Goal: Task Accomplishment & Management: Manage account settings

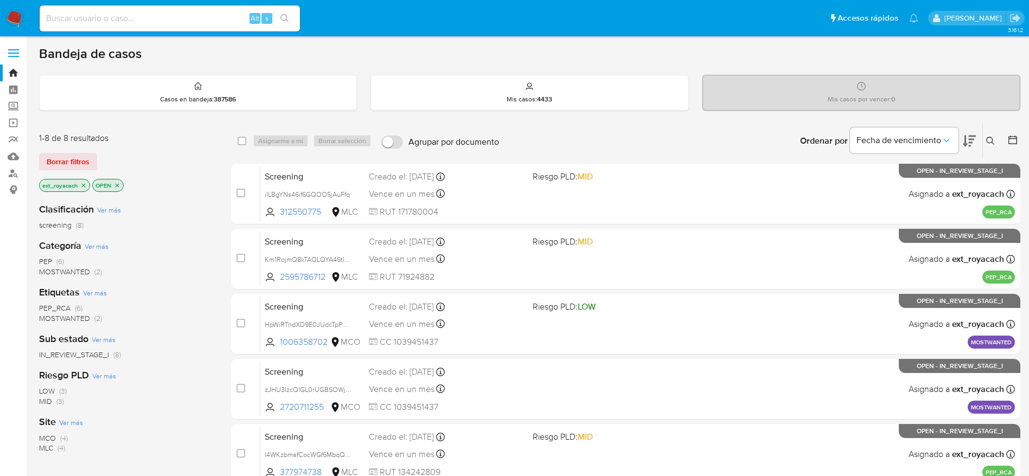
click at [56, 260] on span "PEP (6)" at bounding box center [51, 262] width 25 height 10
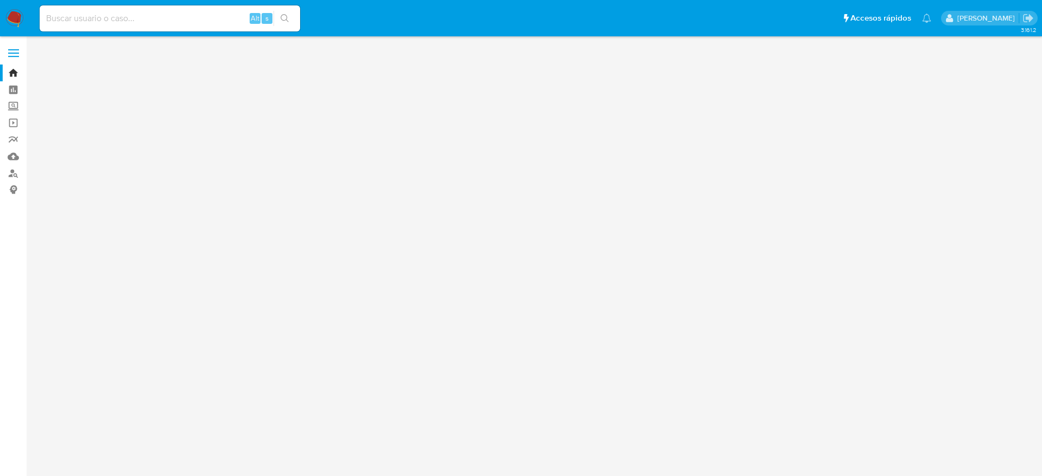
click at [15, 8] on nav "Pausado Ver notificaciones Alt s Accesos rápidos Presiona las siguientes teclas…" at bounding box center [521, 18] width 1042 height 36
click at [16, 15] on img at bounding box center [14, 18] width 18 height 18
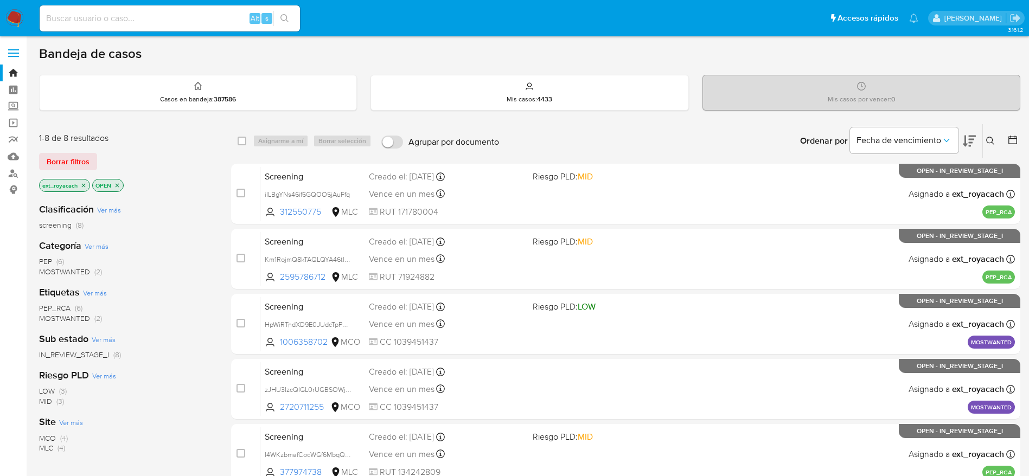
click at [41, 260] on span "PEP" at bounding box center [45, 261] width 13 height 11
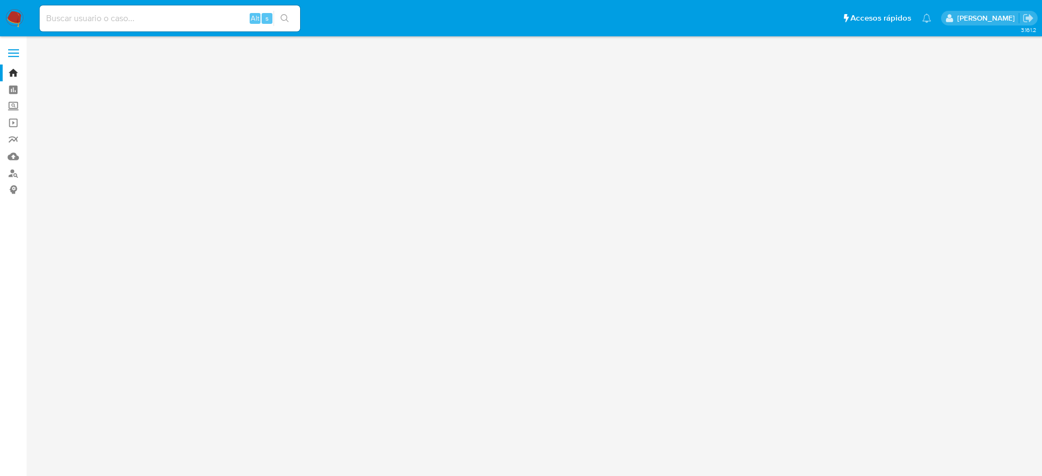
click at [992, 21] on p "[PERSON_NAME]" at bounding box center [987, 18] width 61 height 10
click at [1022, 18] on icon "Salir" at bounding box center [1027, 17] width 11 height 11
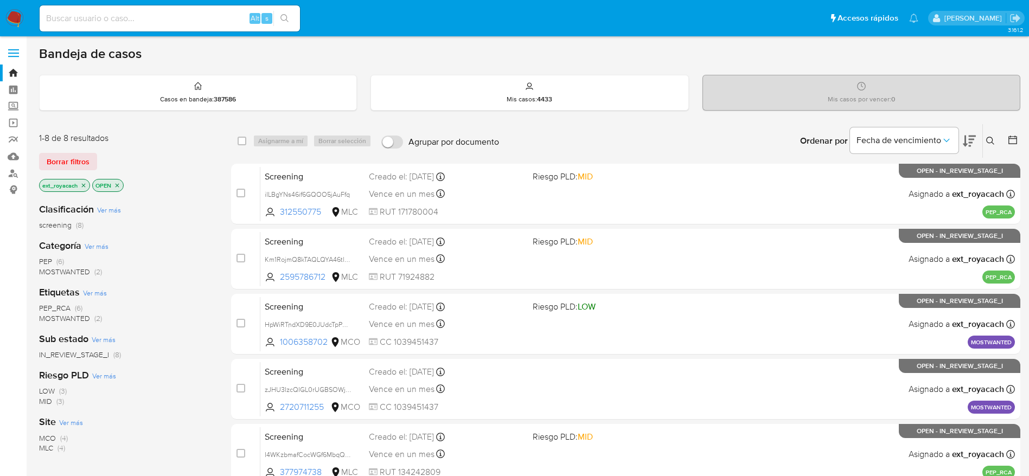
click at [46, 260] on span "PEP" at bounding box center [45, 261] width 13 height 11
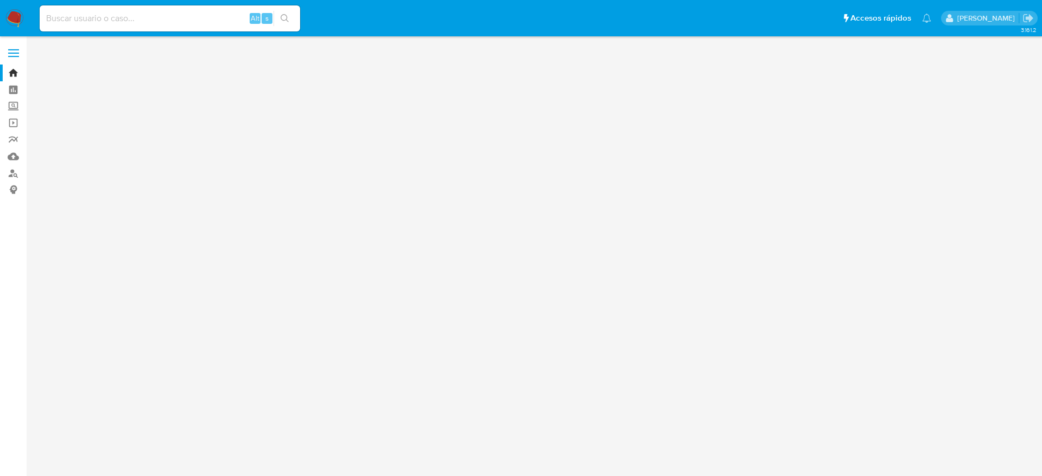
click at [10, 20] on img at bounding box center [14, 18] width 18 height 18
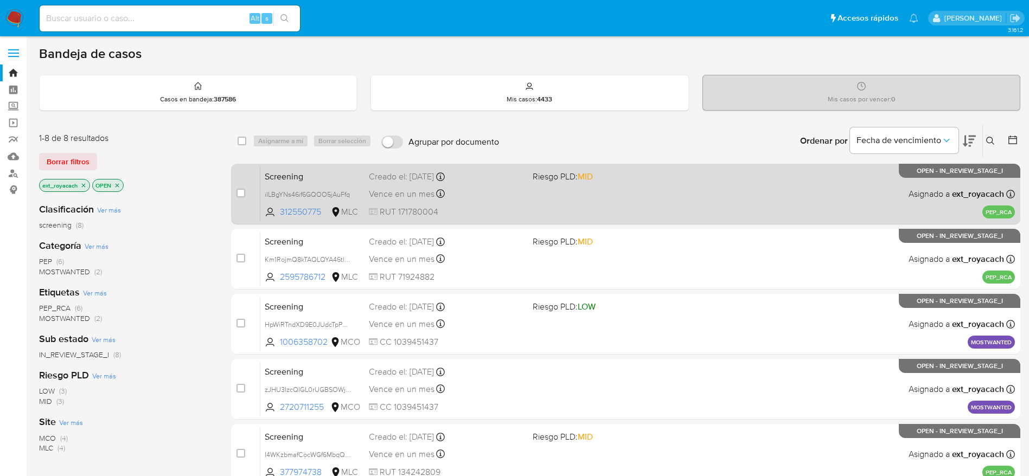
click at [542, 188] on div "Screening iILBgYNs46if6GQOO5jAuFfq 312550775 MLC Riesgo PLD: MID Creado el: 02/…" at bounding box center [637, 194] width 755 height 55
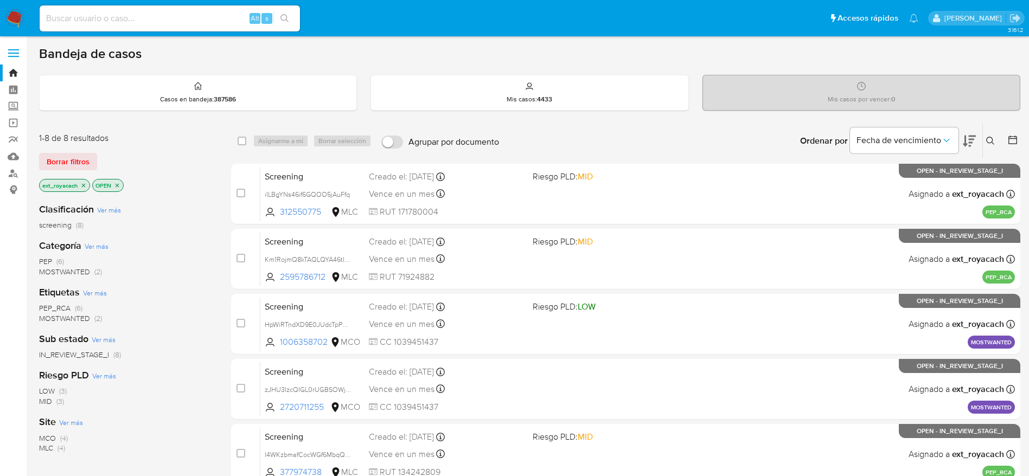
click at [49, 263] on span "PEP" at bounding box center [45, 261] width 13 height 11
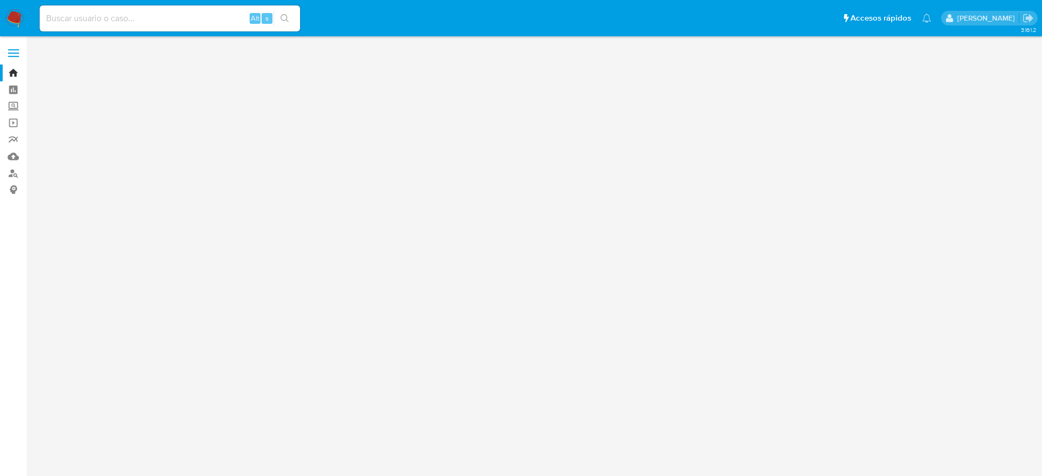
click at [12, 13] on img at bounding box center [14, 18] width 18 height 18
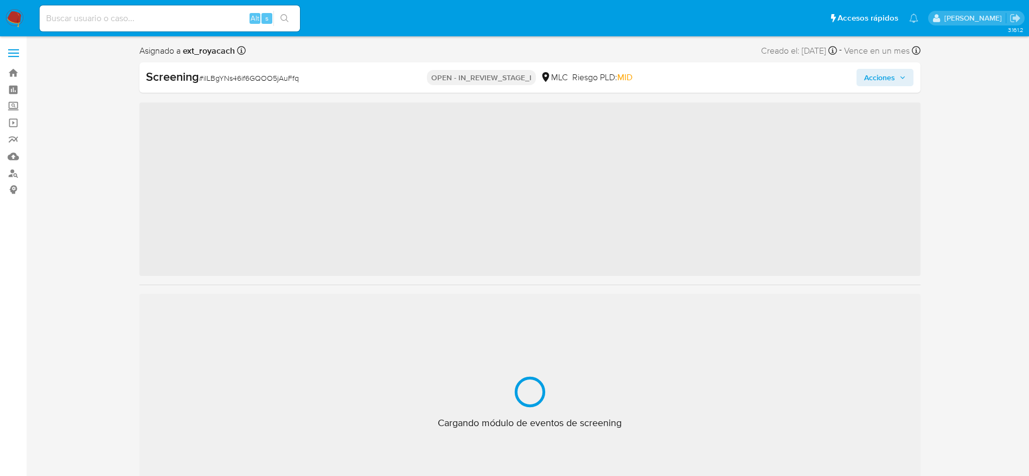
scroll to position [511, 0]
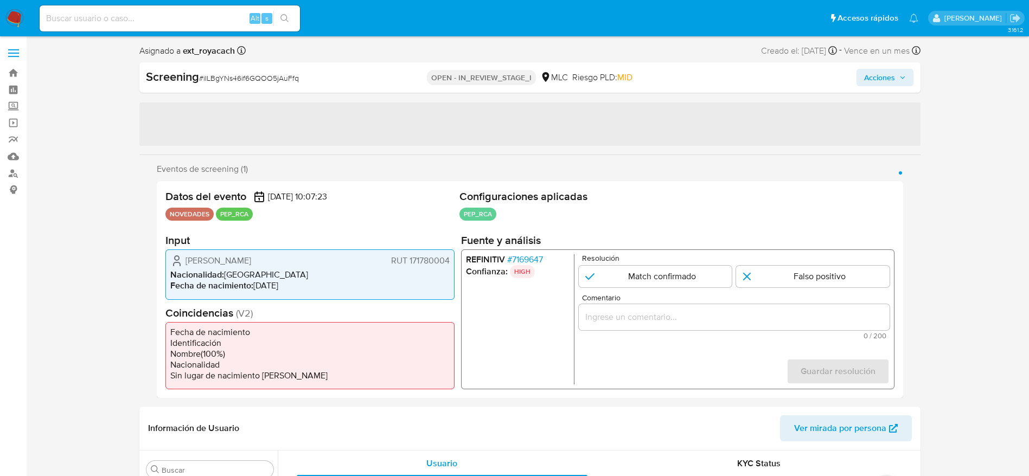
select select "10"
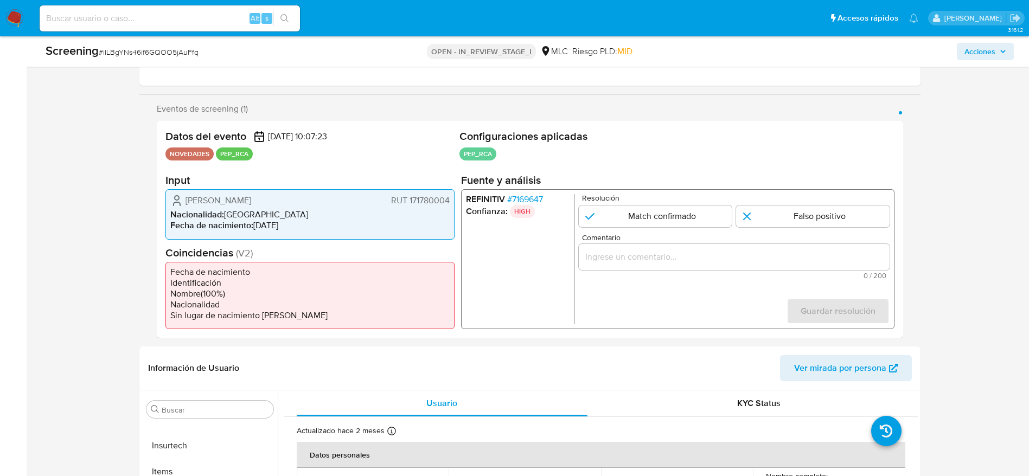
scroll to position [163, 0]
click at [543, 193] on span "# 7169647" at bounding box center [525, 198] width 36 height 11
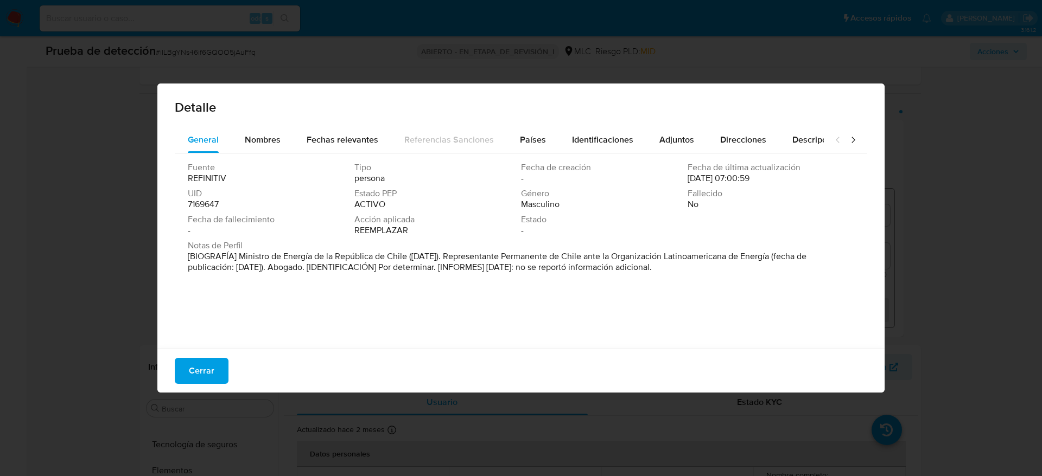
drag, startPoint x: 237, startPoint y: 258, endPoint x: 406, endPoint y: 261, distance: 169.3
click at [406, 261] on font "[BIOGRAFÍA] Ministro de Energía de la República de Chile (septiembre de 2022). …" at bounding box center [497, 261] width 619 height 23
click at [216, 376] on button "Cerrar" at bounding box center [202, 371] width 54 height 26
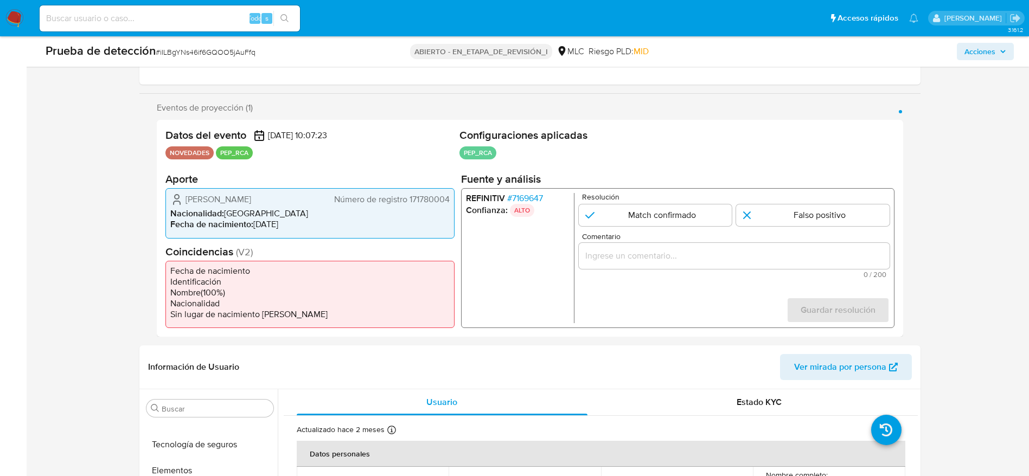
drag, startPoint x: 181, startPoint y: 195, endPoint x: 453, endPoint y: 202, distance: 272.5
click at [453, 202] on div "Diego Gonzalo Pardow Lorenzo Número de registro 171780004 Nacionalidad : Chile …" at bounding box center [310, 213] width 289 height 50
click at [685, 243] on div "1 de 1" at bounding box center [733, 256] width 311 height 26
click at [686, 244] on div "1 de 1" at bounding box center [733, 256] width 311 height 26
click at [686, 242] on div "Comentario 0 / 200 200 caracteres restantes" at bounding box center [733, 256] width 311 height 46
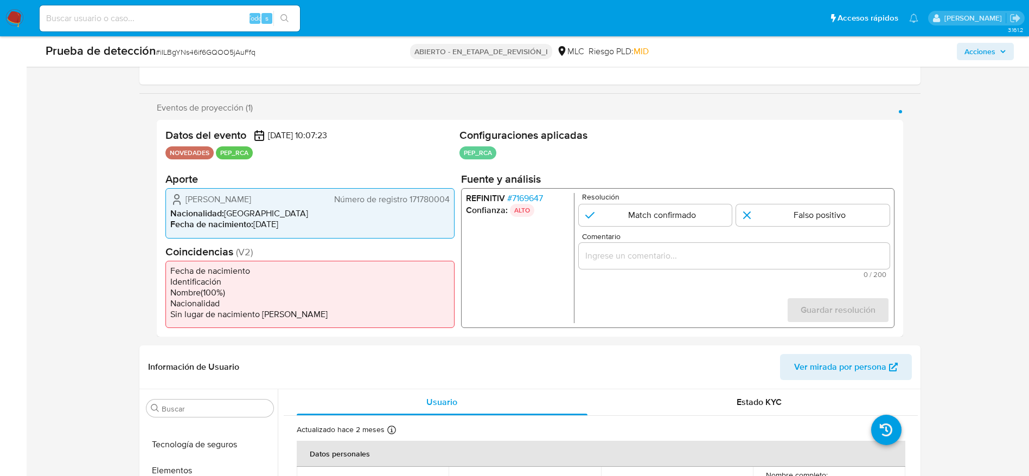
click at [686, 243] on div "1 de 1" at bounding box center [733, 256] width 311 height 26
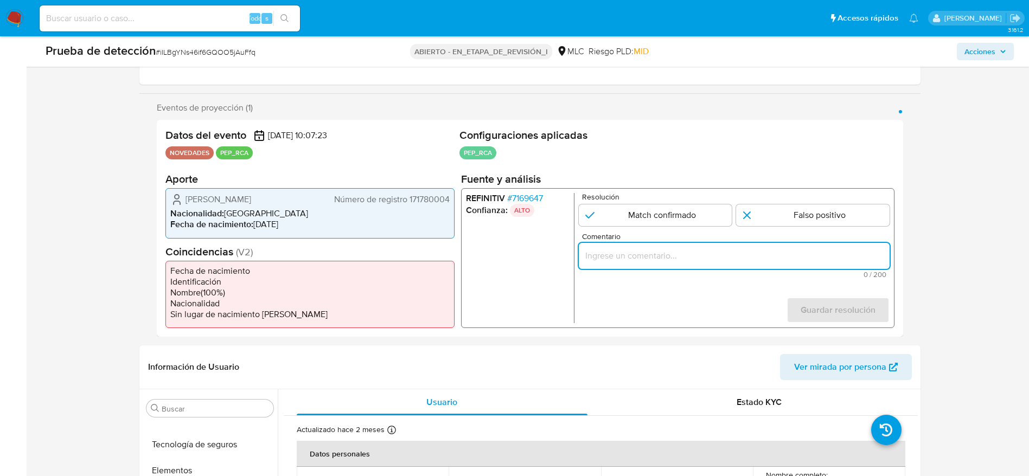
click at [678, 265] on div "1 de 1" at bounding box center [733, 256] width 311 height 26
paste input "Caso generado sobre el usuario Diego Gonzalo Pardow Lorenzo. El titular de la c…"
type input "Caso generado sobre el usuario Diego Gonzalo Pardow Lorenzo. El titular de la c…"
click at [667, 211] on input "1 de 1" at bounding box center [655, 216] width 154 height 22
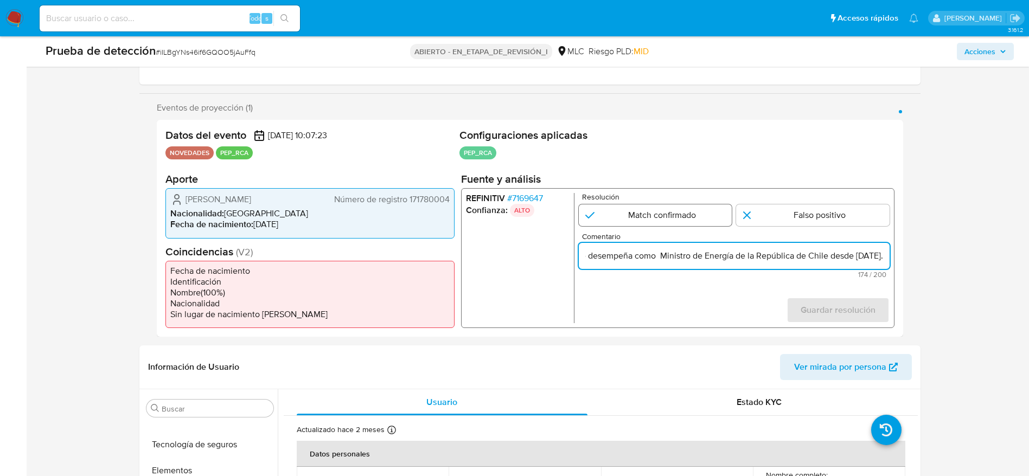
radio input "true"
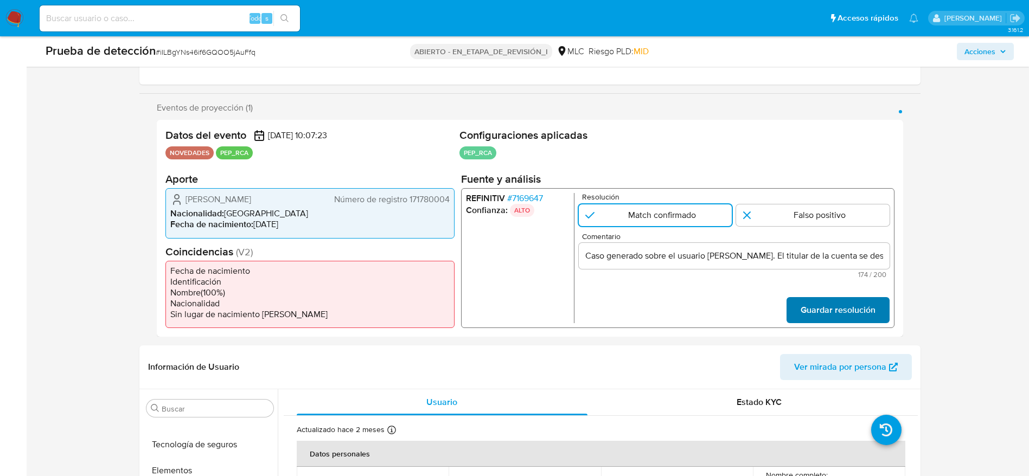
click at [813, 311] on span "Guardar resolución" at bounding box center [837, 310] width 75 height 24
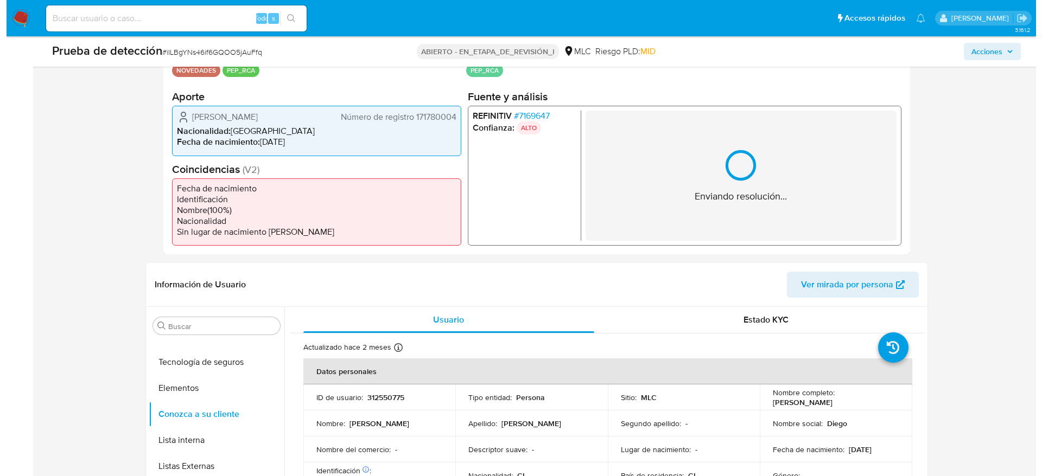
scroll to position [326, 0]
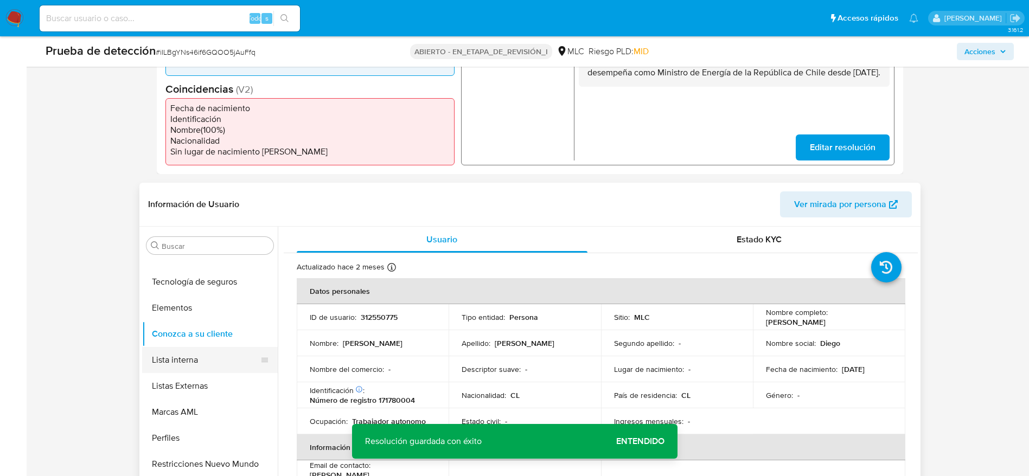
click at [183, 361] on button "Lista interna" at bounding box center [205, 360] width 127 height 26
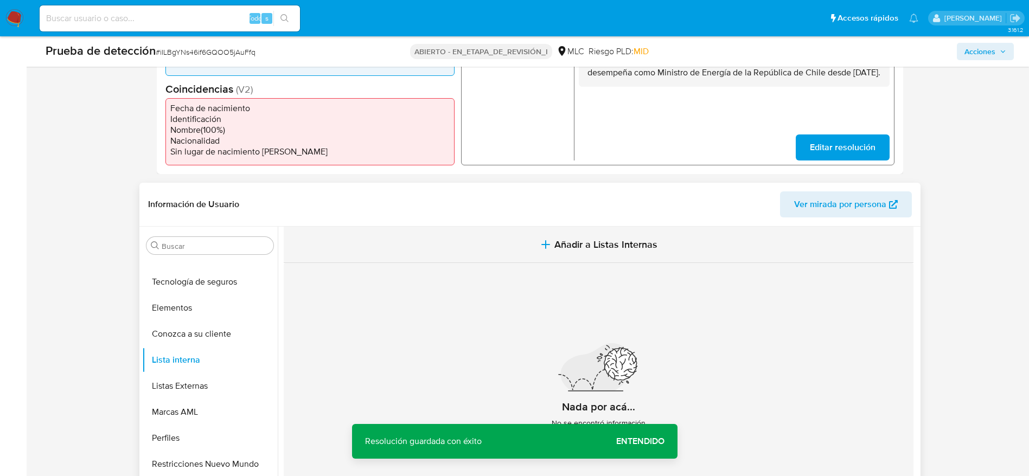
click at [478, 241] on button "Añadir a Listas Internas" at bounding box center [599, 245] width 630 height 36
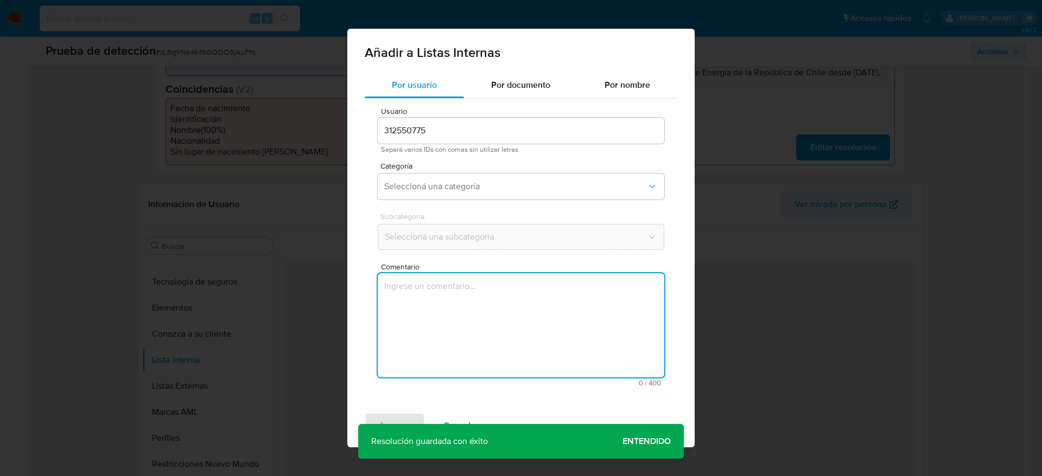
click at [438, 345] on textarea "Comentario" at bounding box center [521, 325] width 287 height 104
type textarea "Caso generado sobre el usuario Diego Gonzalo Pardow Lorenzo. El titular de la c…"
click at [437, 189] on span "Seleccioná una categoría" at bounding box center [515, 186] width 263 height 11
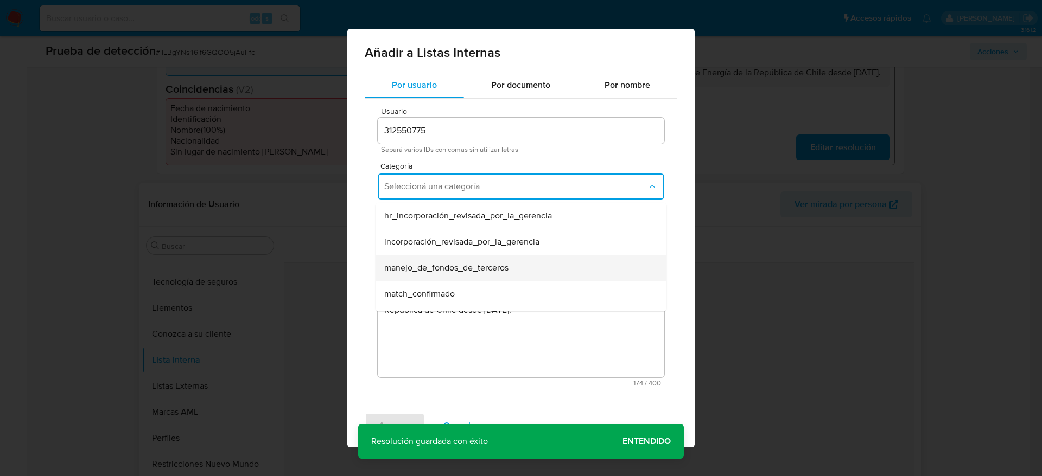
scroll to position [81, 0]
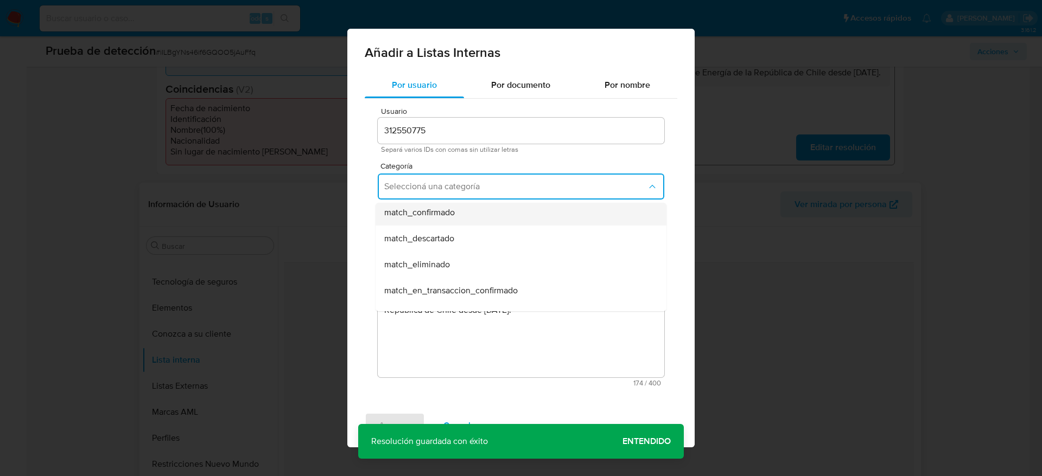
click at [443, 207] on span "match_confirmado" at bounding box center [419, 212] width 71 height 11
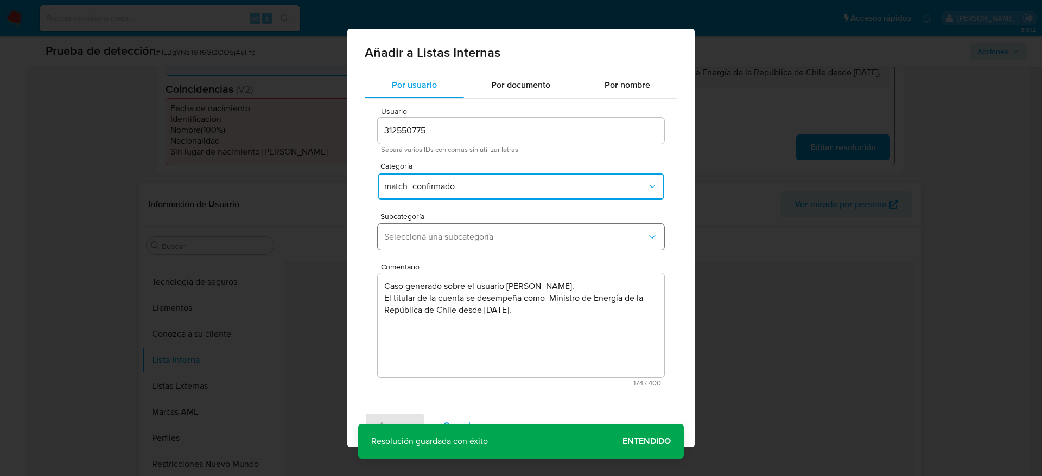
click at [444, 226] on button "Seleccioná una subcategoría" at bounding box center [521, 237] width 287 height 26
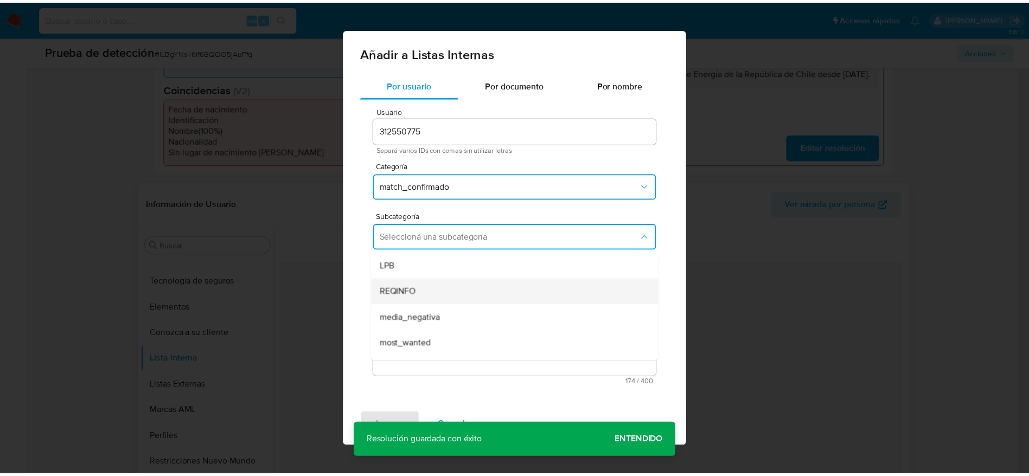
scroll to position [74, 0]
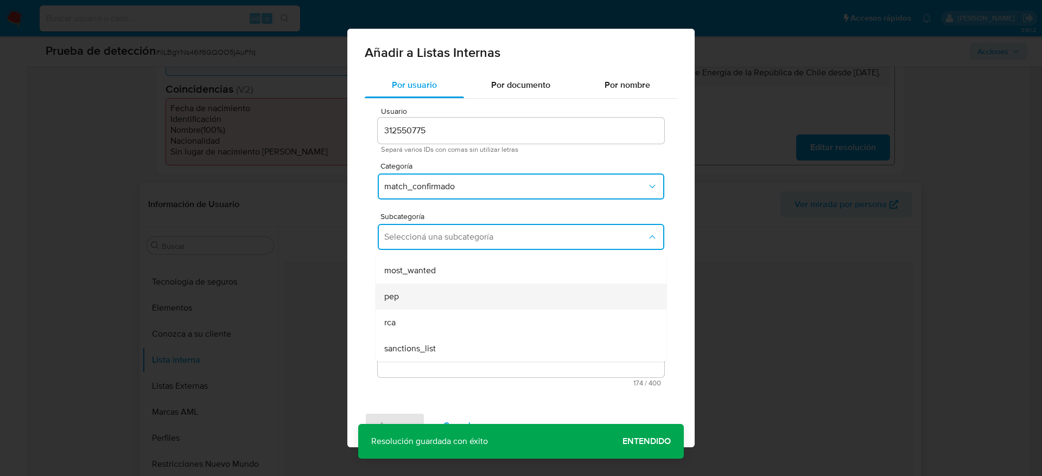
click at [428, 301] on div "pep" at bounding box center [517, 297] width 267 height 26
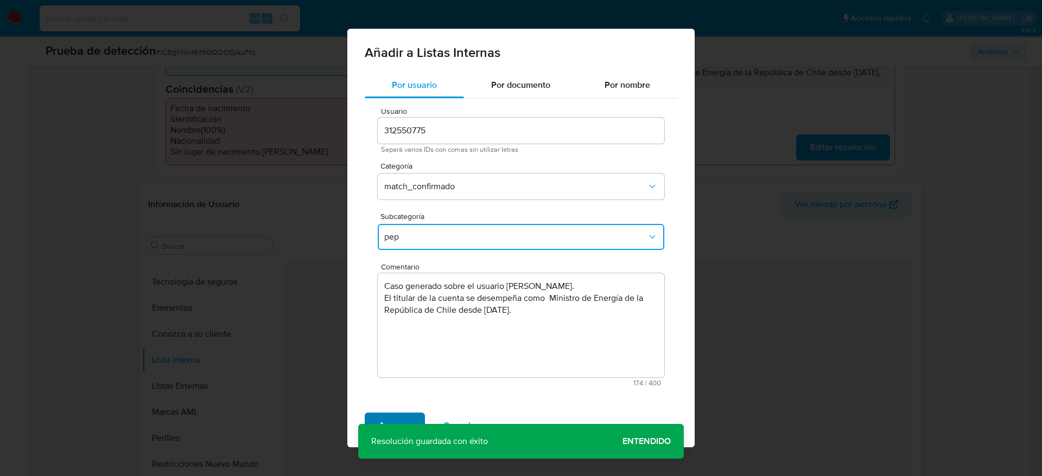
click at [395, 424] on span "Agregar" at bounding box center [395, 426] width 32 height 24
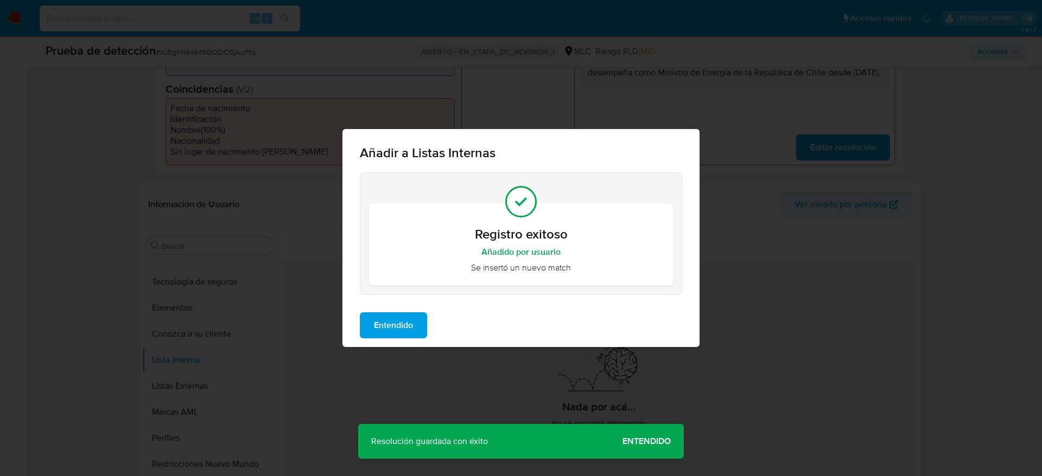
click at [384, 326] on span "Entendido" at bounding box center [393, 326] width 39 height 24
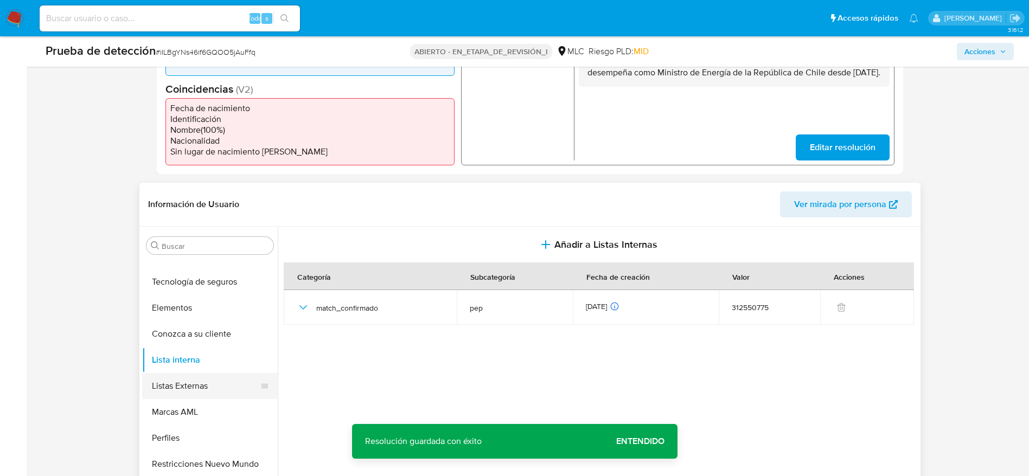
click at [205, 385] on button "Listas Externas" at bounding box center [205, 386] width 127 height 26
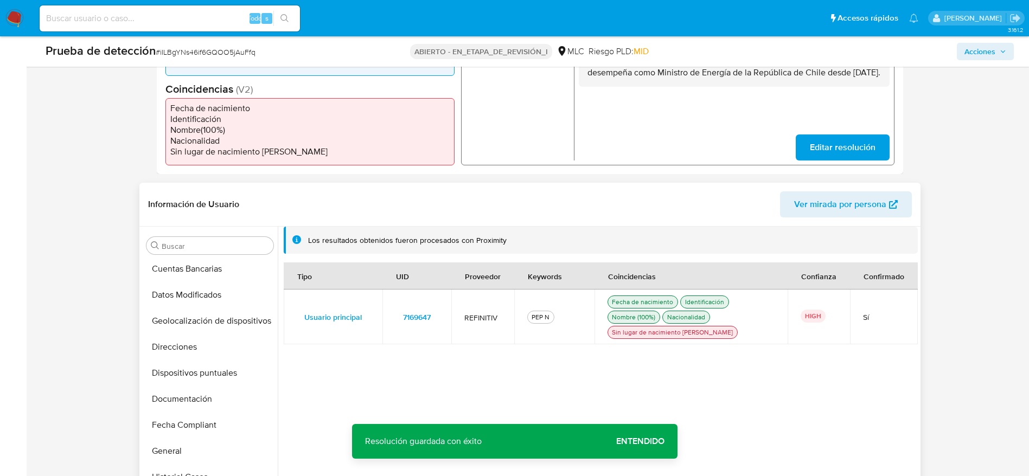
scroll to position [0, 0]
click at [207, 340] on button "Archivos adjuntos" at bounding box center [205, 350] width 127 height 26
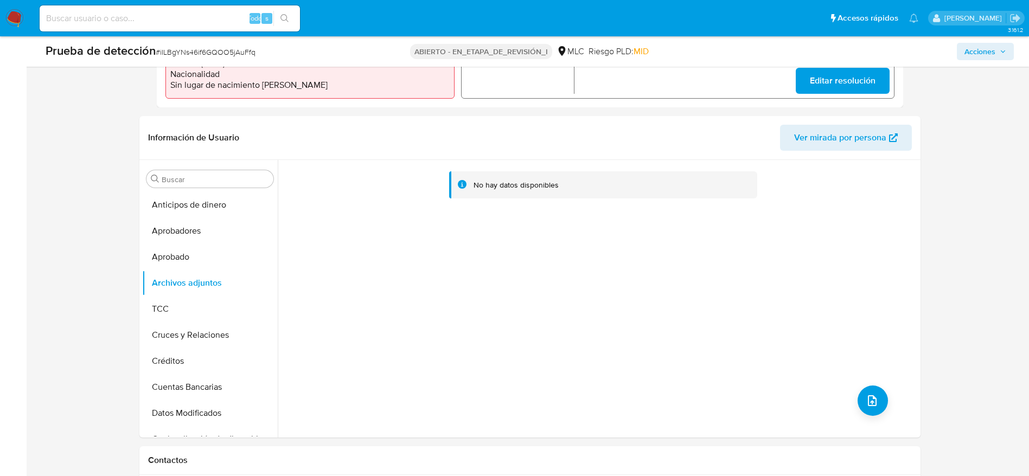
scroll to position [407, 0]
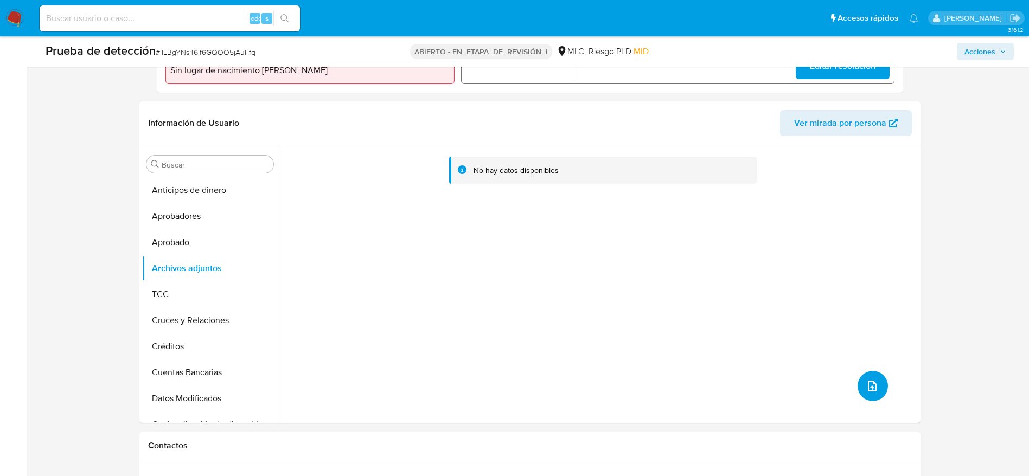
click at [882, 390] on button "subir archivo" at bounding box center [873, 386] width 30 height 30
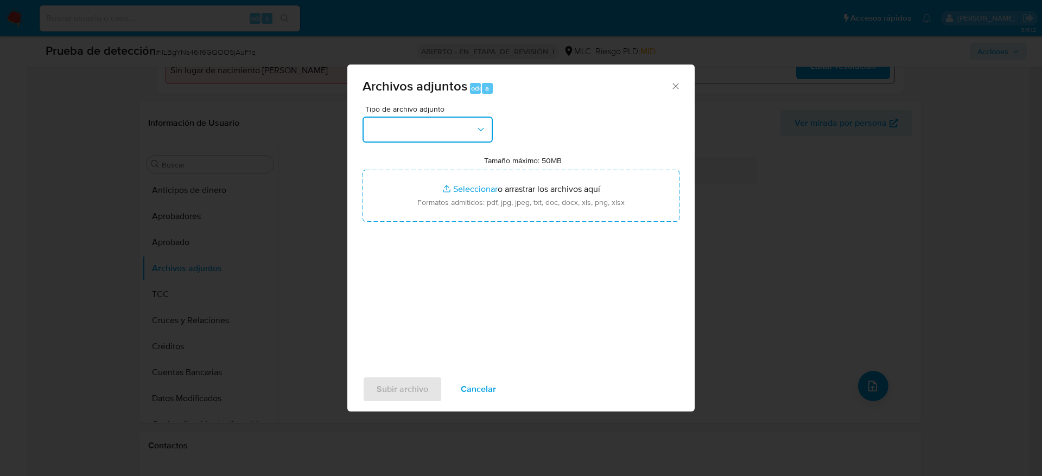
click at [478, 139] on button "button" at bounding box center [427, 130] width 130 height 26
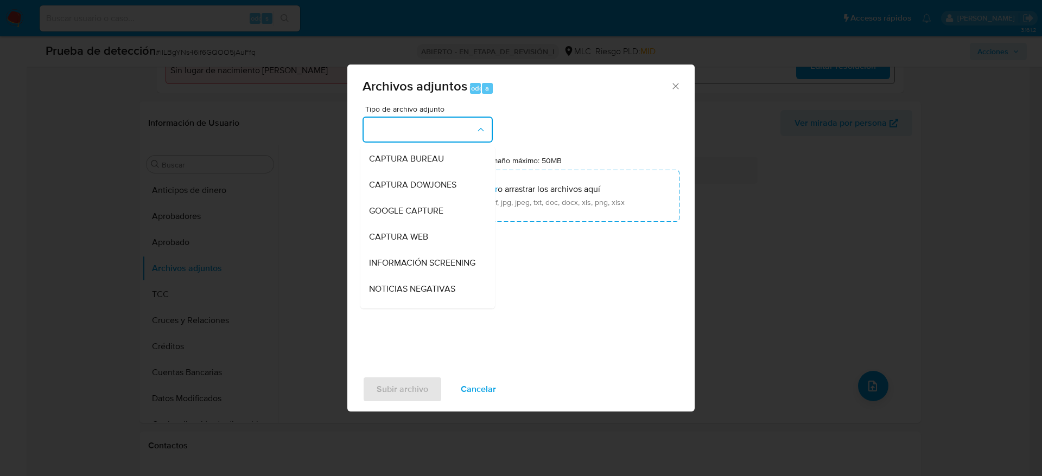
drag, startPoint x: 423, startPoint y: 284, endPoint x: 432, endPoint y: 265, distance: 20.9
click at [422, 276] on div "INFORMACIÓN SCREENING" at bounding box center [424, 263] width 111 height 26
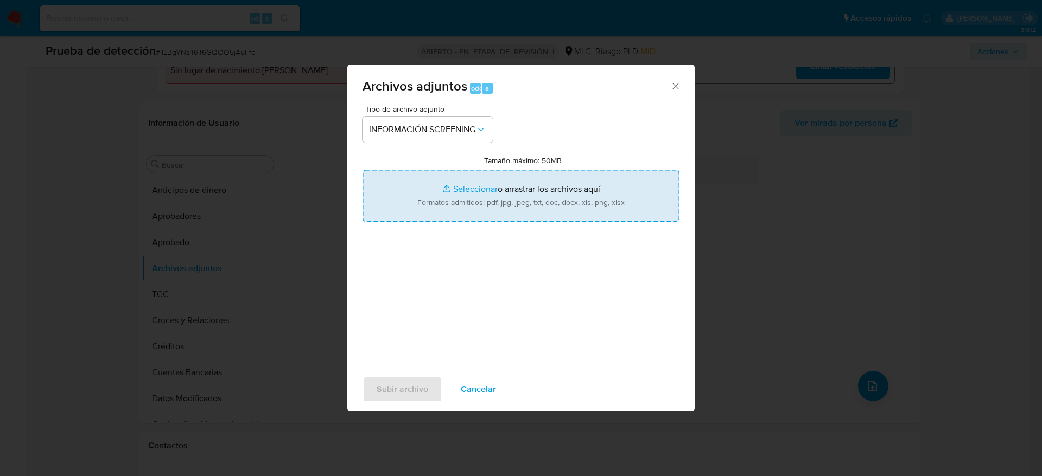
click at [458, 214] on input "Tamaño máximo: 50MB Seleccionar archivos" at bounding box center [520, 196] width 317 height 52
type input "C:\fakepath\_Diego Gonzalo Pardow Lorenzo_ - Buscar con Google.pdf"
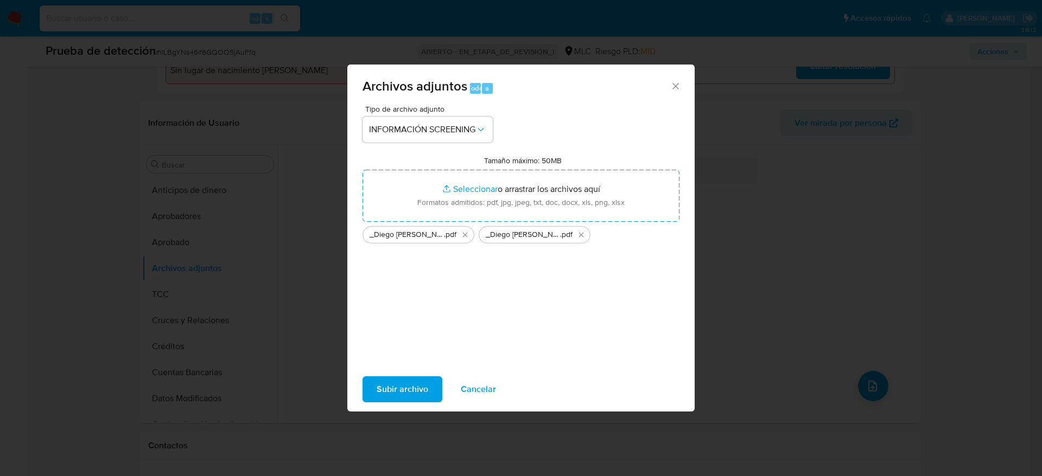
click at [395, 390] on span "Subir archivo" at bounding box center [403, 390] width 52 height 24
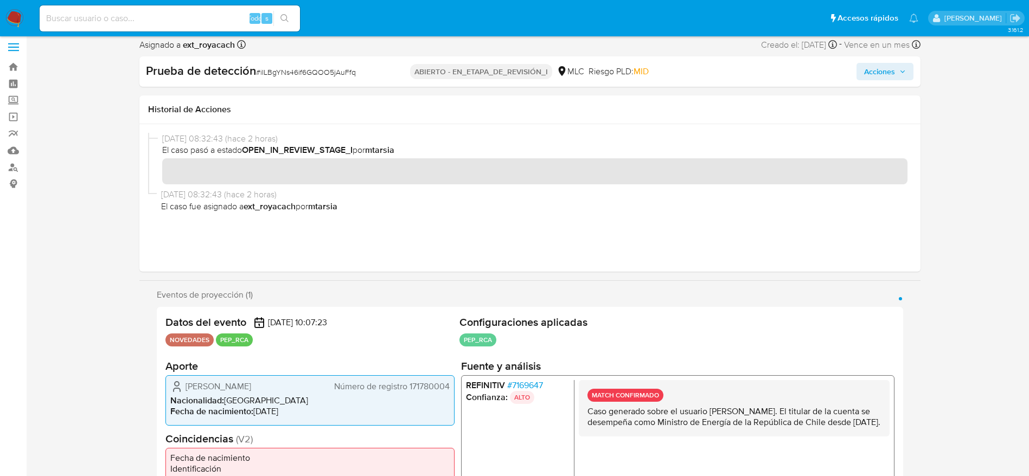
scroll to position [0, 0]
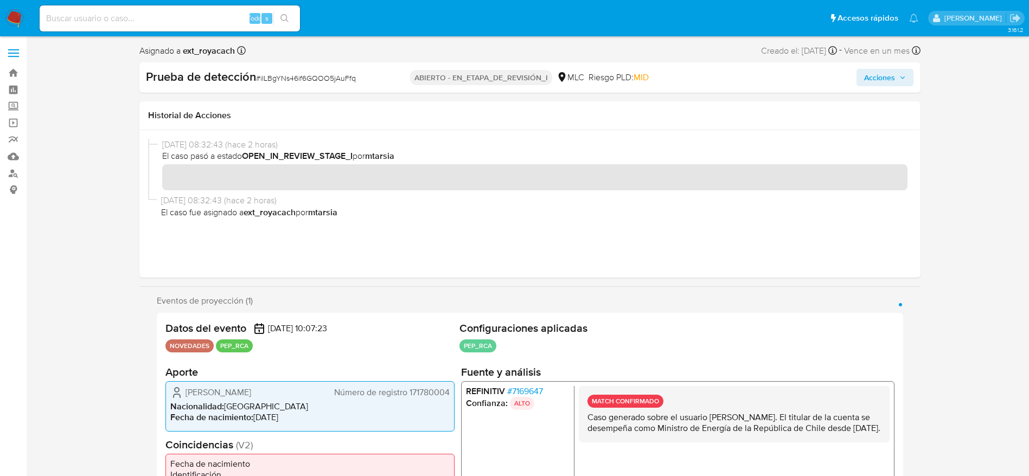
click at [857, 85] on div "Acciones" at bounding box center [885, 77] width 57 height 17
click at [864, 81] on span "Acciones" at bounding box center [879, 77] width 31 height 17
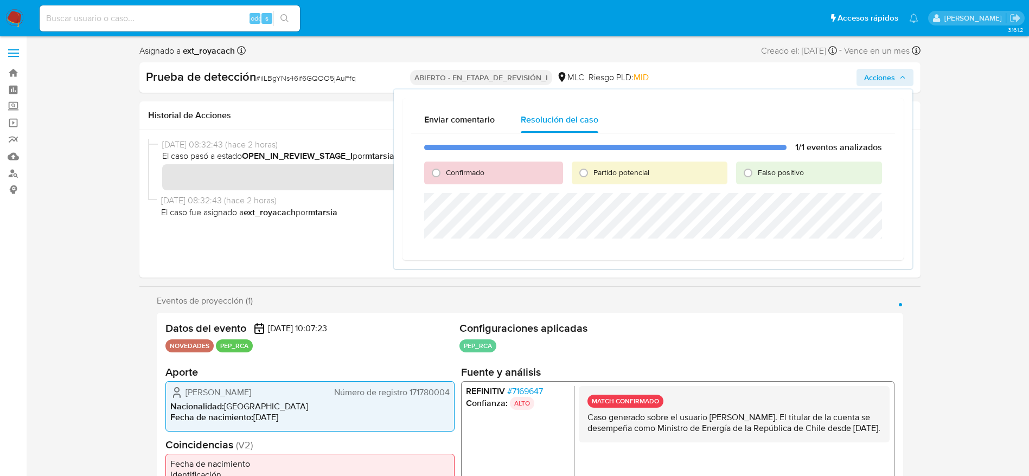
click at [455, 175] on span "Confirmado" at bounding box center [465, 172] width 39 height 11
click at [445, 175] on input "Confirmado" at bounding box center [436, 172] width 17 height 17
radio input "true"
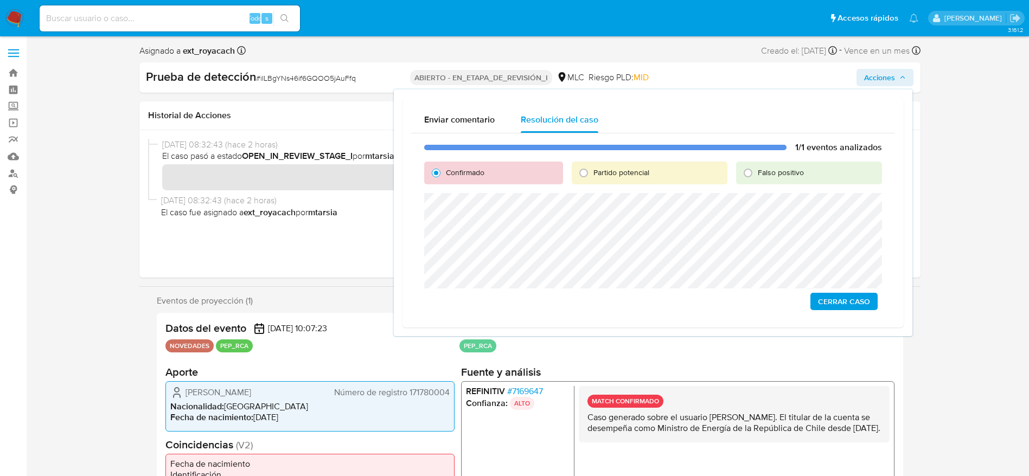
click at [836, 304] on span "Cerrar Caso" at bounding box center [844, 301] width 52 height 15
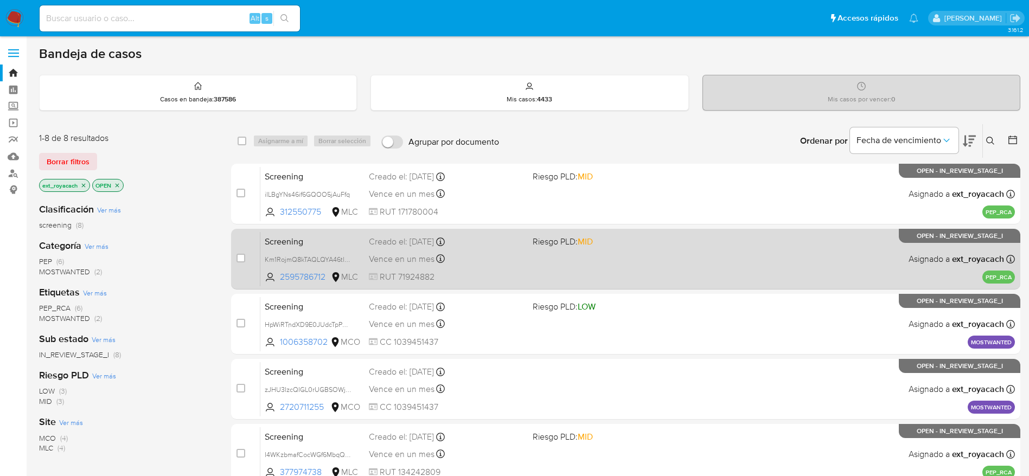
click at [510, 256] on div "Vence en un mes Vence el 31/10/2025 23:55:14" at bounding box center [446, 259] width 155 height 15
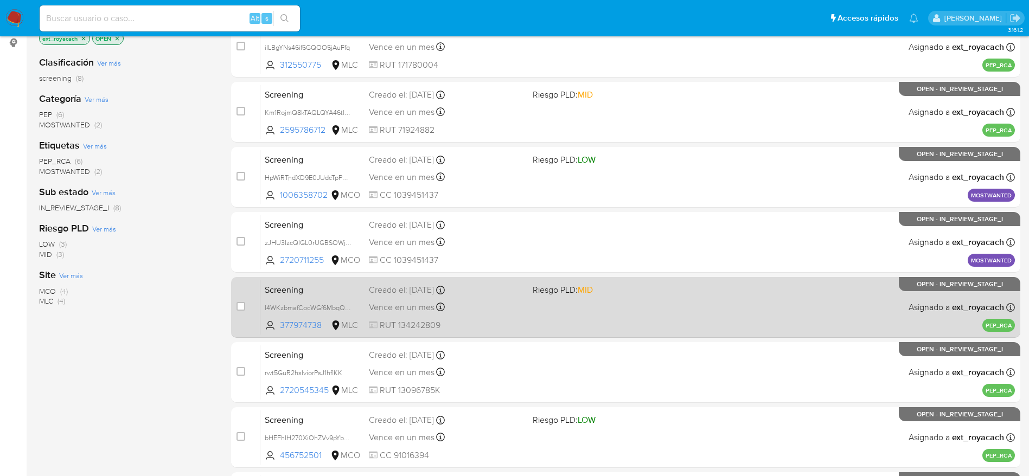
scroll to position [163, 0]
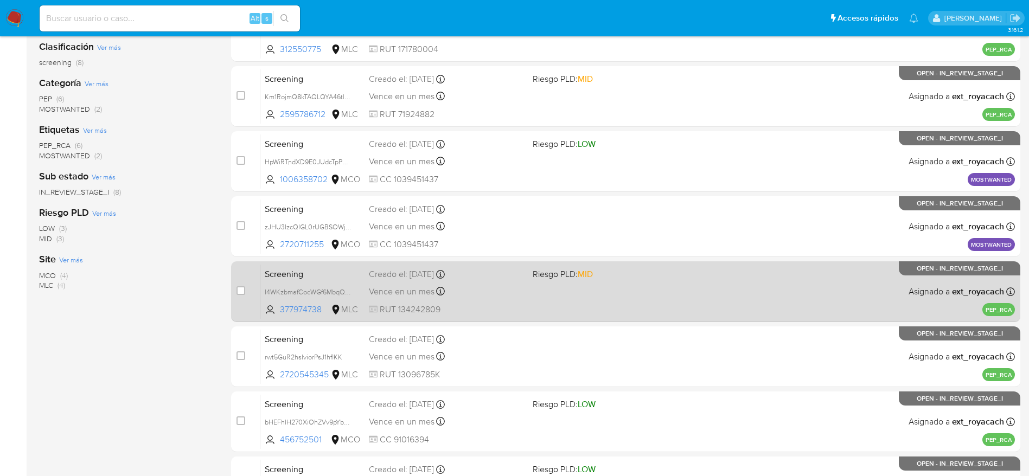
click at [472, 287] on div "Vence en un mes Vence el 31/10/2025 20:04:38" at bounding box center [446, 291] width 155 height 15
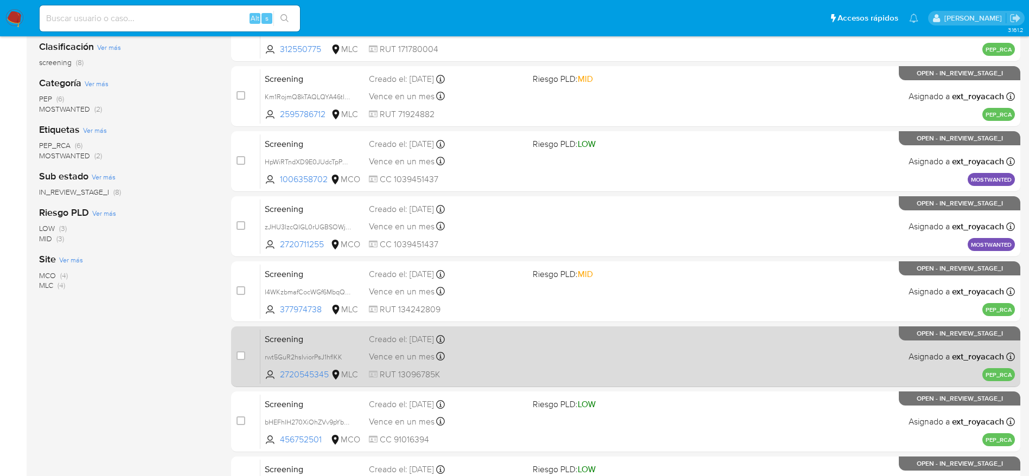
click at [436, 347] on div "Screening rwt5GuR2hsIviorPsJ1hflKK 2720545345 MLC Creado el: 01/10/2025 Creado …" at bounding box center [637, 356] width 755 height 55
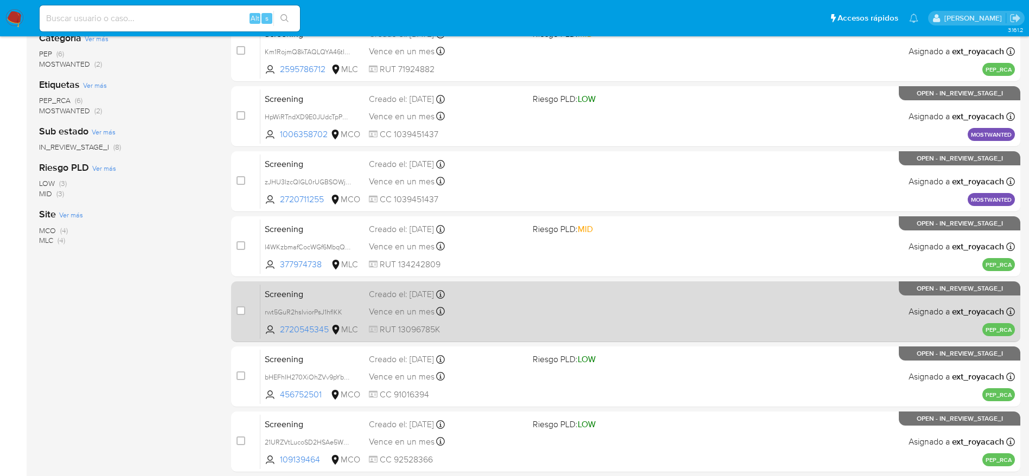
scroll to position [289, 0]
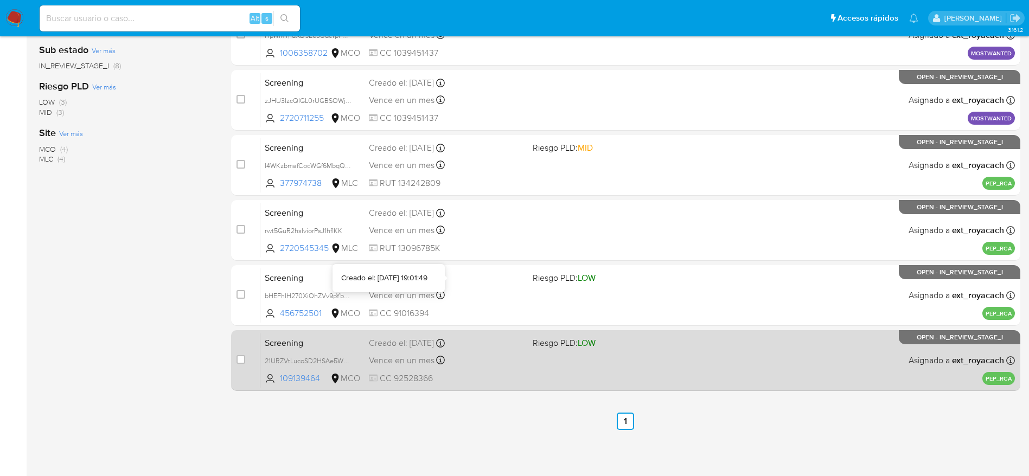
click at [462, 357] on div "Vence en un mes Vence el 31/10/2025 18:35:41" at bounding box center [446, 360] width 155 height 15
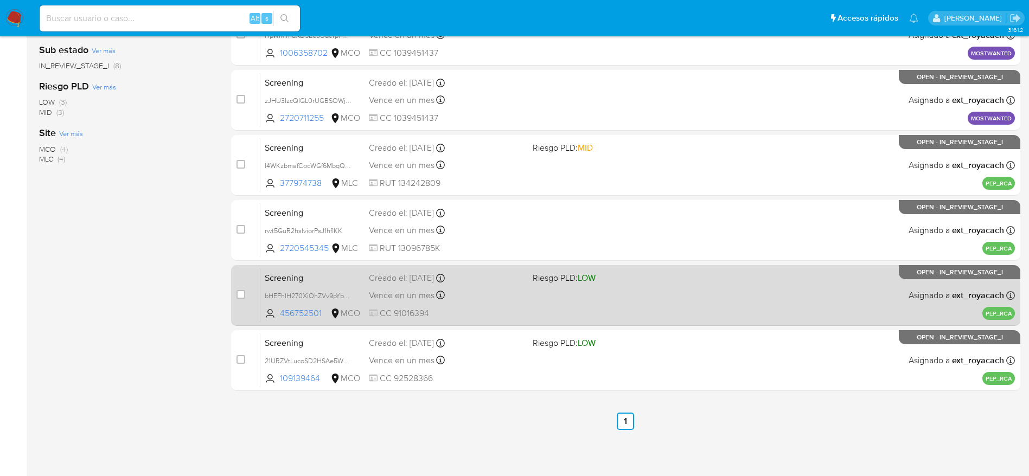
click at [505, 290] on div "Vence en un mes Vence el 31/10/2025 19:01:50" at bounding box center [446, 295] width 155 height 15
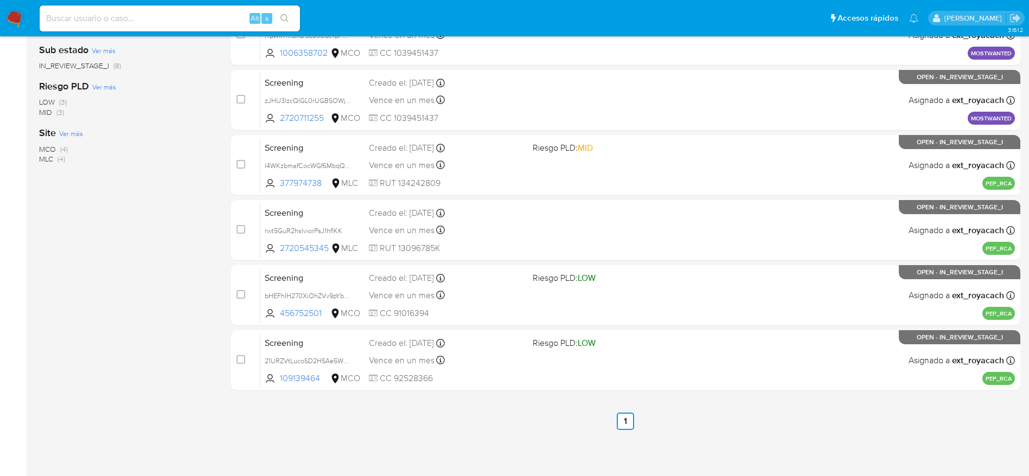
click at [14, 14] on img at bounding box center [14, 18] width 18 height 18
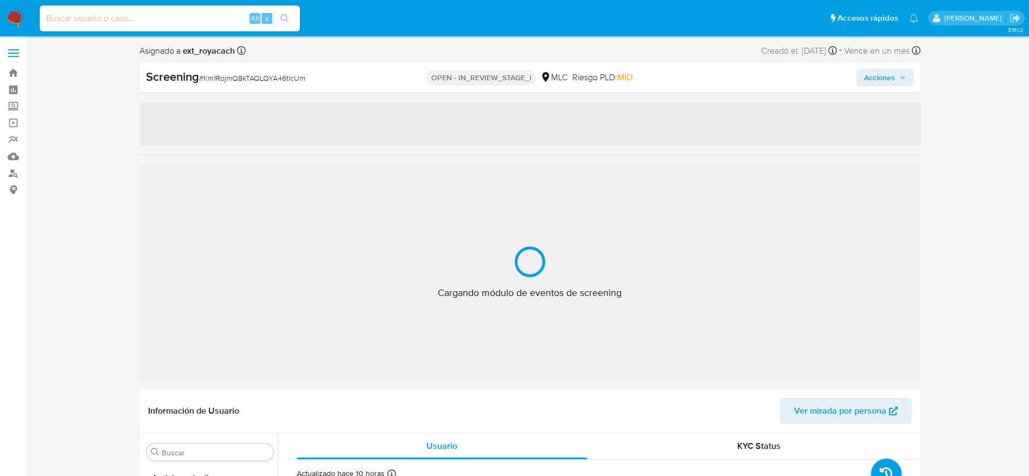
select select "10"
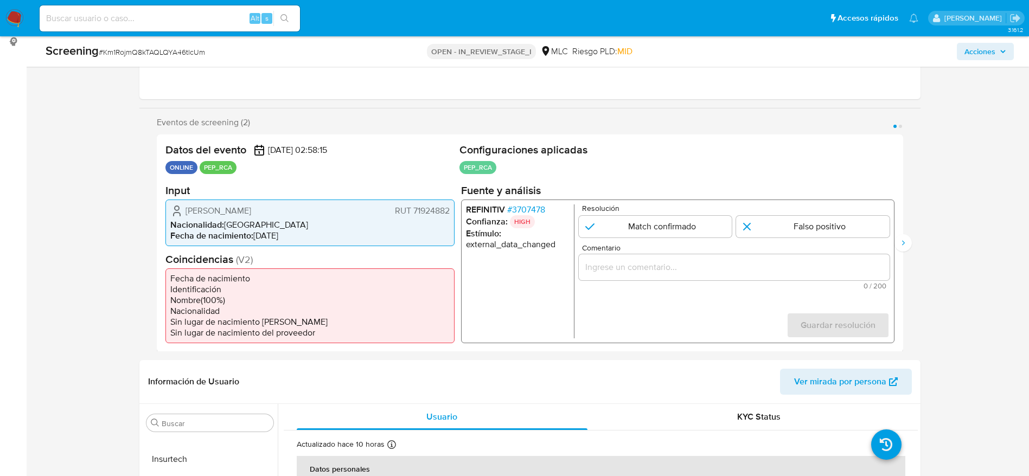
scroll to position [163, 0]
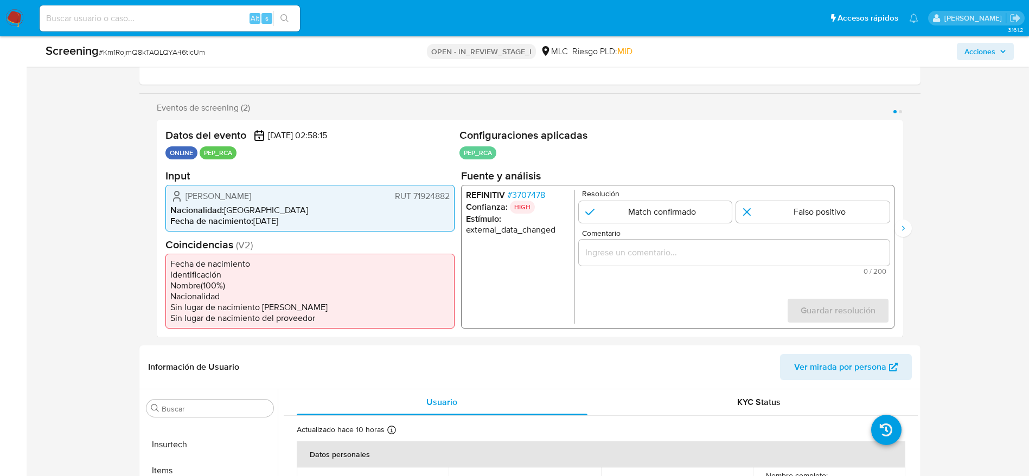
click at [519, 190] on span "# 3707478" at bounding box center [526, 194] width 38 height 11
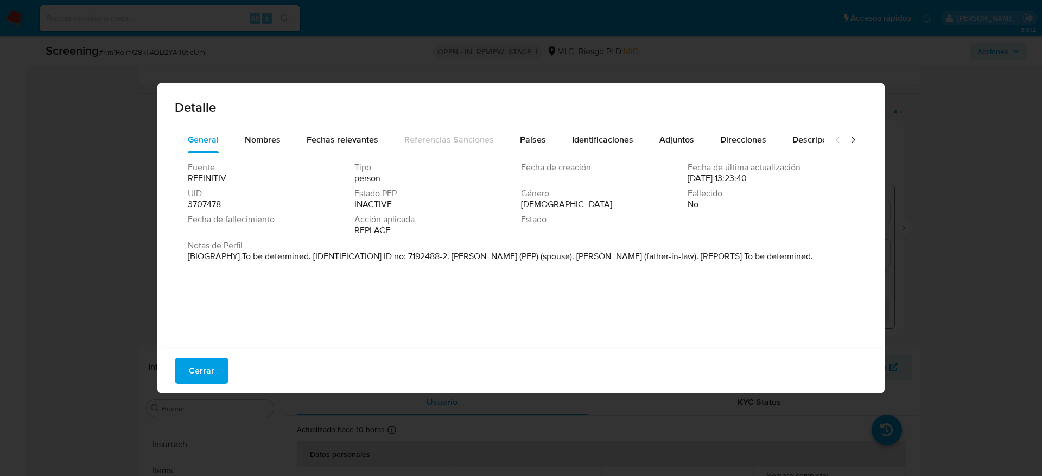
click at [235, 365] on div "Cerrar" at bounding box center [520, 371] width 727 height 44
click at [201, 368] on span "Cerrar" at bounding box center [202, 371] width 26 height 24
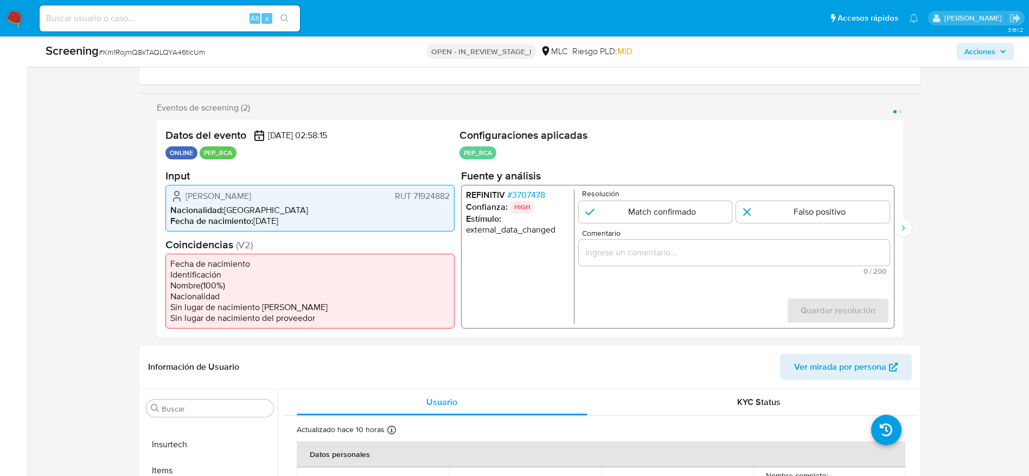
click at [635, 253] on input "Comentario" at bounding box center [733, 252] width 311 height 14
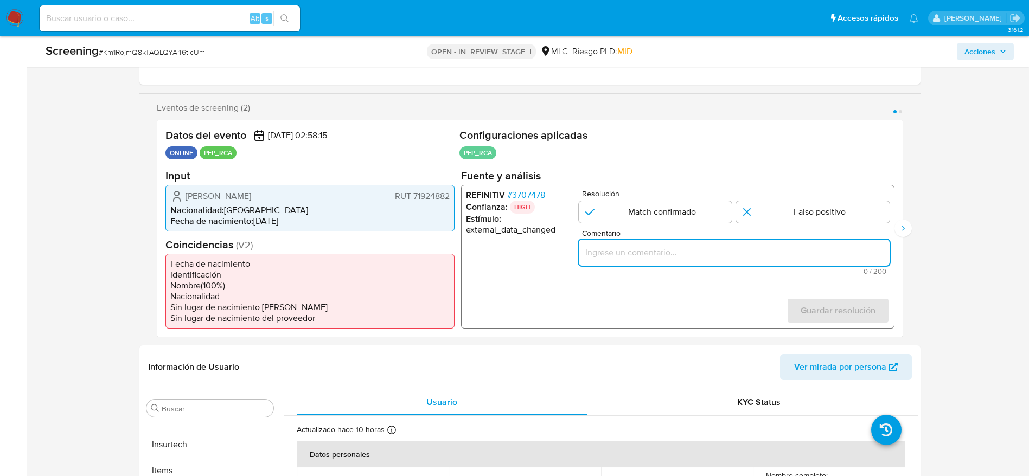
paste input "Caso generado sobre el usuario Ferney Pineda Ruiz. El titular de la cuenta se d…"
type input "Caso generado sobre el usuario [PERSON_NAME]. El titular de la cuenta se desemp…"
click at [666, 215] on input "1 de 2" at bounding box center [655, 212] width 154 height 22
radio input "true"
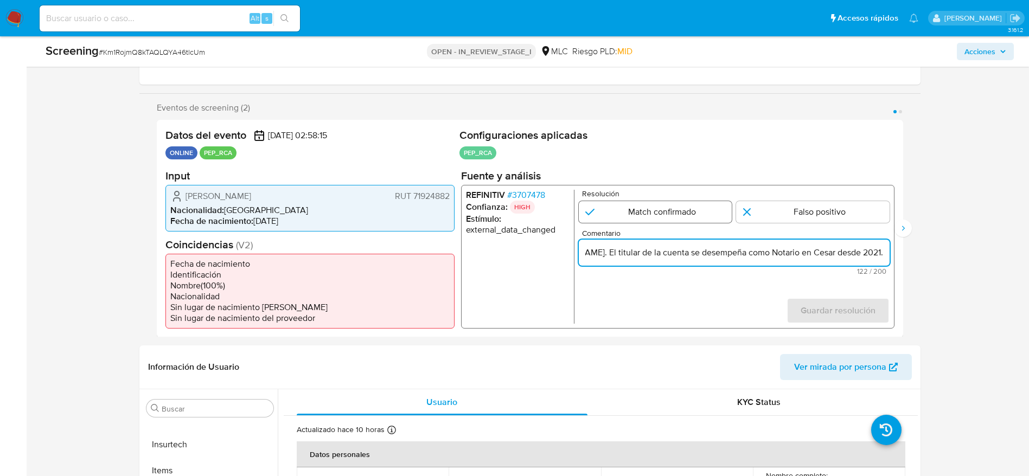
scroll to position [0, 0]
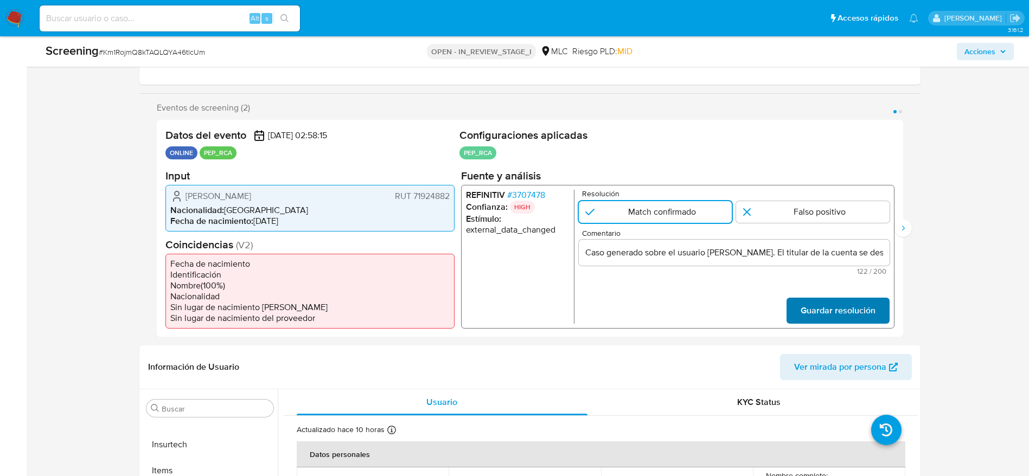
click at [837, 303] on span "Guardar resolución" at bounding box center [837, 310] width 75 height 24
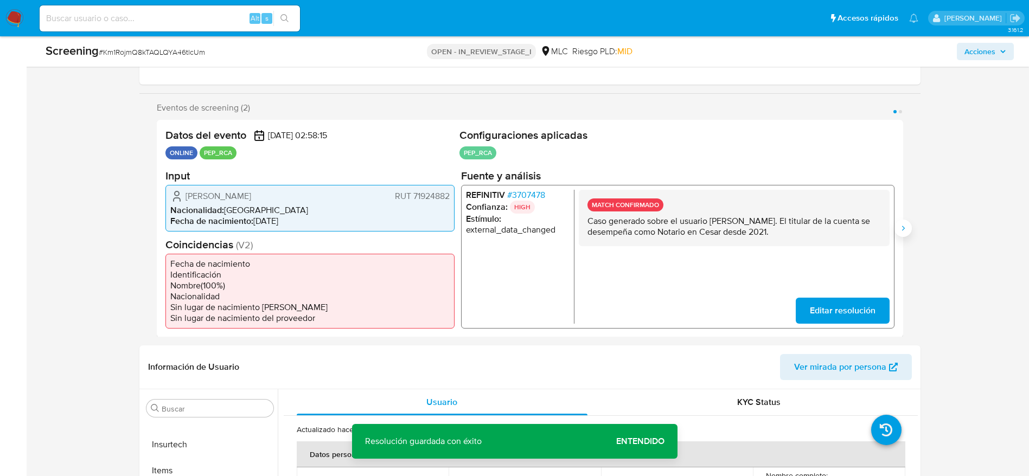
click at [905, 222] on button "Siguiente" at bounding box center [903, 228] width 17 height 17
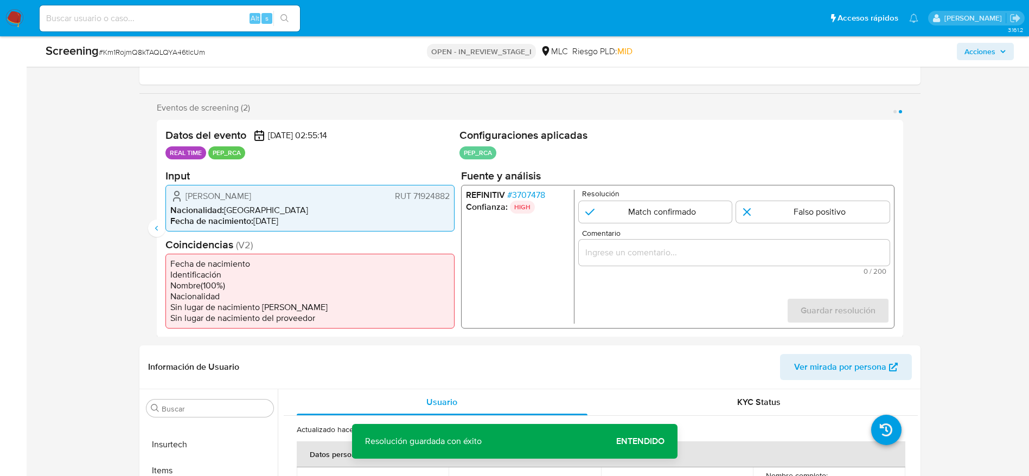
drag, startPoint x: 665, startPoint y: 236, endPoint x: 665, endPoint y: 227, distance: 8.1
click at [665, 230] on span "Comentario" at bounding box center [737, 233] width 311 height 8
click at [665, 245] on input "Comentario" at bounding box center [733, 252] width 311 height 14
click at [665, 227] on form "Resolución Match confirmado Falso positivo Comentario 0 / 200 200 caracteres re…" at bounding box center [733, 256] width 311 height 134
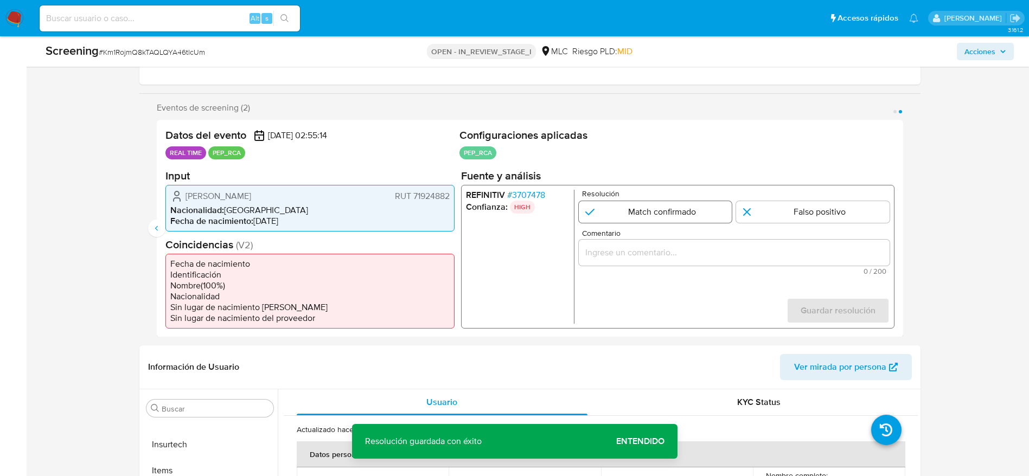
click at [672, 213] on input "2 de 2" at bounding box center [655, 212] width 154 height 22
radio input "true"
click at [157, 236] on button "Anterior" at bounding box center [156, 228] width 17 height 17
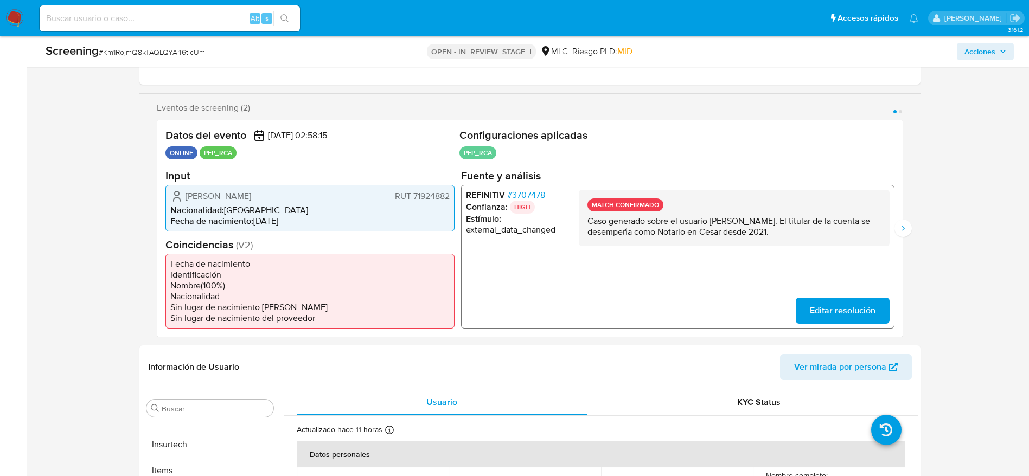
click at [418, 195] on span "RUT 71924882" at bounding box center [422, 195] width 55 height 11
click at [527, 191] on span "# 3707478" at bounding box center [526, 194] width 38 height 11
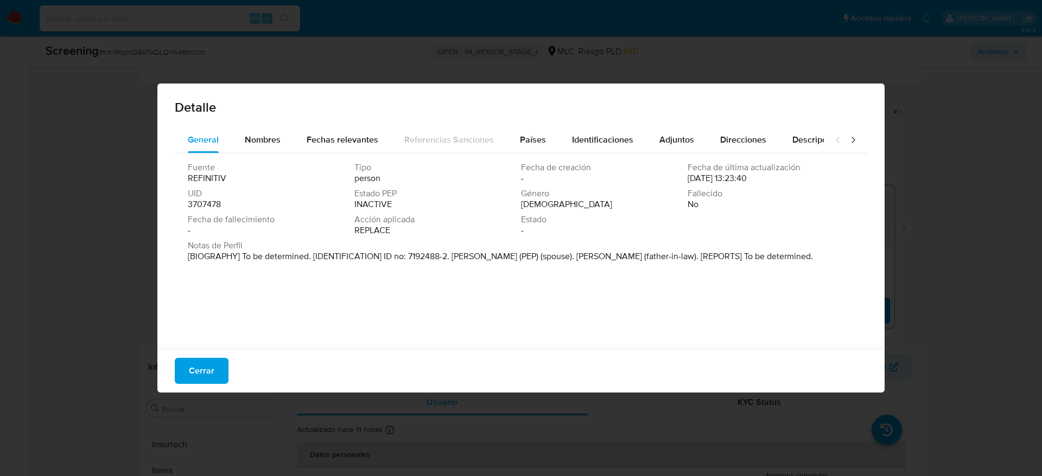
drag, startPoint x: 452, startPoint y: 253, endPoint x: 566, endPoint y: 256, distance: 114.0
click at [566, 256] on p "[BIOGRAPHY] To be determined. [IDENTIFICATION] ID no: 7192488-2. Cristian Ferna…" at bounding box center [500, 256] width 625 height 11
click at [188, 367] on button "Cerrar" at bounding box center [202, 371] width 54 height 26
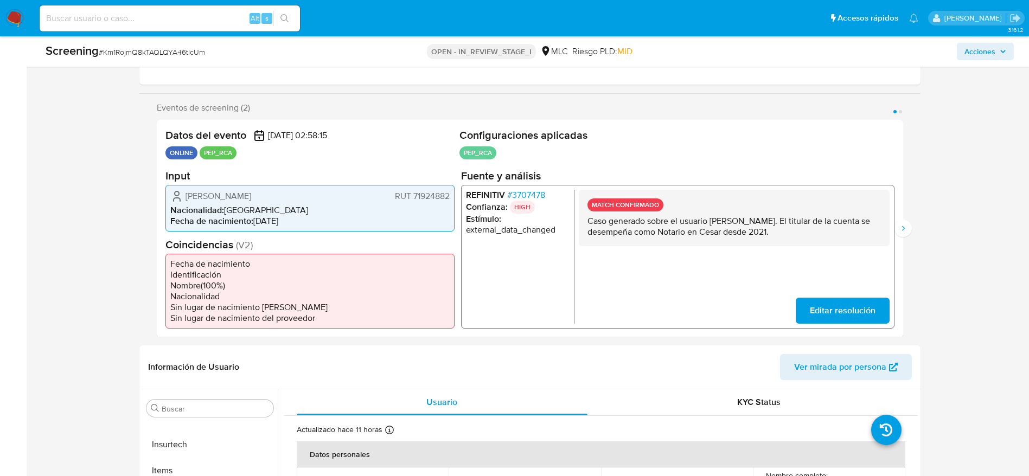
drag, startPoint x: 170, startPoint y: 199, endPoint x: 449, endPoint y: 194, distance: 279.0
click at [449, 194] on div "Rosa Patricia Campos Fuentes RUT 71924882 Nacionalidad : Chile Fecha de nacimie…" at bounding box center [310, 207] width 289 height 47
click at [848, 296] on div "MATCH CONFIRMADO Caso generado sobre el usuario Ferney Pineda Ruiz. El titular …" at bounding box center [733, 256] width 311 height 134
click at [848, 306] on span "Editar resolución" at bounding box center [843, 310] width 66 height 24
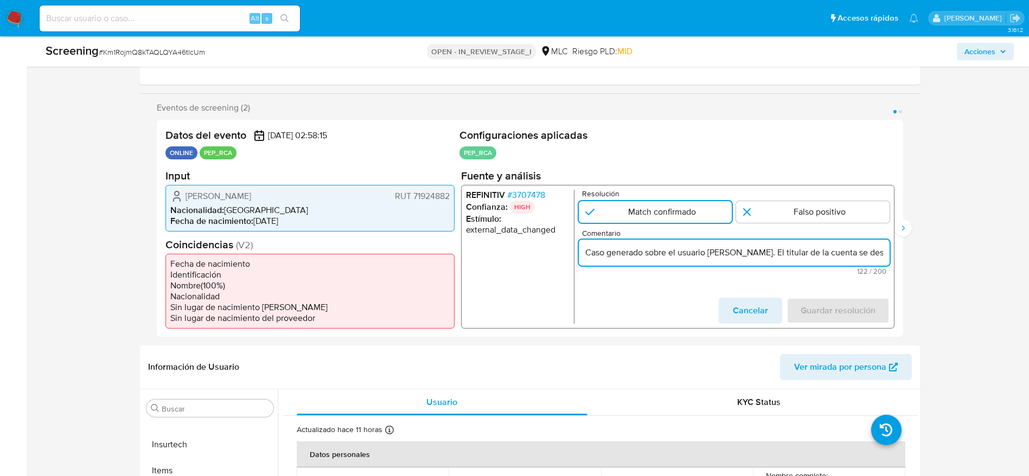
click at [815, 249] on input "Caso generado sobre el usuario [PERSON_NAME]. El titular de la cuenta se desemp…" at bounding box center [733, 252] width 311 height 14
paste input "Caso generado sobre el usuario Rosa Patricia Campos Fuentes RUT 71924882 por co…"
click at [731, 251] on input "Caso generado sobre el usuario Rosa Patricia Campos Fuentes RUT 71924882 por co…" at bounding box center [733, 252] width 311 height 14
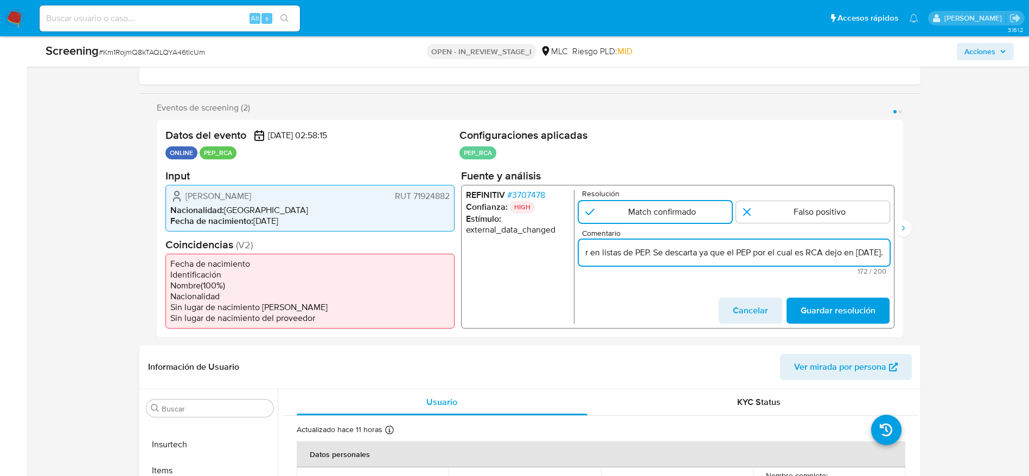
scroll to position [0, 371]
type input "Caso generado sobre el usuario Rosa Patricia Campos Fuentes RUT 71924882 por co…"
click at [883, 313] on button "Guardar resolución" at bounding box center [837, 310] width 103 height 26
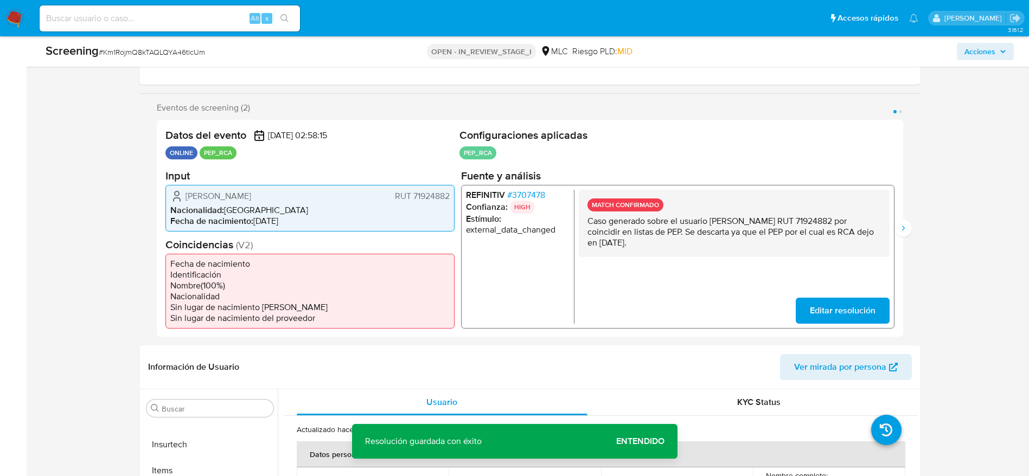
click at [806, 318] on button "Editar resolución" at bounding box center [843, 310] width 94 height 26
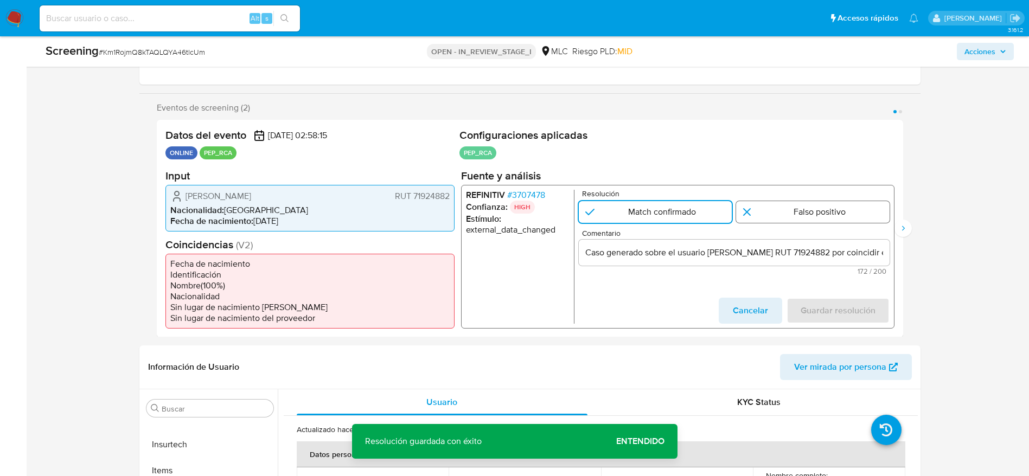
click at [847, 206] on input "1 de 2" at bounding box center [813, 212] width 154 height 22
radio input "true"
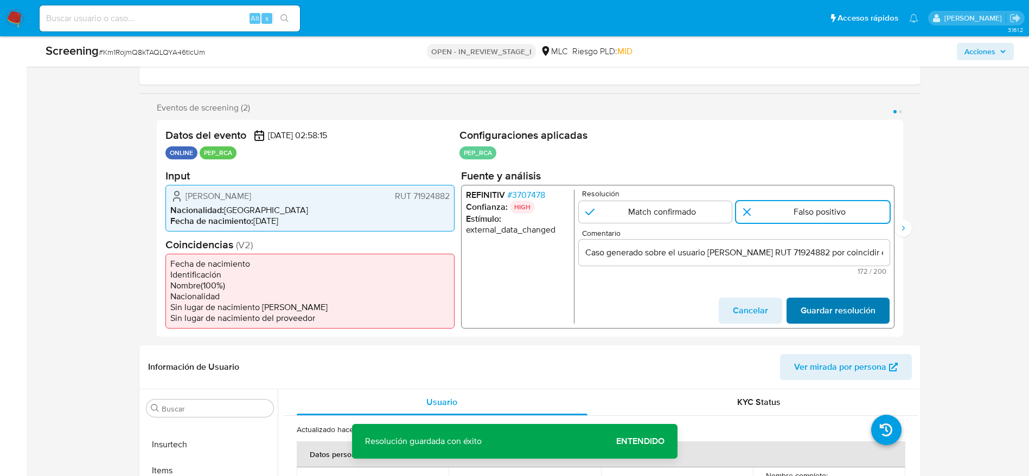
click at [839, 305] on span "Guardar resolución" at bounding box center [837, 310] width 75 height 24
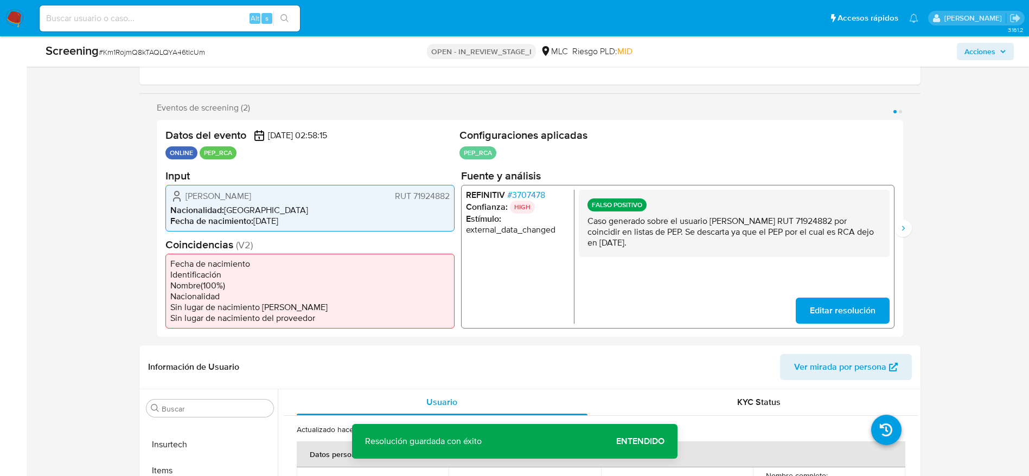
click at [816, 240] on p "Caso generado sobre el usuario Rosa Patricia Campos Fuentes RUT 71924882 por co…" at bounding box center [734, 231] width 294 height 33
click at [901, 226] on icon "Siguiente" at bounding box center [903, 228] width 9 height 9
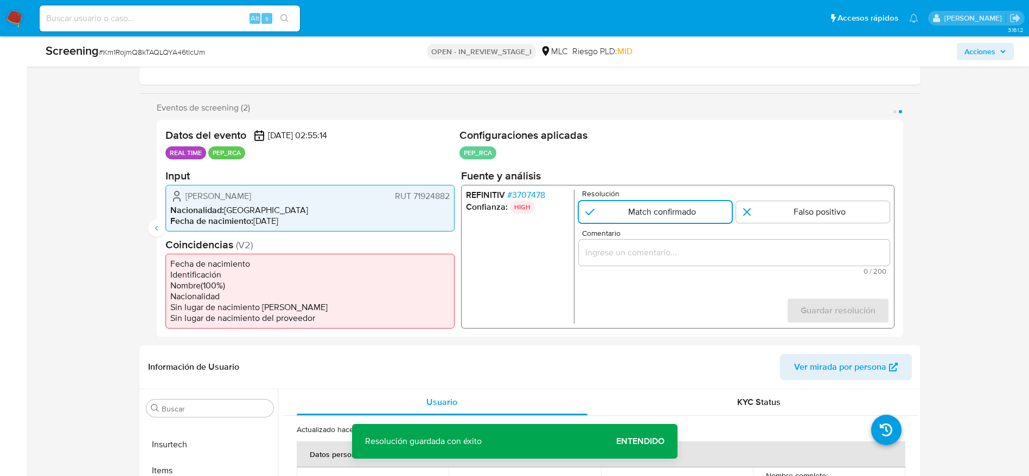
click at [813, 190] on p "Resolución" at bounding box center [736, 193] width 308 height 8
click at [812, 203] on input "2 de 2" at bounding box center [813, 212] width 154 height 22
radio input "true"
click at [811, 239] on div "Comentario 0 / 200 200 caracteres restantes" at bounding box center [733, 252] width 311 height 46
click at [810, 254] on input "Comentario" at bounding box center [733, 252] width 311 height 14
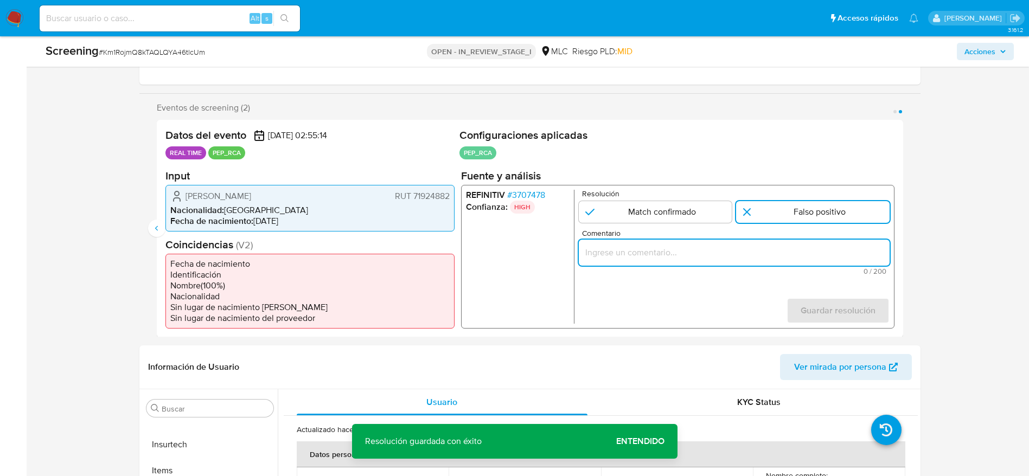
paste input "Caso generado sobre el usuario Rosa Patricia Campos Fuentes RUT 71924882 por co…"
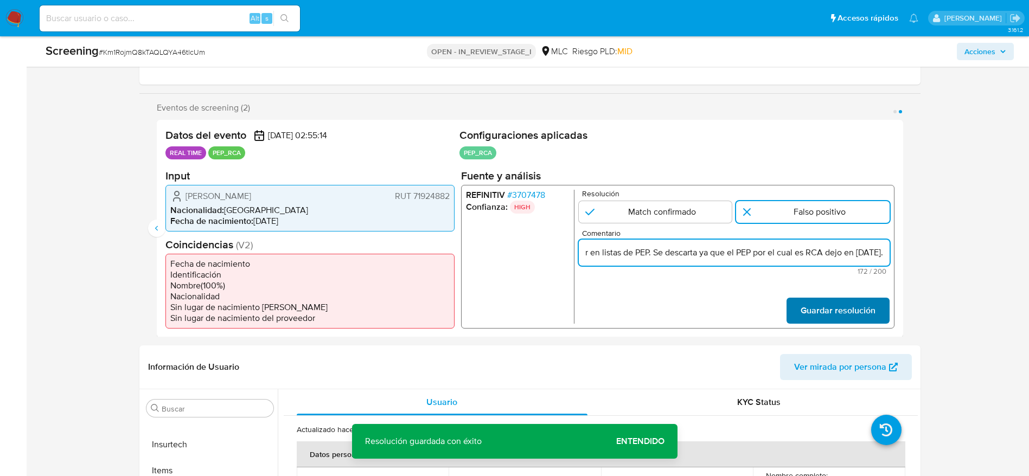
type input "Caso generado sobre el usuario Rosa Patricia Campos Fuentes RUT 71924882 por co…"
click at [822, 317] on span "Guardar resolución" at bounding box center [837, 310] width 75 height 24
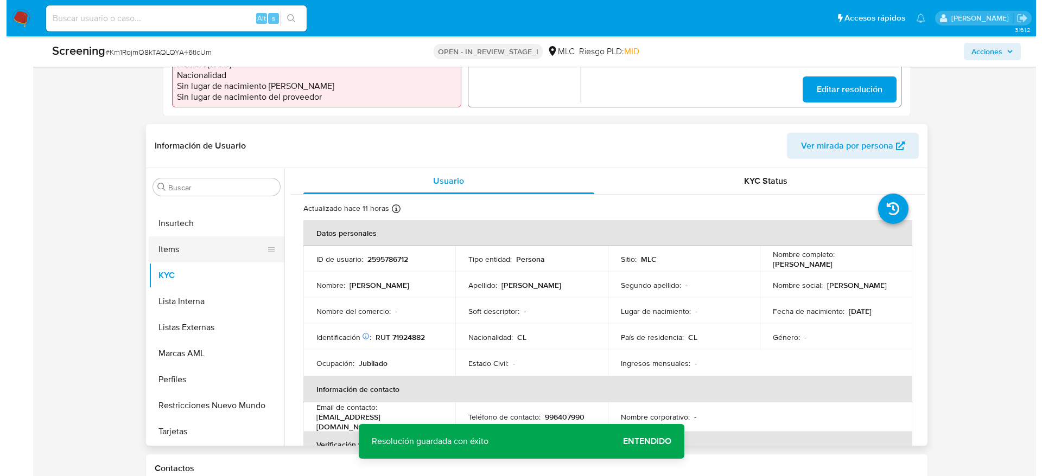
scroll to position [407, 0]
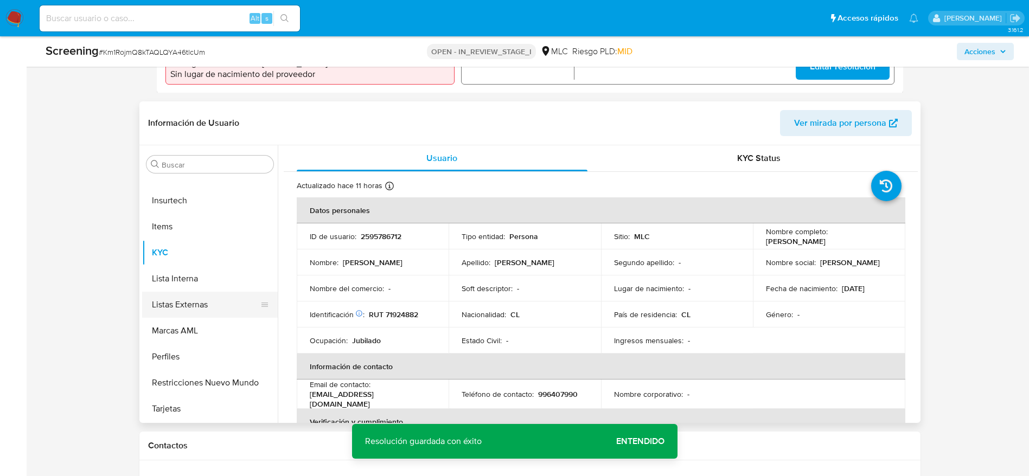
drag, startPoint x: 151, startPoint y: 208, endPoint x: 205, endPoint y: 292, distance: 99.1
click at [205, 292] on ul "Anticipos de dinero Aprobadores Aprobados Archivos adjuntos CBT Cruces y Relaci…" at bounding box center [210, 299] width 136 height 245
click at [206, 283] on button "Lista Interna" at bounding box center [205, 279] width 127 height 26
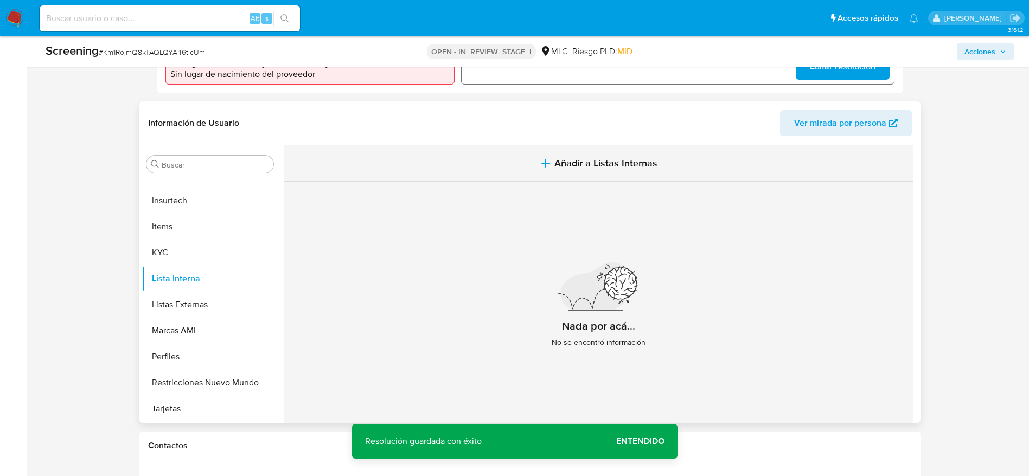
click at [465, 164] on button "Añadir a Listas Internas" at bounding box center [599, 163] width 630 height 36
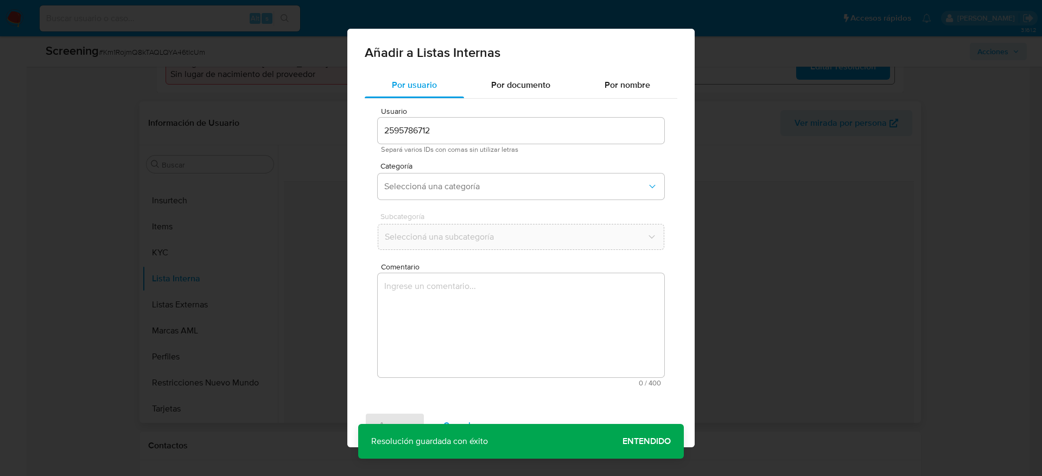
click at [556, 283] on textarea "Comentario" at bounding box center [521, 325] width 287 height 104
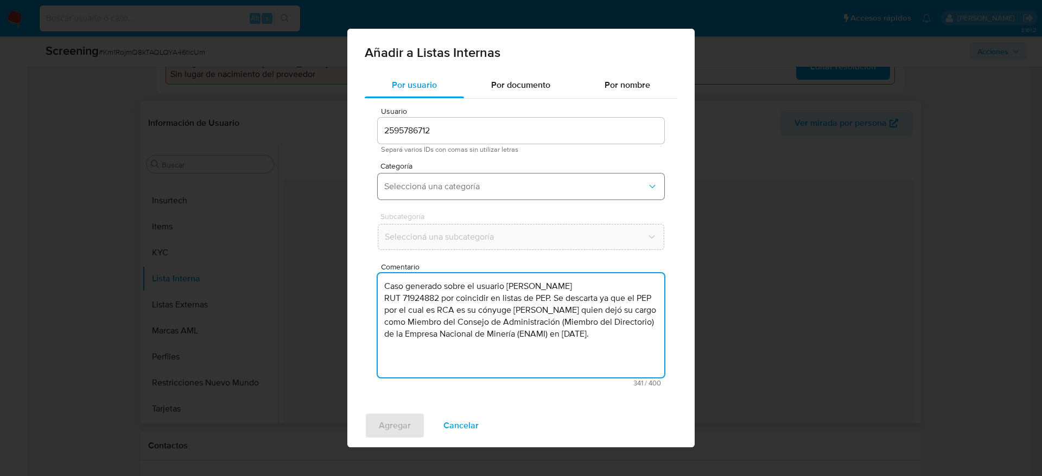
type textarea "Caso generado sobre el usuario Rosa Patricia Campos Fuentes RUT 71924882 por co…"
click at [466, 179] on button "Seleccioná una categoría" at bounding box center [521, 187] width 287 height 26
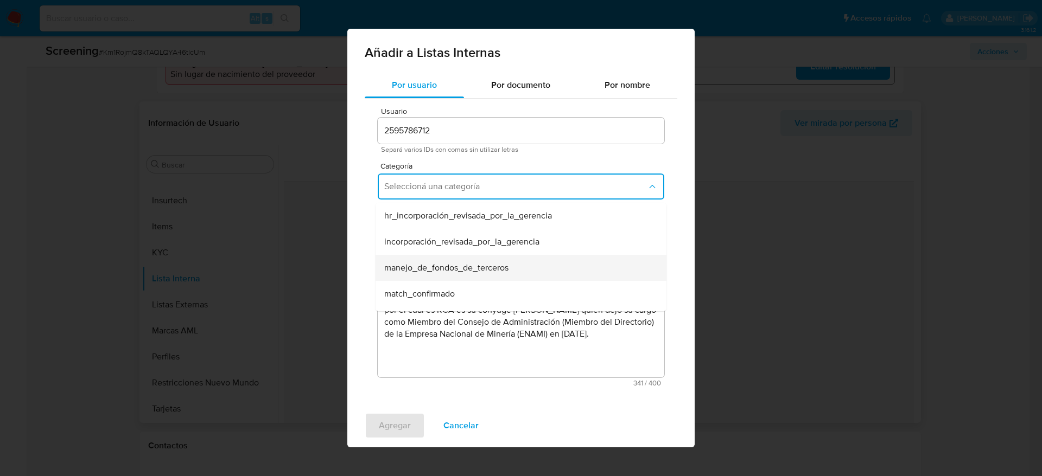
scroll to position [81, 0]
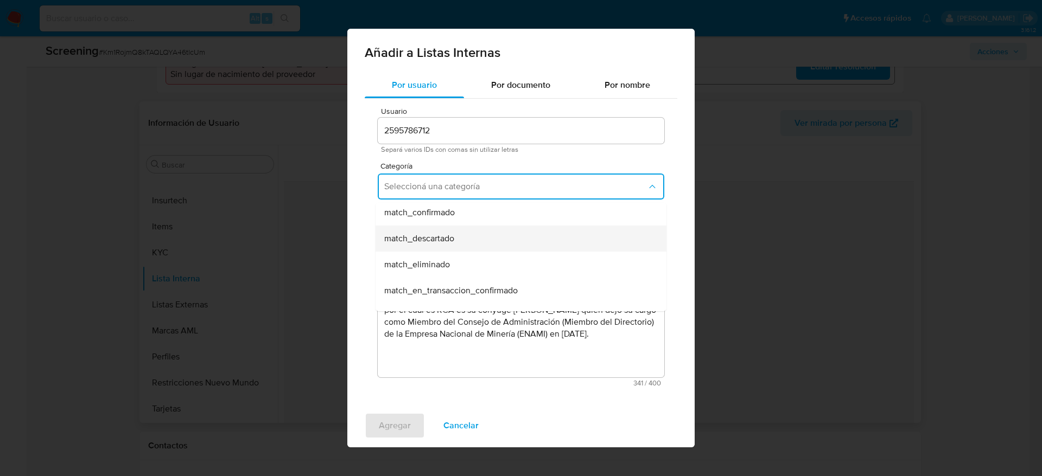
click at [453, 240] on span "match_descartado" at bounding box center [419, 238] width 70 height 11
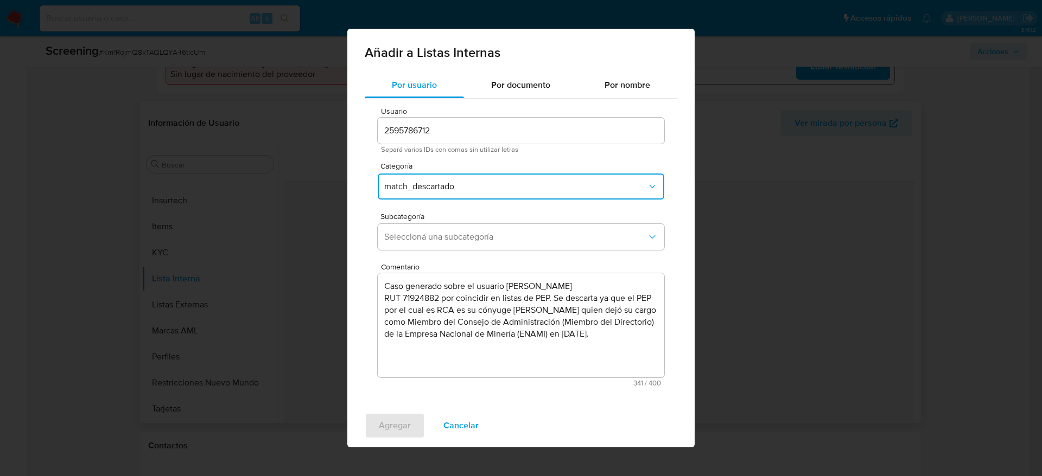
click at [453, 240] on span "Seleccioná una subcategoría" at bounding box center [515, 237] width 263 height 11
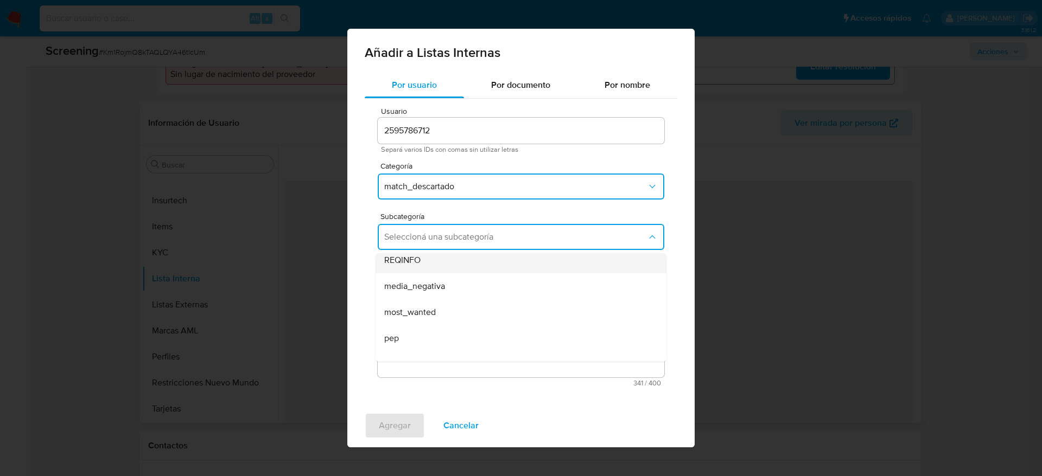
scroll to position [74, 0]
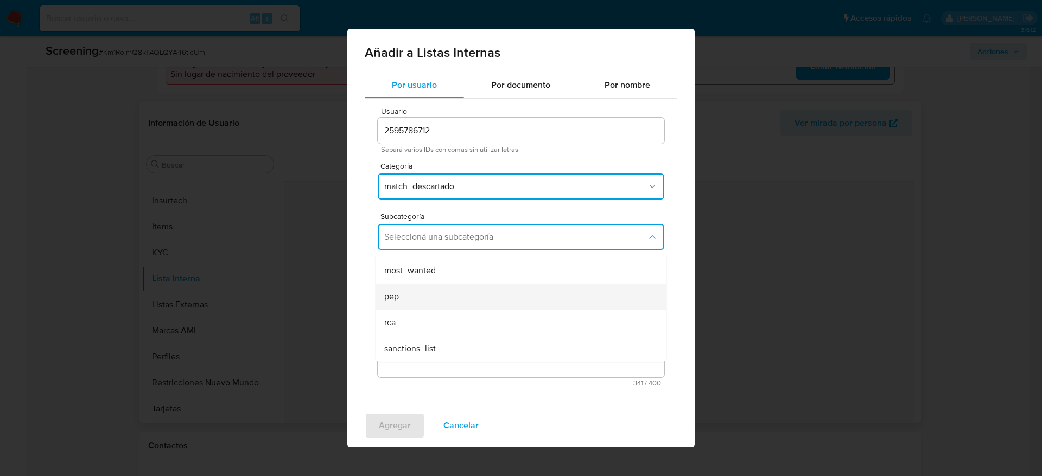
click at [443, 291] on div "pep" at bounding box center [517, 297] width 267 height 26
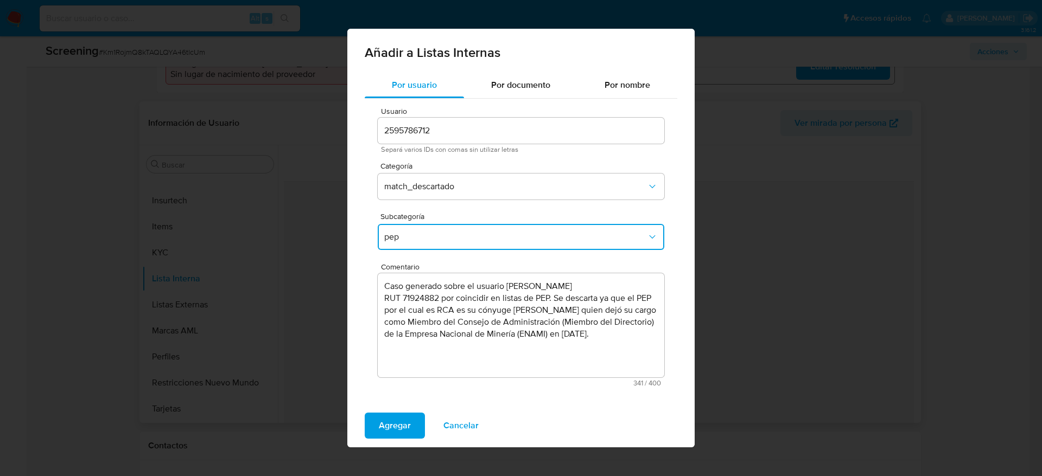
click at [434, 223] on div "Subcategoría pep" at bounding box center [521, 234] width 287 height 42
click at [434, 234] on span "pep" at bounding box center [515, 237] width 263 height 11
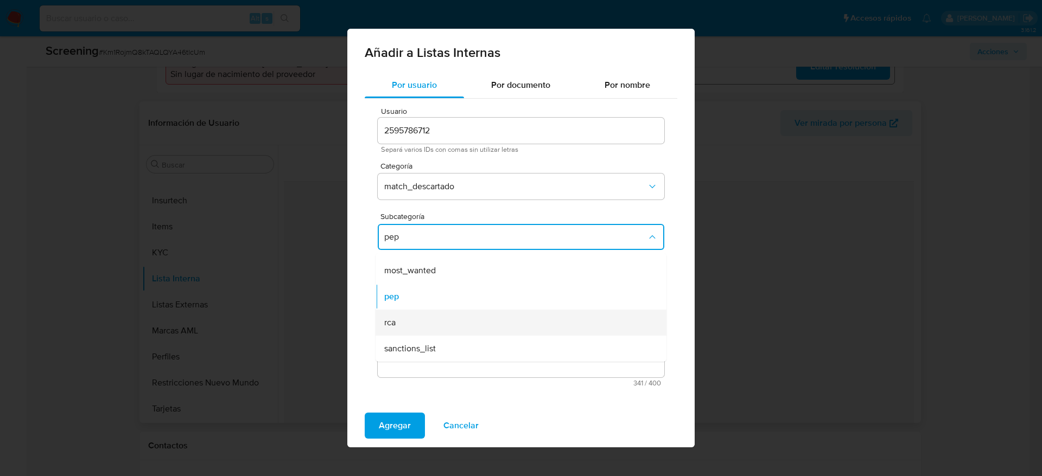
click at [406, 328] on div "rca" at bounding box center [517, 323] width 267 height 26
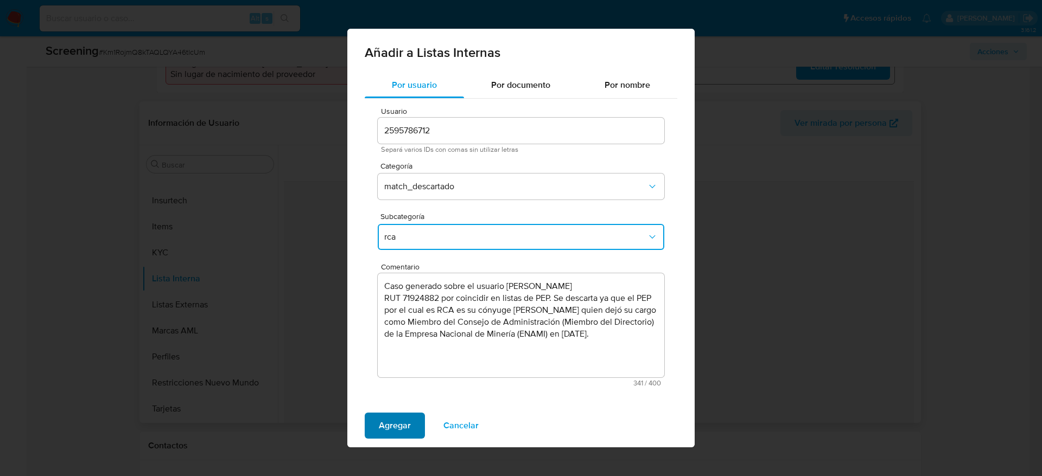
click at [390, 420] on span "Agregar" at bounding box center [395, 426] width 32 height 24
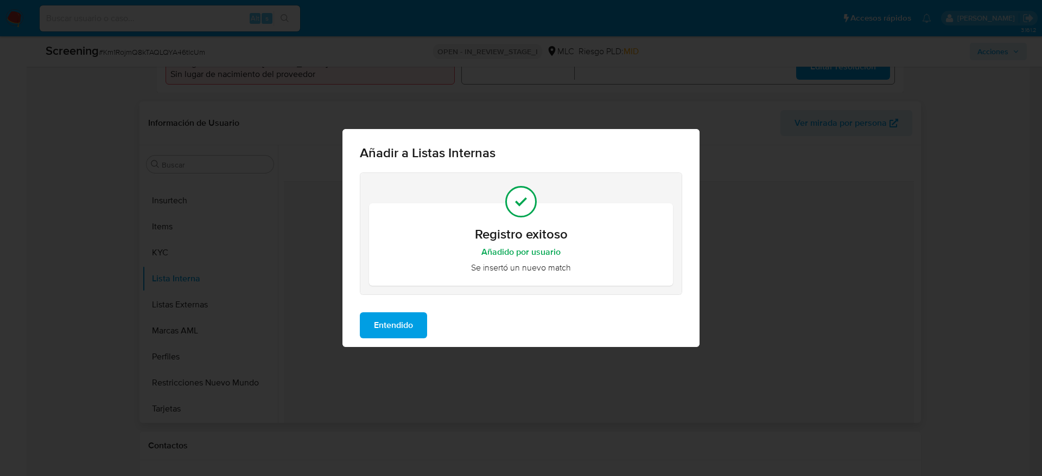
click at [422, 328] on button "Entendido" at bounding box center [393, 326] width 67 height 26
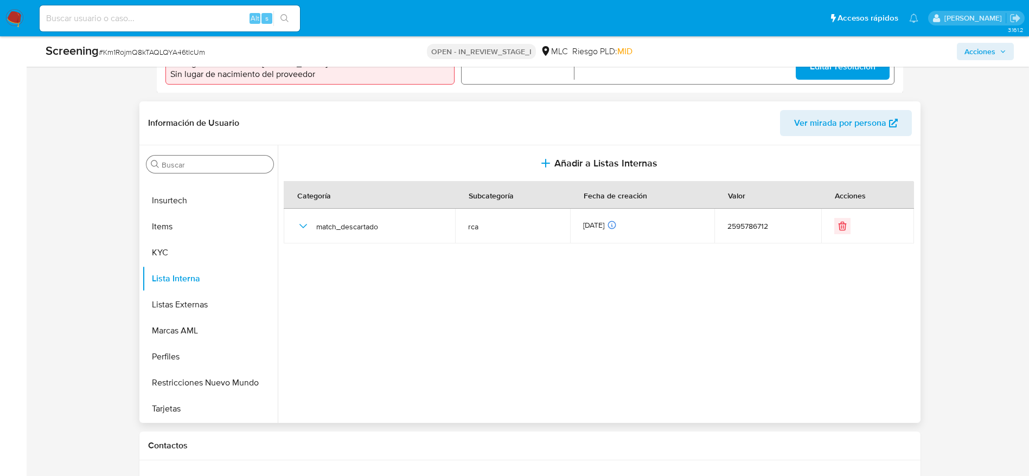
click at [198, 171] on div "Buscar" at bounding box center [210, 164] width 127 height 17
click at [198, 168] on input "Buscar" at bounding box center [215, 165] width 107 height 10
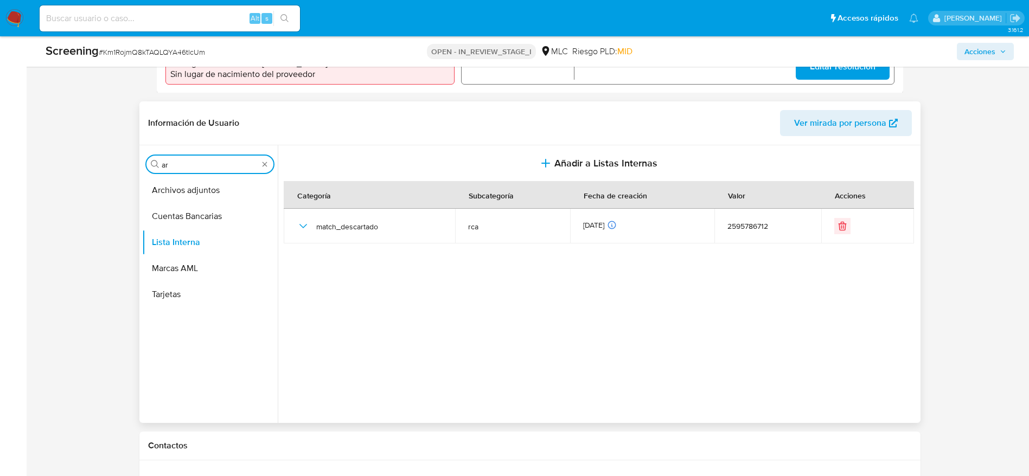
scroll to position [0, 0]
type input "arc"
click at [191, 195] on button "Archivos adjuntos" at bounding box center [205, 190] width 127 height 26
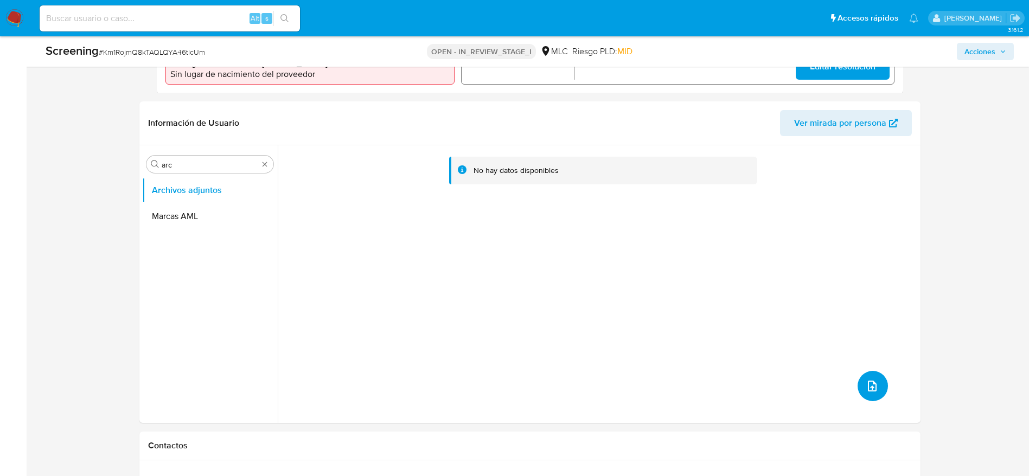
click at [875, 386] on button "upload-file" at bounding box center [873, 386] width 30 height 30
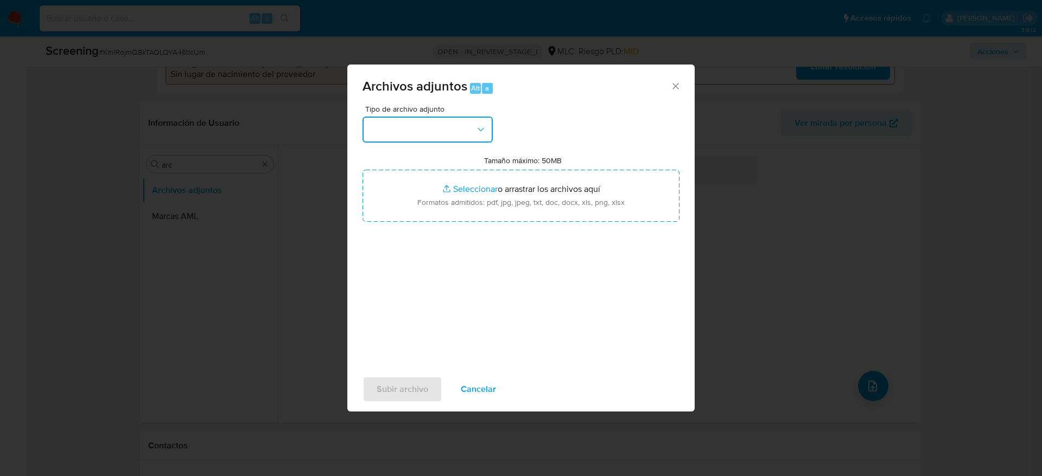
click at [463, 131] on button "button" at bounding box center [427, 130] width 130 height 26
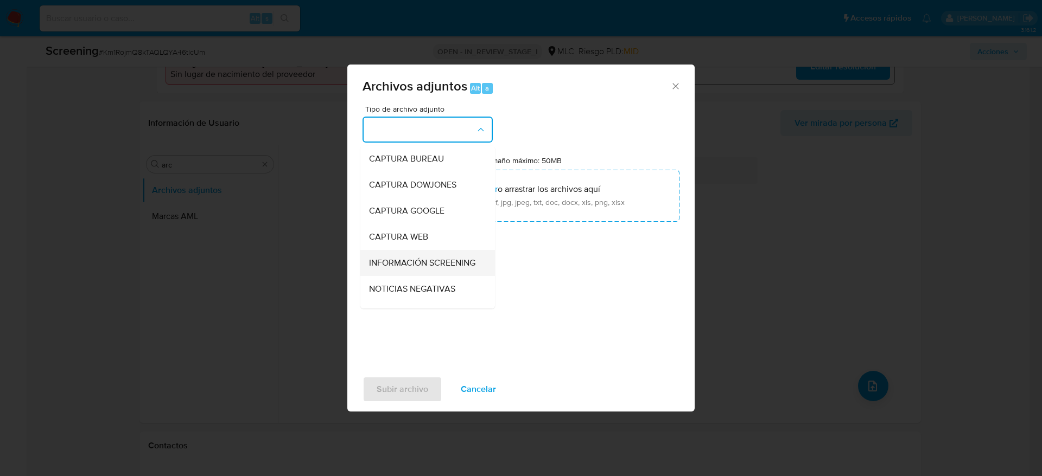
click at [413, 265] on span "INFORMACIÓN SCREENING" at bounding box center [422, 263] width 106 height 11
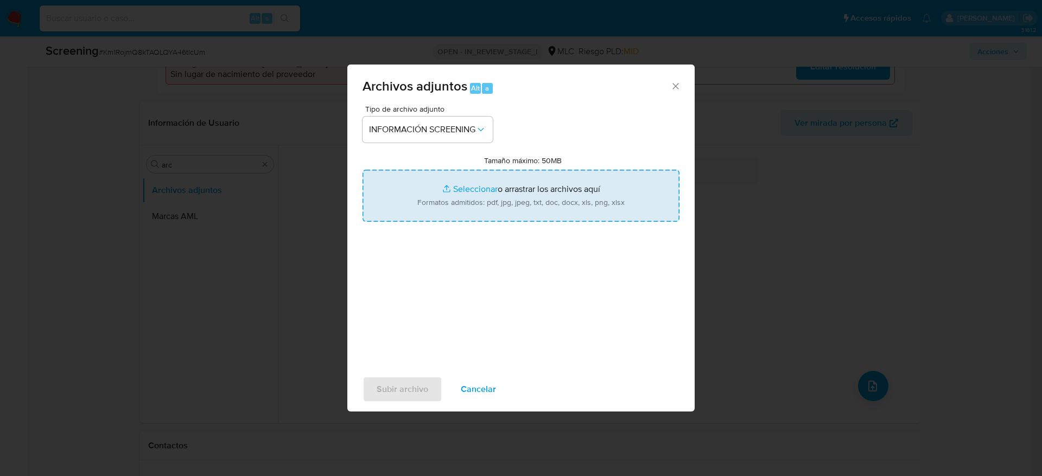
click at [420, 212] on input "Tamaño máximo: 50MB Seleccionar archivos" at bounding box center [520, 196] width 317 height 52
type input "C:\fakepath\StandardCaseMatchDetailsReport_5jb6es6yevhx1k2dnrf7dmxn7_e_tr_wci_3…"
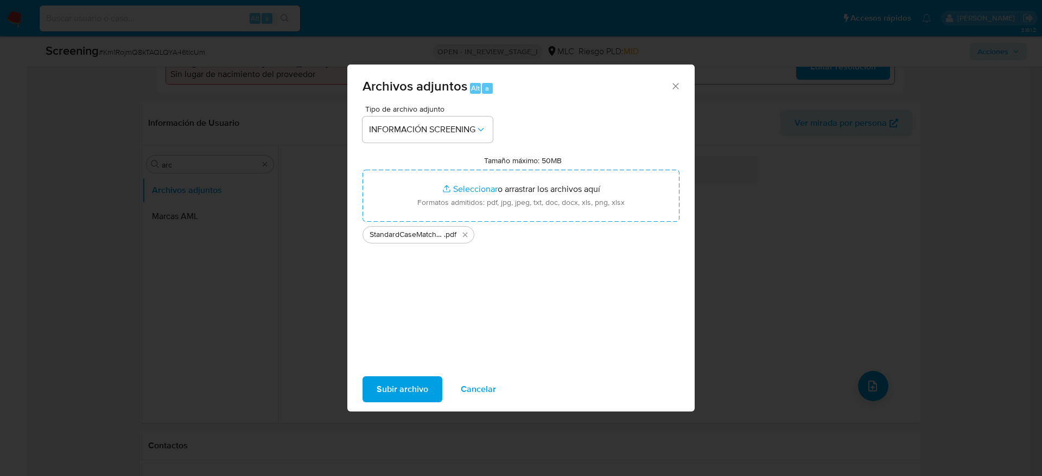
click at [390, 385] on span "Subir archivo" at bounding box center [403, 390] width 52 height 24
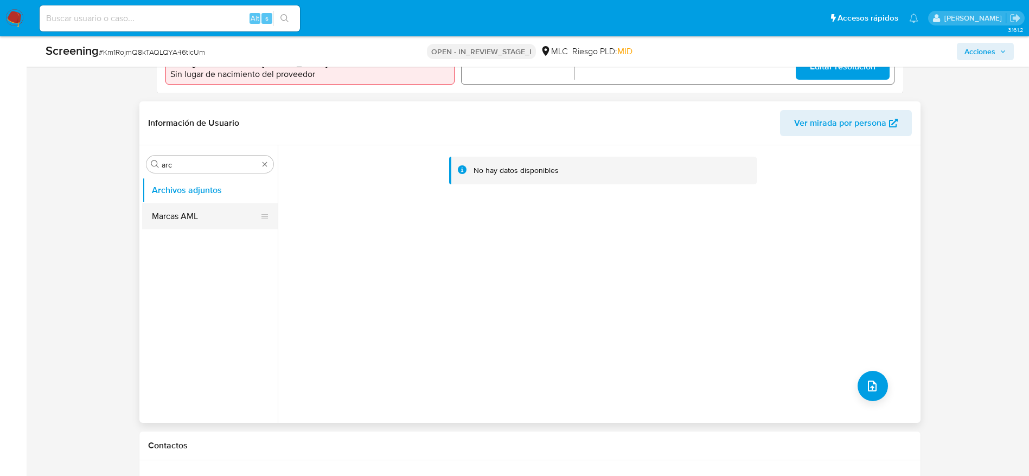
click at [175, 207] on button "Marcas AML" at bounding box center [205, 216] width 127 height 26
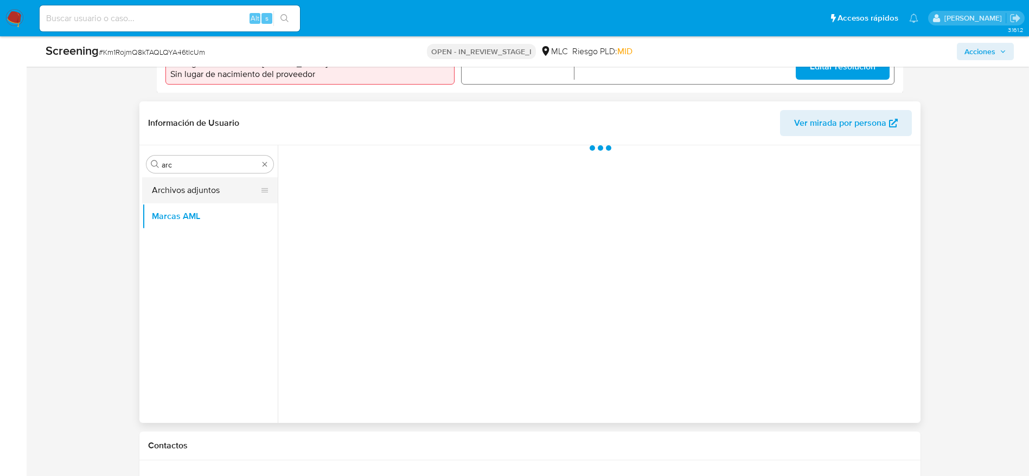
click at [175, 192] on button "Archivos adjuntos" at bounding box center [205, 190] width 127 height 26
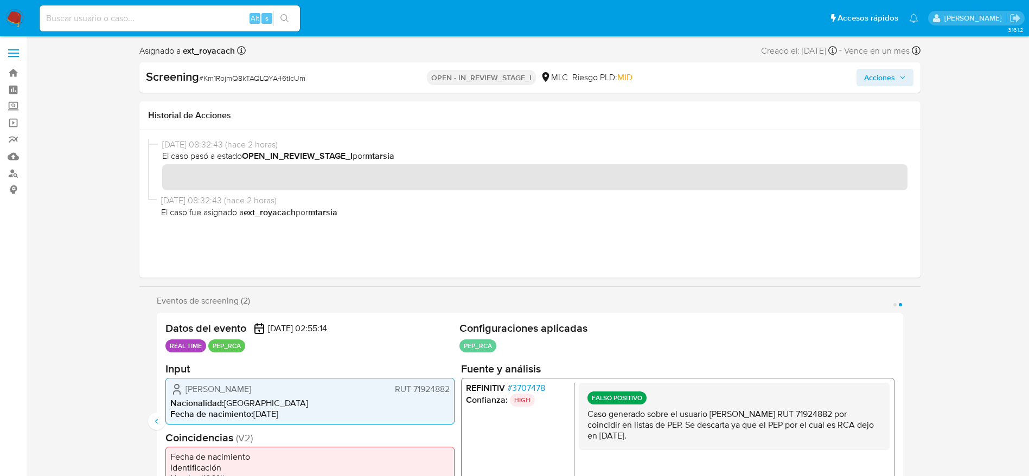
click at [871, 87] on div "Screening # Km1RojmQ8kTAQLQYA46tlcUm OPEN - IN_REVIEW_STAGE_I MLC Riesgo PLD: M…" at bounding box center [529, 77] width 781 height 30
click at [871, 79] on span "Acciones" at bounding box center [879, 77] width 31 height 17
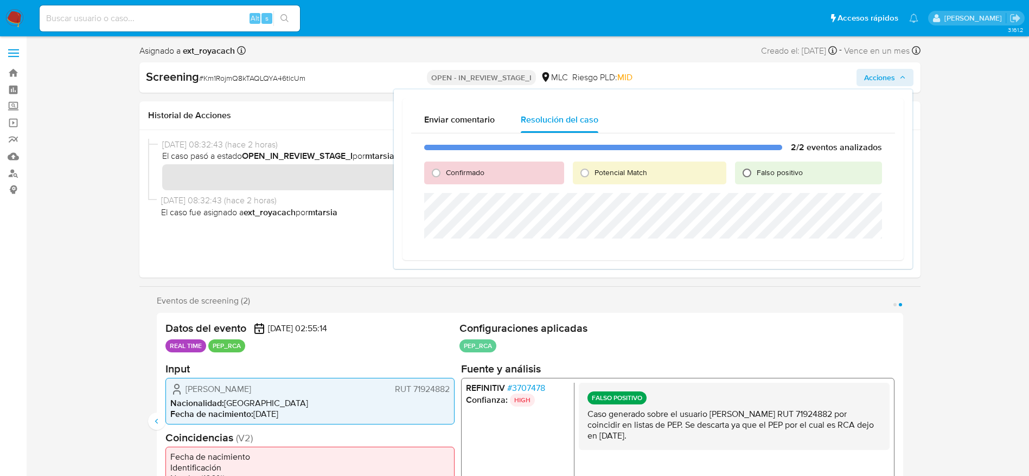
click at [755, 175] on input "Falso positivo" at bounding box center [747, 172] width 17 height 17
radio input "true"
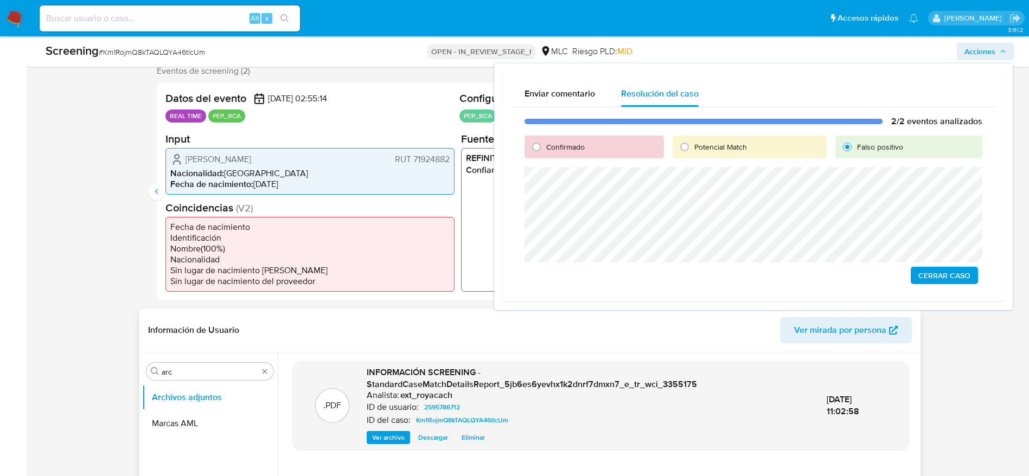
scroll to position [244, 0]
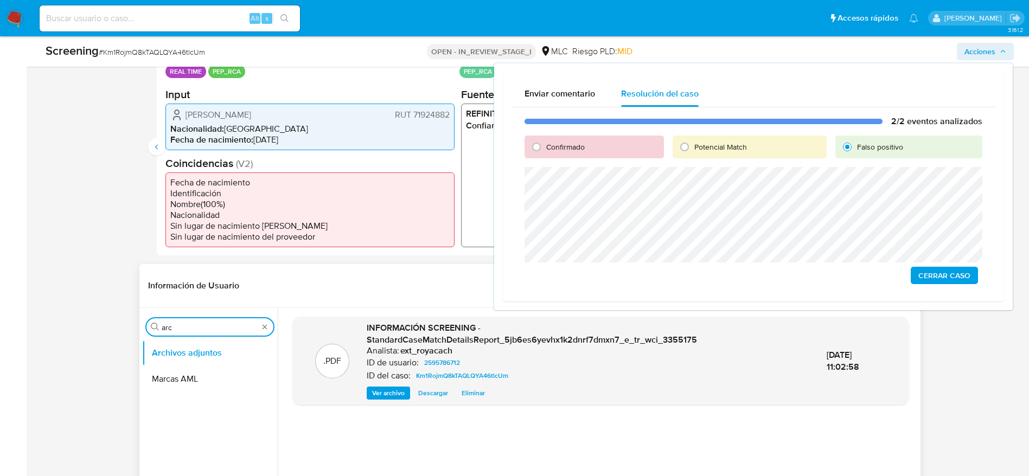
click at [227, 325] on input "arc" at bounding box center [210, 328] width 97 height 10
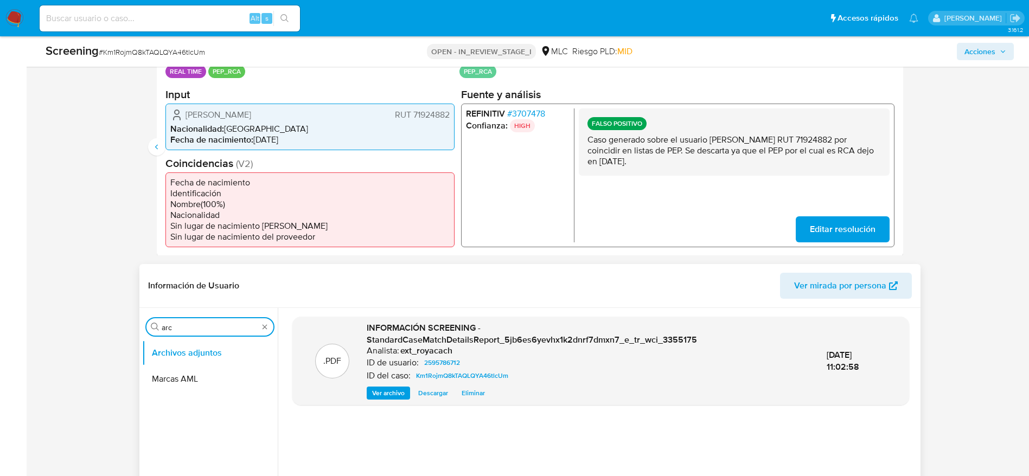
click at [227, 325] on input "arc" at bounding box center [210, 328] width 97 height 10
type input "lis"
click at [214, 381] on button "Lista Interna" at bounding box center [205, 379] width 127 height 26
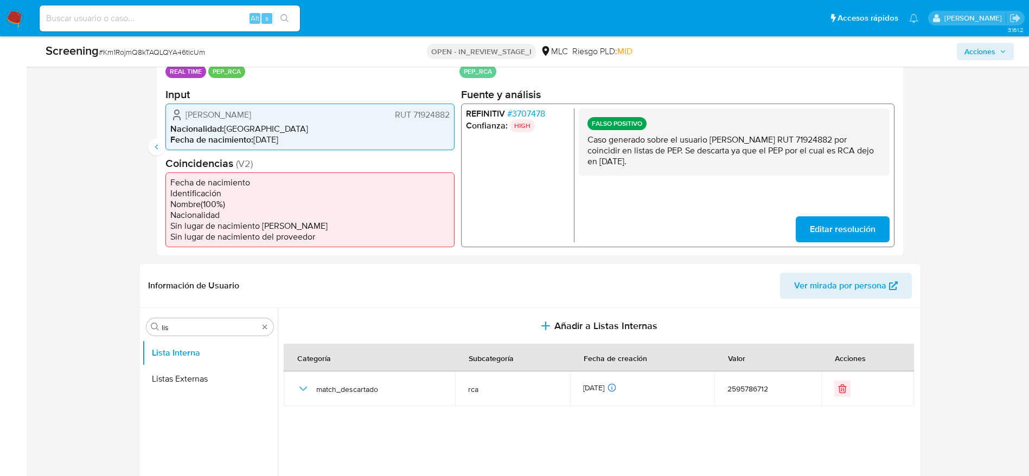
scroll to position [0, 0]
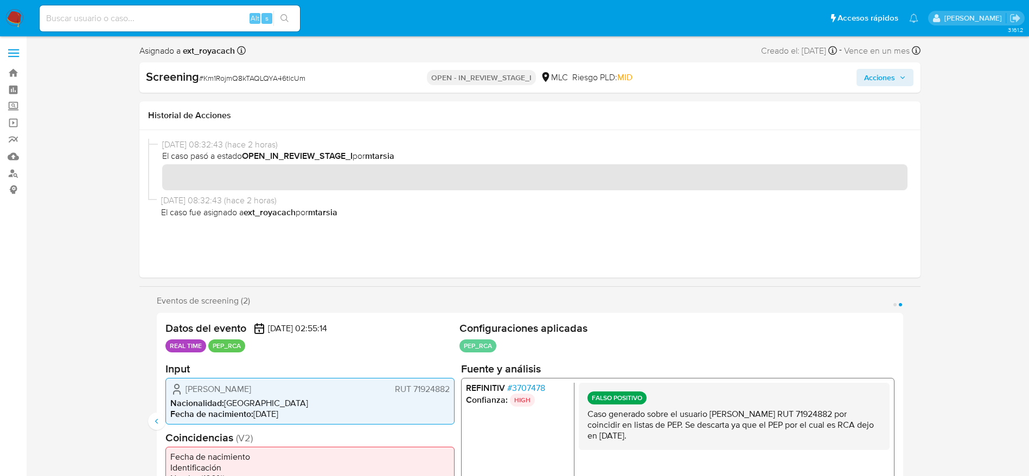
click at [855, 85] on div "Acciones" at bounding box center [787, 77] width 253 height 17
click at [861, 86] on button "Acciones" at bounding box center [885, 77] width 57 height 17
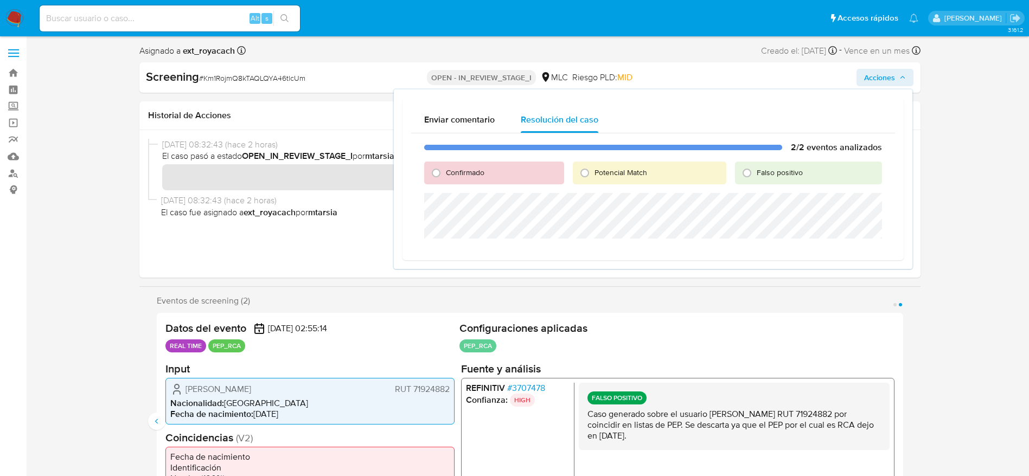
click at [776, 169] on span "Falso positivo" at bounding box center [780, 172] width 46 height 11
click at [756, 169] on input "Falso positivo" at bounding box center [747, 172] width 17 height 17
radio input "true"
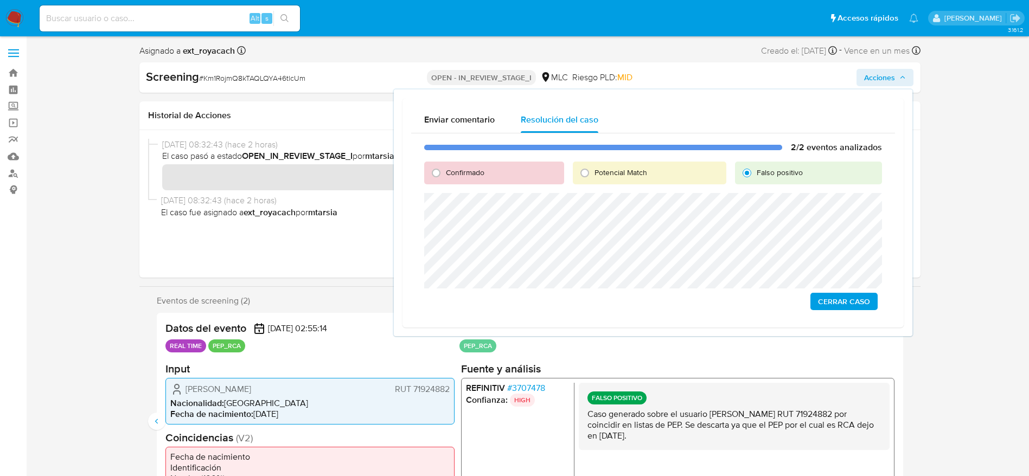
click at [835, 309] on span "Cerrar Caso" at bounding box center [844, 301] width 52 height 15
click at [851, 298] on span "Cerrar Caso" at bounding box center [844, 301] width 52 height 15
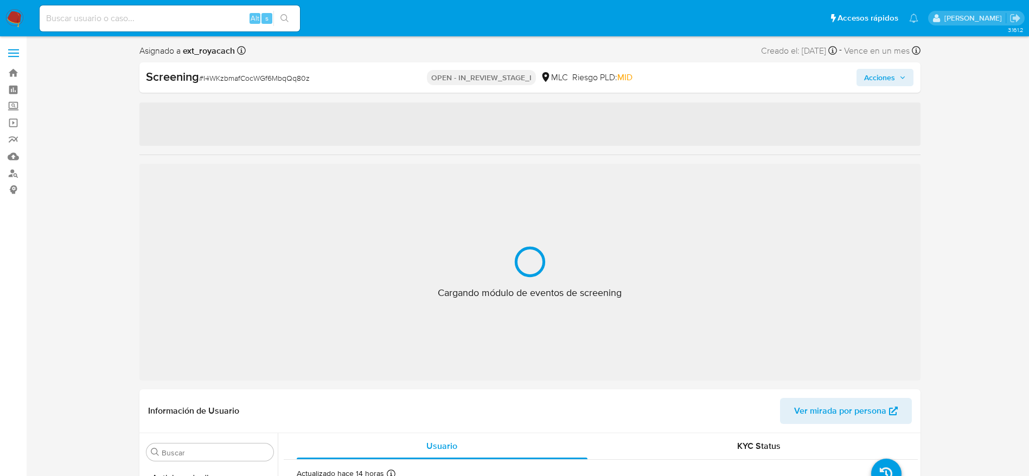
select select "10"
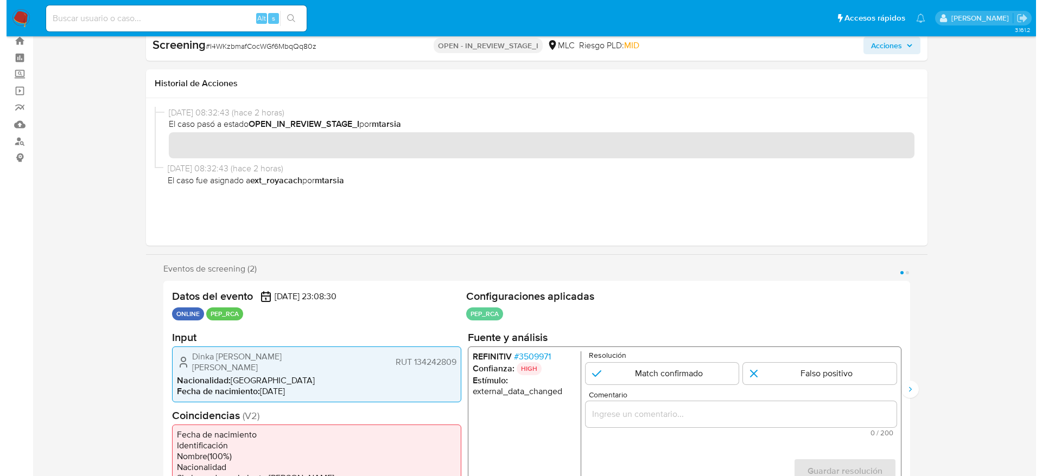
scroll to position [81, 0]
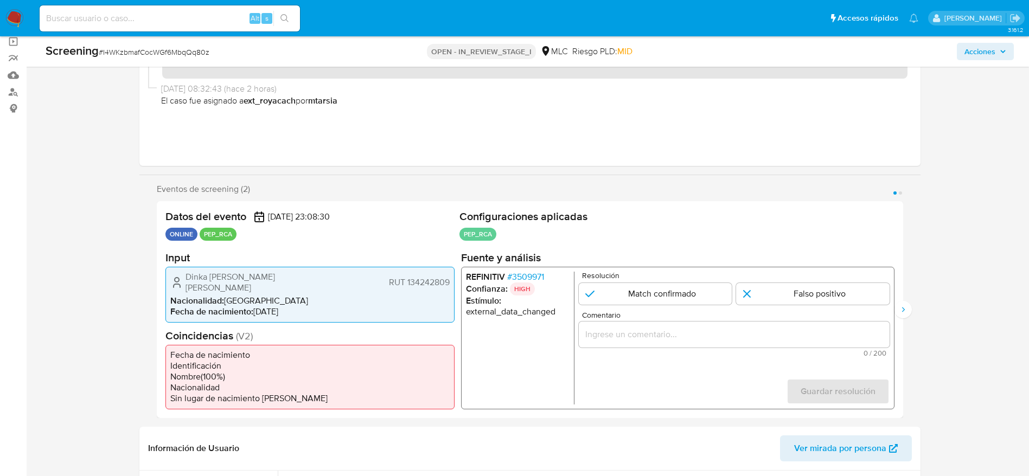
click at [518, 276] on span "# 3509971" at bounding box center [525, 276] width 37 height 11
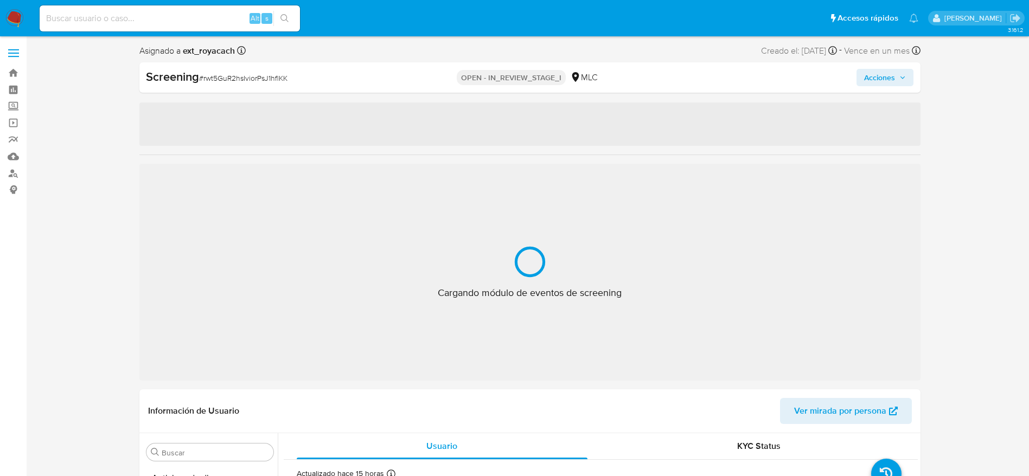
select select "10"
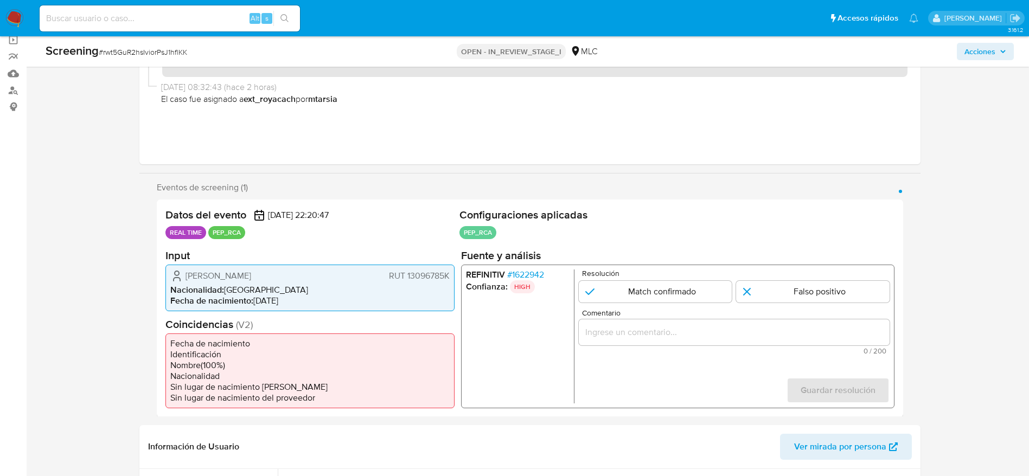
scroll to position [244, 0]
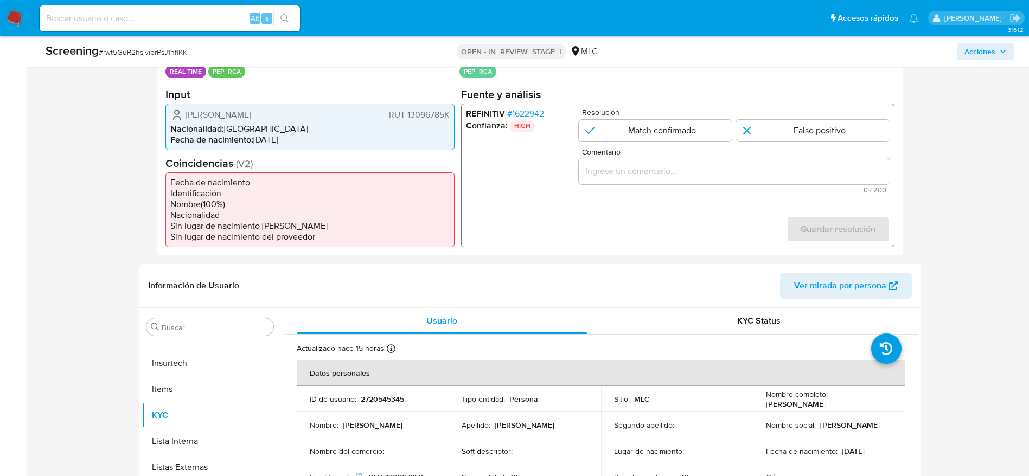
click at [532, 110] on span "# 1622942" at bounding box center [525, 113] width 37 height 11
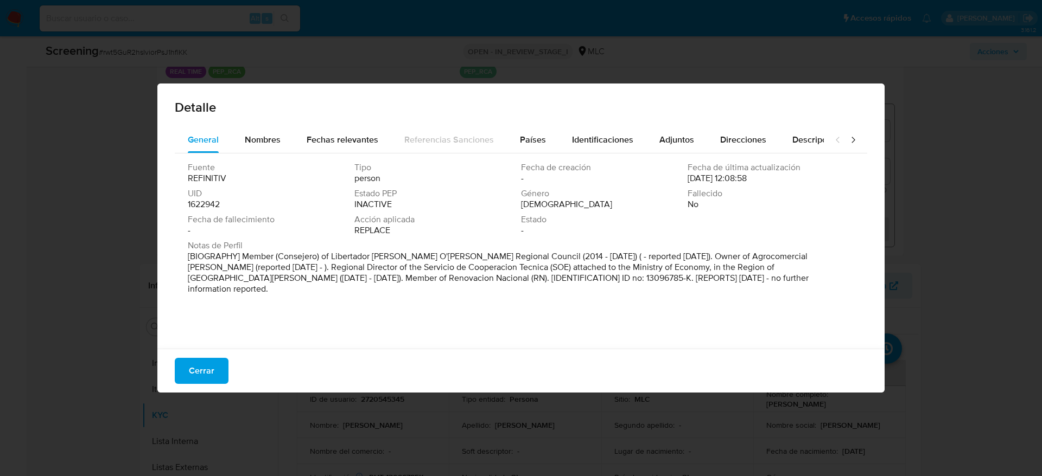
click at [221, 360] on button "Cerrar" at bounding box center [202, 371] width 54 height 26
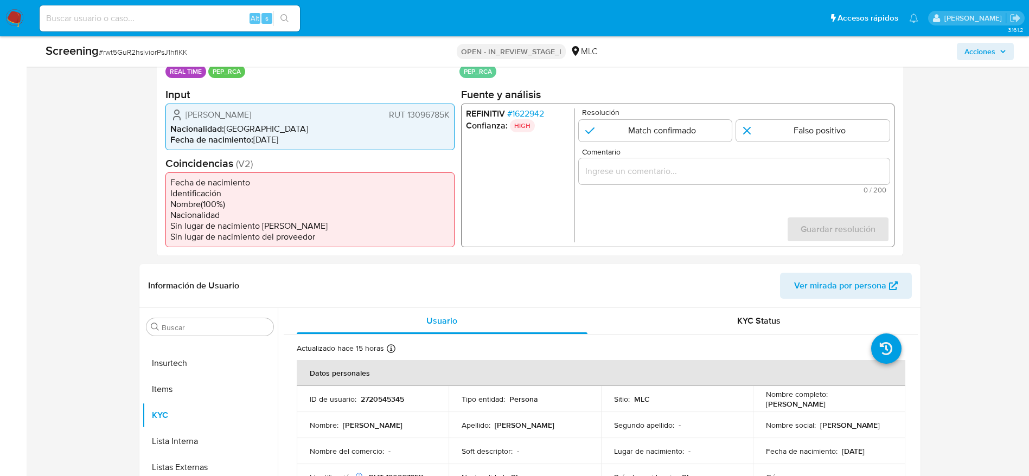
click at [234, 110] on span "Emiliano Alejandro Orueta Bustos" at bounding box center [219, 114] width 66 height 11
click at [137, 44] on div "Screening # rwt5GuR2hsIviorPsJ1hflKK" at bounding box center [205, 51] width 319 height 16
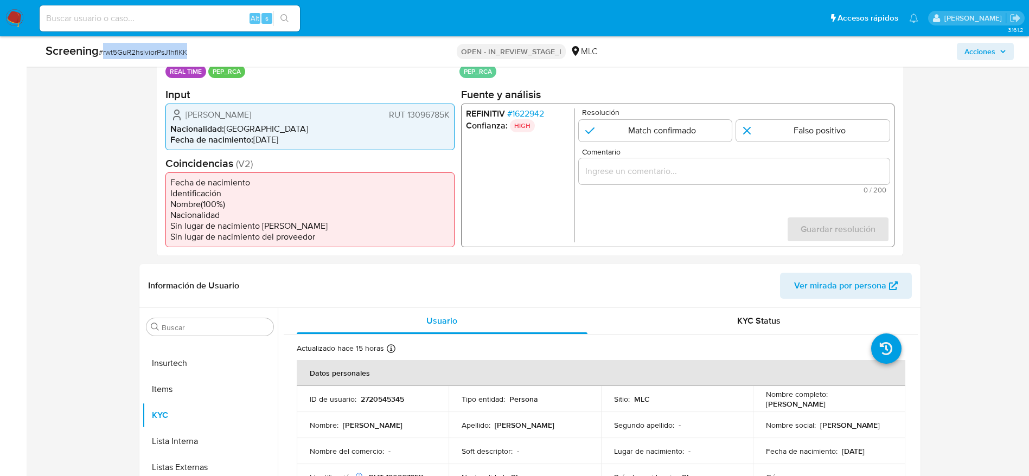
copy span "rwt5GuR2hsIviorPsJ1hflKK"
drag, startPoint x: 169, startPoint y: 111, endPoint x: 451, endPoint y: 112, distance: 281.6
click at [451, 112] on div "Emiliano Alejandro Orueta Bustos RUT 13096785K Nacionalidad : Chile Fecha de na…" at bounding box center [310, 126] width 289 height 47
click at [516, 111] on span "# 1622942" at bounding box center [525, 113] width 37 height 11
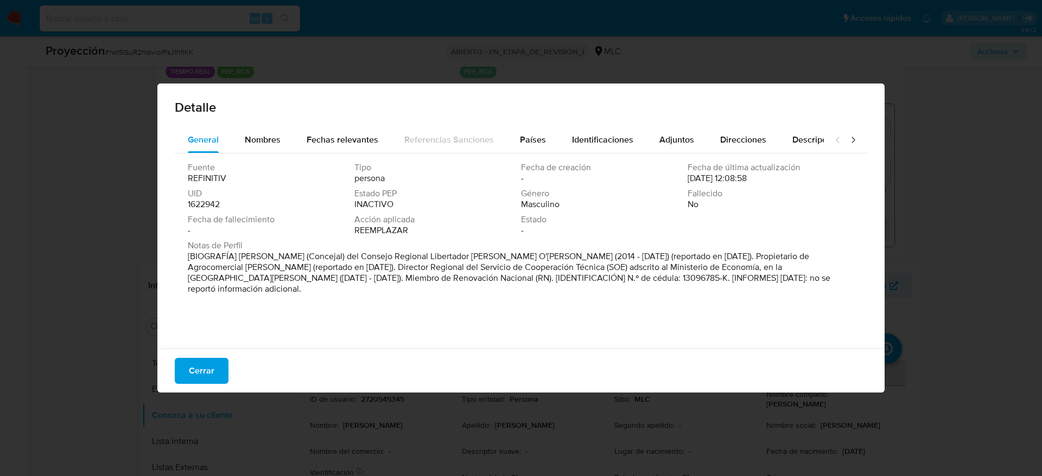
drag, startPoint x: 240, startPoint y: 258, endPoint x: 512, endPoint y: 256, distance: 271.9
click at [512, 256] on font "[BIOGRAFÍA] Miembro (Concejal) del Consejo Regional Libertador Bernardo O'Higgi…" at bounding box center [509, 272] width 642 height 45
click at [199, 379] on span "Cerrar" at bounding box center [202, 371] width 26 height 24
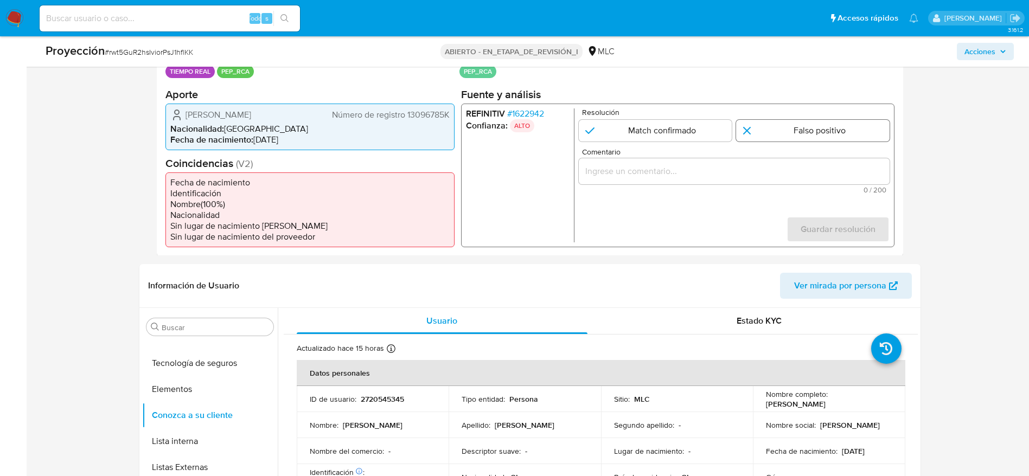
click at [793, 133] on input "1 de 1" at bounding box center [813, 130] width 154 height 22
radio input "true"
click at [767, 156] on div "Comentario 0 / 200 200 caracteres restantes" at bounding box center [733, 171] width 311 height 46
click at [765, 166] on input "Comentario" at bounding box center [733, 171] width 311 height 14
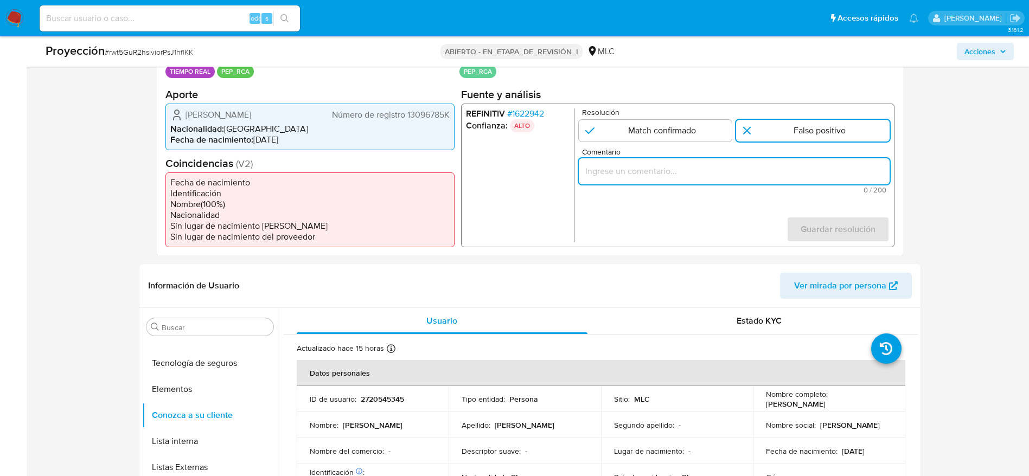
paste input "Caso generado sobre el usuario Emiliano Alejandro Orueta Bustos RUT 13096785K p…"
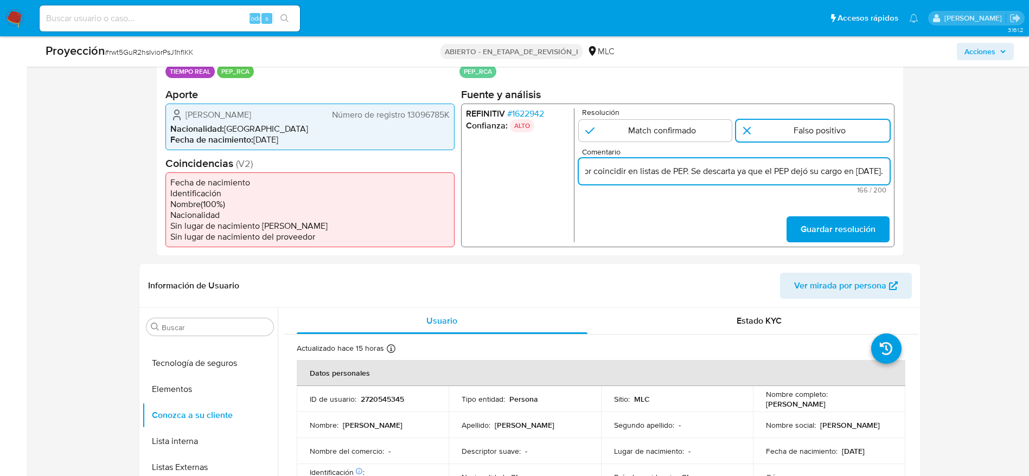
scroll to position [0, 359]
type input "Caso generado sobre el usuario Emiliano Alejandro Orueta Bustos RUT 13096785K p…"
click at [886, 243] on div "REFINITIV # 1622942 Confianza: ALTO Resolución Match confirmado Falso positivo …" at bounding box center [678, 175] width 434 height 144
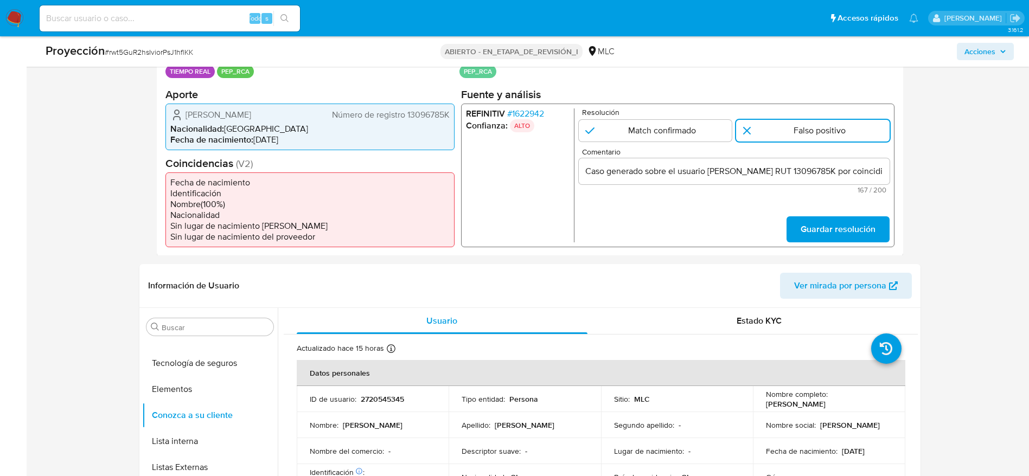
click at [886, 238] on button "Guardar resolución" at bounding box center [837, 229] width 103 height 26
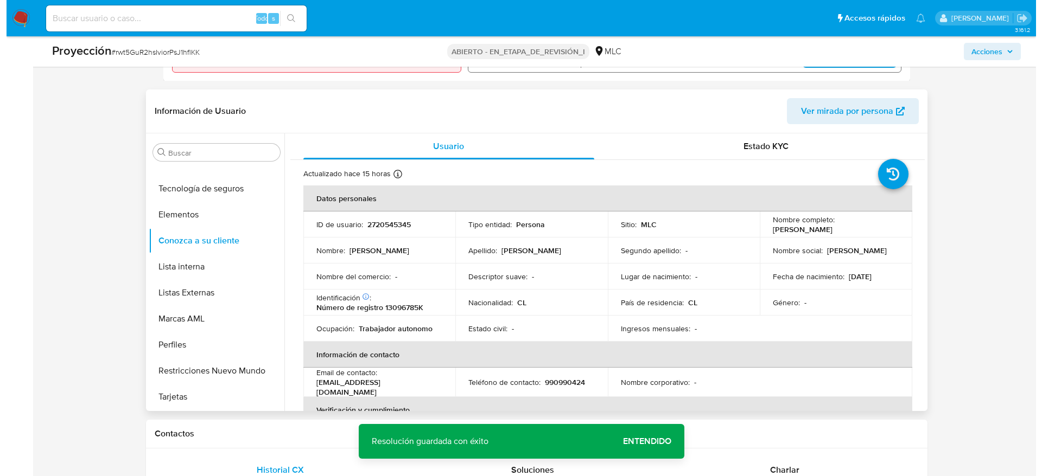
scroll to position [488, 0]
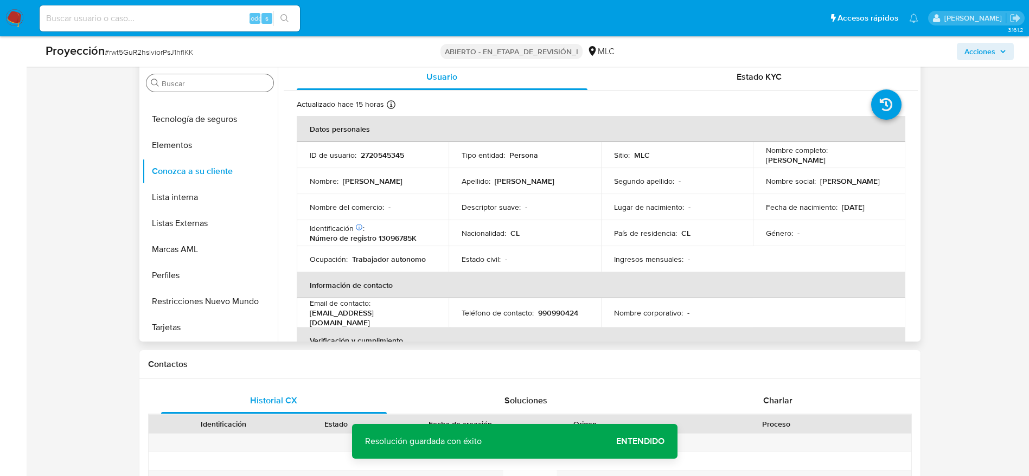
click at [213, 82] on input "Buscar" at bounding box center [215, 84] width 107 height 10
click at [199, 200] on button "Lista interna" at bounding box center [210, 197] width 136 height 26
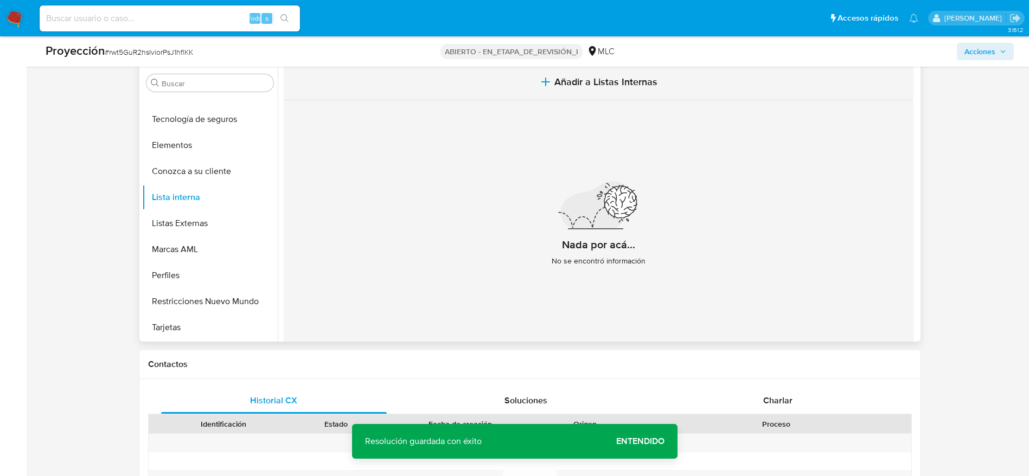
click at [459, 86] on button "Añadir a Listas Internas" at bounding box center [599, 82] width 630 height 36
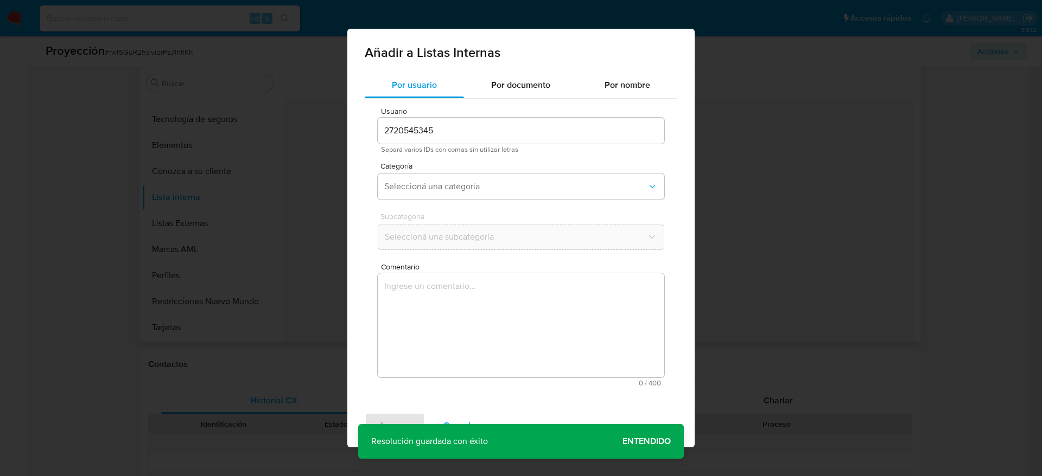
click at [495, 270] on span "Comentario" at bounding box center [524, 267] width 287 height 8
click at [495, 273] on textarea "Comentario" at bounding box center [521, 325] width 287 height 104
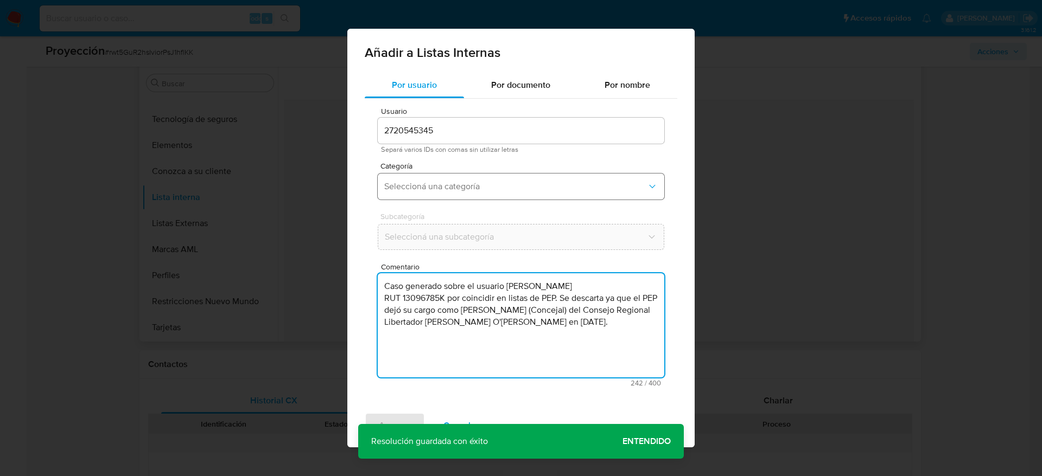
type textarea "Caso generado sobre el usuario Emiliano Alejandro Orueta Bustos RUT 13096785K p…"
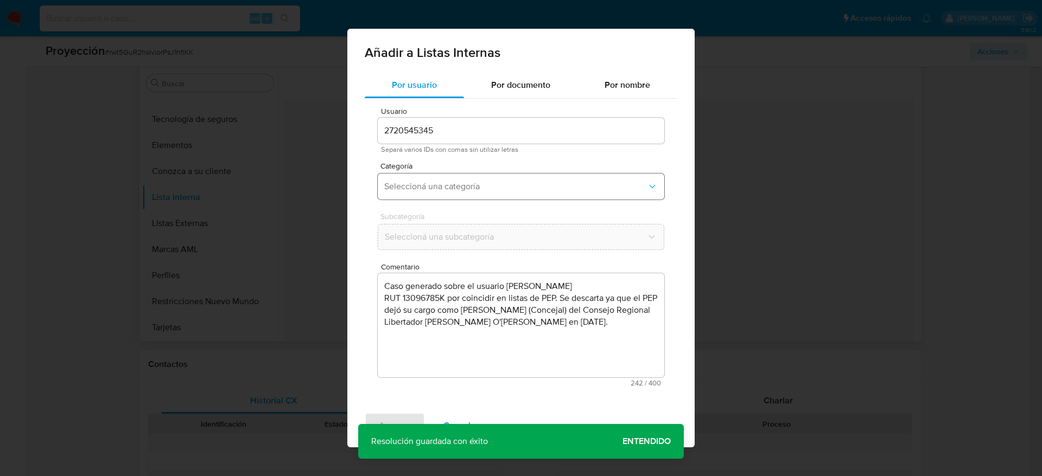
click at [558, 199] on button "Seleccioná una categoría" at bounding box center [521, 187] width 287 height 26
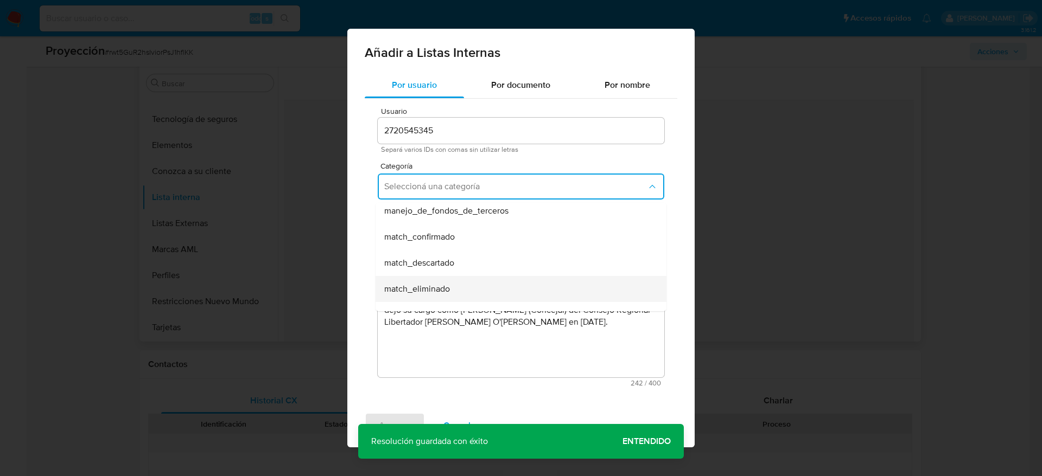
scroll to position [81, 0]
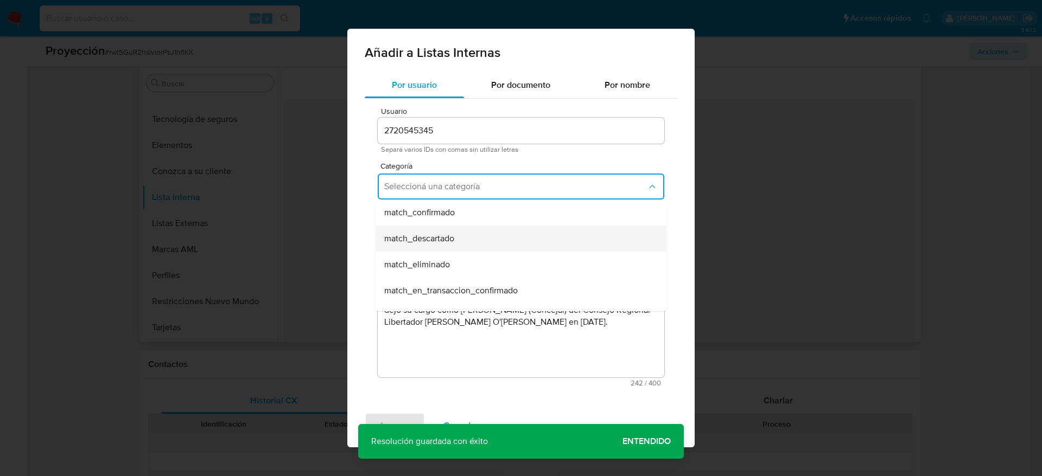
click at [464, 232] on div "match_descartado" at bounding box center [517, 239] width 267 height 26
click at [463, 227] on button "Seleccioná una subcategoría" at bounding box center [521, 237] width 287 height 26
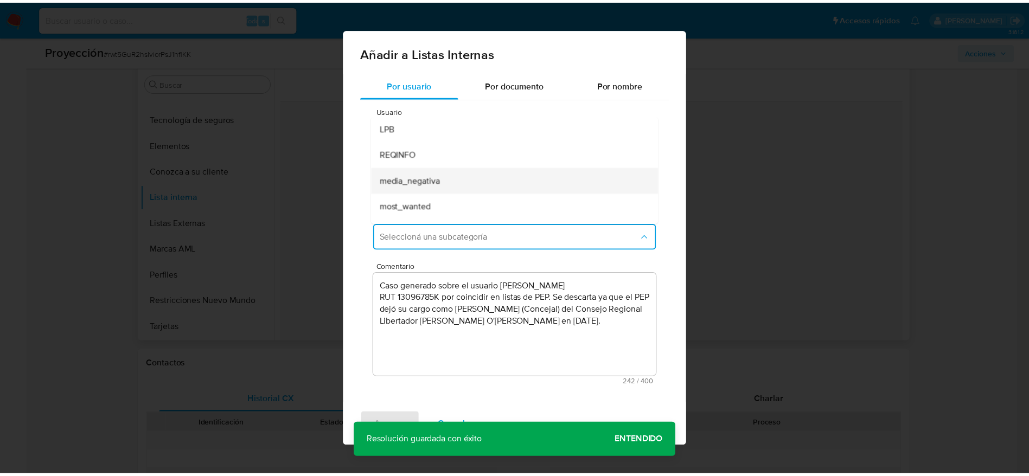
scroll to position [74, 0]
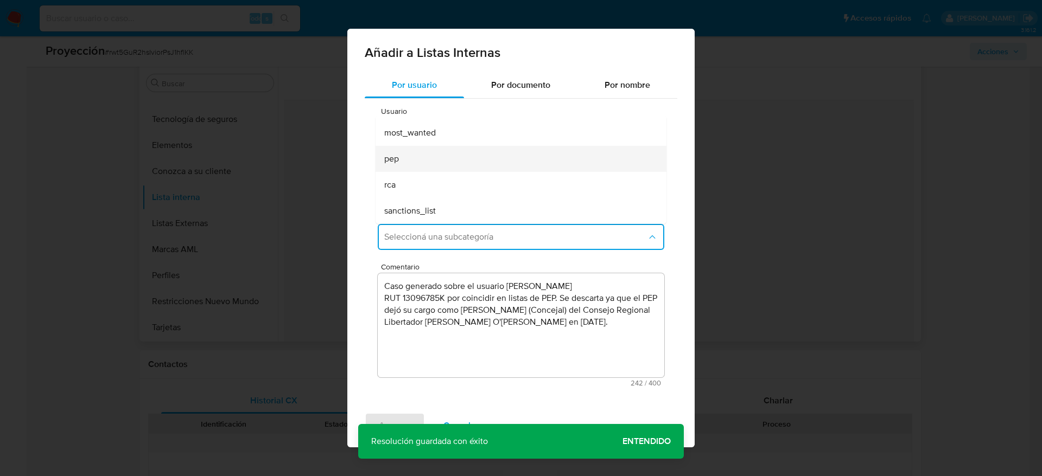
click at [435, 162] on div "pep" at bounding box center [517, 159] width 267 height 26
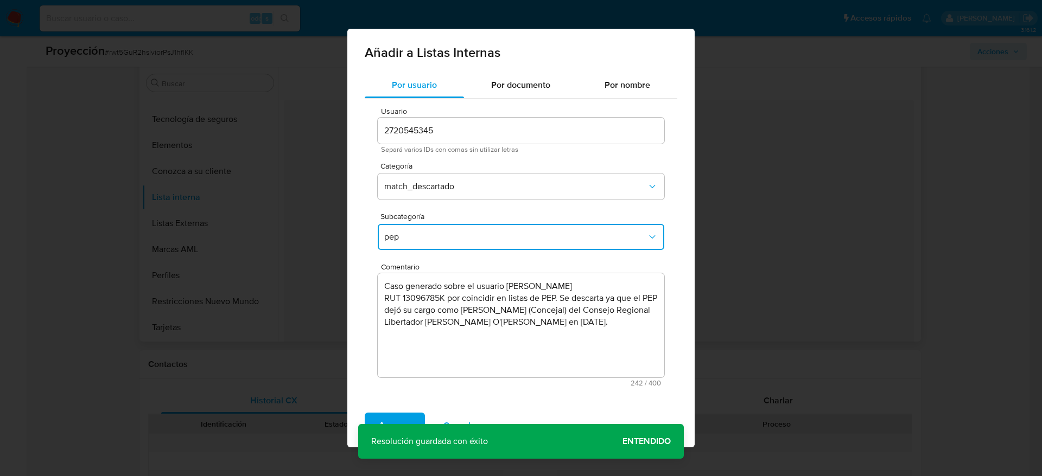
click at [399, 419] on span "Agregar" at bounding box center [395, 426] width 32 height 24
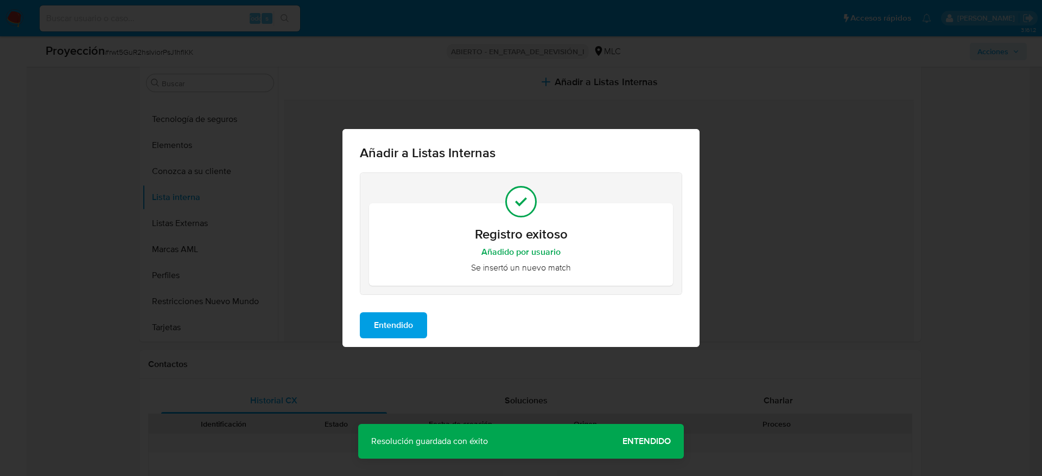
click at [374, 335] on span "Entendido" at bounding box center [393, 326] width 39 height 24
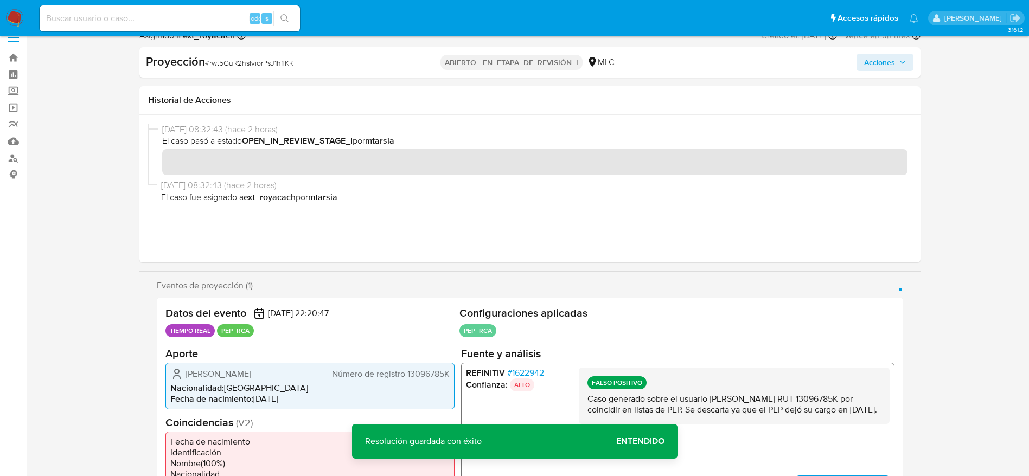
scroll to position [0, 0]
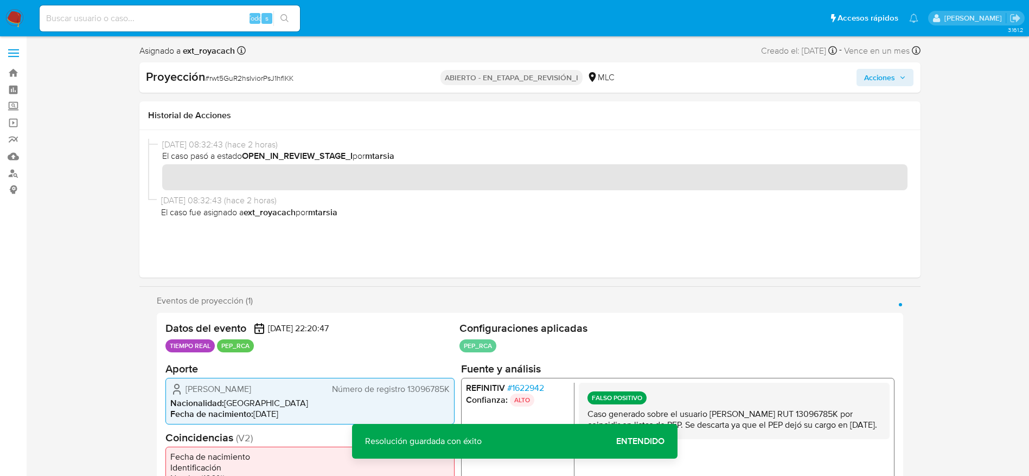
click at [903, 73] on span "Acciones" at bounding box center [885, 77] width 42 height 15
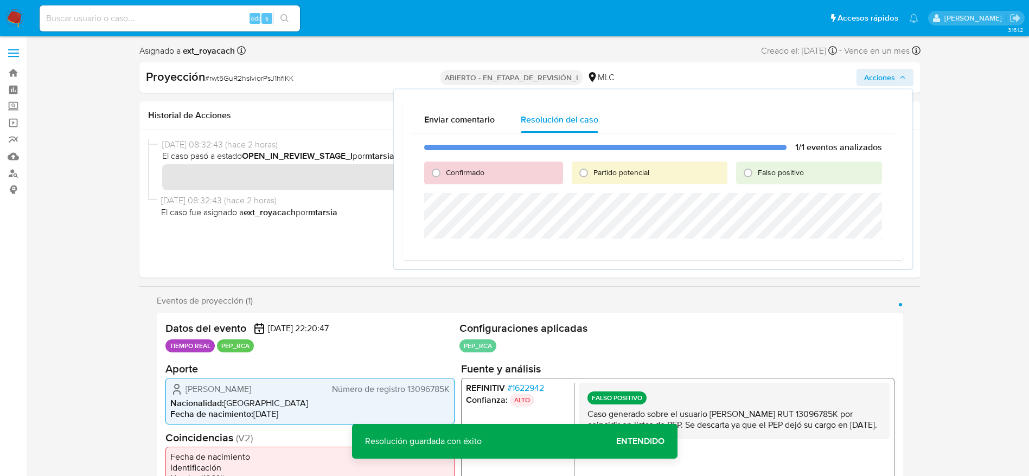
click at [759, 168] on font "Falso positivo" at bounding box center [781, 172] width 46 height 11
click at [757, 168] on input "Falso positivo" at bounding box center [748, 172] width 17 height 17
radio input "true"
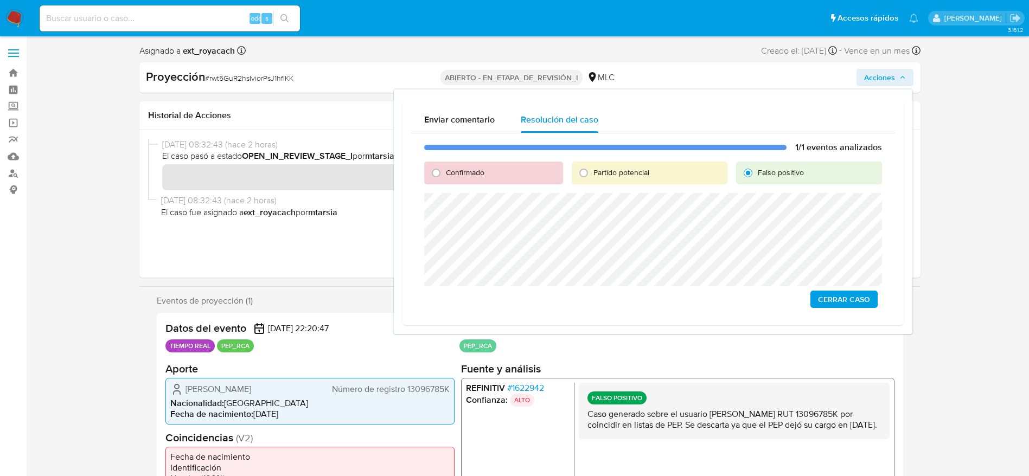
click at [832, 308] on div "1/1 eventos analizados Confirmado Partido potencial Falso positivo Cerrar Caso" at bounding box center [653, 224] width 484 height 183
click at [844, 298] on span "Cerrar Caso" at bounding box center [844, 299] width 52 height 15
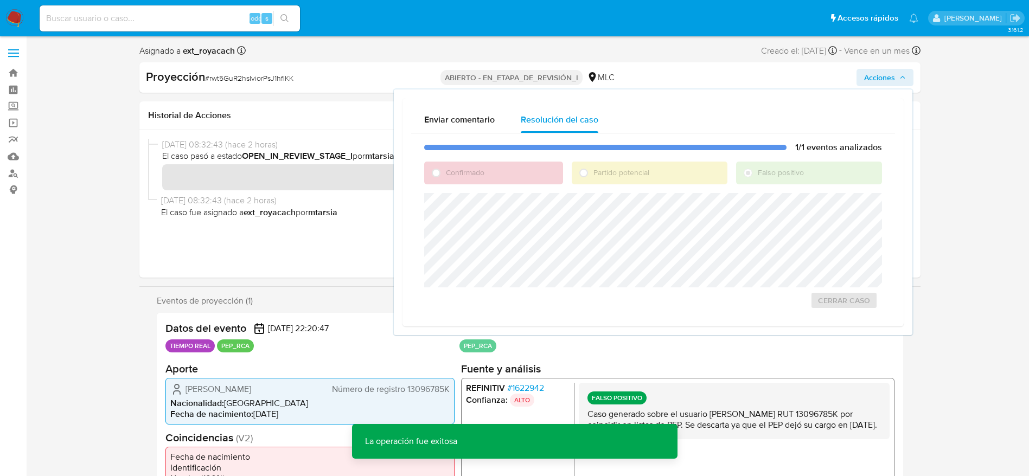
click at [238, 87] on div "Proyección # rwt5GuR2hsIviorPsJ1hflKK ABIERTO - EN_ETAPA_DE_REVISIÓN_I MLC Acci…" at bounding box center [529, 77] width 781 height 30
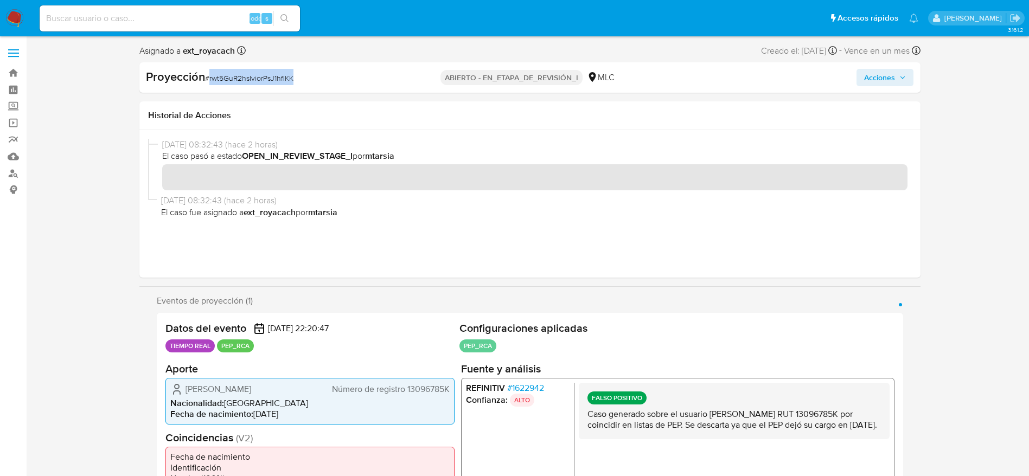
click at [238, 87] on div "Proyección # rwt5GuR2hsIviorPsJ1hflKK ABIERTO - EN_ETAPA_DE_REVISIÓN_I MLC Acci…" at bounding box center [529, 77] width 781 height 30
copy font "rwt5GuR2hsIviorPsJ1hflKK"
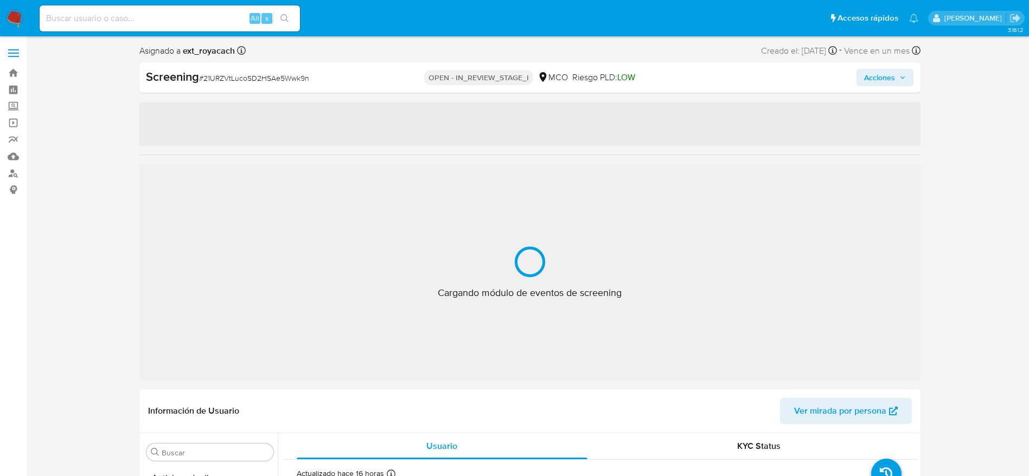
select select "10"
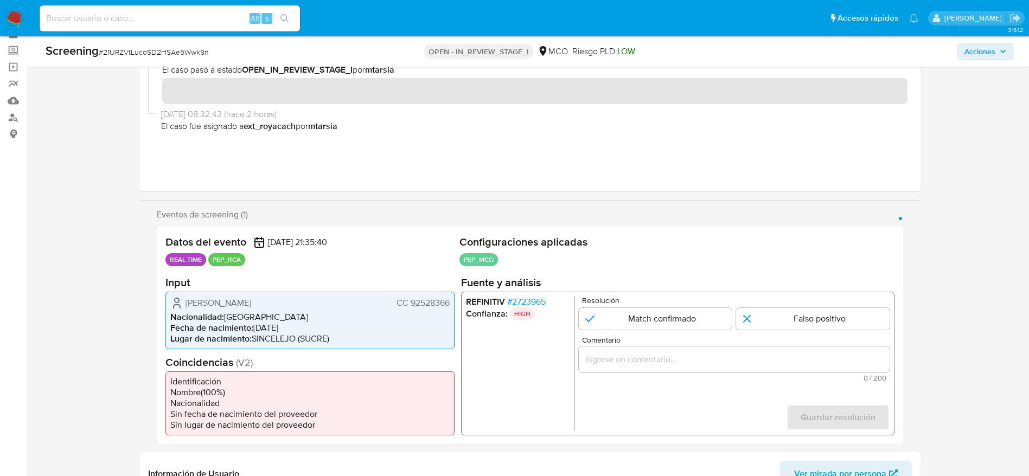
scroll to position [81, 0]
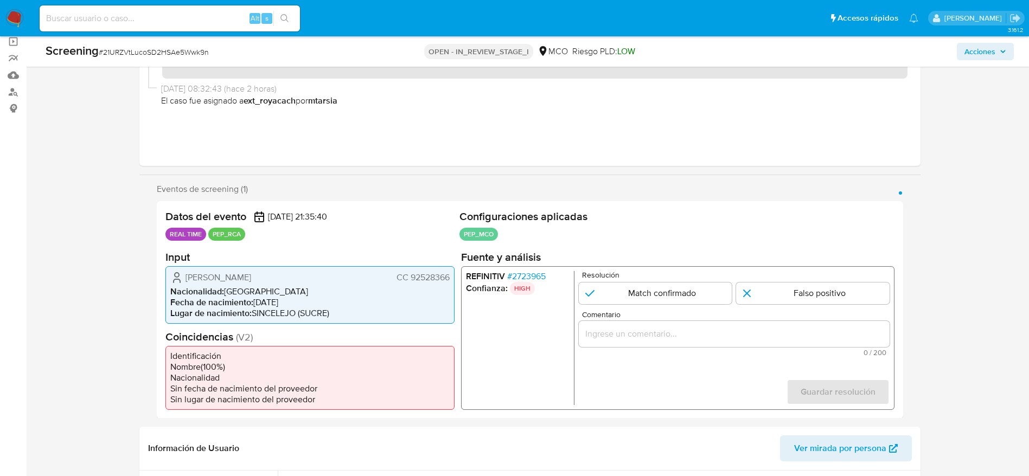
click at [524, 276] on span "# 2723965" at bounding box center [526, 276] width 39 height 11
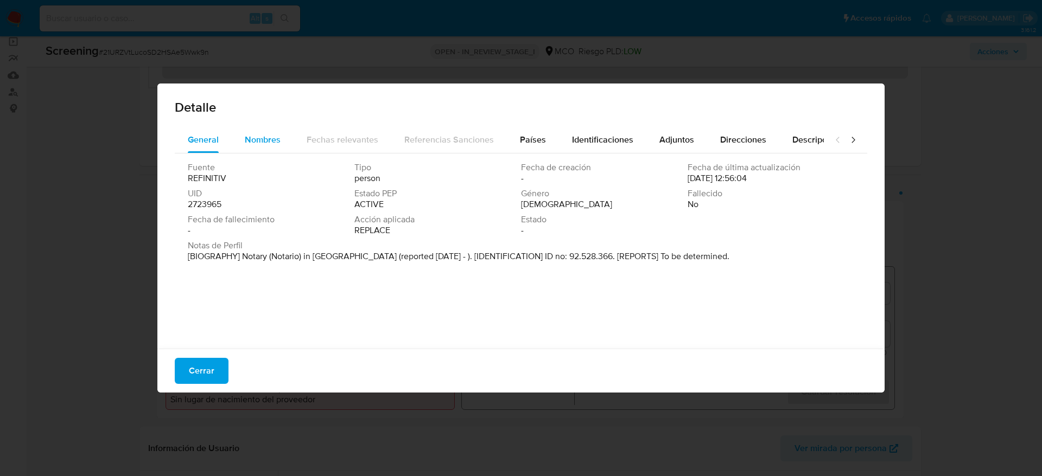
click at [264, 141] on span "Nombres" at bounding box center [263, 139] width 36 height 12
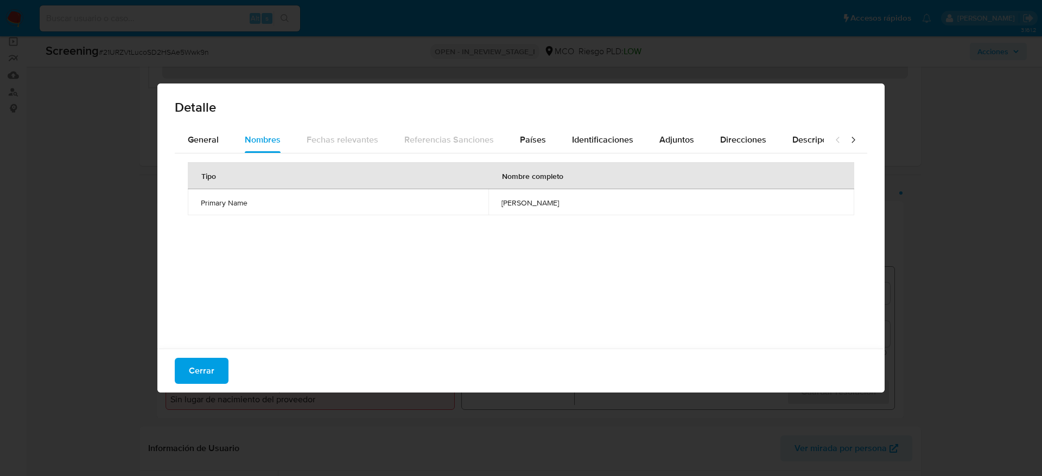
click at [183, 155] on div "Tipo Nombre completo Primary Name [PERSON_NAME]" at bounding box center [521, 249] width 692 height 190
click at [219, 140] on button "General" at bounding box center [203, 140] width 57 height 26
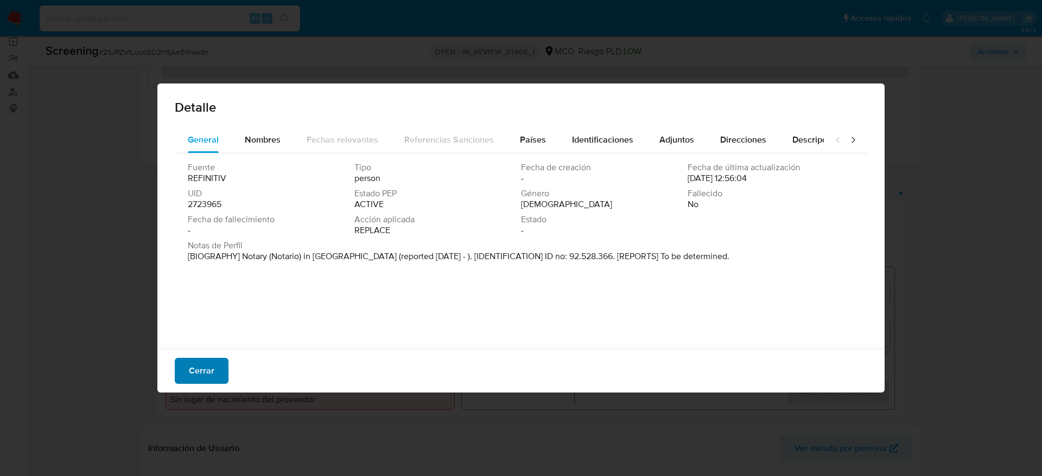
click at [190, 380] on span "Cerrar" at bounding box center [202, 371] width 26 height 24
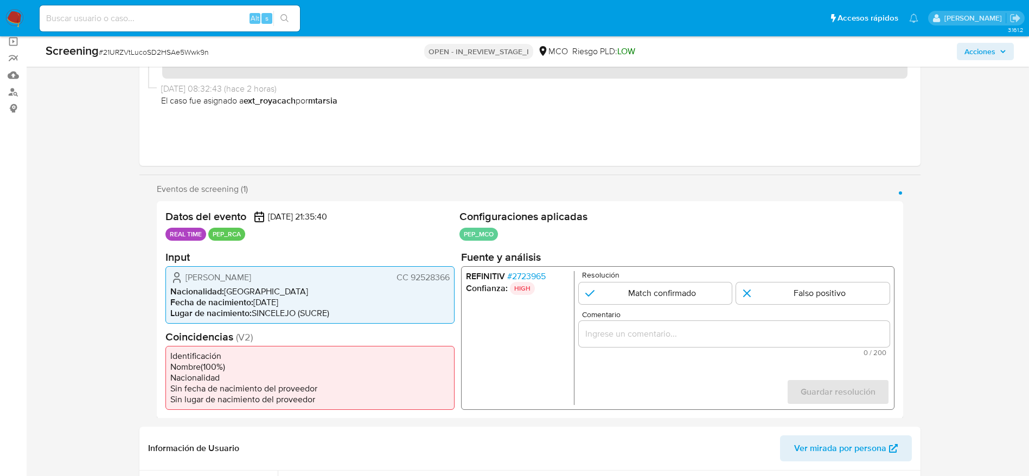
click at [214, 282] on span "[PERSON_NAME]" at bounding box center [219, 277] width 66 height 11
click at [209, 339] on h2 "Coincidencias ( V2 )" at bounding box center [310, 337] width 289 height 14
drag, startPoint x: 173, startPoint y: 266, endPoint x: 455, endPoint y: 275, distance: 282.3
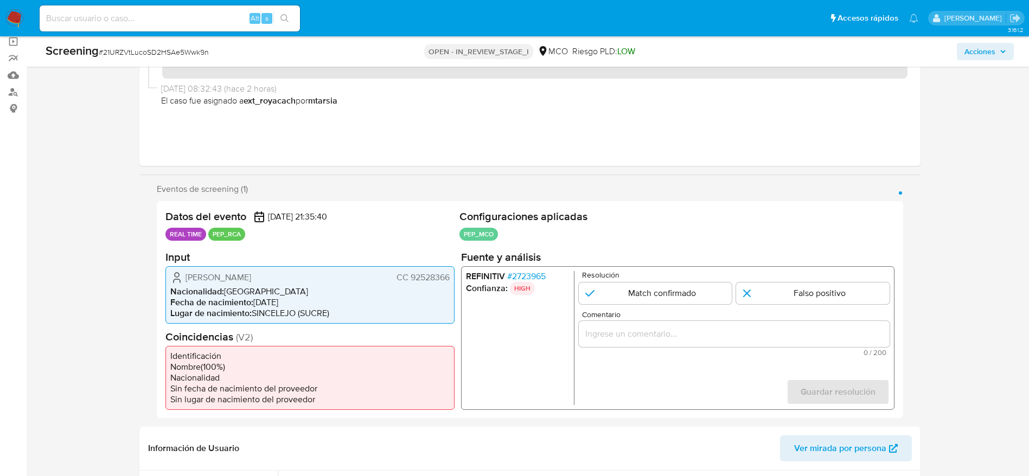
click at [455, 275] on div "Datos del evento [DATE] 21:35:40 REAL TIME PEP_RCA Configuraciones aplicadas PE…" at bounding box center [530, 310] width 747 height 218
click at [528, 279] on span "# 2723965" at bounding box center [526, 276] width 39 height 11
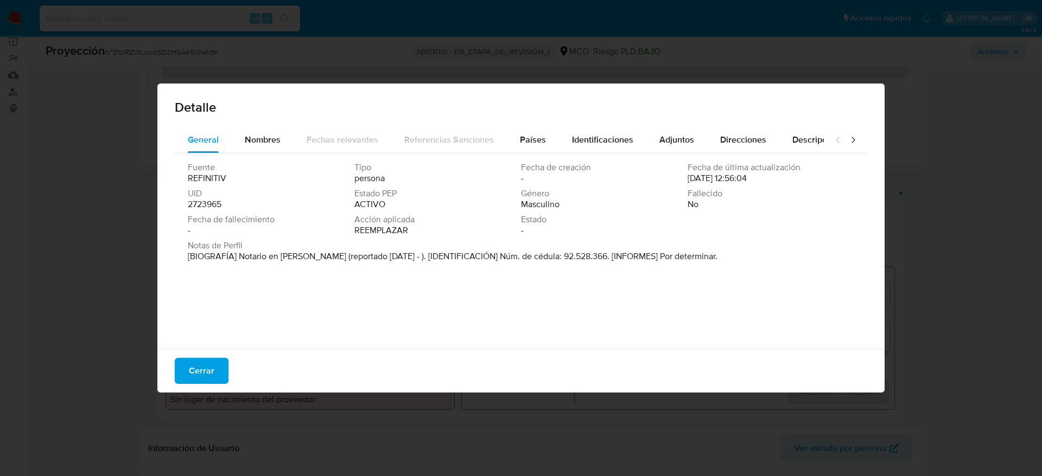
drag, startPoint x: 240, startPoint y: 254, endPoint x: 302, endPoint y: 264, distance: 62.1
click at [302, 264] on div "Notas de Perfil [BIOGRAFÍA] Notario en [PERSON_NAME] (reportado [DATE] - ). [ID…" at bounding box center [521, 253] width 666 height 26
click at [200, 378] on span "Cerrar" at bounding box center [202, 371] width 26 height 24
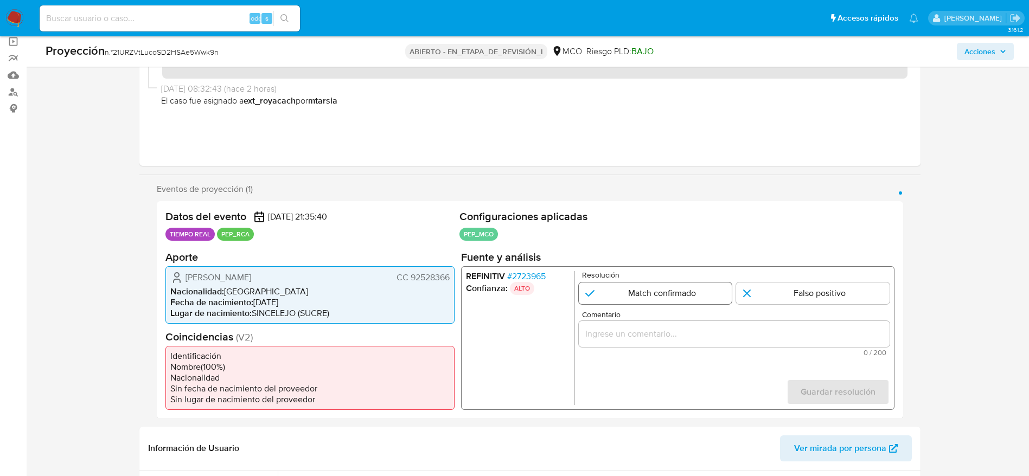
click at [668, 299] on input "1 de 1" at bounding box center [655, 293] width 154 height 22
radio input "true"
click at [673, 319] on span "Comentario" at bounding box center [737, 314] width 311 height 8
click at [673, 327] on input "Comentario" at bounding box center [733, 334] width 311 height 14
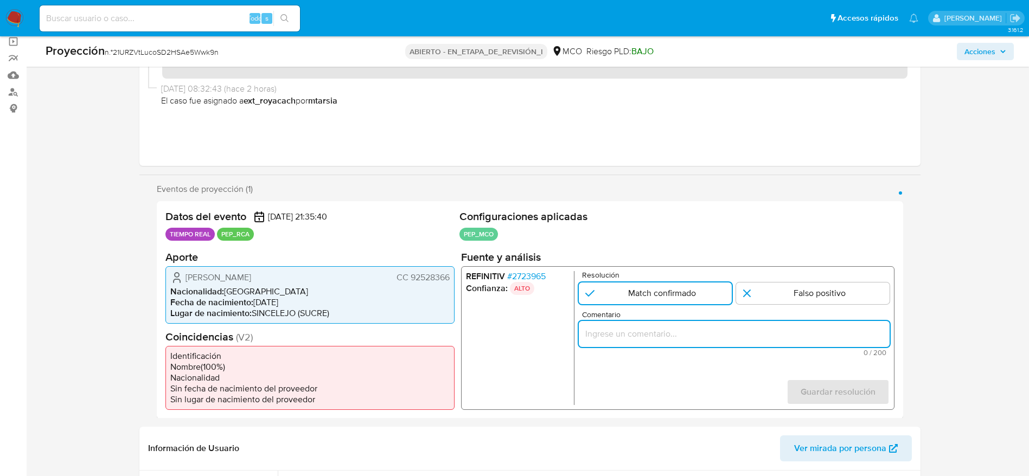
paste input "Caso generado sobre el usuario [PERSON_NAME]. El titular de la cuenta se desemp…"
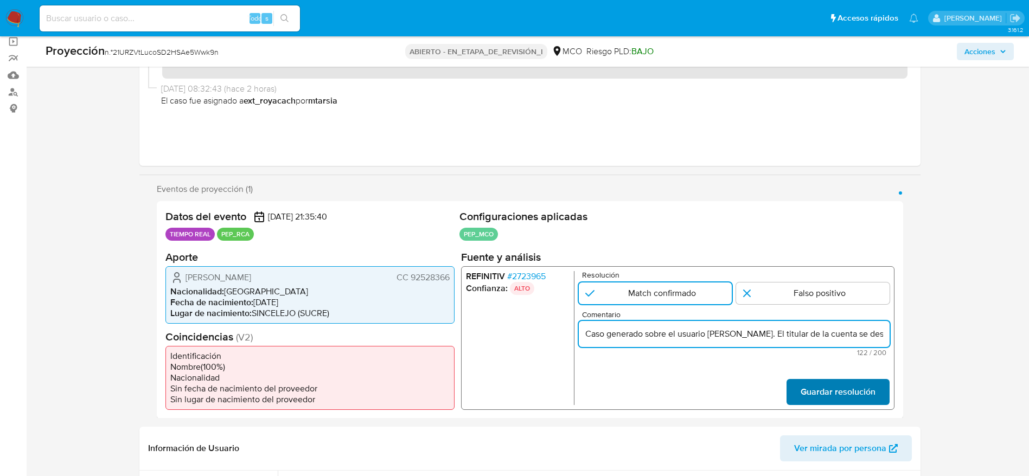
scroll to position [0, 183]
type input "Caso generado sobre el usuario [PERSON_NAME]. El titular de la cuenta se desemp…"
click at [799, 380] on button "Guardar resolución" at bounding box center [837, 392] width 103 height 26
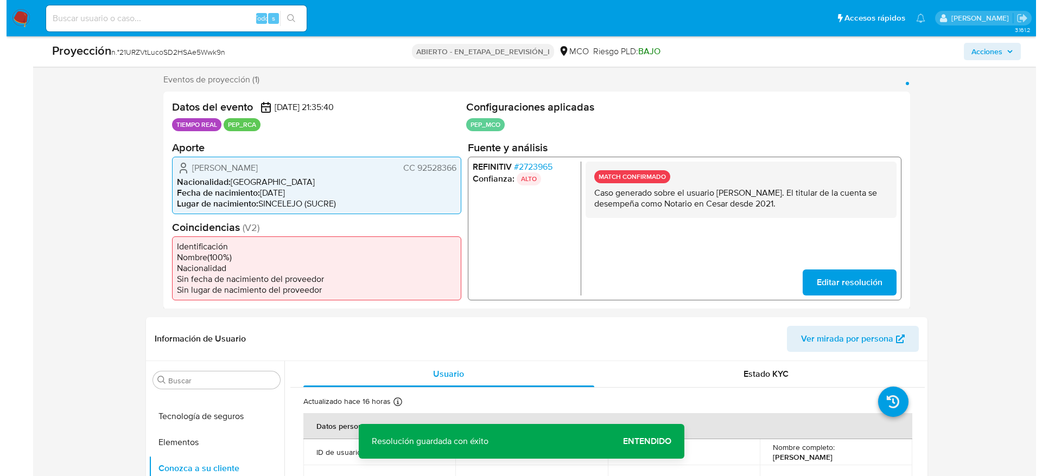
scroll to position [244, 0]
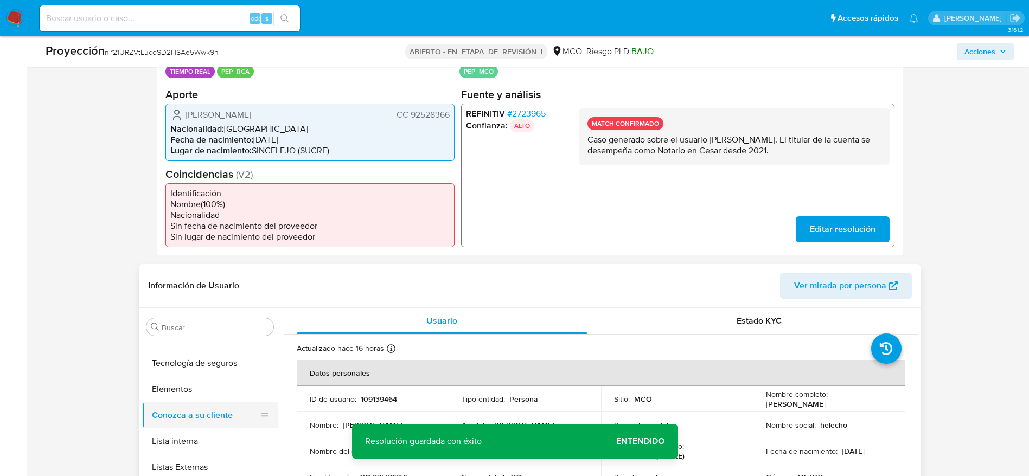
click at [182, 425] on button "Conozca a su cliente" at bounding box center [205, 416] width 127 height 26
click at [211, 440] on button "Lista interna" at bounding box center [205, 442] width 127 height 26
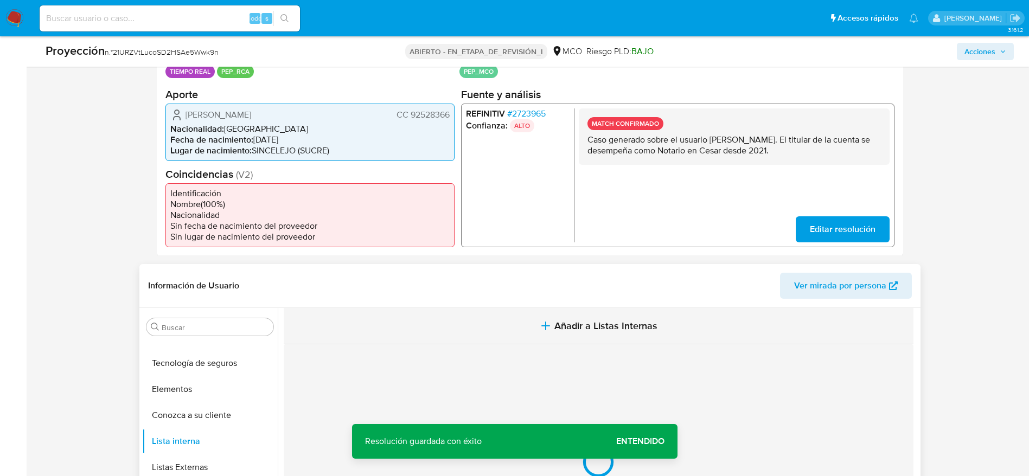
click at [471, 343] on button "Añadir a Listas Internas" at bounding box center [599, 326] width 630 height 36
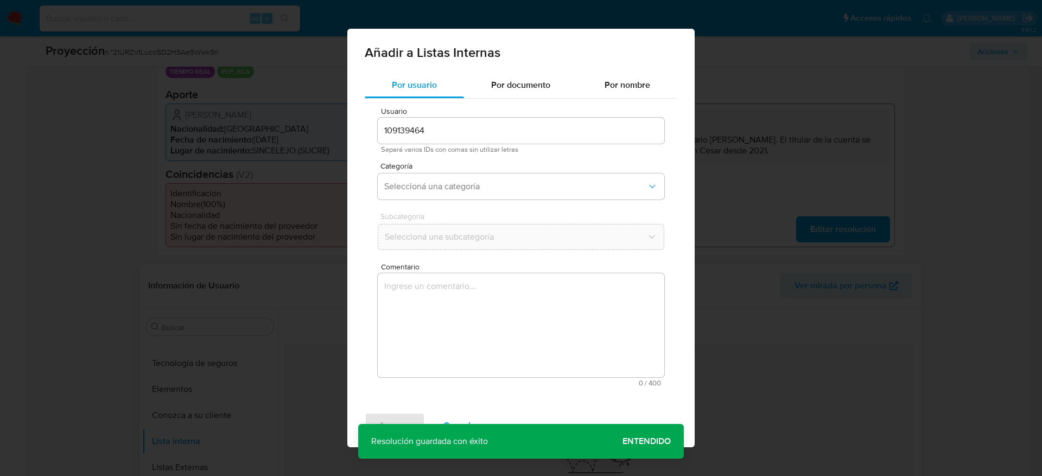
click at [483, 389] on div "Usuario 109139464 Separá varios IDs con comas sin utilizar letras Categoría Sel…" at bounding box center [521, 247] width 313 height 297
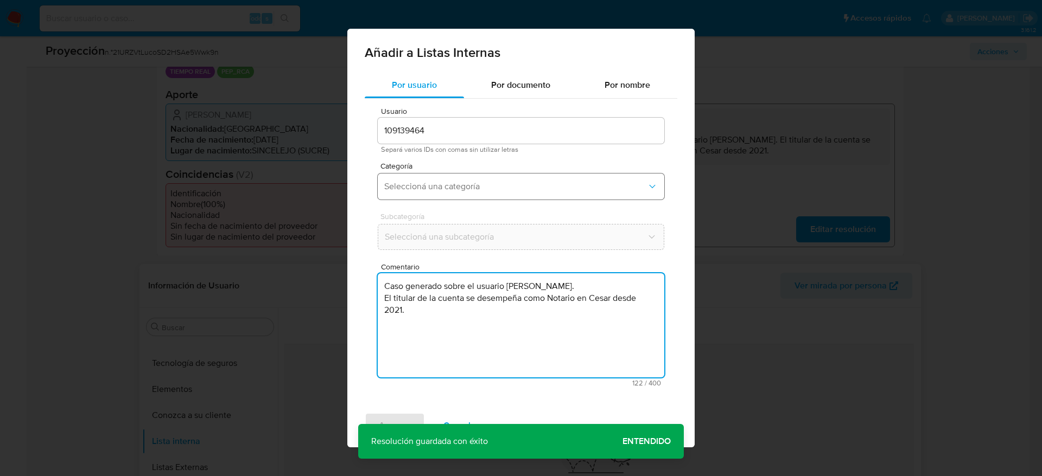
type textarea "Caso generado sobre el usuario [PERSON_NAME]. El titular de la cuenta se desemp…"
click at [478, 189] on span "Seleccioná una categoría" at bounding box center [515, 186] width 263 height 11
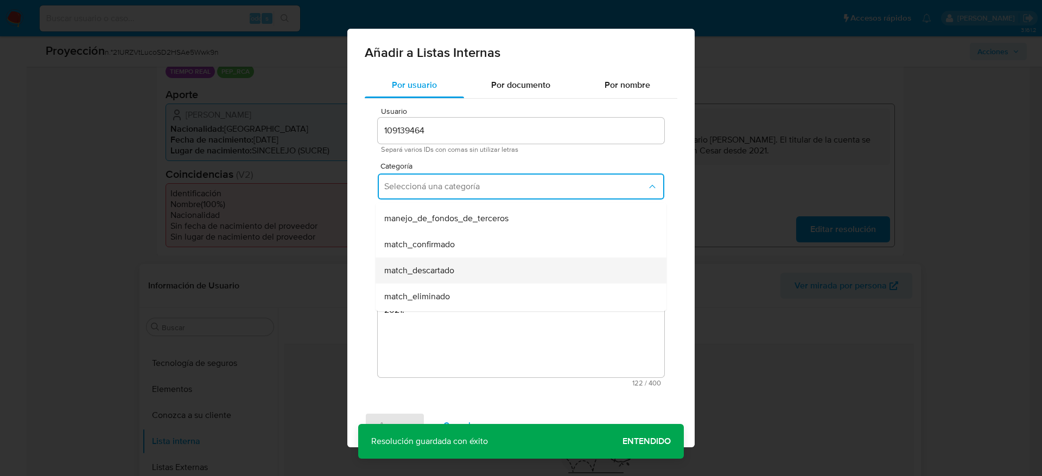
scroll to position [81, 0]
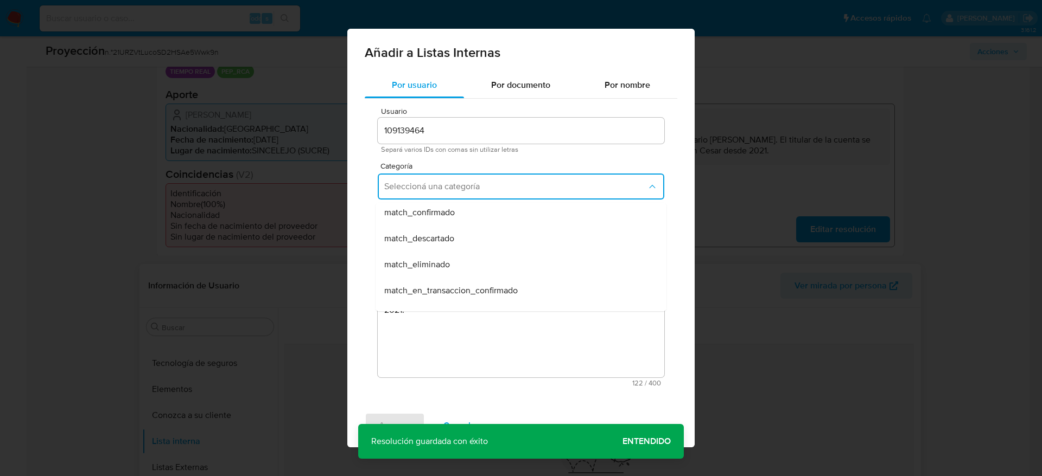
click at [434, 220] on div "match_confirmado" at bounding box center [517, 213] width 267 height 26
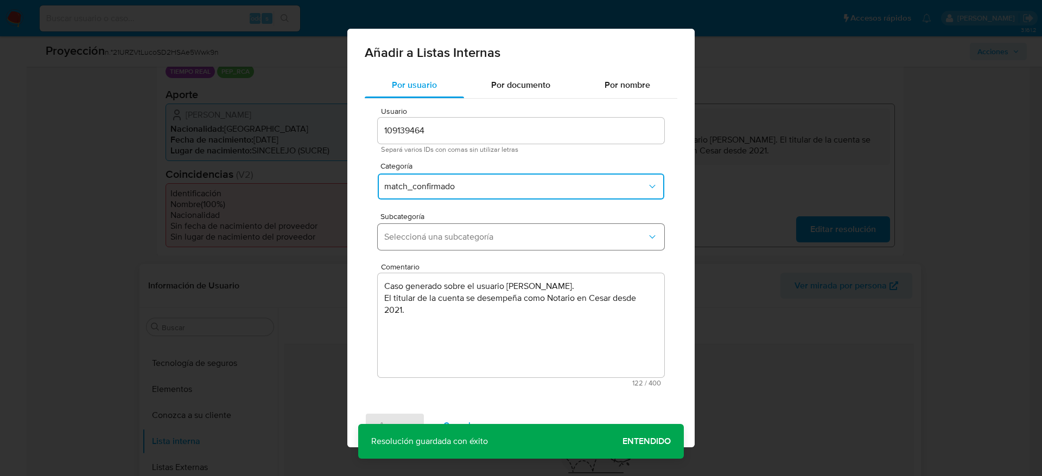
click at [434, 230] on button "Seleccioná una subcategoría" at bounding box center [521, 237] width 287 height 26
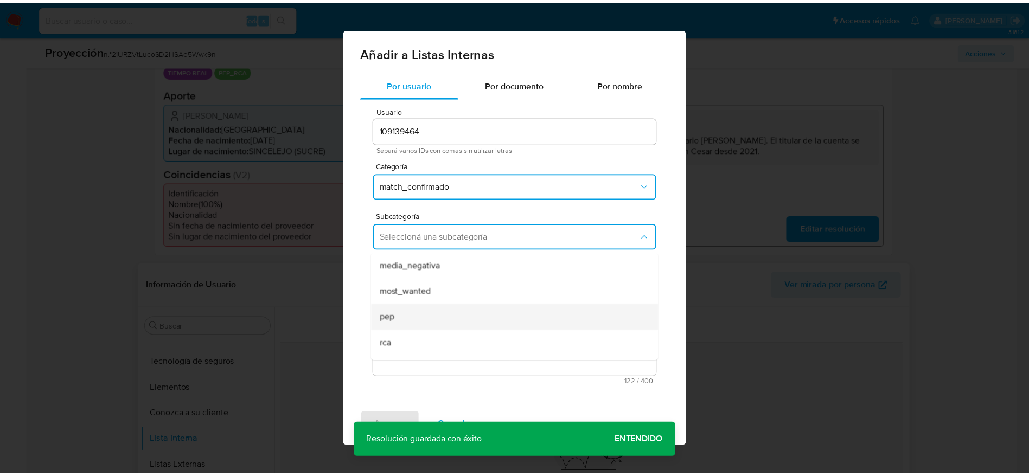
scroll to position [74, 0]
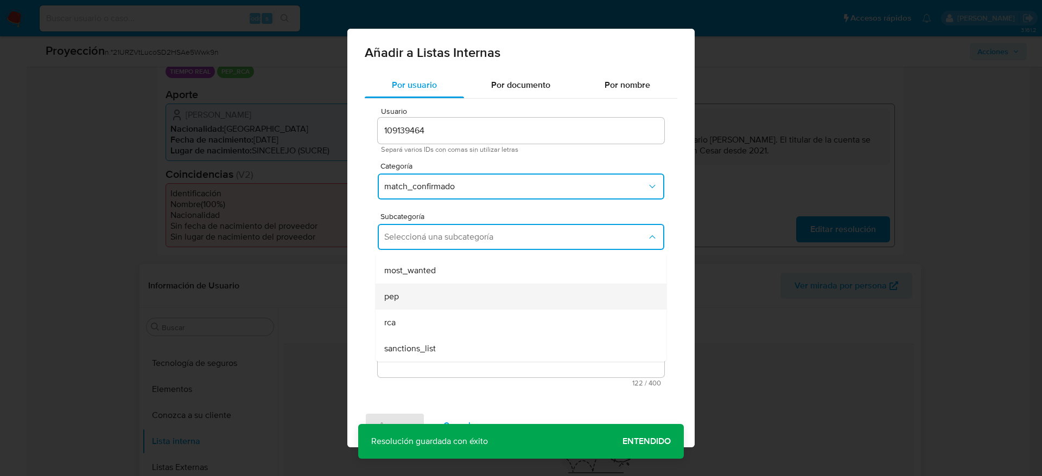
click at [403, 293] on div "pep" at bounding box center [517, 297] width 267 height 26
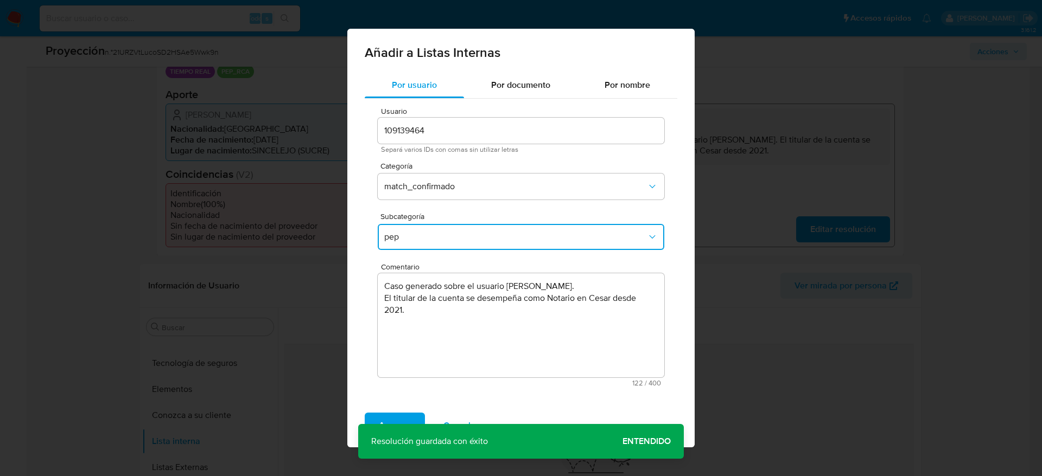
drag, startPoint x: 390, startPoint y: 414, endPoint x: 410, endPoint y: 348, distance: 69.2
click at [390, 414] on span "Agregar" at bounding box center [395, 426] width 32 height 24
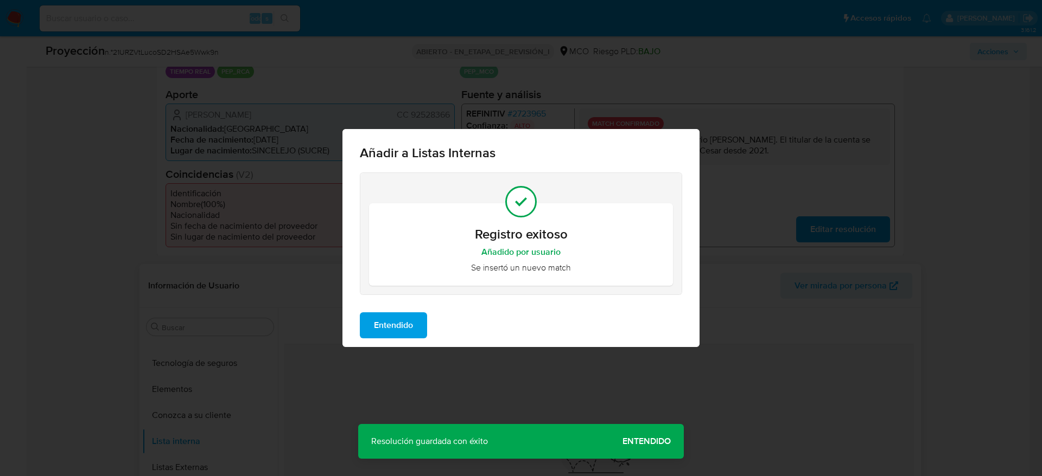
click at [409, 332] on span "Entendido" at bounding box center [393, 326] width 39 height 24
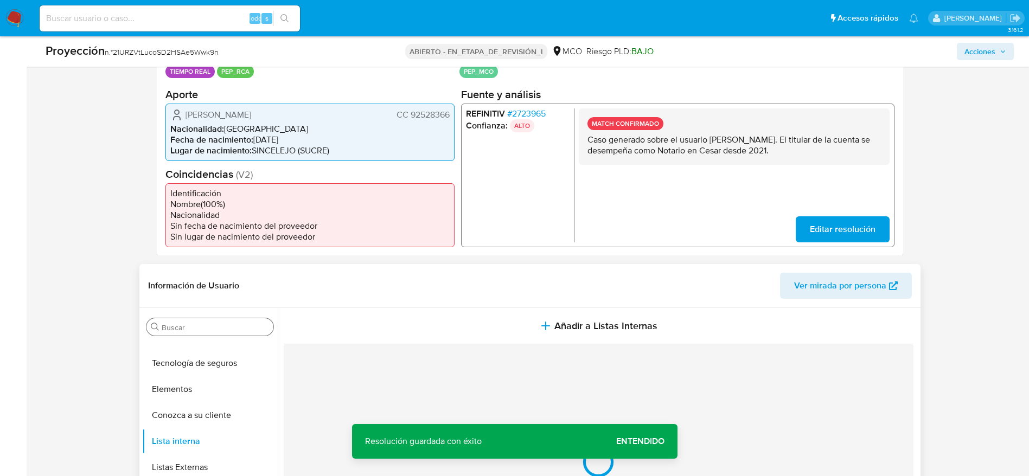
click at [211, 333] on div "Buscar" at bounding box center [210, 327] width 127 height 17
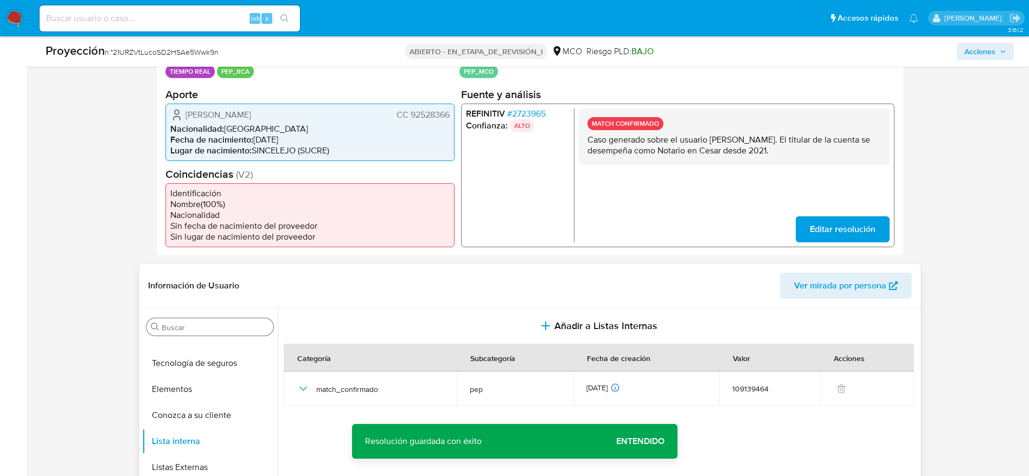
click at [211, 333] on div "Buscar" at bounding box center [210, 327] width 127 height 17
click at [208, 333] on div "Buscar" at bounding box center [210, 327] width 127 height 17
click at [208, 328] on input "Buscar" at bounding box center [215, 328] width 107 height 10
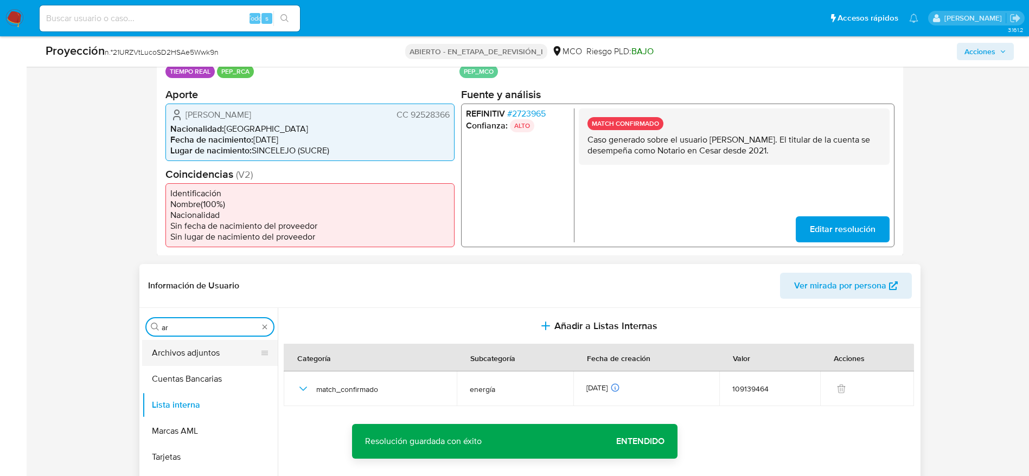
type input "ar"
click at [217, 354] on button "Archivos adjuntos" at bounding box center [205, 353] width 127 height 26
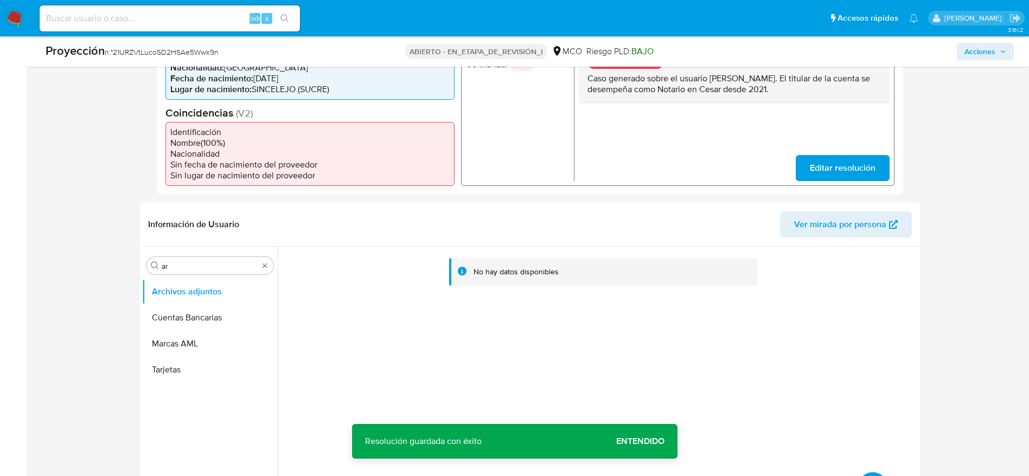
scroll to position [326, 0]
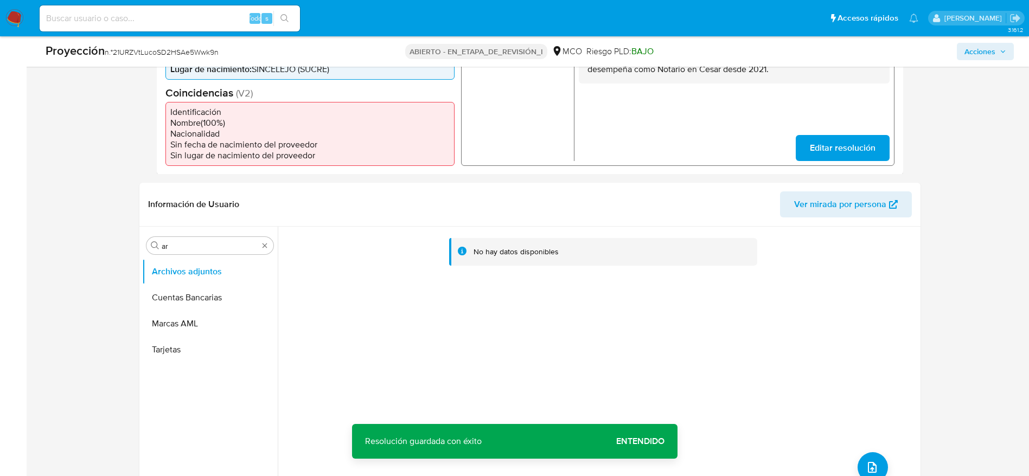
click at [873, 450] on div "No hay datos disponibles" at bounding box center [598, 366] width 640 height 278
click at [873, 456] on button "subir archivo" at bounding box center [873, 468] width 30 height 30
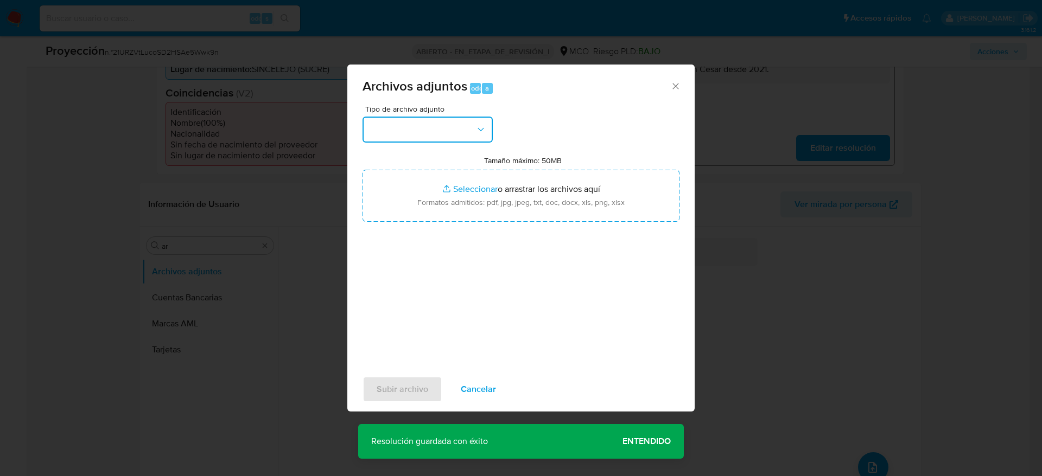
click at [461, 122] on button "button" at bounding box center [427, 130] width 130 height 26
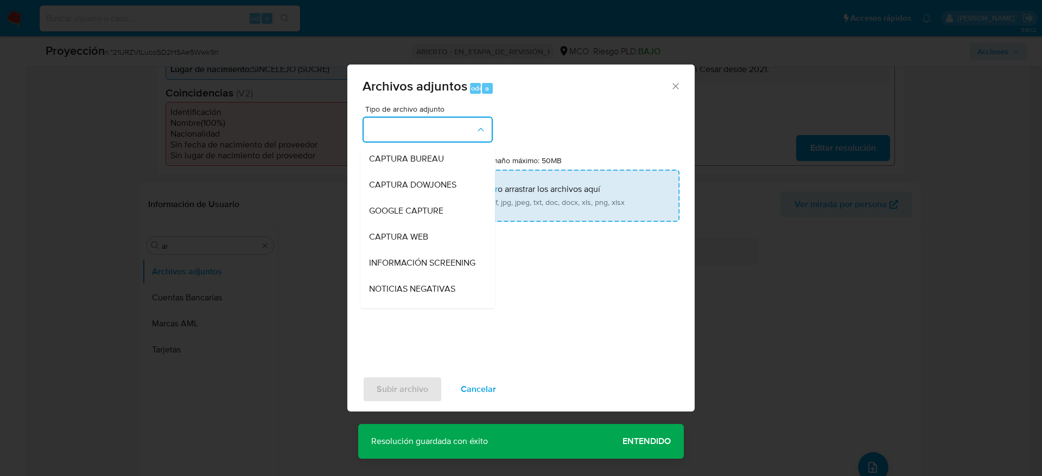
drag, startPoint x: 440, startPoint y: 268, endPoint x: 479, endPoint y: 206, distance: 73.6
click at [440, 266] on span "INFORMACIÓN SCREENING" at bounding box center [422, 263] width 106 height 11
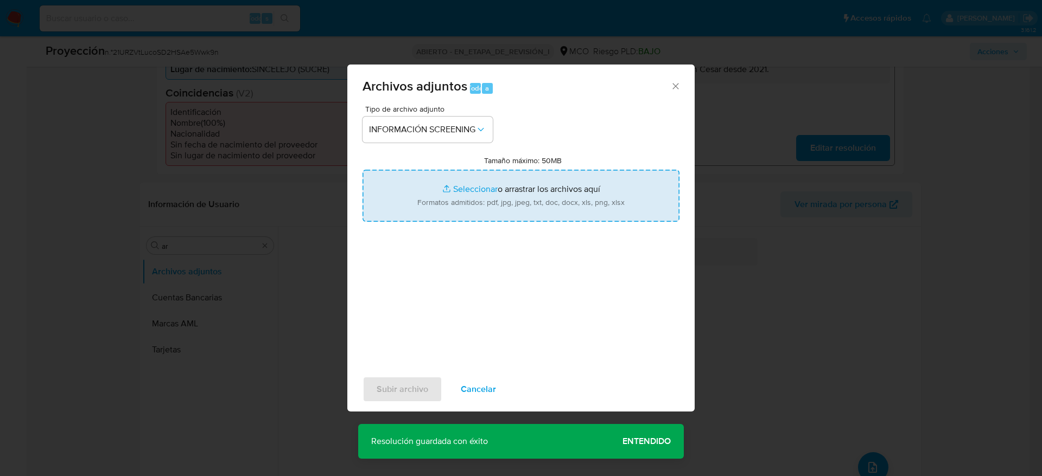
click at [495, 182] on input "Tamaño máximo: 50MB Seleccionar archivos" at bounding box center [520, 196] width 317 height 52
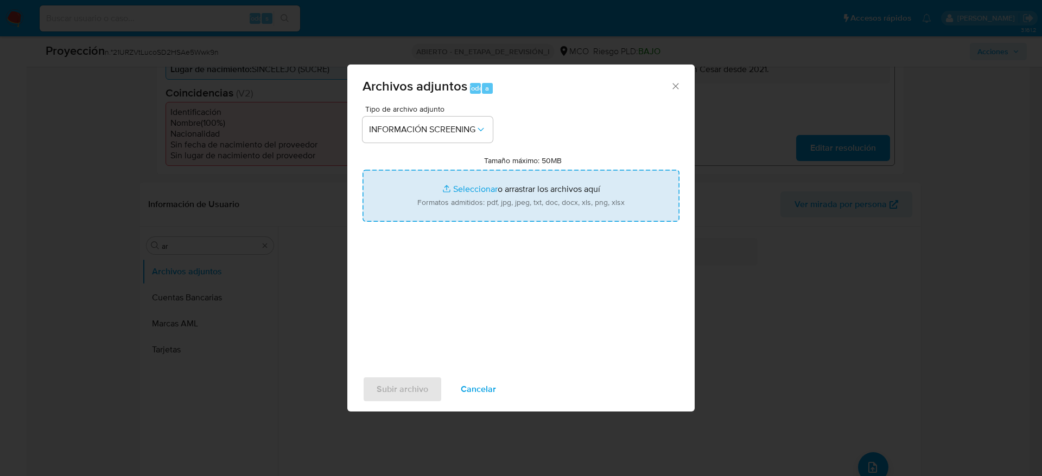
type input "C:\fakepath\_Ferney Pineda Ruiz_ - Buscar con Google.pdf"
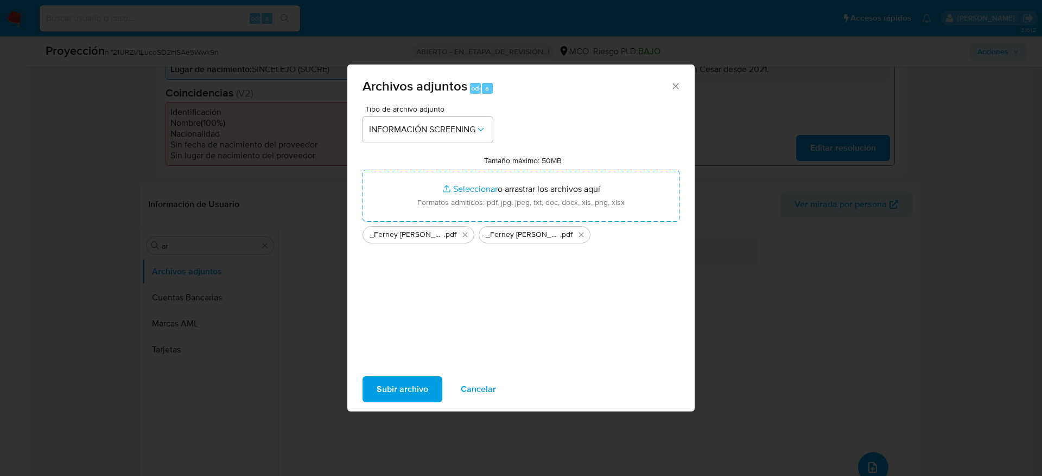
click at [424, 389] on span "Subir archivo" at bounding box center [403, 390] width 52 height 24
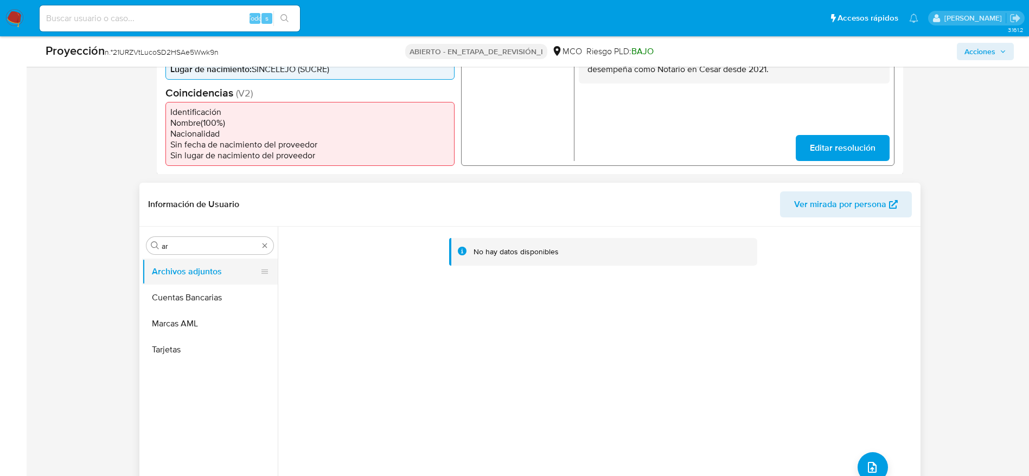
click at [246, 281] on button "Archivos adjuntos" at bounding box center [205, 272] width 127 height 26
click at [217, 292] on button "Cuentas Bancarias" at bounding box center [205, 298] width 127 height 26
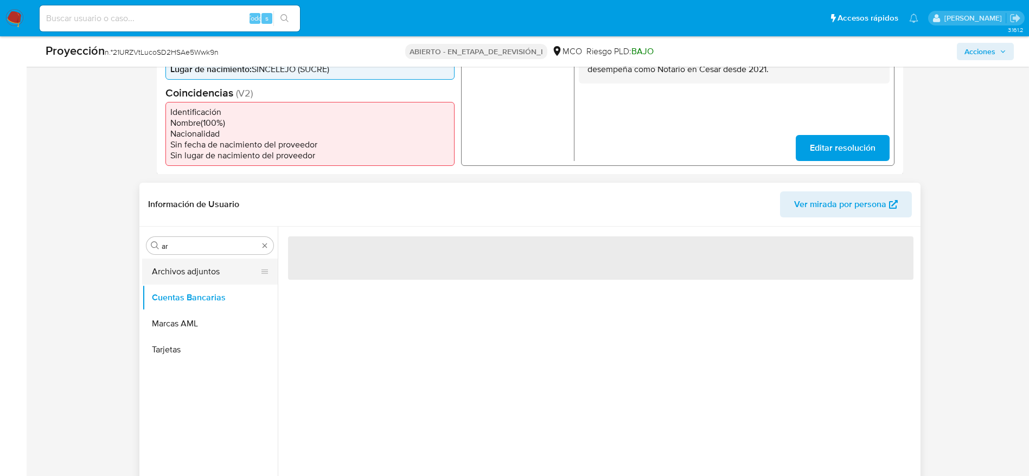
click at [217, 282] on button "Archivos adjuntos" at bounding box center [205, 272] width 127 height 26
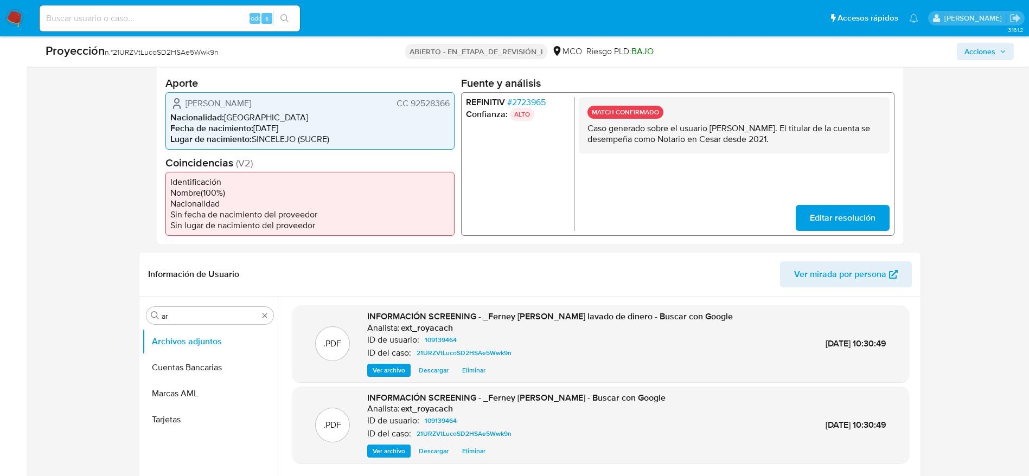
scroll to position [0, 0]
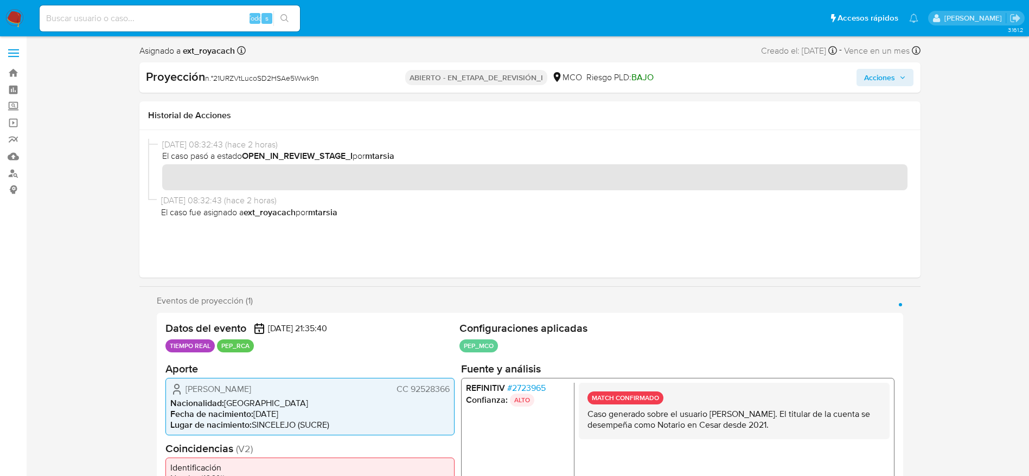
click at [899, 73] on span "Acciones" at bounding box center [885, 77] width 42 height 15
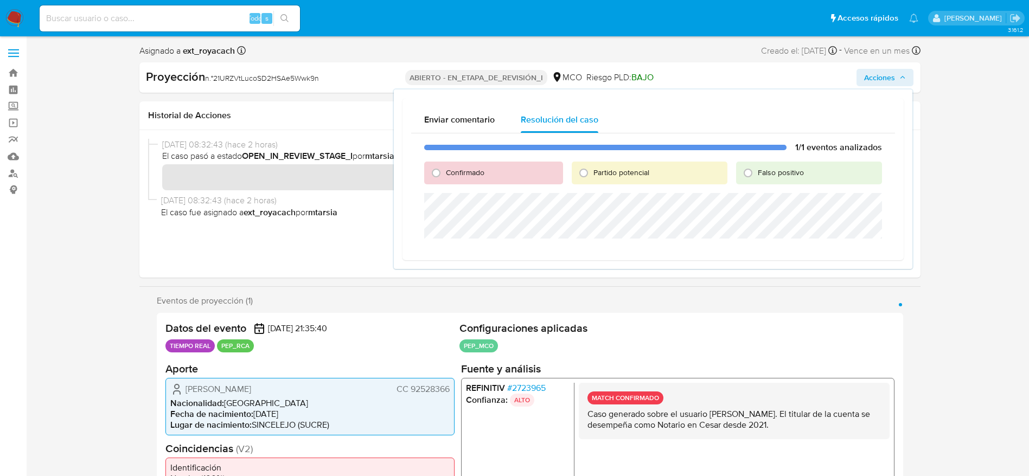
click at [469, 161] on div "1/1 eventos analizados Confirmado Partido potencial Falso positivo" at bounding box center [653, 192] width 484 height 118
click at [468, 166] on div "Confirmado" at bounding box center [493, 173] width 138 height 23
click at [465, 179] on div "Confirmado" at bounding box center [493, 173] width 138 height 23
click at [462, 174] on span "Confirmado" at bounding box center [465, 172] width 39 height 11
click at [445, 174] on input "Confirmado" at bounding box center [436, 172] width 17 height 17
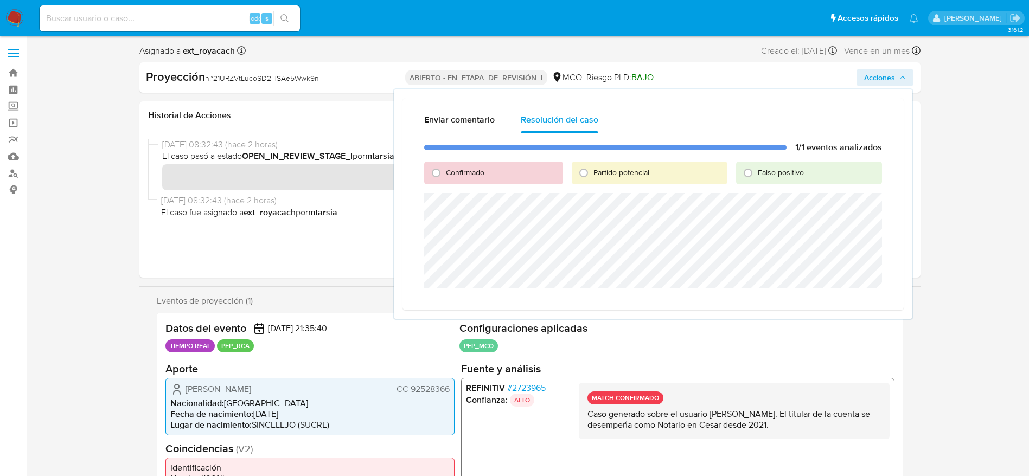
radio input "true"
click at [829, 302] on span "Cerrar Caso" at bounding box center [844, 301] width 52 height 15
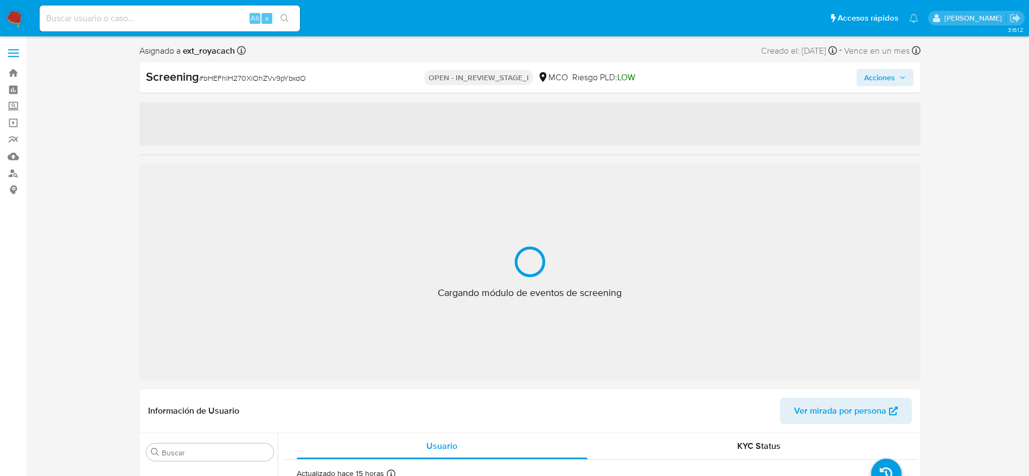
scroll to position [511, 0]
select select "10"
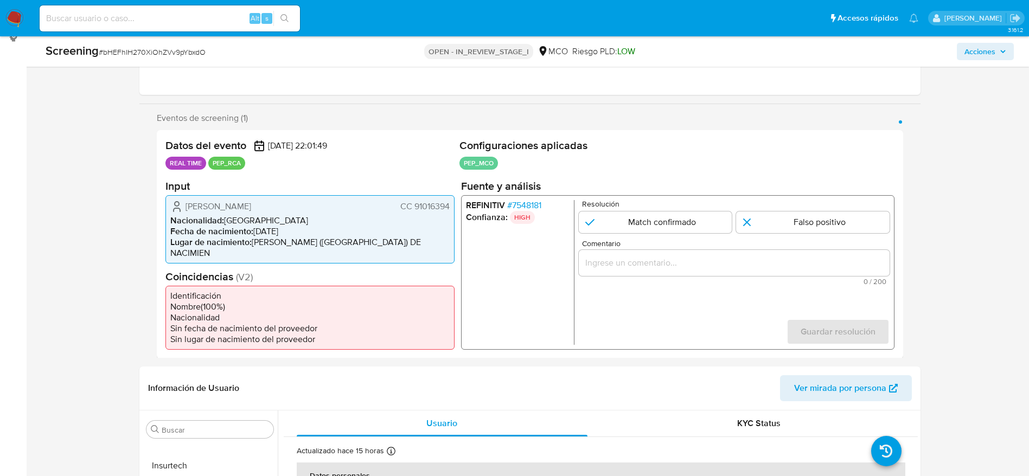
scroll to position [163, 0]
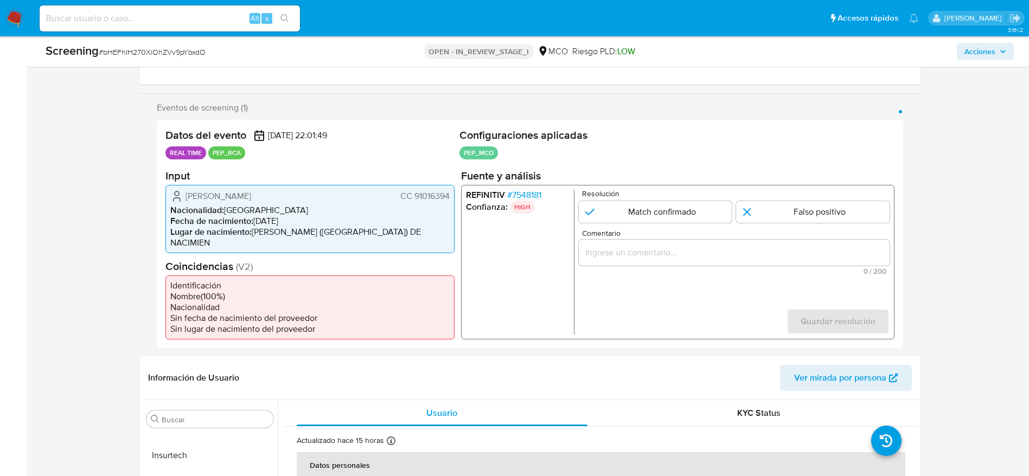
click at [538, 194] on span "# 7548181" at bounding box center [524, 194] width 34 height 11
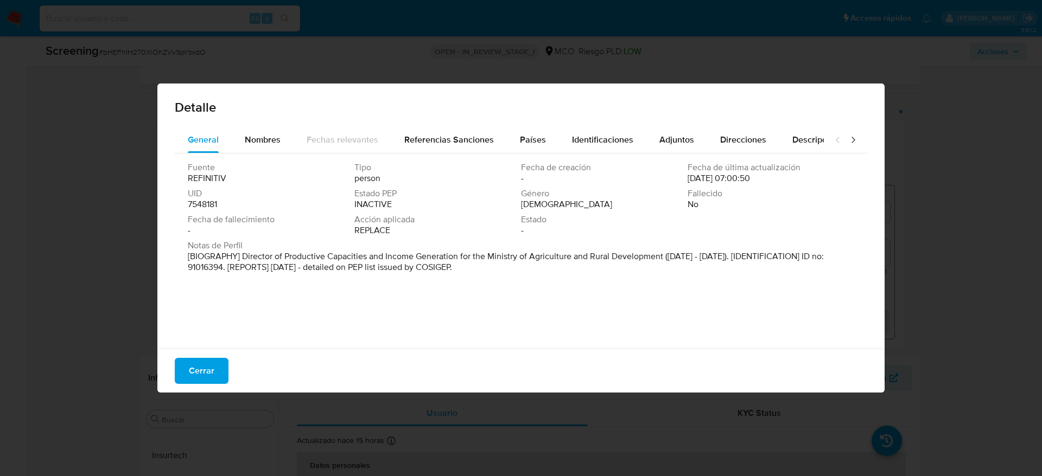
click at [207, 379] on span "Cerrar" at bounding box center [202, 371] width 26 height 24
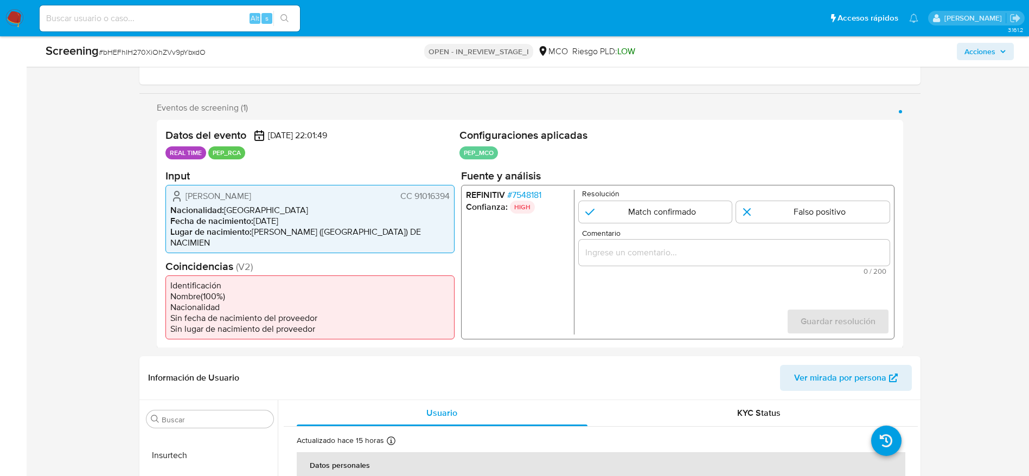
click at [156, 53] on span "# bHEFhIH270XiOhZVv9pYbxdO" at bounding box center [152, 52] width 107 height 11
copy span "bHEFhIH270XiOhZVv9pYbxdO"
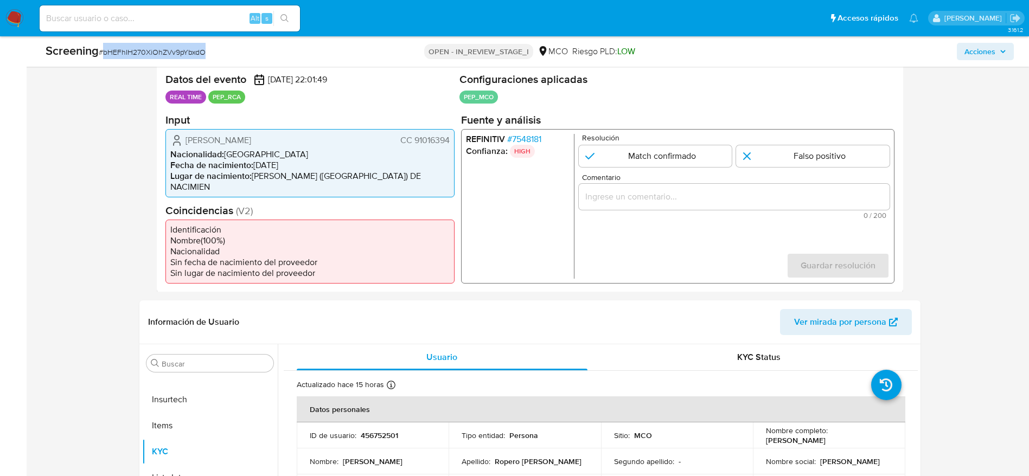
scroll to position [244, 0]
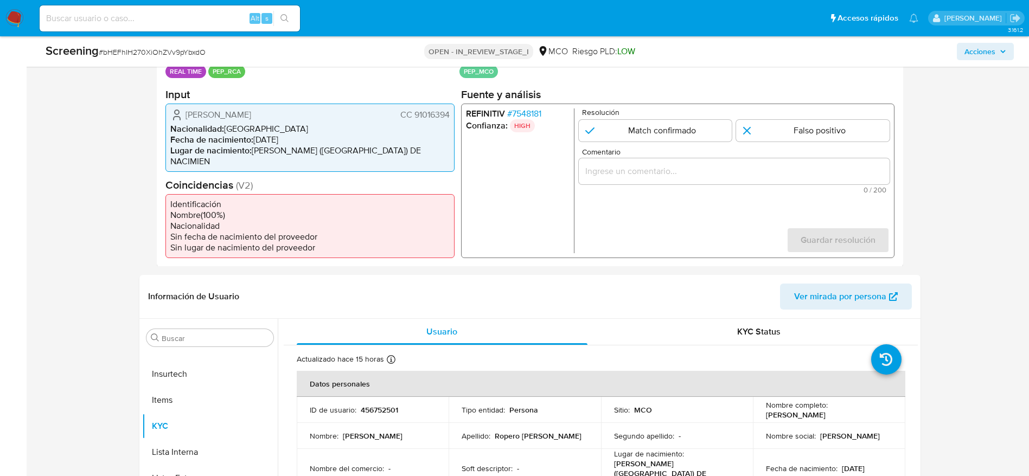
drag, startPoint x: 181, startPoint y: 104, endPoint x: 448, endPoint y: 112, distance: 267.1
click at [448, 112] on div "[PERSON_NAME] CC 91016394 Nacionalidad : [DEMOGRAPHIC_DATA] Fecha de nacimiento…" at bounding box center [310, 137] width 289 height 68
click at [516, 116] on span "# 7548181" at bounding box center [524, 113] width 34 height 11
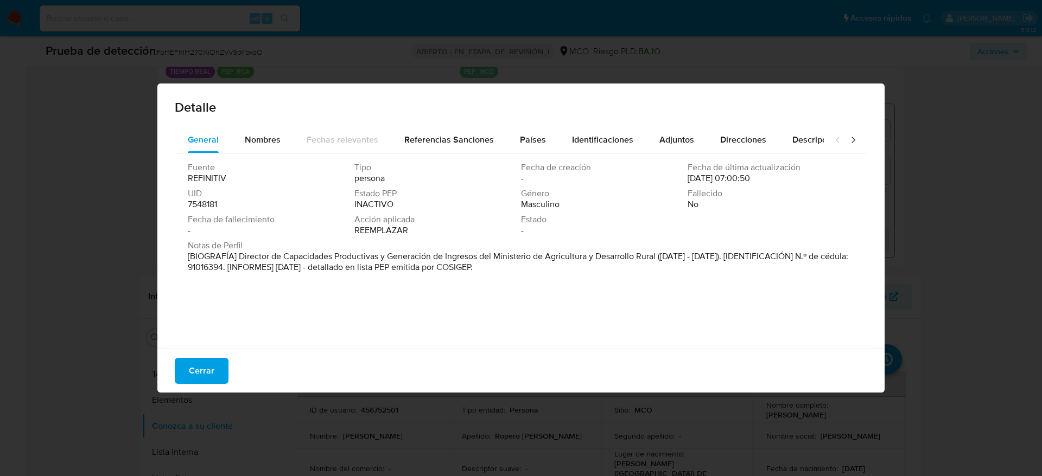
drag, startPoint x: 236, startPoint y: 254, endPoint x: 769, endPoint y: 258, distance: 533.4
click at [769, 258] on font "[BIOGRAFÍA] Director de Capacidades Productivas y Generación de Ingresos del Mi…" at bounding box center [518, 261] width 660 height 23
click at [211, 371] on span "Cerrar" at bounding box center [202, 371] width 26 height 24
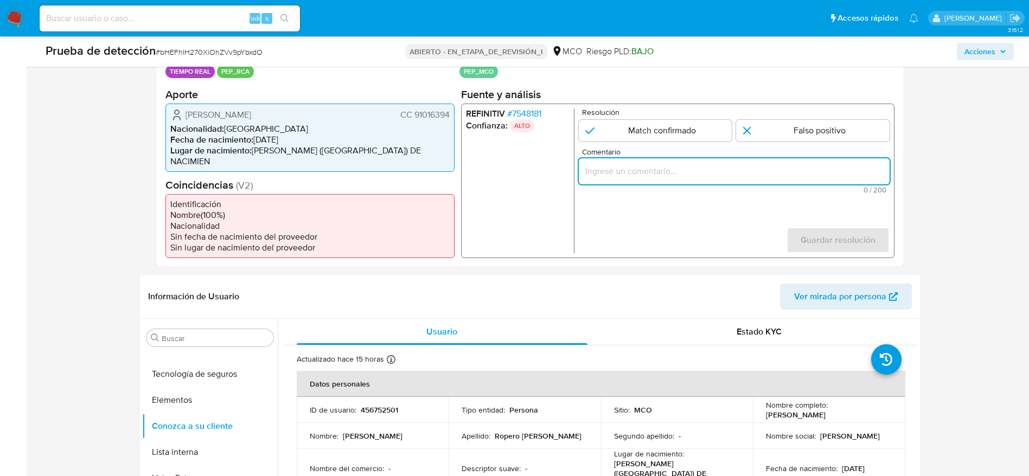
click at [686, 171] on input "Comentario" at bounding box center [733, 171] width 311 height 14
paste input "Caso generado sobre el usuario [PERSON_NAME], se desempeñó como Director de Cap…"
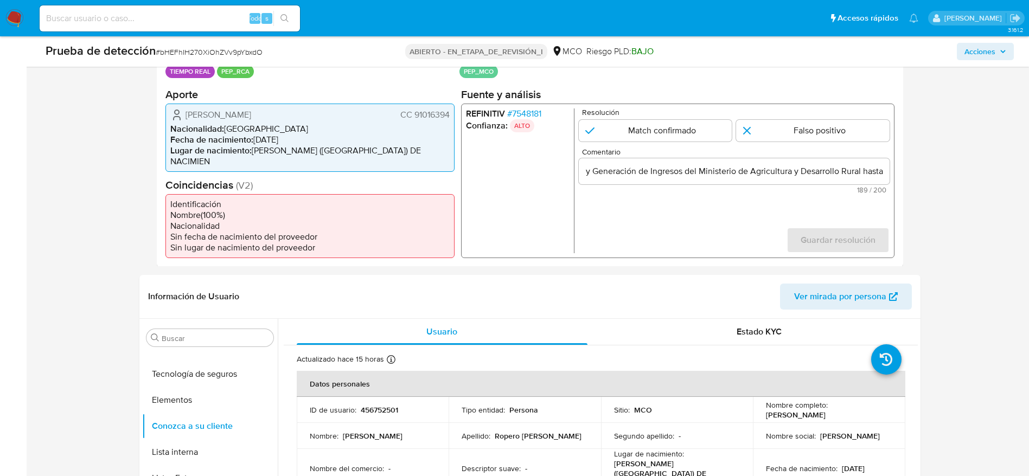
scroll to position [0, 0]
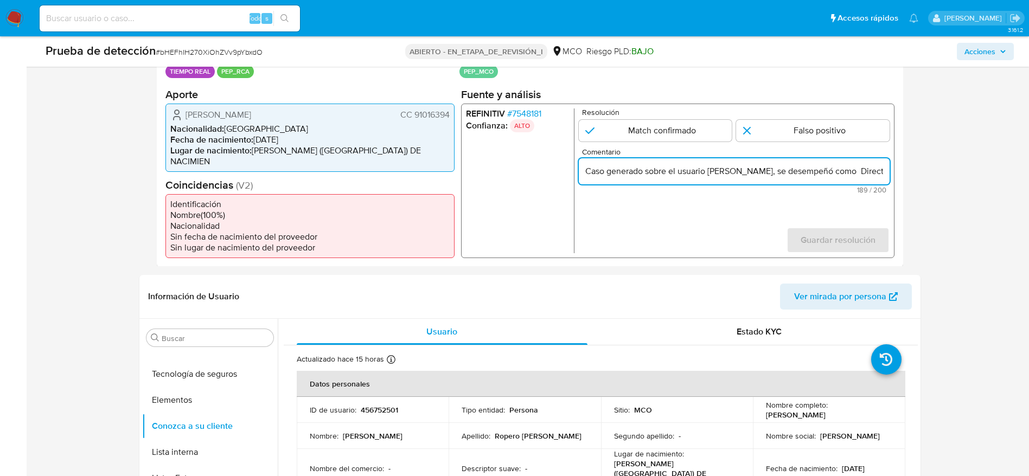
click at [733, 169] on input "Caso generado sobre el usuario [PERSON_NAME], se desempeñó como Director de Cap…" at bounding box center [733, 171] width 311 height 14
type input "Caso generado sobre el usuario [PERSON_NAME], se desempeñó como Director de Cap…"
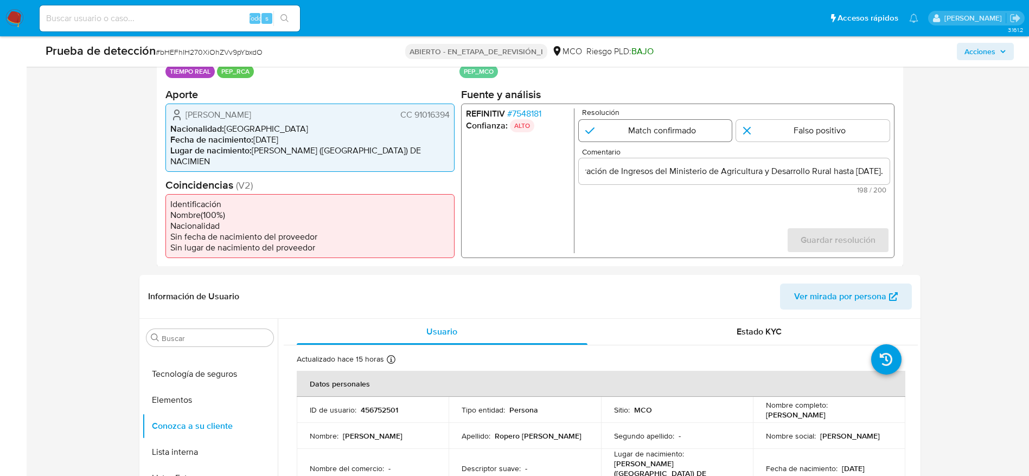
click at [685, 135] on input "1 de 1" at bounding box center [655, 130] width 154 height 22
radio input "true"
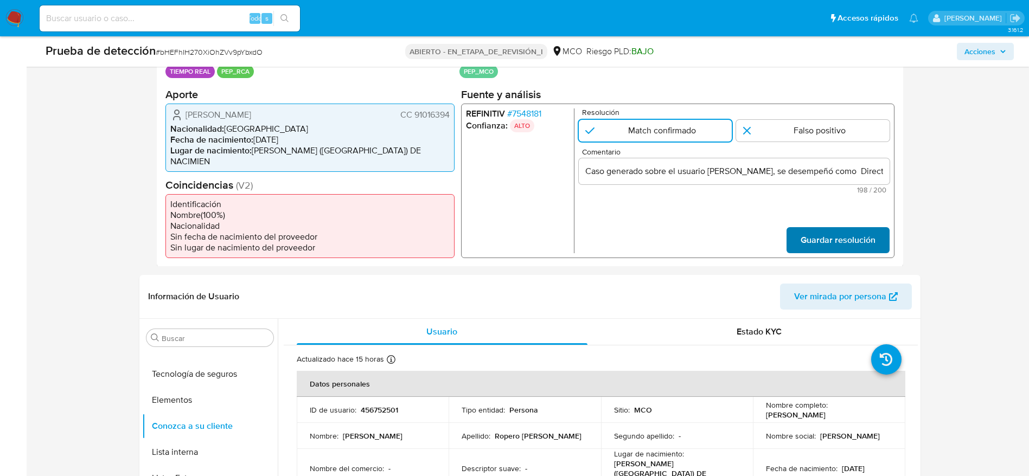
click at [825, 228] on span "Guardar resolución" at bounding box center [837, 240] width 75 height 24
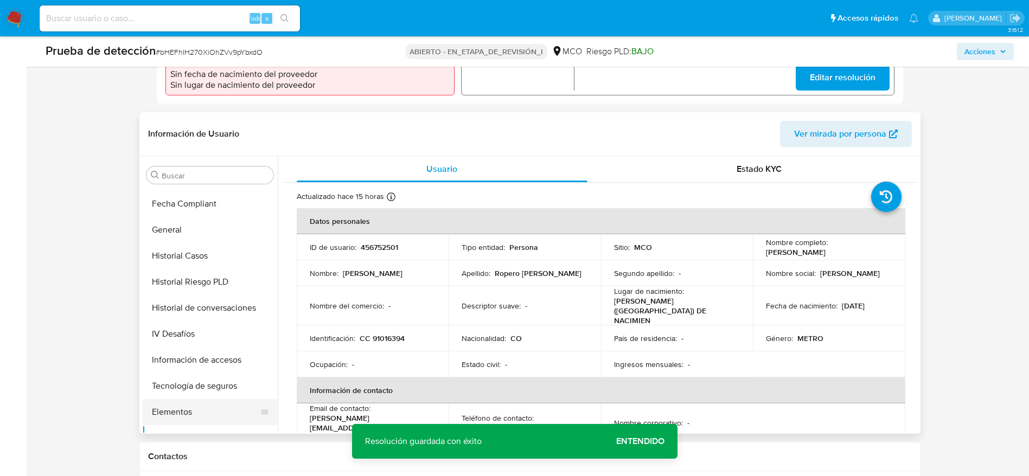
scroll to position [185, 0]
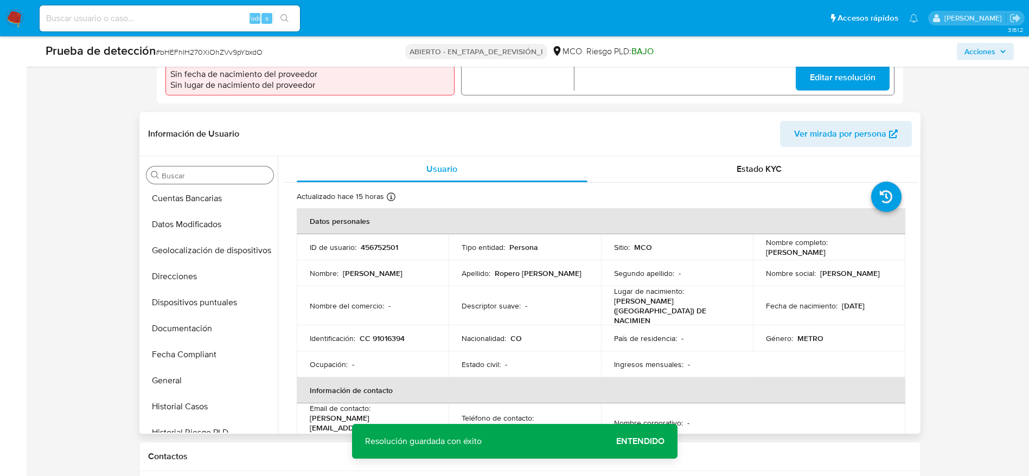
click at [192, 171] on input "Buscar" at bounding box center [215, 176] width 107 height 10
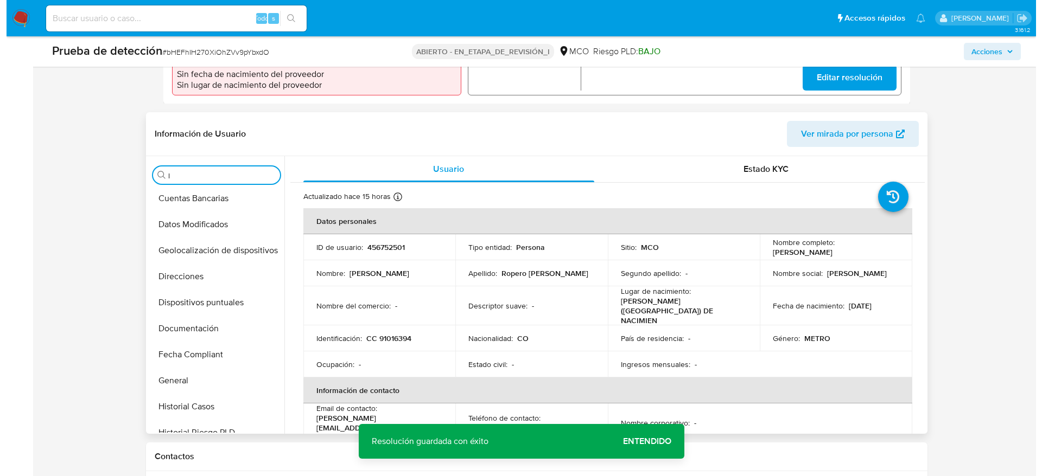
scroll to position [0, 0]
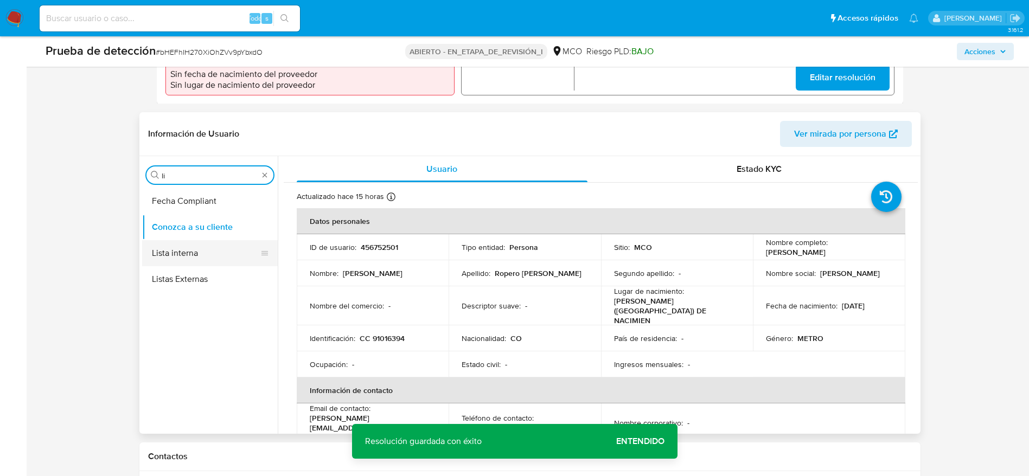
type input "li"
click at [200, 240] on button "Lista interna" at bounding box center [205, 253] width 127 height 26
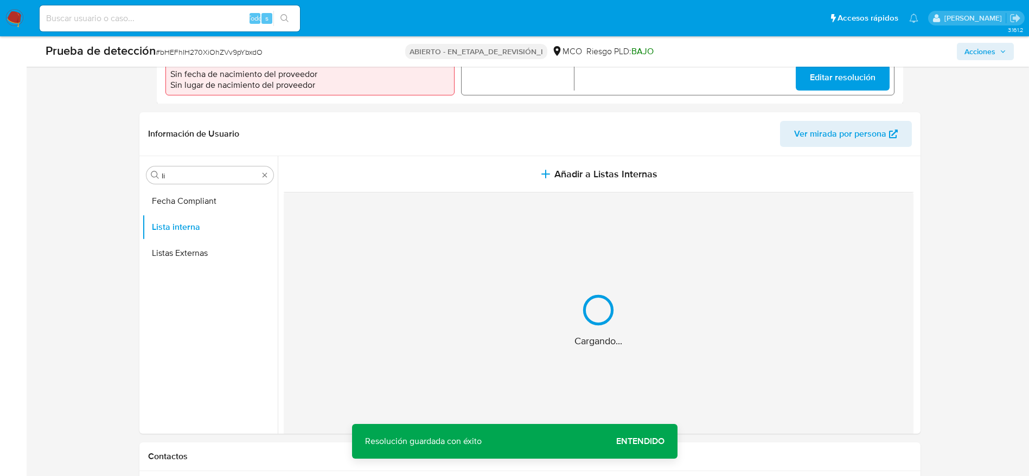
click at [567, 168] on span "Añadir a Listas Internas" at bounding box center [606, 174] width 103 height 12
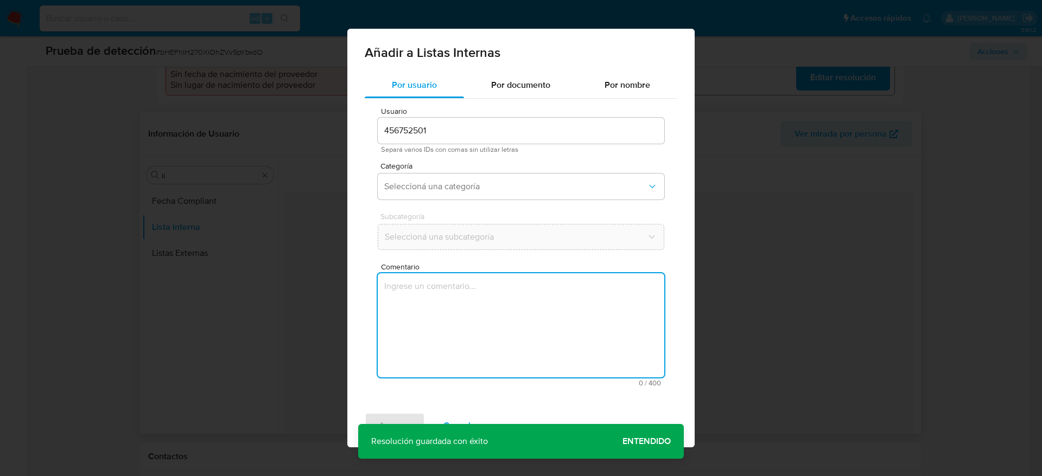
drag, startPoint x: 491, startPoint y: 348, endPoint x: 491, endPoint y: 209, distance: 138.9
click at [490, 350] on textarea "Comentario" at bounding box center [521, 325] width 287 height 104
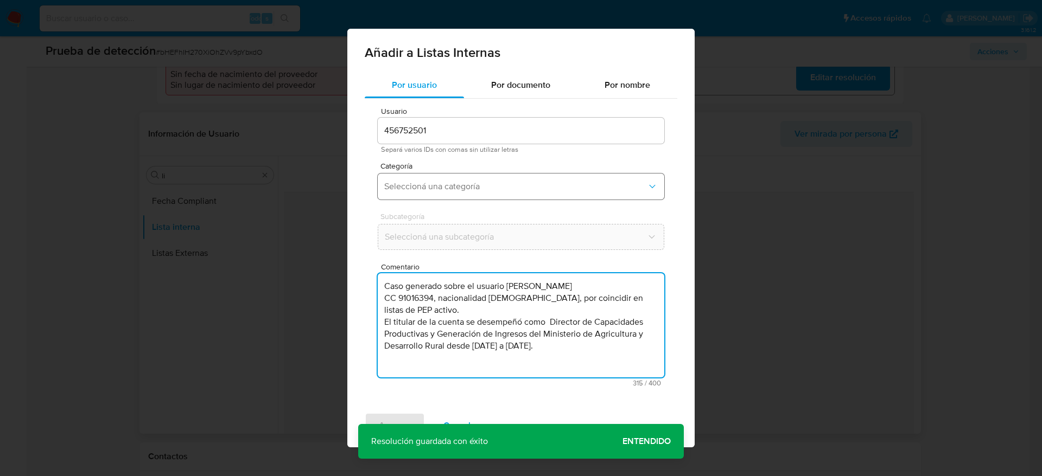
type textarea "Caso generado sobre el usuario Sandro Ropero Beltran CC 91016394, nacionalidad …"
click at [488, 187] on span "Seleccioná una categoría" at bounding box center [515, 186] width 263 height 11
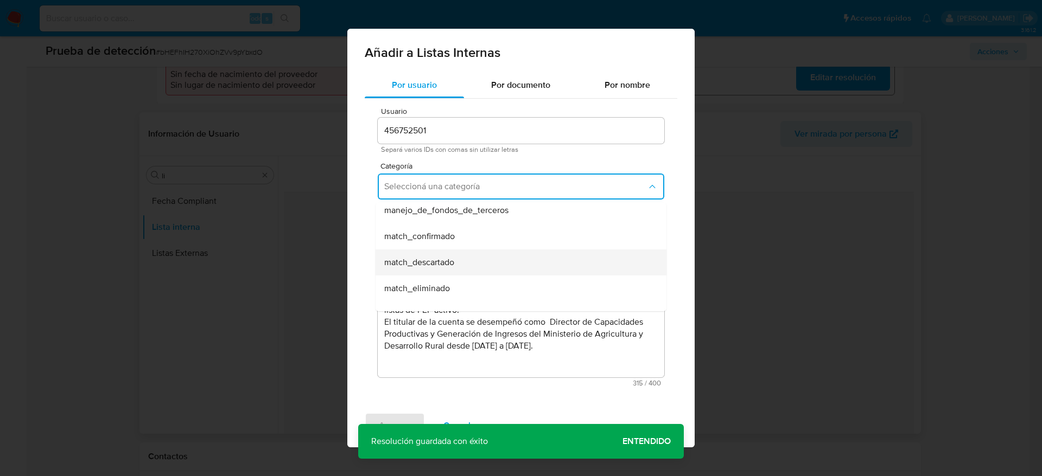
scroll to position [81, 0]
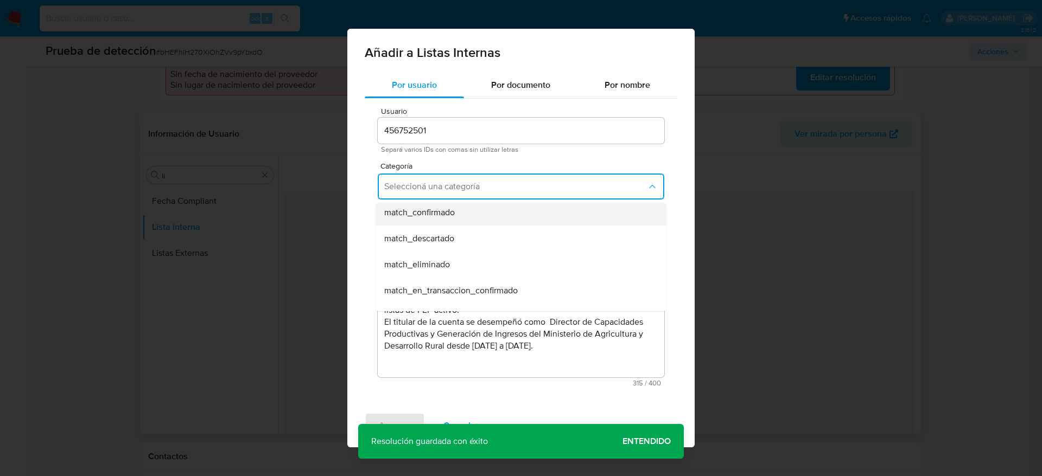
click at [458, 224] on div "match_confirmado" at bounding box center [517, 213] width 267 height 26
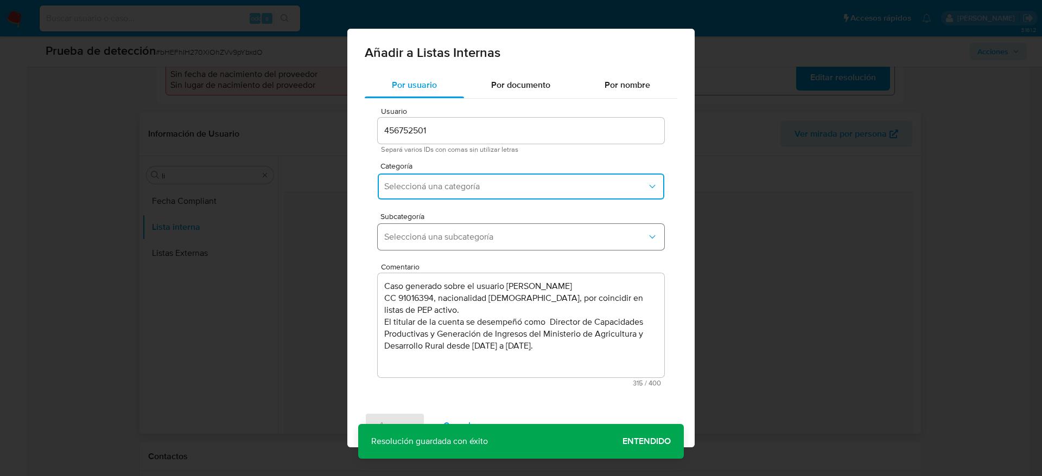
click at [455, 230] on button "Seleccioná una subcategoría" at bounding box center [521, 237] width 287 height 26
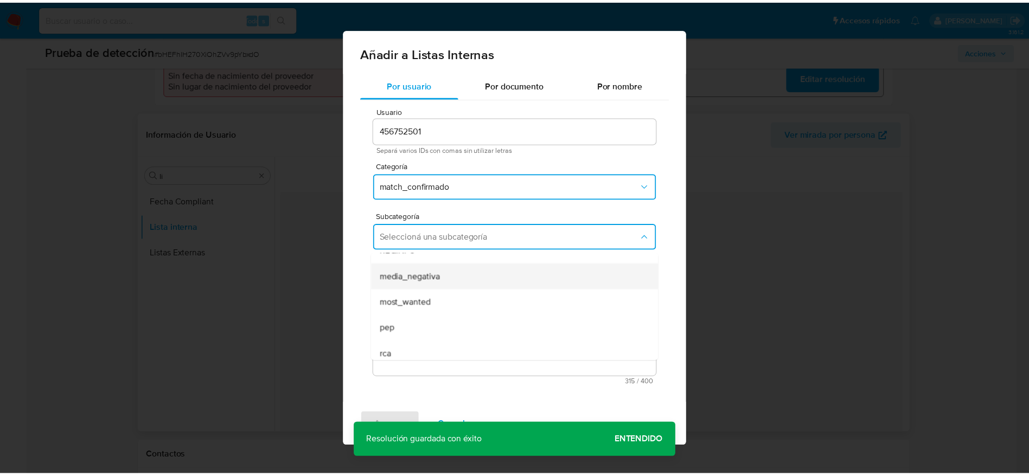
scroll to position [74, 0]
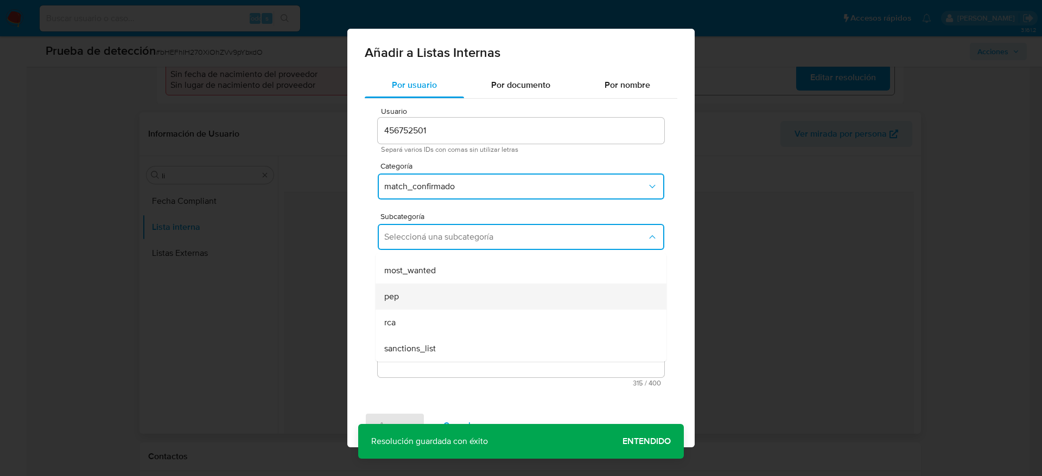
click at [410, 296] on div "pep" at bounding box center [517, 297] width 267 height 26
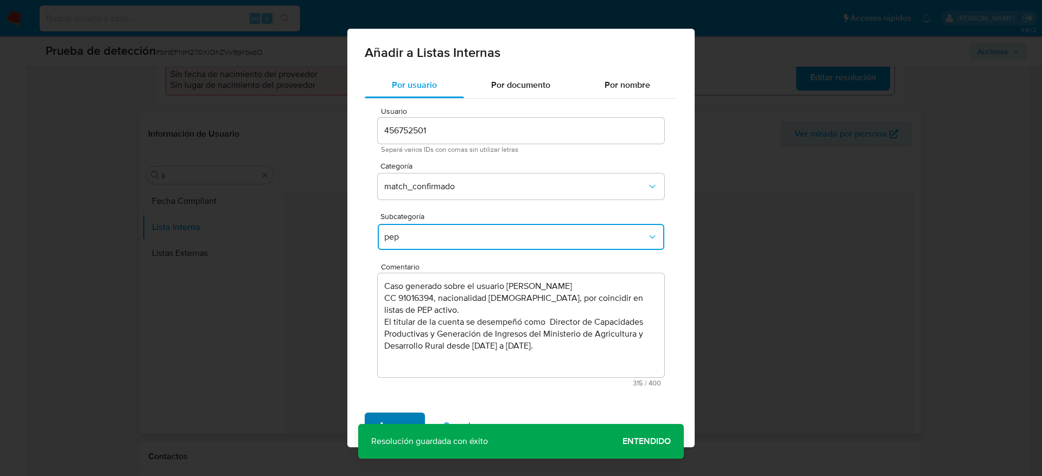
click at [404, 418] on span "Agregar" at bounding box center [395, 426] width 32 height 24
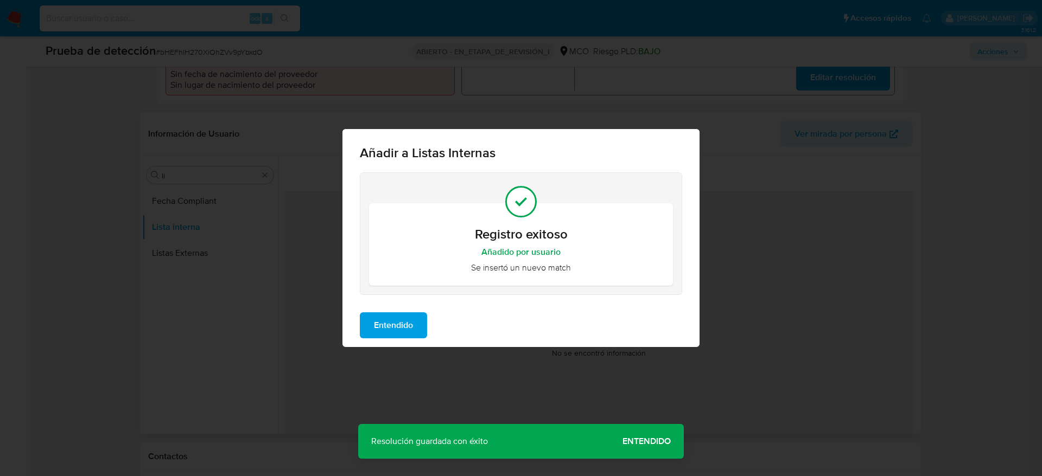
click at [410, 323] on span "Entendido" at bounding box center [393, 326] width 39 height 24
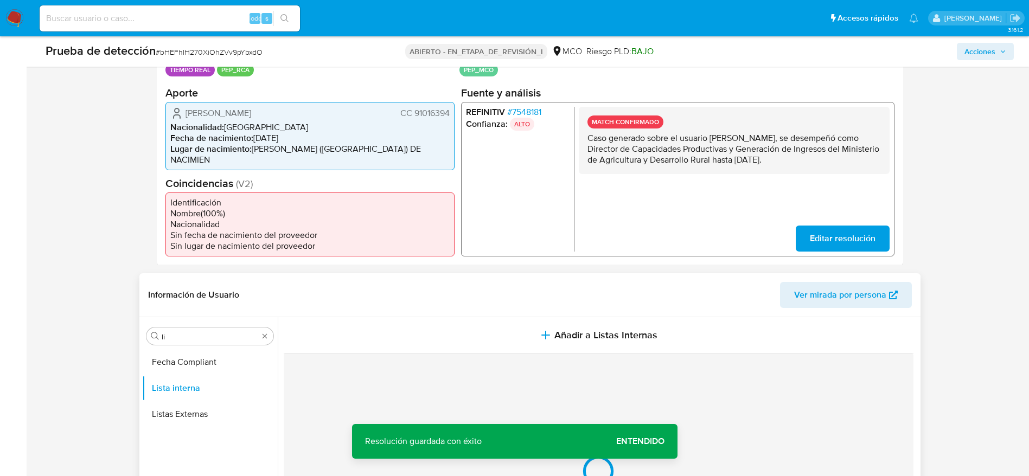
scroll to position [244, 0]
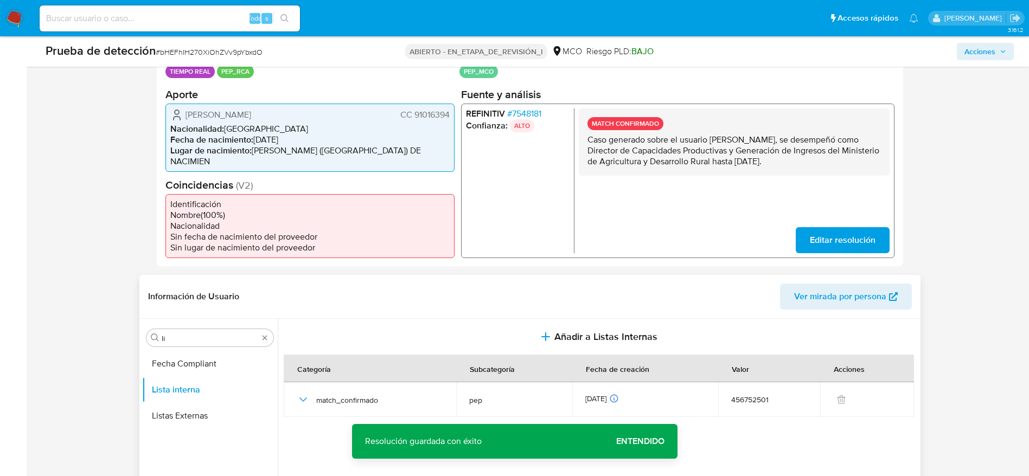
click at [251, 111] on span "Sandro Ropero Beltran" at bounding box center [219, 114] width 66 height 11
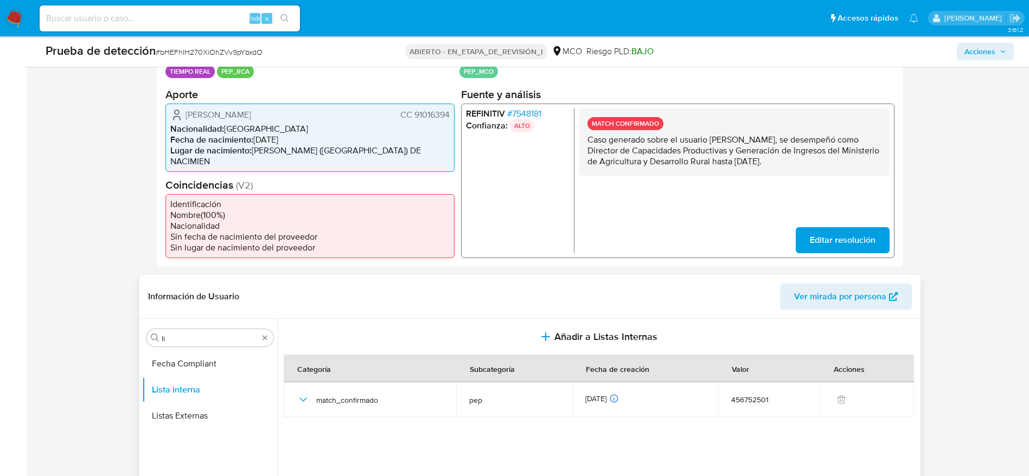
scroll to position [407, 0]
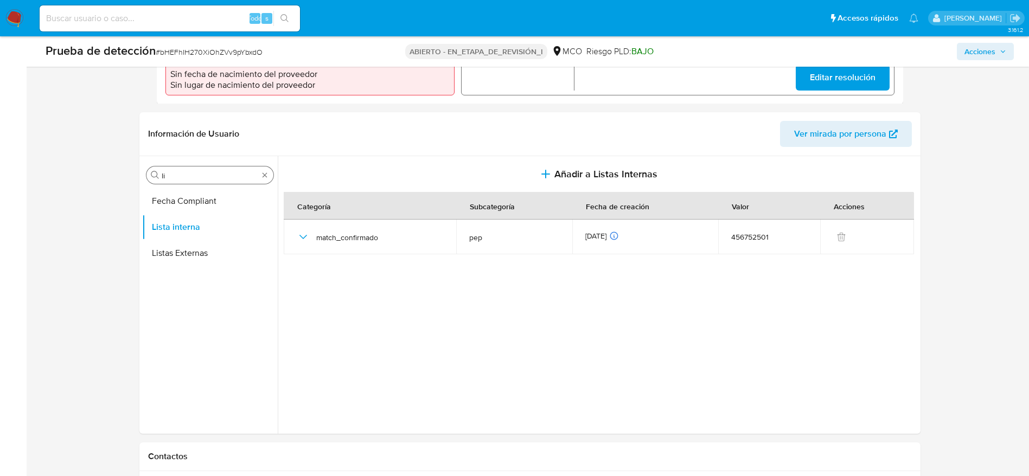
click at [186, 171] on input "li" at bounding box center [210, 176] width 97 height 10
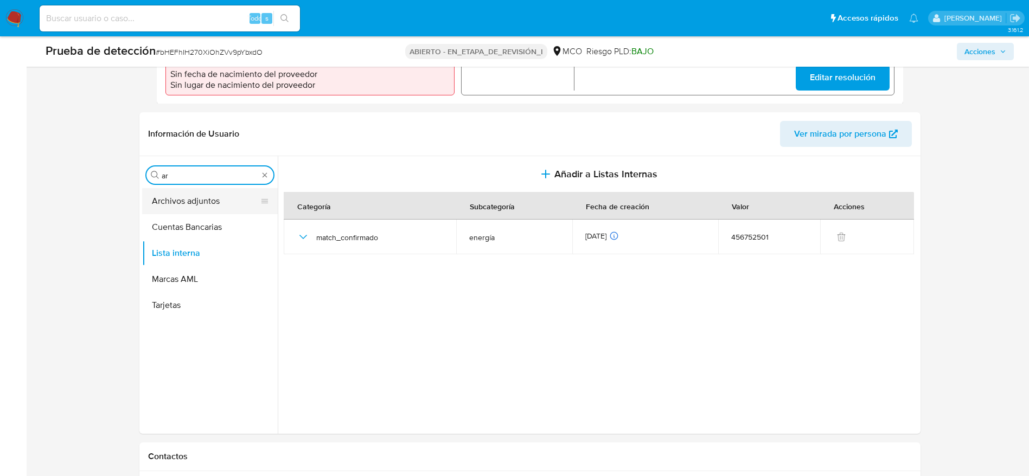
type input "ar"
click at [185, 192] on button "Archivos adjuntos" at bounding box center [205, 201] width 127 height 26
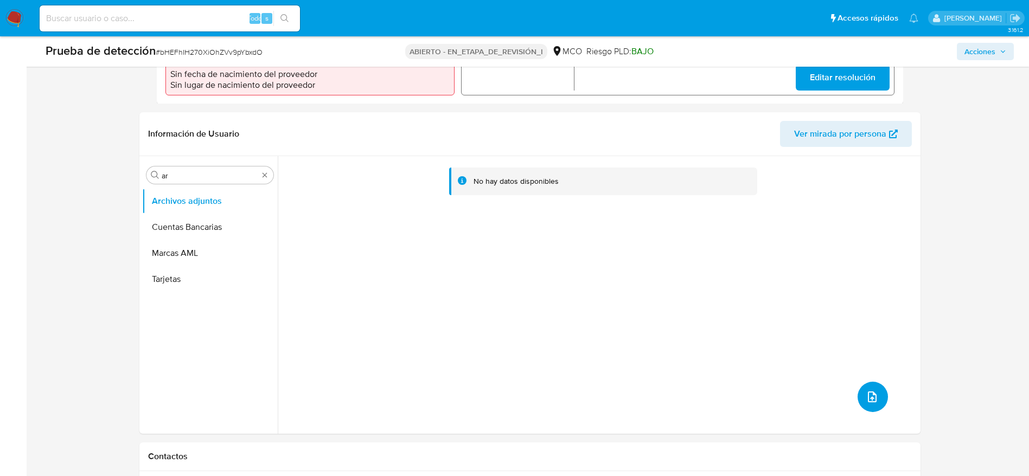
click at [881, 382] on button "subir archivo" at bounding box center [873, 397] width 30 height 30
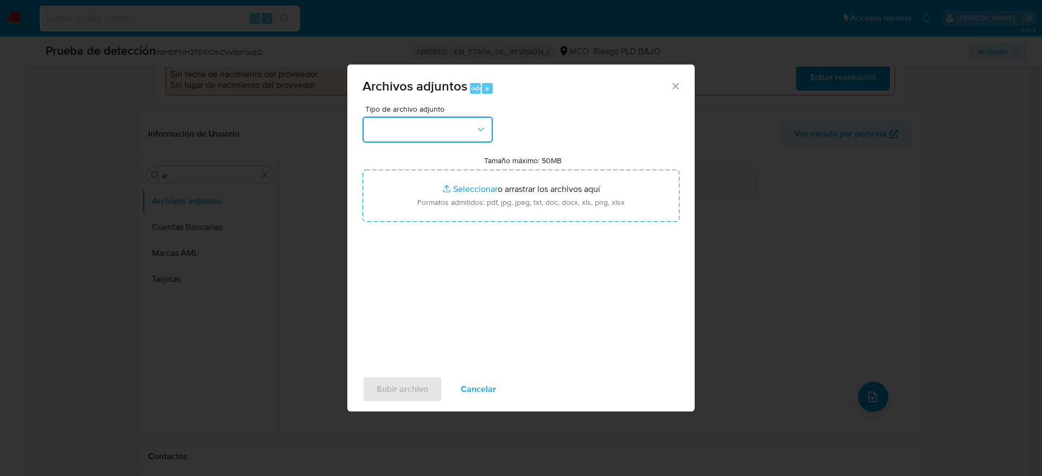
click at [468, 127] on button "button" at bounding box center [427, 130] width 130 height 26
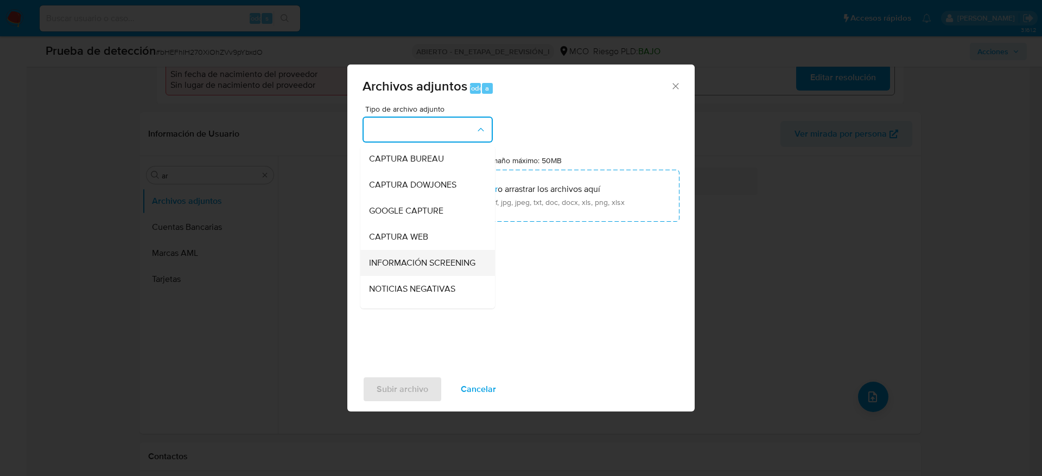
click at [368, 276] on li "INFORMACIÓN SCREENING" at bounding box center [427, 263] width 135 height 26
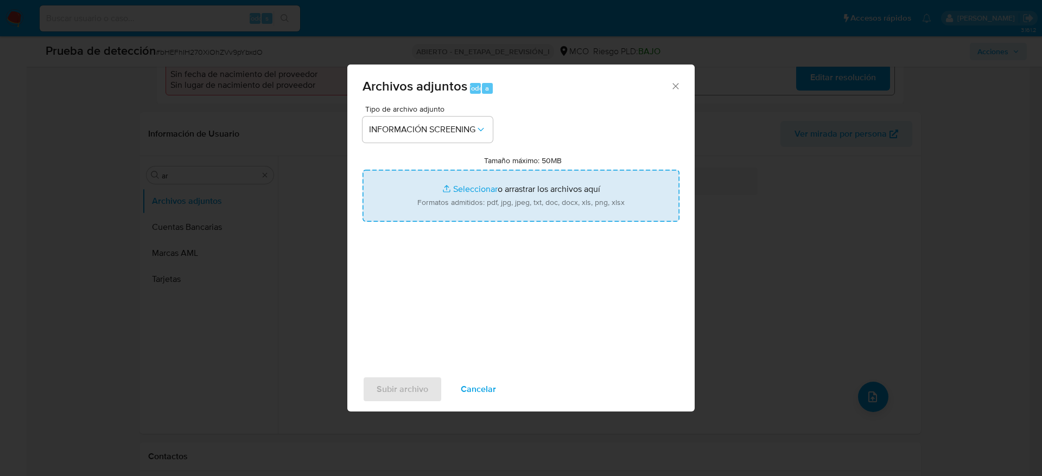
click at [474, 213] on input "Tamaño máximo: 50MB Seleccionar archivos" at bounding box center [520, 196] width 317 height 52
type input "C:\fakepath\_Sandro Ropero Beltran_ - Buscar con Google.pdf"
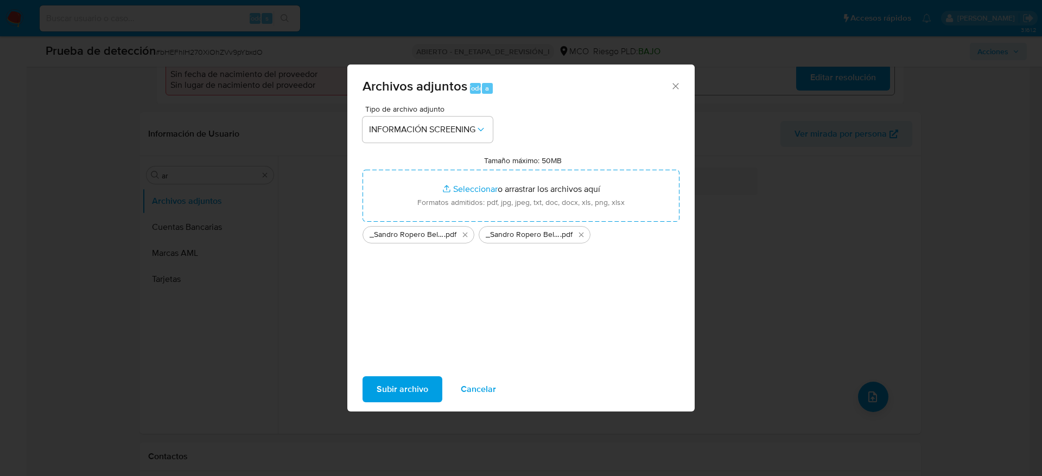
click at [404, 387] on span "Subir archivo" at bounding box center [403, 390] width 52 height 24
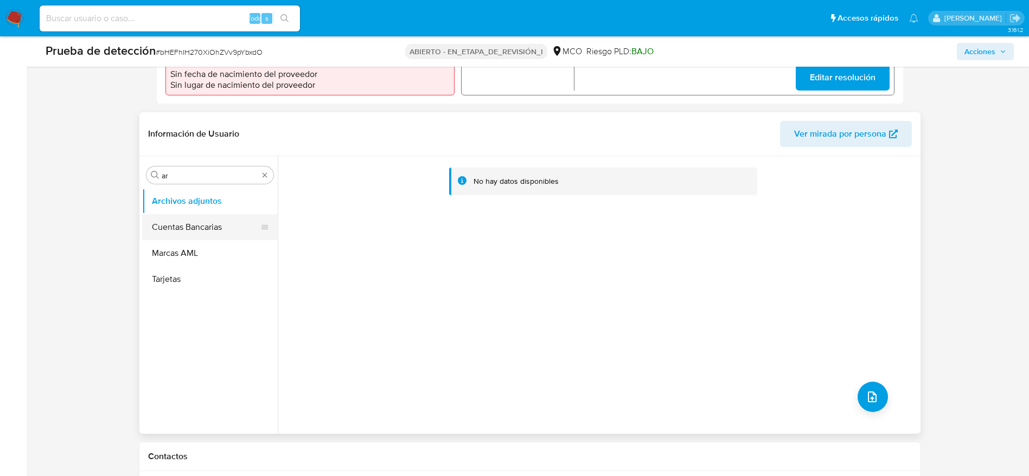
click at [165, 214] on button "Cuentas Bancarias" at bounding box center [205, 227] width 127 height 26
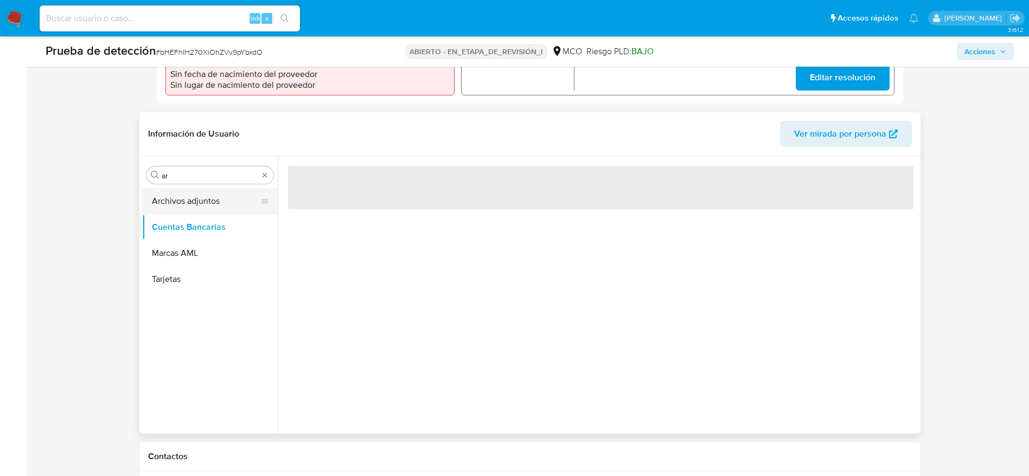
click at [165, 196] on button "Archivos adjuntos" at bounding box center [205, 201] width 127 height 26
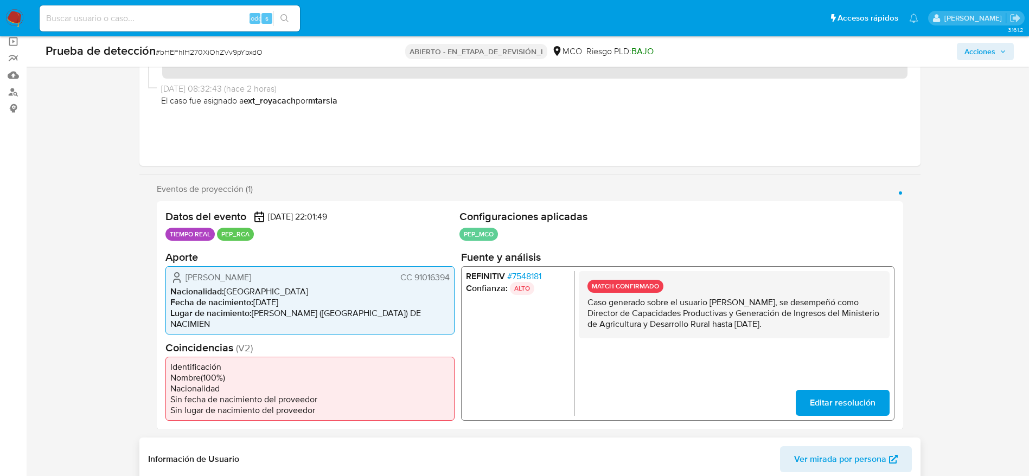
scroll to position [0, 0]
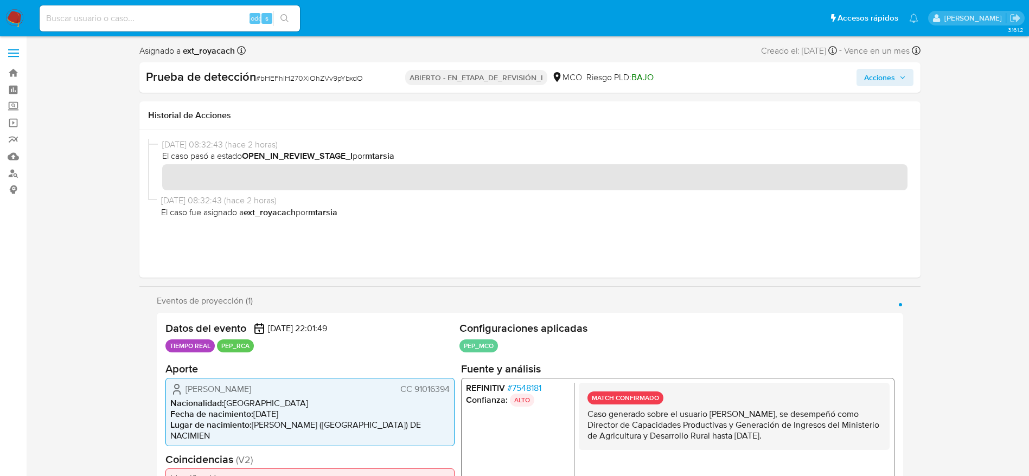
click at [899, 65] on div "Prueba de detección # bHEFhIH270XiOhZVv9pYbxdO ABIERTO - EN_ETAPA_DE_REVISIÓN_I…" at bounding box center [529, 77] width 781 height 30
click at [895, 68] on div "Prueba de detección # bHEFhIH270XiOhZVv9pYbxdO ABIERTO - EN_ETAPA_DE_REVISIÓN_I…" at bounding box center [529, 77] width 781 height 30
click at [895, 72] on span "Acciones" at bounding box center [879, 77] width 31 height 17
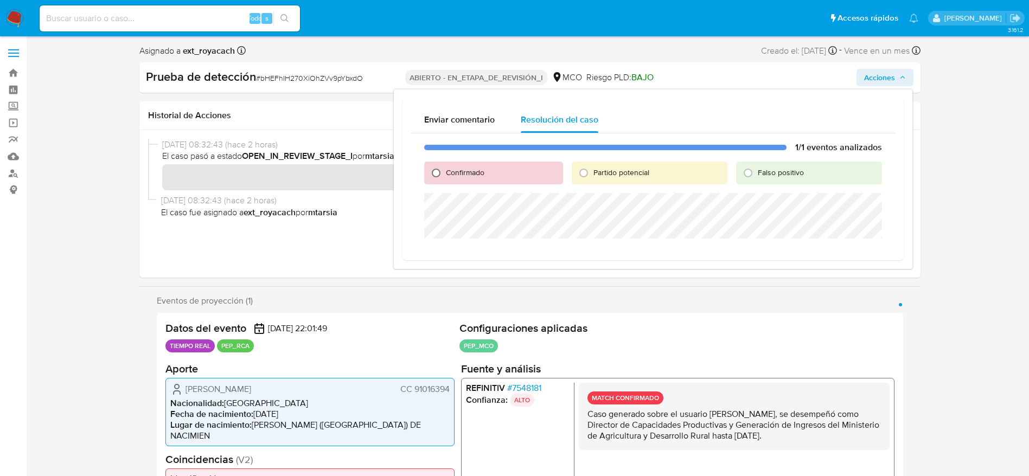
click at [434, 171] on input "Confirmado" at bounding box center [436, 172] width 17 height 17
radio input "true"
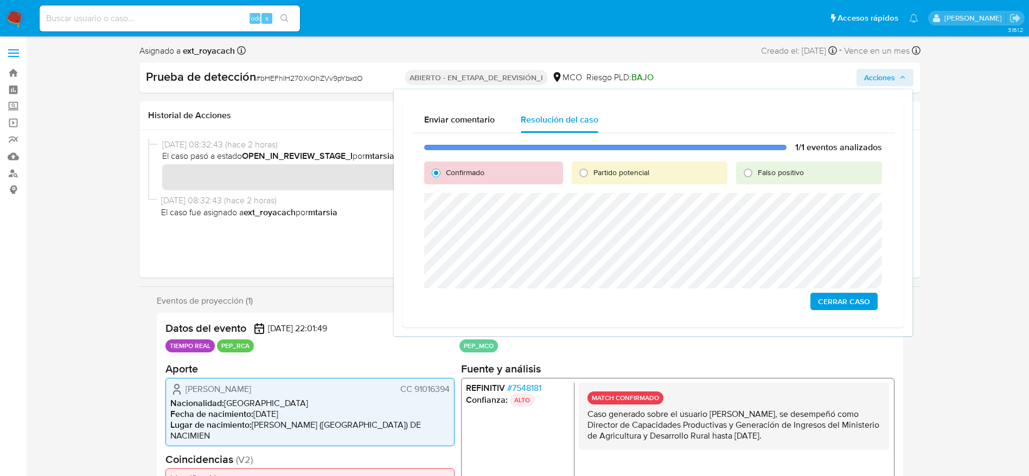
click at [829, 298] on span "Cerrar Caso" at bounding box center [844, 301] width 52 height 15
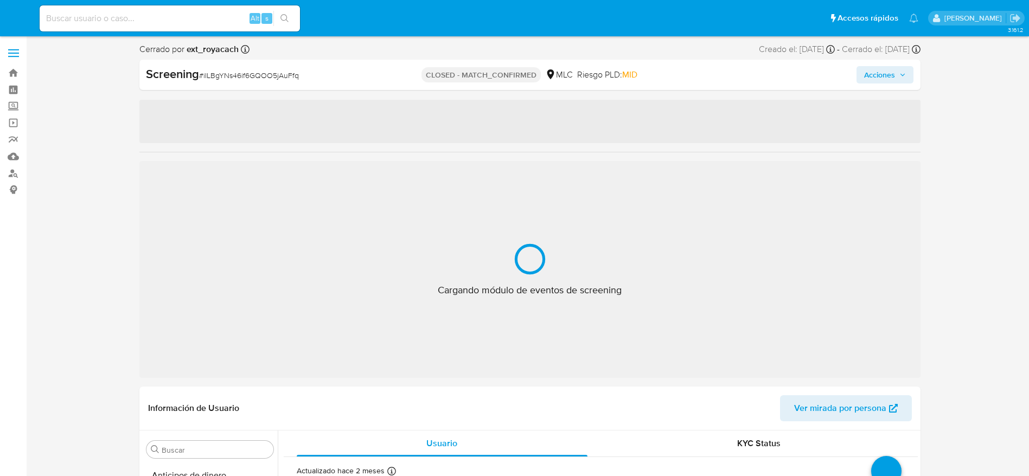
select select "10"
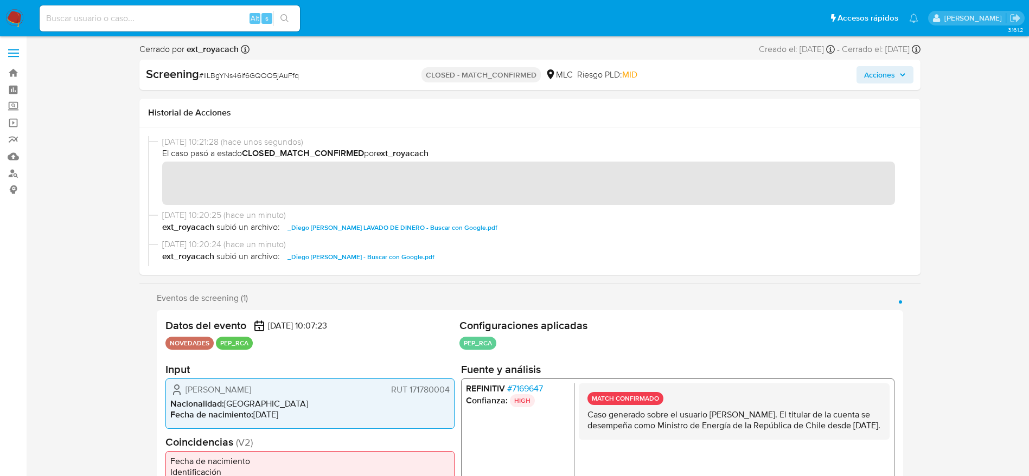
scroll to position [511, 0]
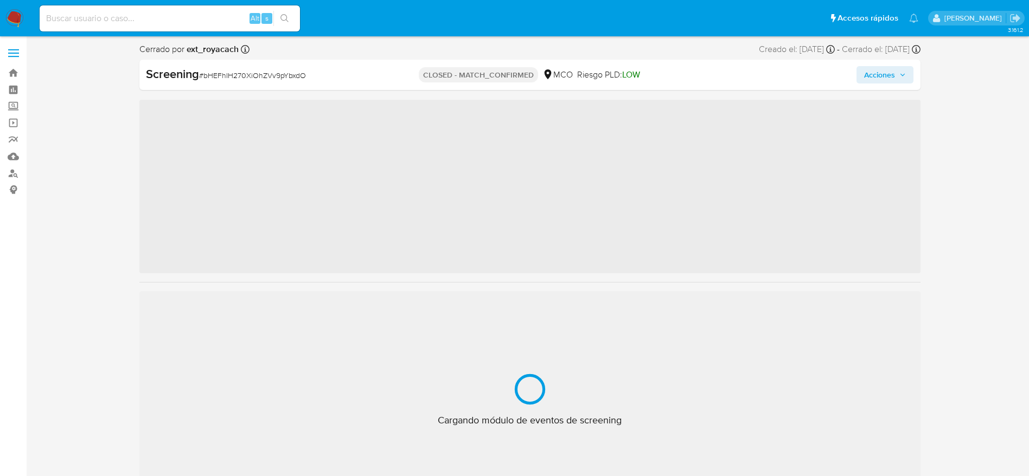
scroll to position [511, 0]
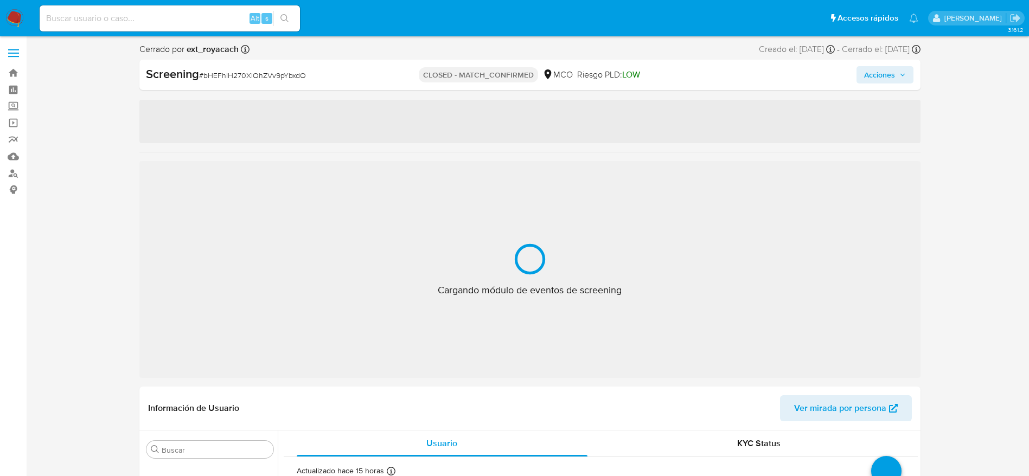
select select "10"
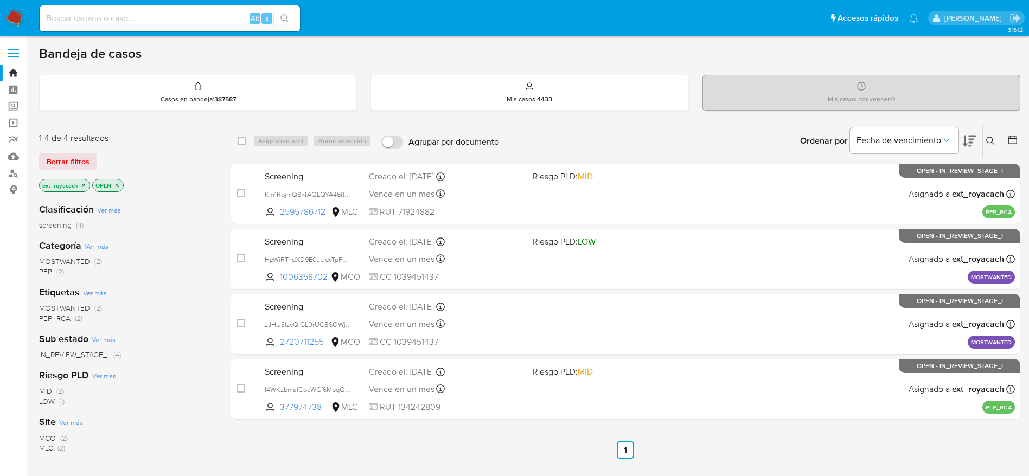
click at [85, 185] on icon "close-filter" at bounding box center [83, 185] width 7 height 7
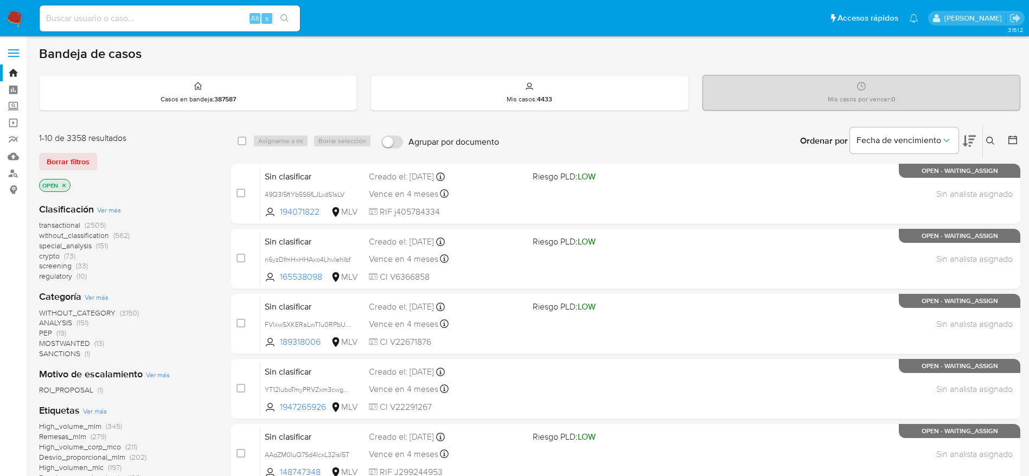
click at [72, 354] on span "SANCTIONS" at bounding box center [59, 353] width 41 height 11
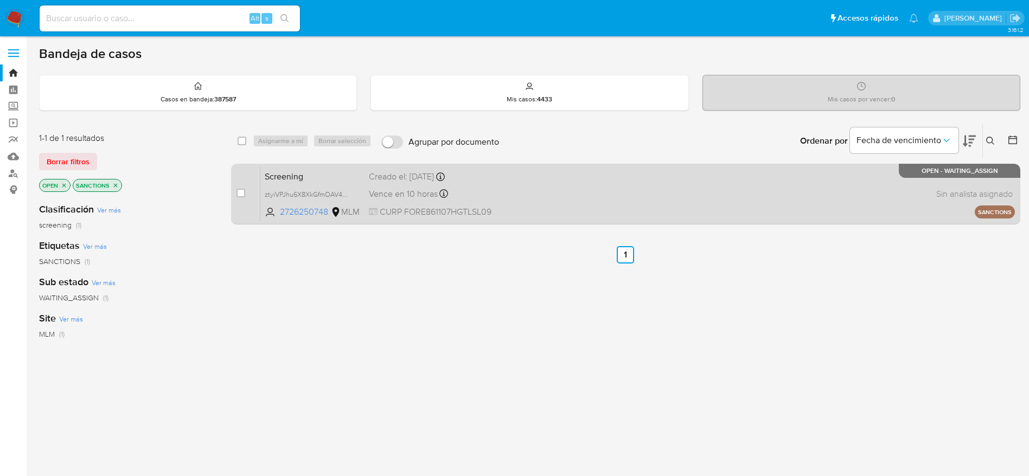
click at [591, 194] on span at bounding box center [610, 194] width 155 height 2
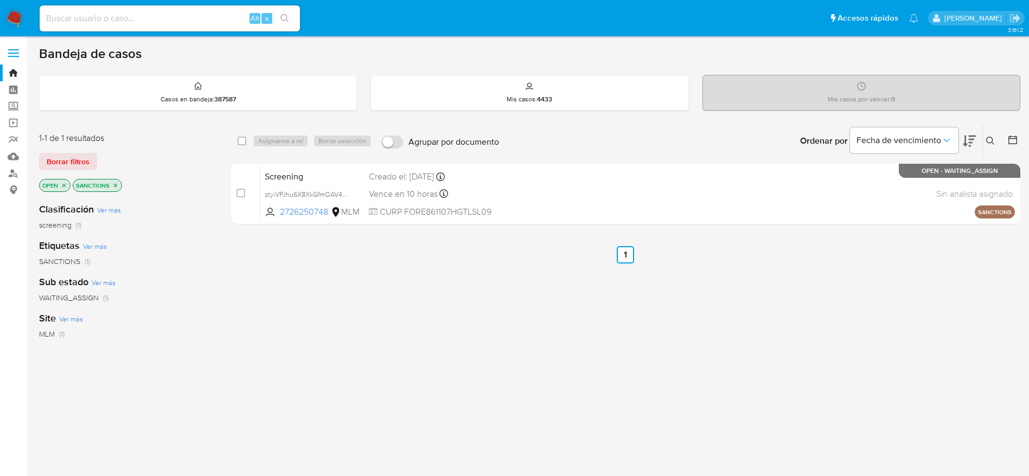
drag, startPoint x: 11, startPoint y: 11, endPoint x: 15, endPoint y: 2, distance: 10.3
click at [11, 10] on img at bounding box center [14, 18] width 18 height 18
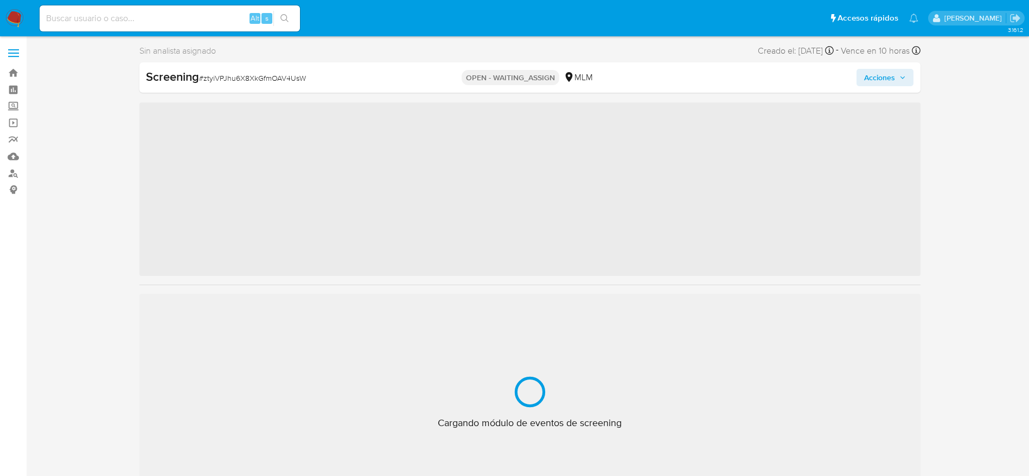
scroll to position [511, 0]
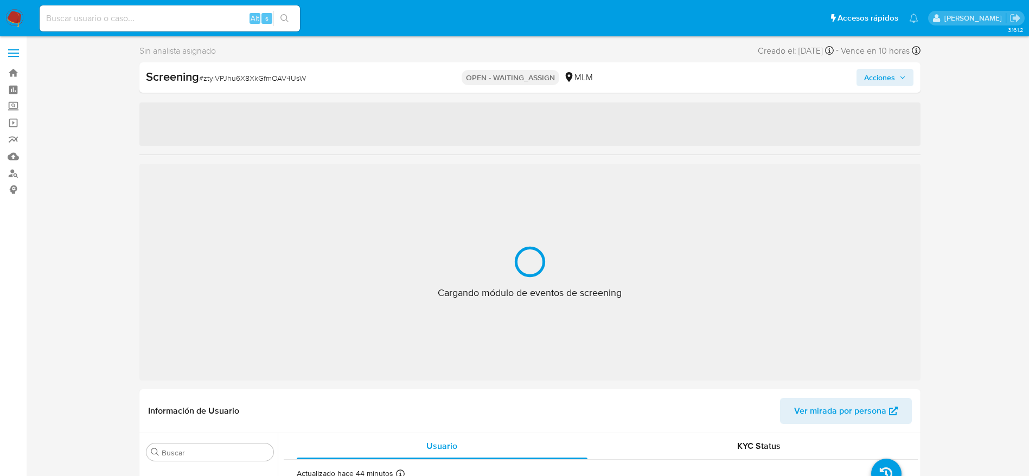
select select "10"
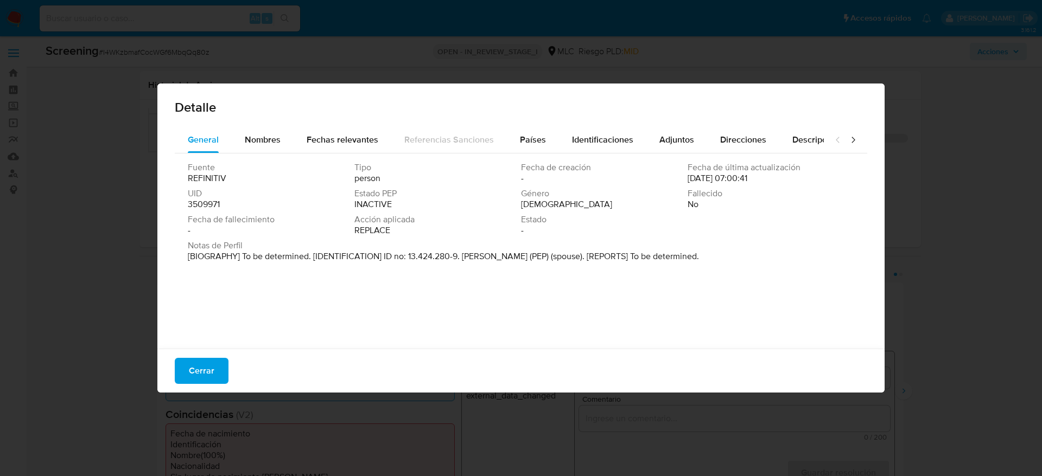
select select "10"
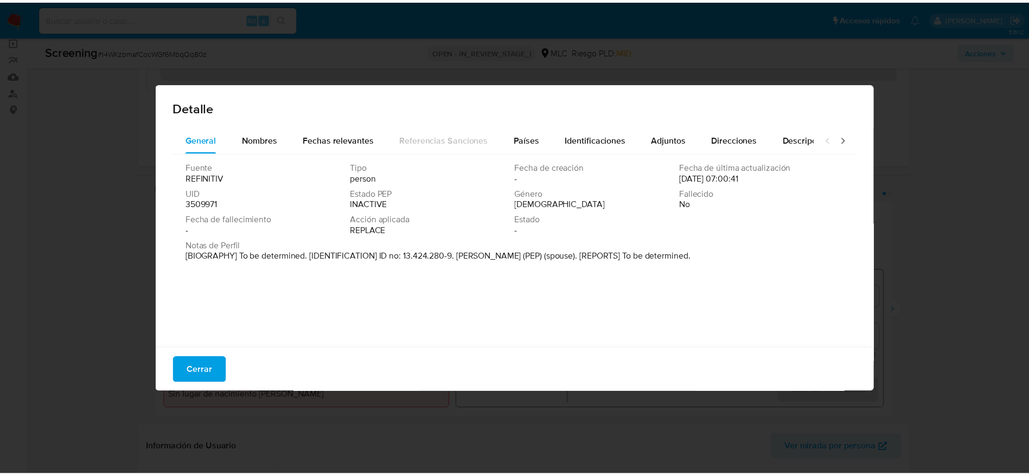
scroll to position [511, 0]
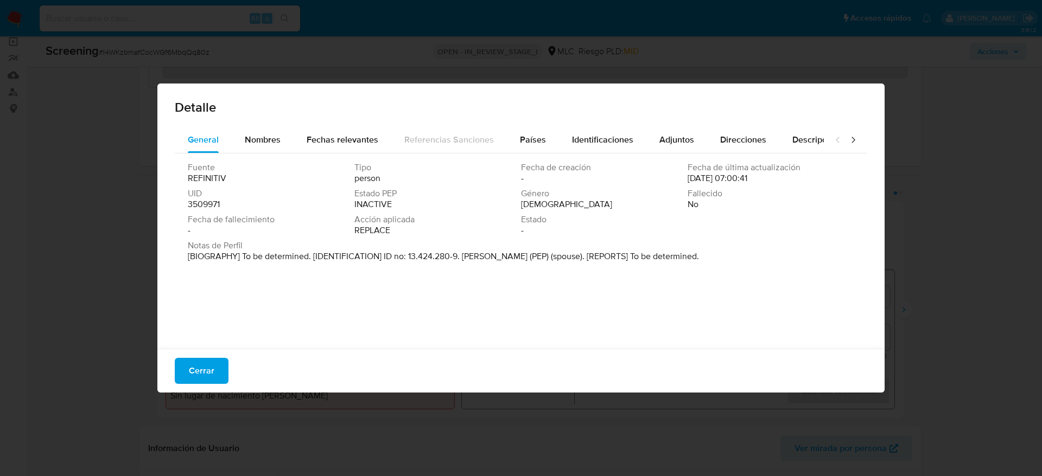
drag, startPoint x: 465, startPoint y: 254, endPoint x: 536, endPoint y: 257, distance: 71.1
click at [536, 257] on p "[BIOGRAPHY] To be determined. [IDENTIFICATION] ID no: 13.424.280-9. Yerko Herna…" at bounding box center [443, 256] width 511 height 11
drag, startPoint x: 463, startPoint y: 257, endPoint x: 606, endPoint y: 256, distance: 143.3
click at [606, 256] on p "[BIOGRAPHY] To be determined. [IDENTIFICATION] ID no: 13.424.280-9. Yerko Herna…" at bounding box center [443, 256] width 511 height 11
click at [191, 383] on span "Cerrar" at bounding box center [202, 371] width 26 height 24
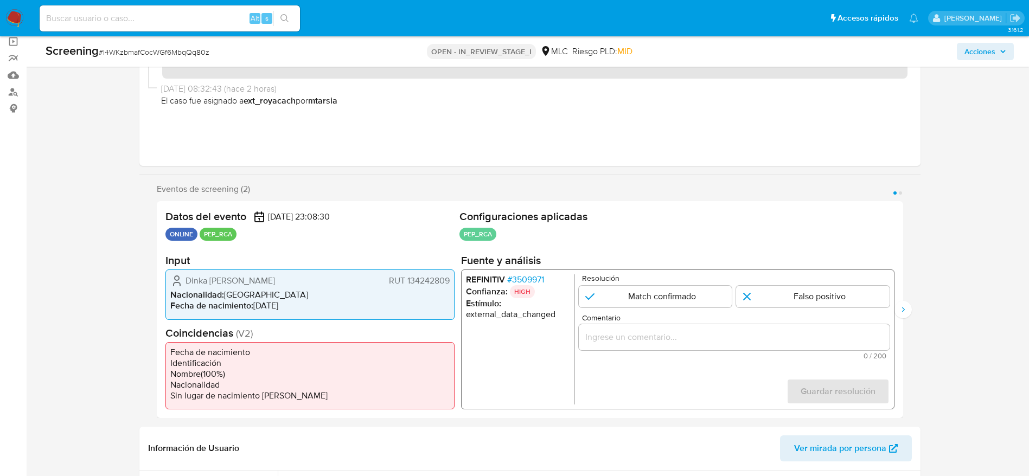
click at [217, 49] on div "Screening # I4WKzbmafCocWGf6MbqQq80z" at bounding box center [205, 51] width 319 height 16
click at [194, 53] on span "# I4WKzbmafCocWGf6MbqQq80z" at bounding box center [154, 52] width 111 height 11
copy span "I4WKzbmafCocWGf6MbqQq80z"
drag, startPoint x: 186, startPoint y: 281, endPoint x: 448, endPoint y: 282, distance: 262.1
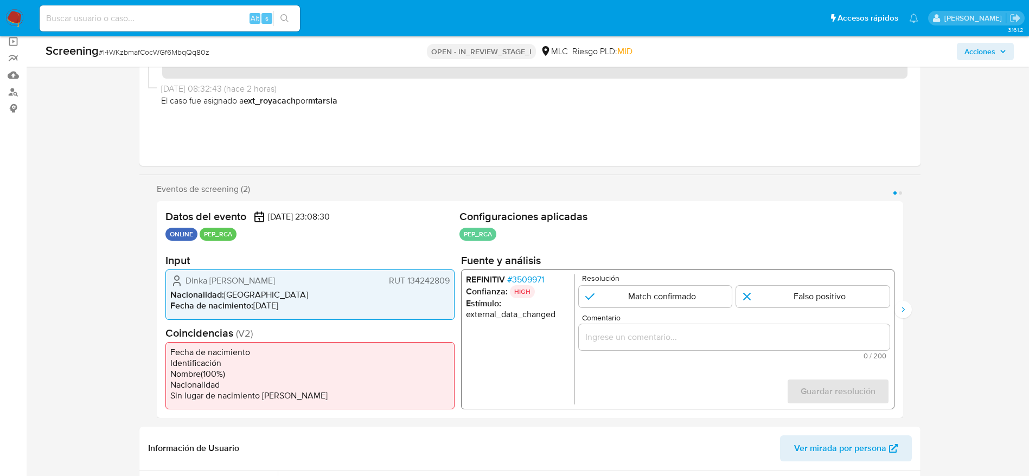
click at [448, 282] on div "Dinka Teresa Herrera Saavedra RUT 134242809" at bounding box center [309, 281] width 279 height 13
click at [532, 281] on span "# 3509971" at bounding box center [525, 280] width 37 height 11
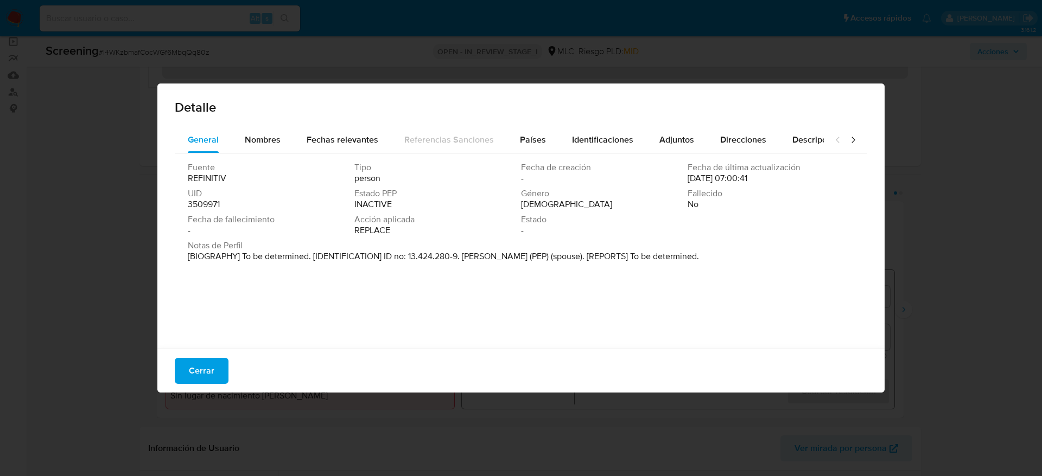
drag, startPoint x: 461, startPoint y: 256, endPoint x: 610, endPoint y: 260, distance: 149.3
click at [610, 260] on p "[BIOGRAPHY] To be determined. [IDENTIFICATION] ID no: 13.424.280-9. Yerko Herna…" at bounding box center [443, 256] width 511 height 11
click at [214, 372] on button "Cerrar" at bounding box center [202, 371] width 54 height 26
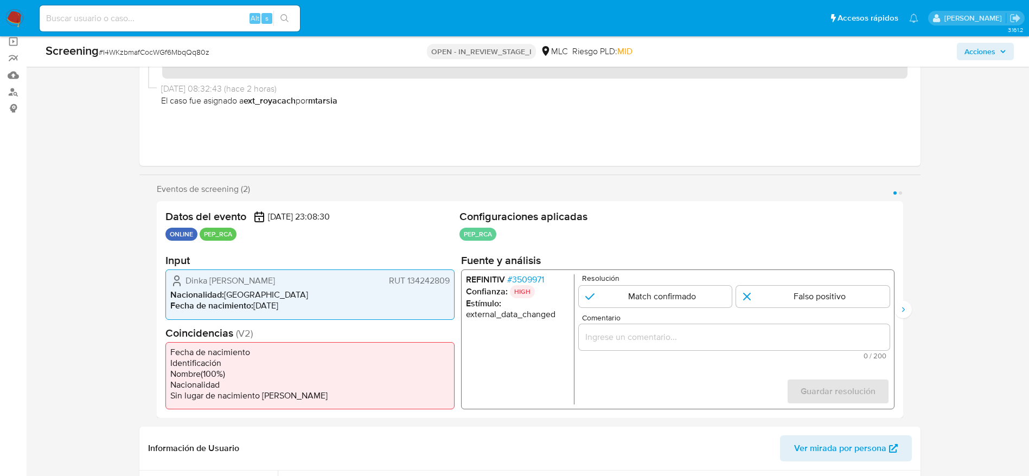
click at [655, 328] on div "1 de 2" at bounding box center [733, 338] width 311 height 26
click at [655, 334] on input "Comentario" at bounding box center [733, 337] width 311 height 14
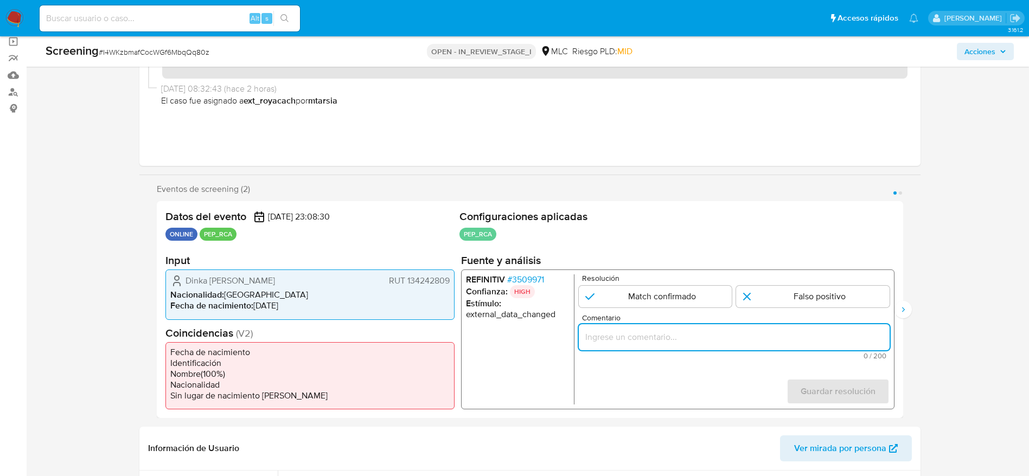
paste input "Caso generado sobre el usuario Dinka [PERSON_NAME]. El PEP por el cual es RCA s…"
type input "Caso generado sobre el usuario Dinka [PERSON_NAME]. El PEP por el cual es RCA s…"
click at [659, 292] on input "1 de 2" at bounding box center [655, 297] width 154 height 22
radio input "true"
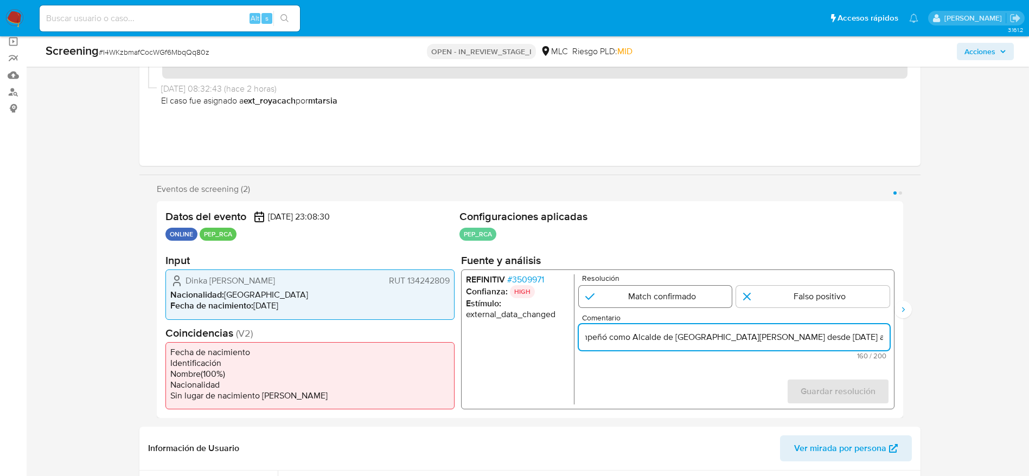
scroll to position [0, 0]
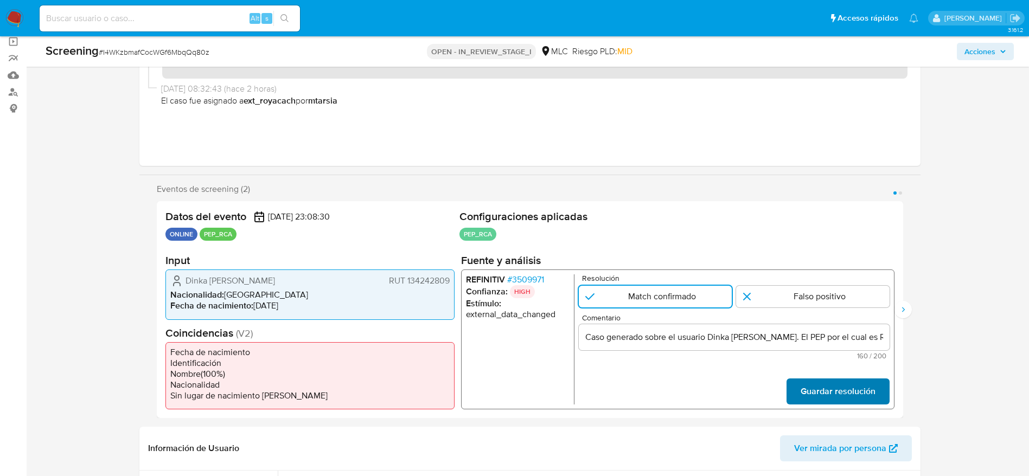
click at [817, 380] on span "Guardar resolución" at bounding box center [837, 392] width 75 height 24
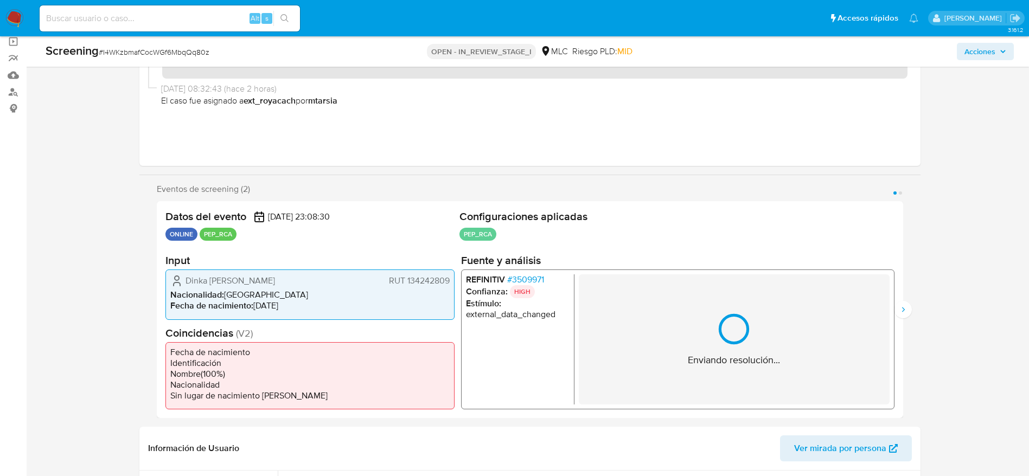
click at [795, 318] on div "Enviando resolución..." at bounding box center [733, 340] width 311 height 130
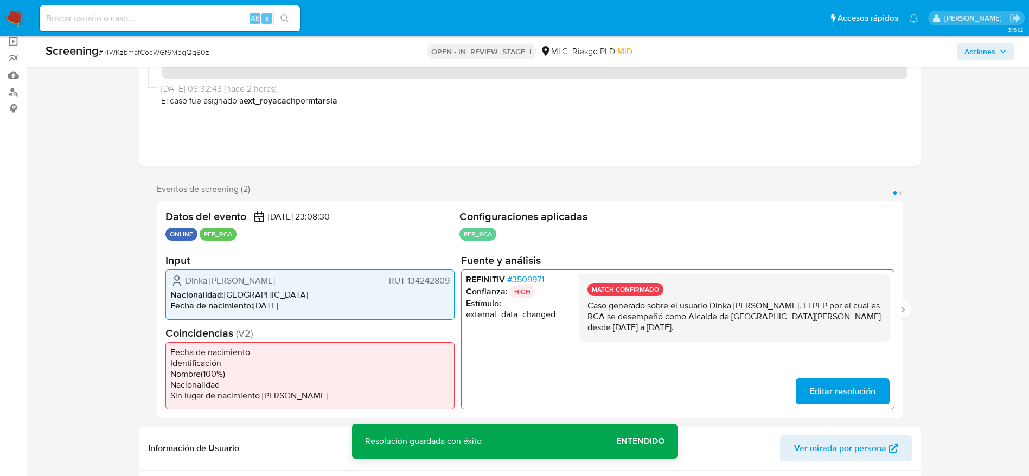
click at [871, 311] on p "Caso generado sobre el usuario Dinka [PERSON_NAME]. El PEP por el cual es RCA s…" at bounding box center [734, 317] width 294 height 33
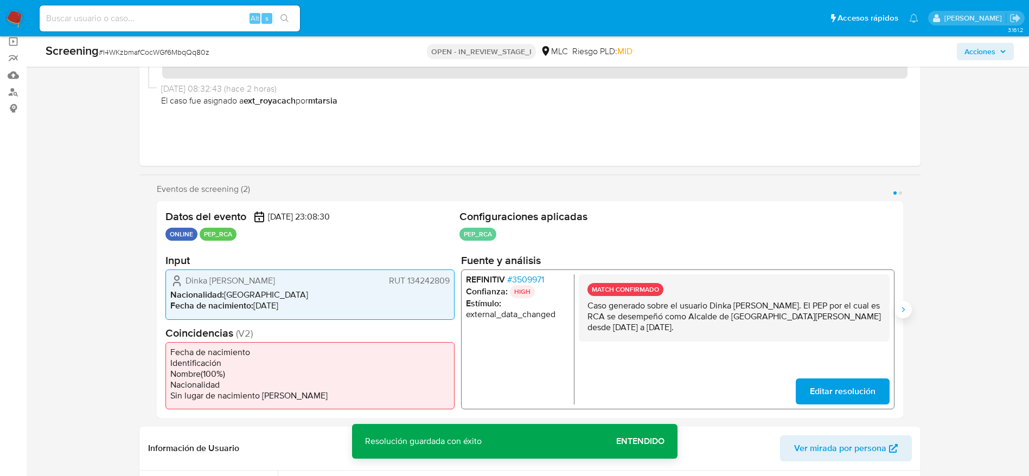
click at [904, 307] on icon "Siguiente" at bounding box center [903, 310] width 9 height 9
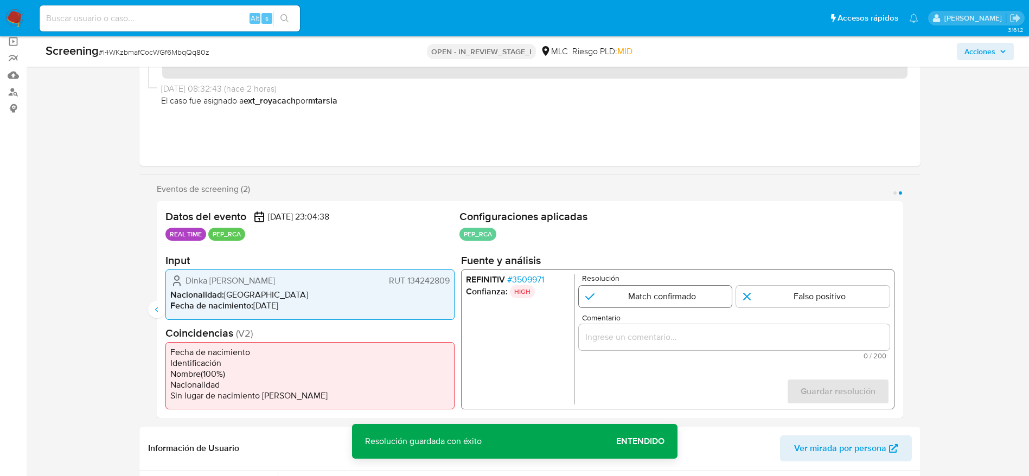
click at [671, 299] on input "2 de 2" at bounding box center [655, 297] width 154 height 22
radio input "true"
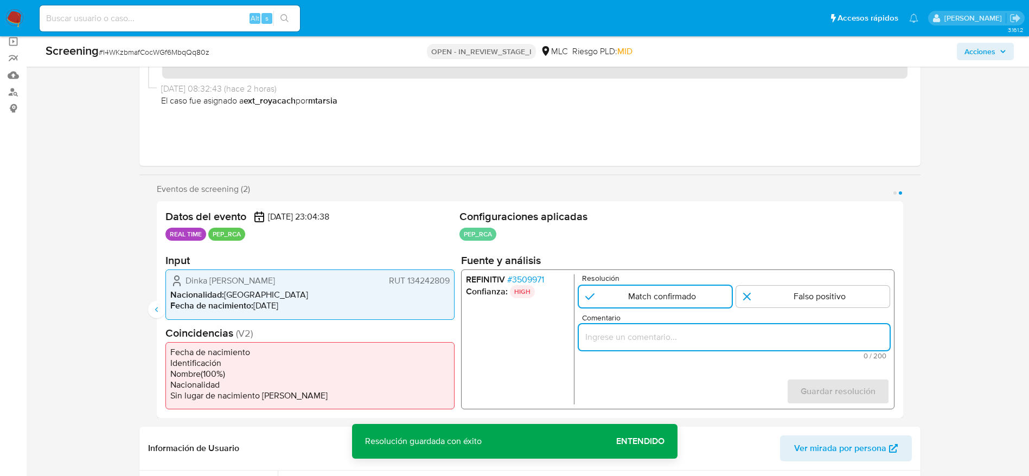
click at [714, 338] on input "Comentario" at bounding box center [733, 337] width 311 height 14
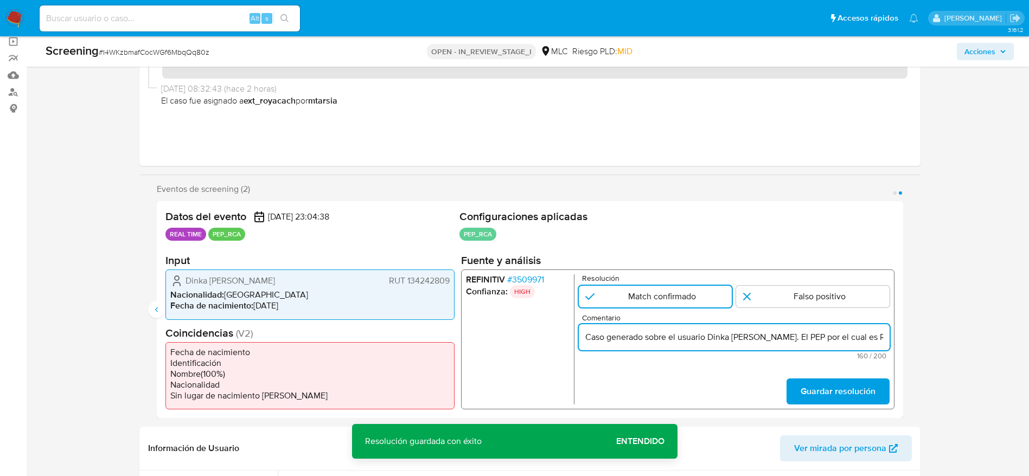
scroll to position [0, 348]
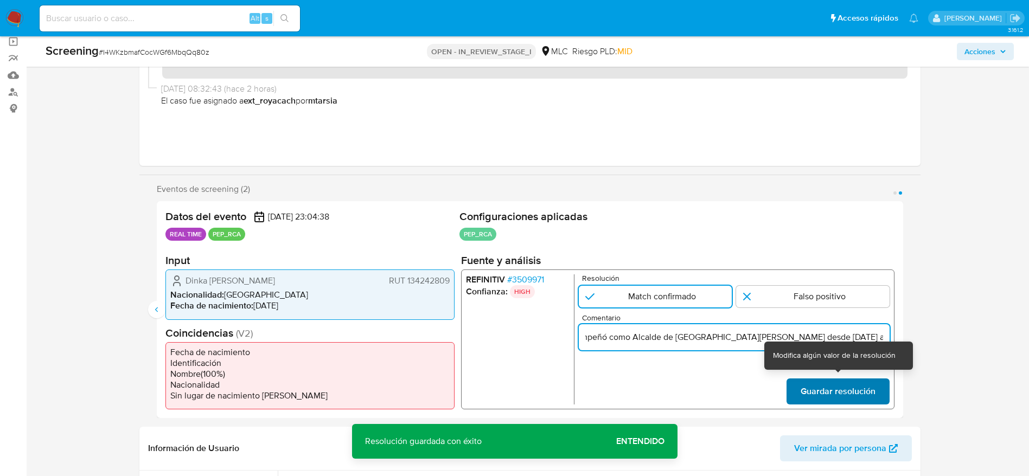
type input "Caso generado sobre el usuario Dinka [PERSON_NAME]. El PEP por el cual es RCA s…"
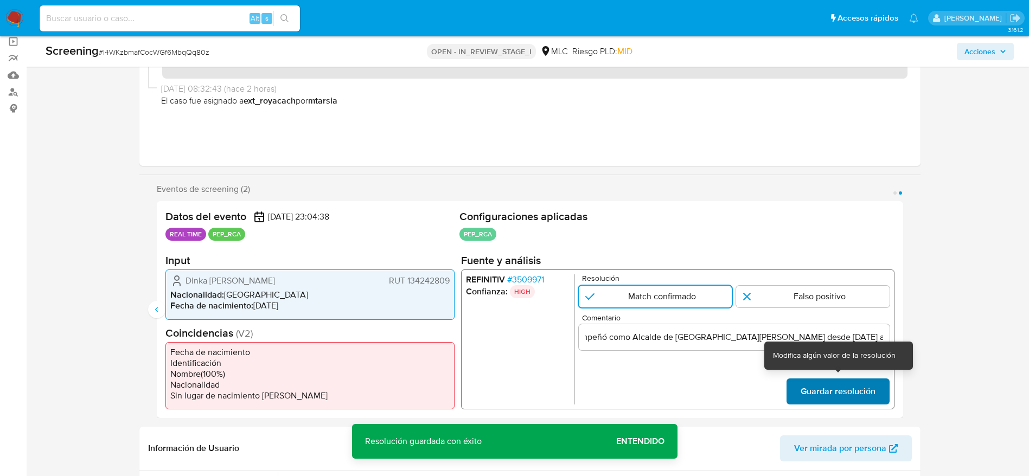
click at [869, 385] on span "Guardar resolución" at bounding box center [837, 392] width 75 height 24
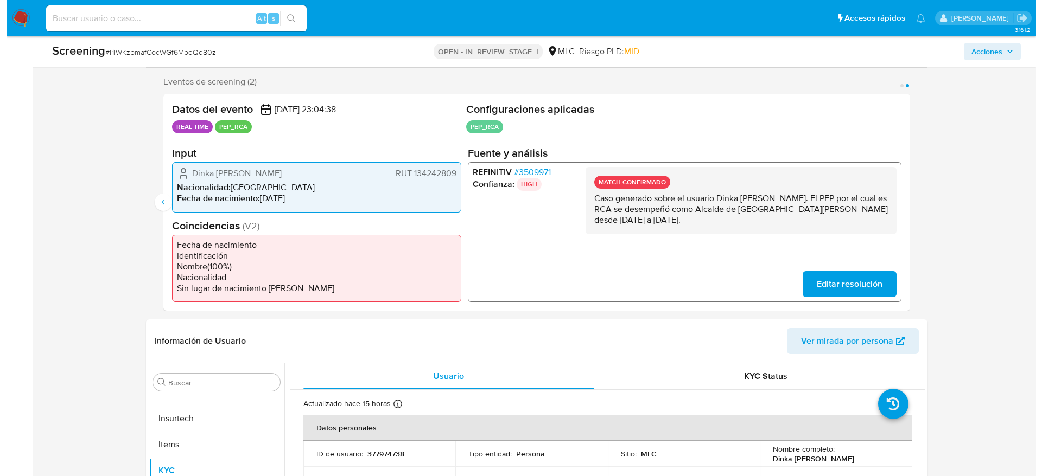
scroll to position [244, 0]
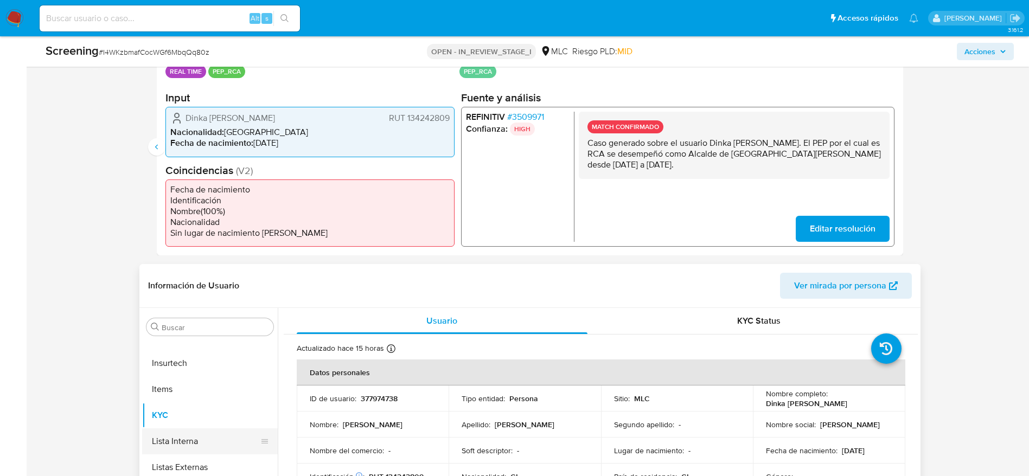
click at [177, 443] on button "Lista Interna" at bounding box center [205, 442] width 127 height 26
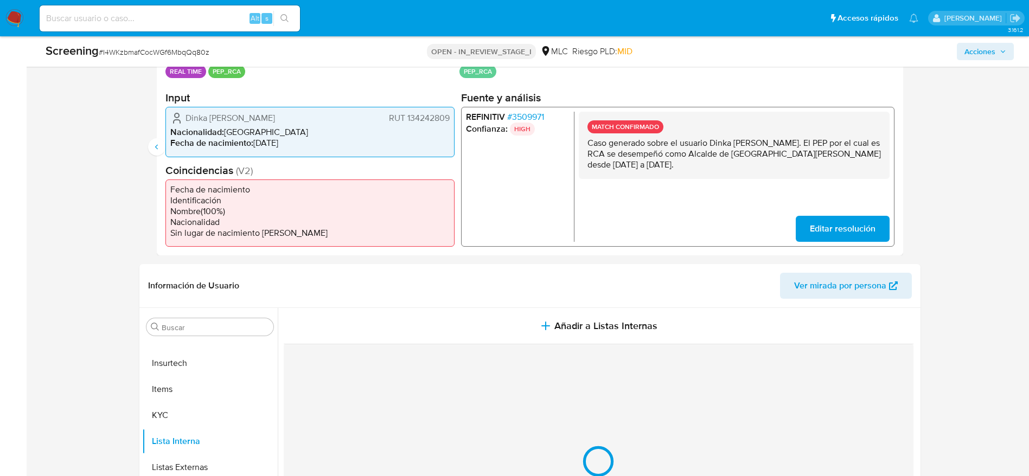
click at [431, 325] on button "Añadir a Listas Internas" at bounding box center [599, 326] width 630 height 36
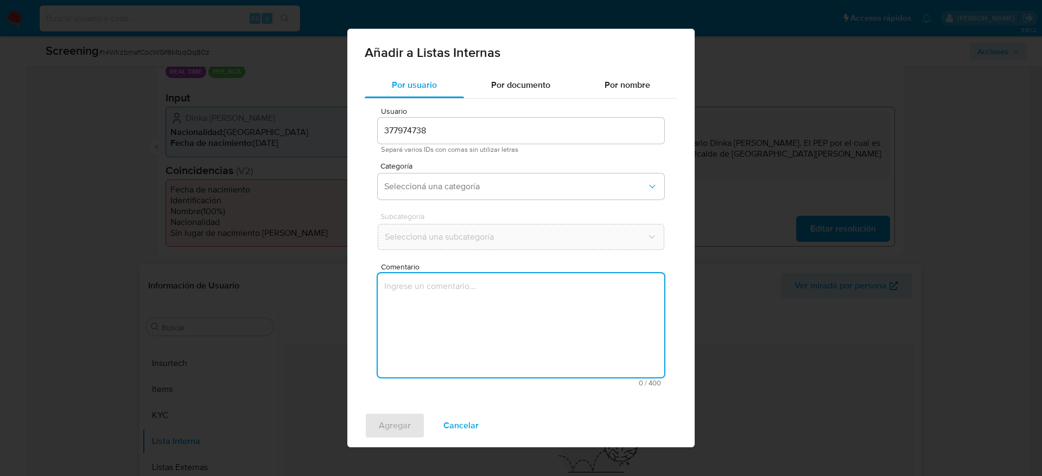
click at [449, 371] on textarea "Comentario" at bounding box center [521, 325] width 287 height 104
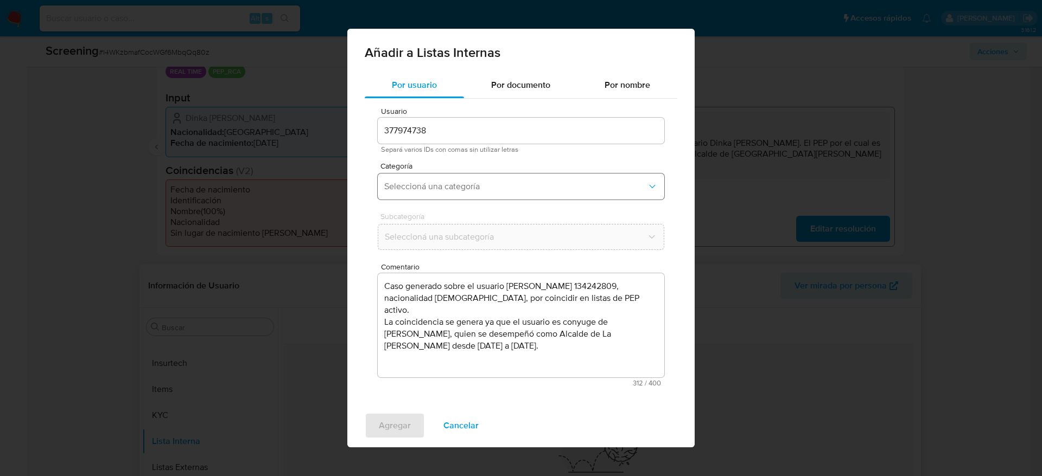
click at [446, 187] on span "Seleccioná una categoría" at bounding box center [515, 186] width 263 height 11
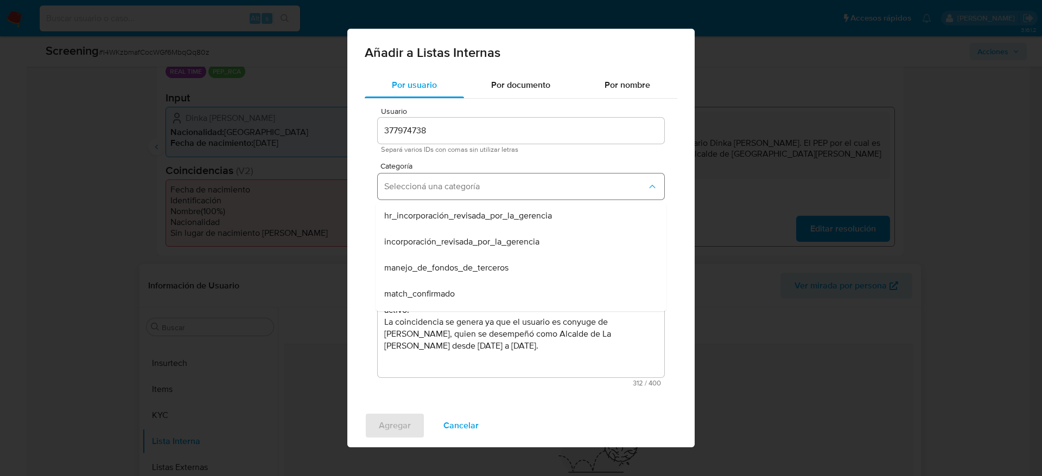
scroll to position [81, 0]
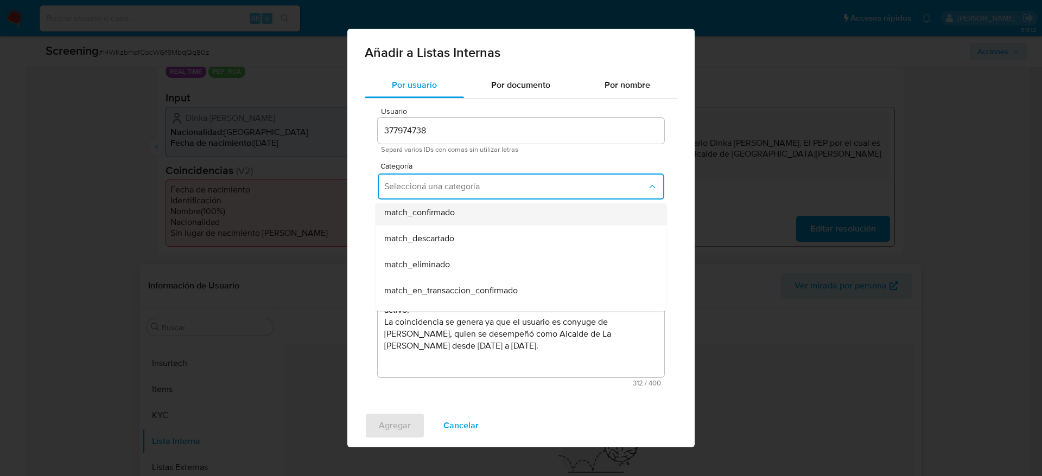
click at [441, 216] on span "match_confirmado" at bounding box center [419, 212] width 71 height 11
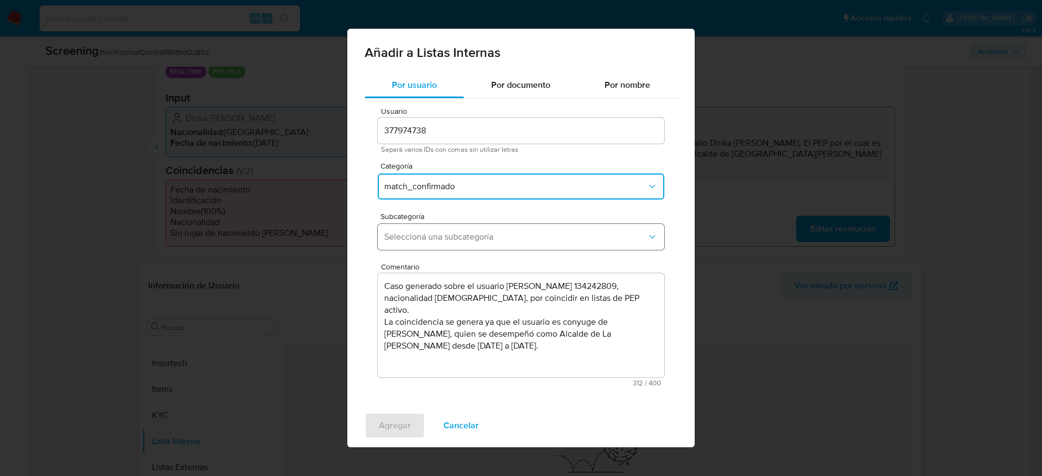
click at [444, 231] on button "Seleccioná una subcategoría" at bounding box center [521, 237] width 287 height 26
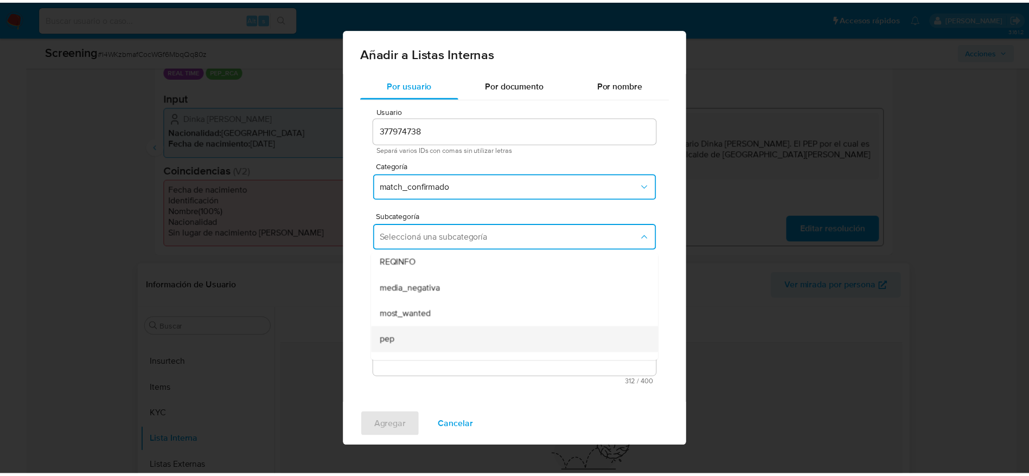
scroll to position [74, 0]
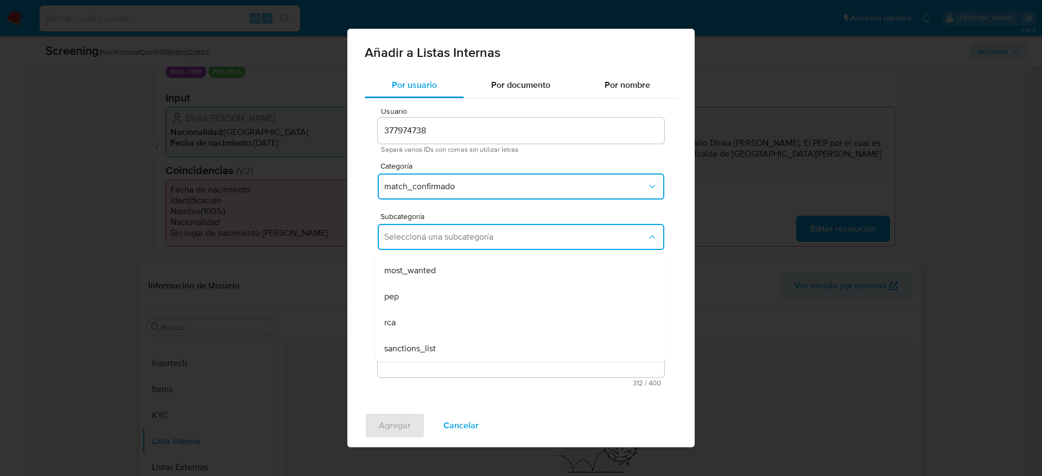
click at [441, 315] on div "rca" at bounding box center [517, 323] width 267 height 26
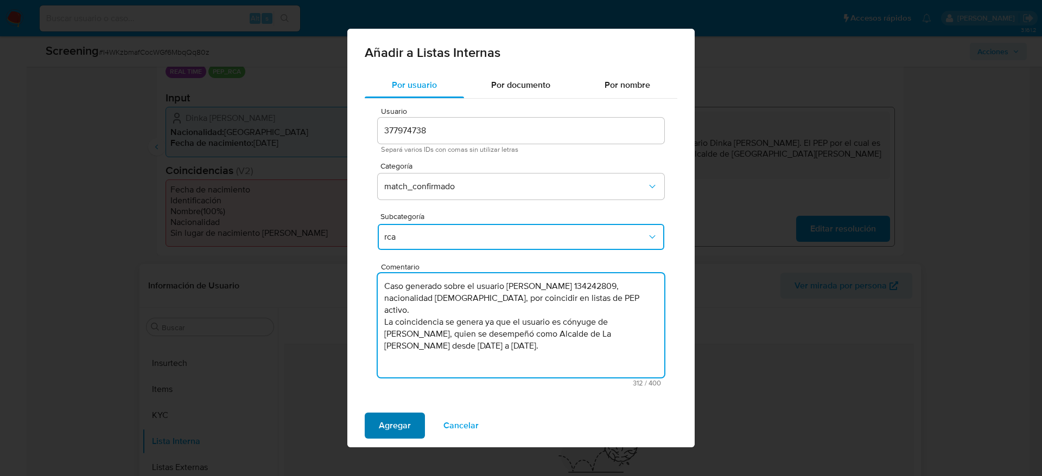
type textarea "Caso generado sobre el usuario [PERSON_NAME] 134242809, nacionalidad [DEMOGRAPH…"
click at [405, 421] on span "Agregar" at bounding box center [395, 426] width 32 height 24
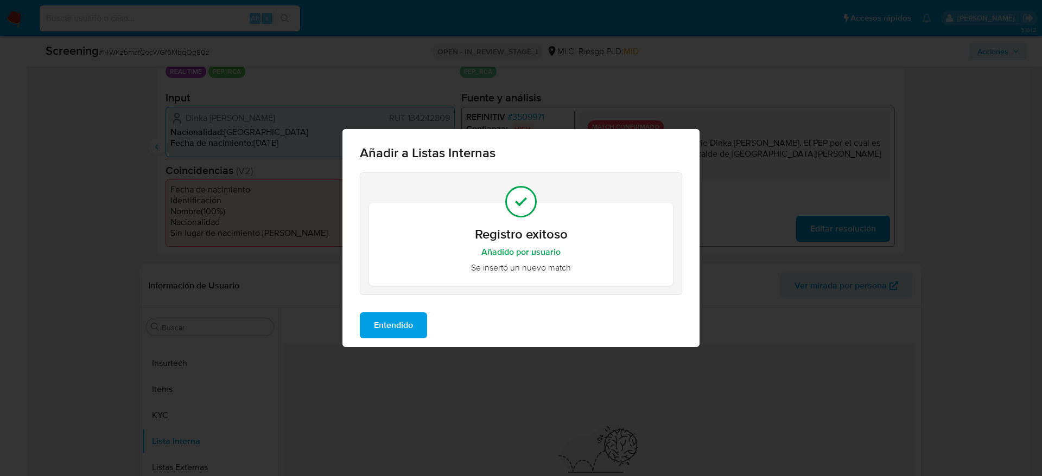
click at [403, 336] on span "Entendido" at bounding box center [393, 326] width 39 height 24
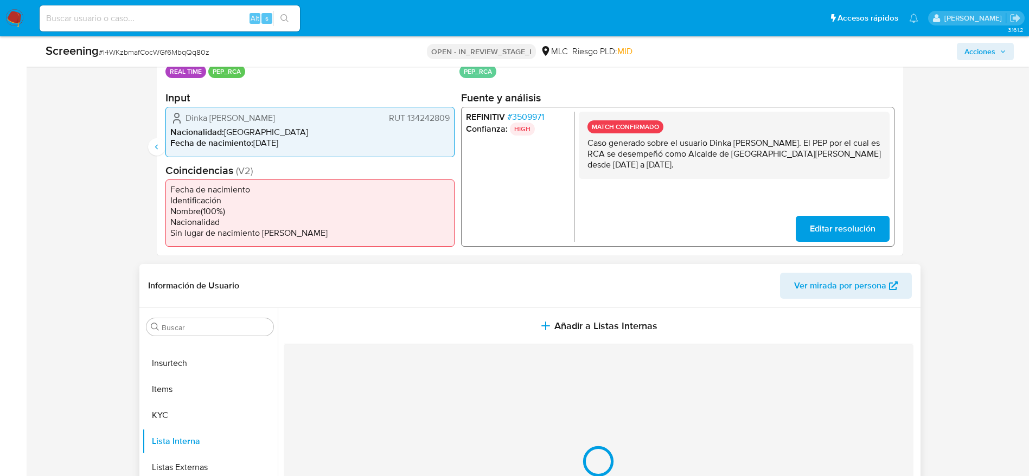
click at [241, 114] on span "Dinka [PERSON_NAME]" at bounding box center [231, 118] width 90 height 11
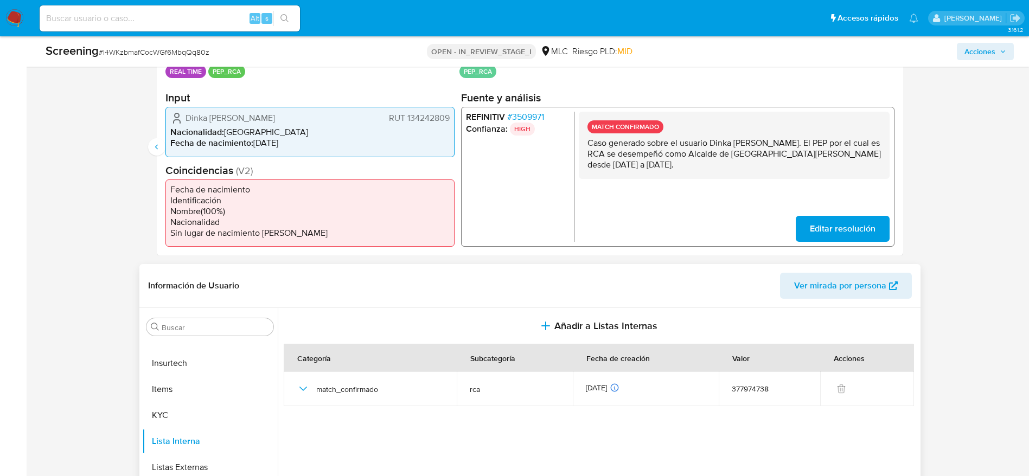
click at [241, 114] on span "Dinka [PERSON_NAME]" at bounding box center [231, 118] width 90 height 11
click at [540, 113] on span "# 3509971" at bounding box center [525, 117] width 37 height 11
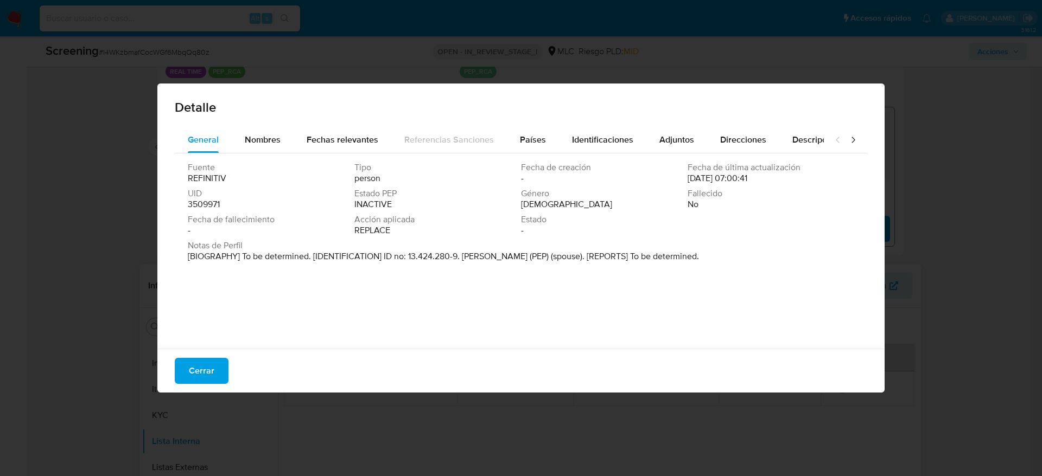
drag, startPoint x: 465, startPoint y: 256, endPoint x: 546, endPoint y: 254, distance: 82.0
click at [546, 254] on p "[BIOGRAPHY] To be determined. [IDENTIFICATION] ID no: 13.424.280-9. Yerko Herna…" at bounding box center [443, 256] width 511 height 11
drag, startPoint x: 461, startPoint y: 257, endPoint x: 610, endPoint y: 259, distance: 149.2
click at [610, 259] on p "[BIOGRAPHY] To be determined. [IDENTIFICATION] ID no: 13.424.280-9. Yerko Herna…" at bounding box center [443, 256] width 511 height 11
drag, startPoint x: 217, startPoint y: 386, endPoint x: 211, endPoint y: 379, distance: 9.2
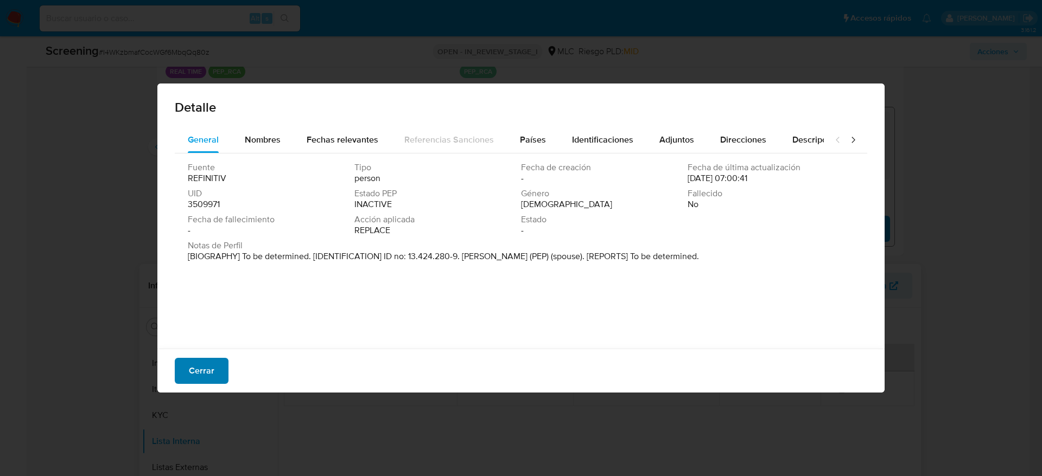
click at [215, 388] on div "Cerrar" at bounding box center [520, 371] width 727 height 44
drag, startPoint x: 208, startPoint y: 379, endPoint x: 207, endPoint y: 370, distance: 8.7
click at [208, 379] on span "Cerrar" at bounding box center [202, 371] width 26 height 24
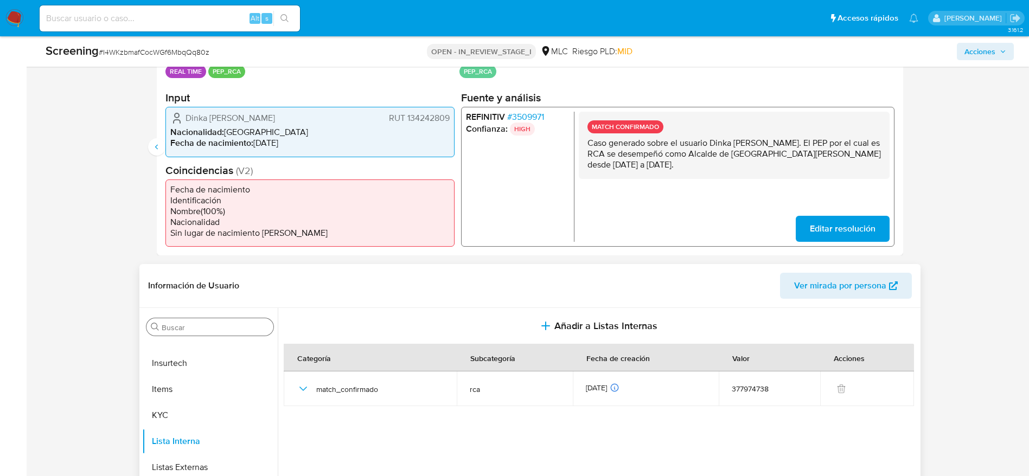
click at [213, 329] on input "Buscar" at bounding box center [215, 328] width 107 height 10
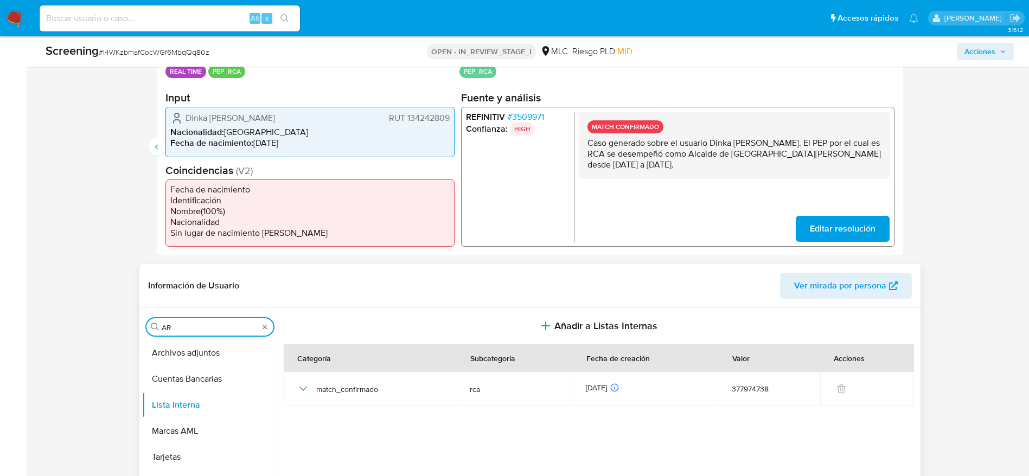
scroll to position [0, 0]
type input "AR"
click at [219, 348] on button "Archivos adjuntos" at bounding box center [205, 353] width 127 height 26
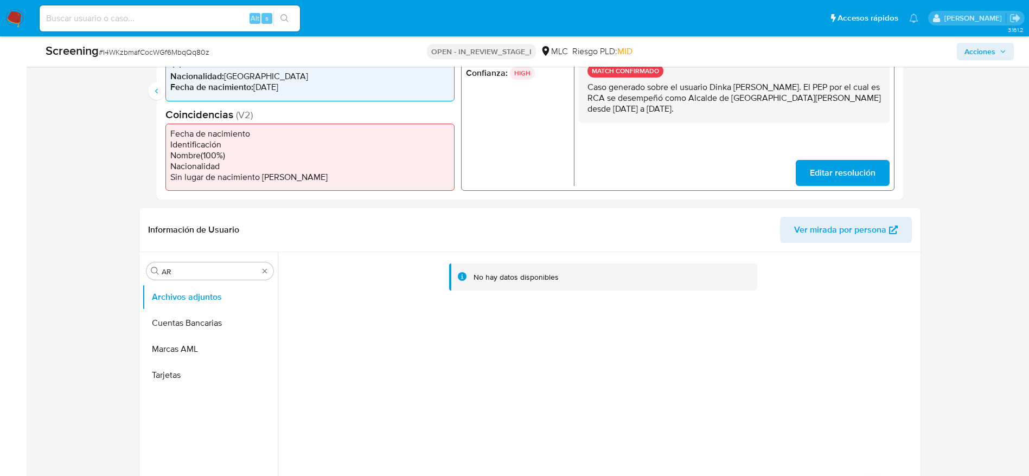
scroll to position [326, 0]
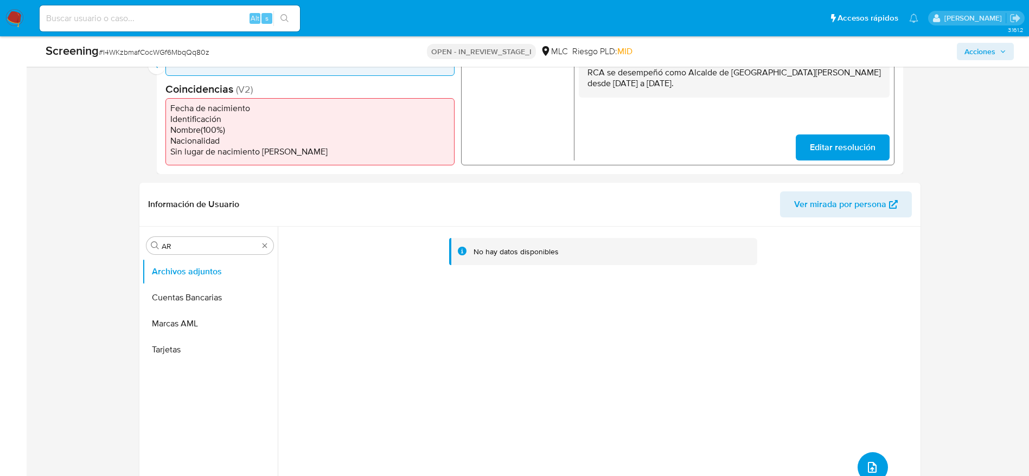
click at [858, 465] on button "upload-file" at bounding box center [873, 468] width 30 height 30
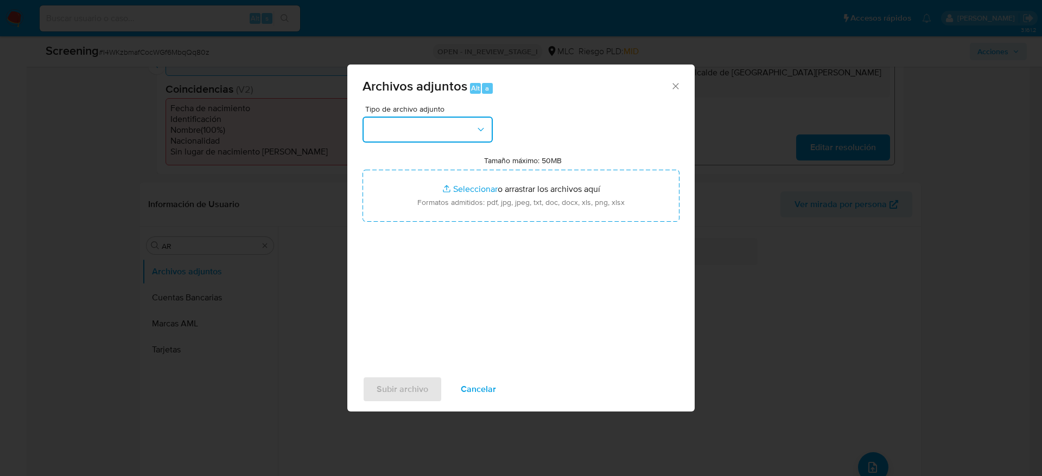
click at [467, 132] on button "button" at bounding box center [427, 130] width 130 height 26
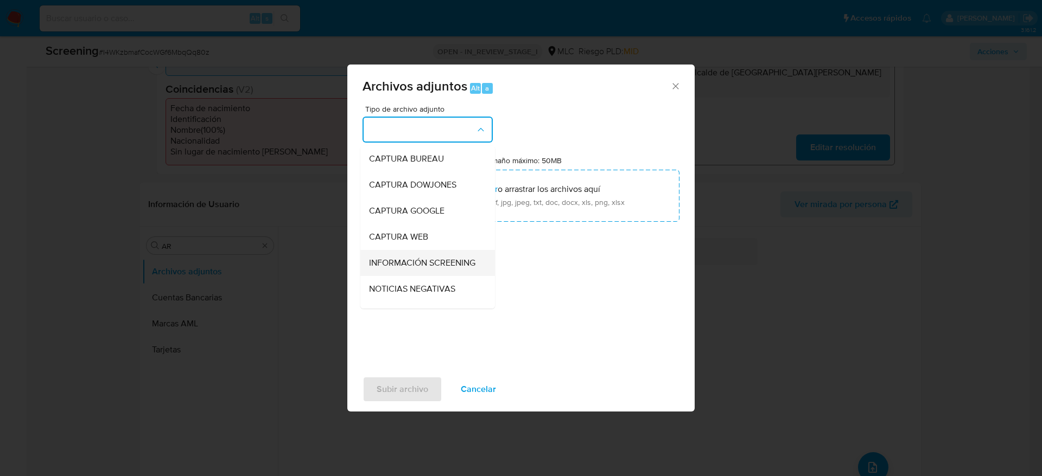
click at [434, 267] on span "INFORMACIÓN SCREENING" at bounding box center [422, 263] width 106 height 11
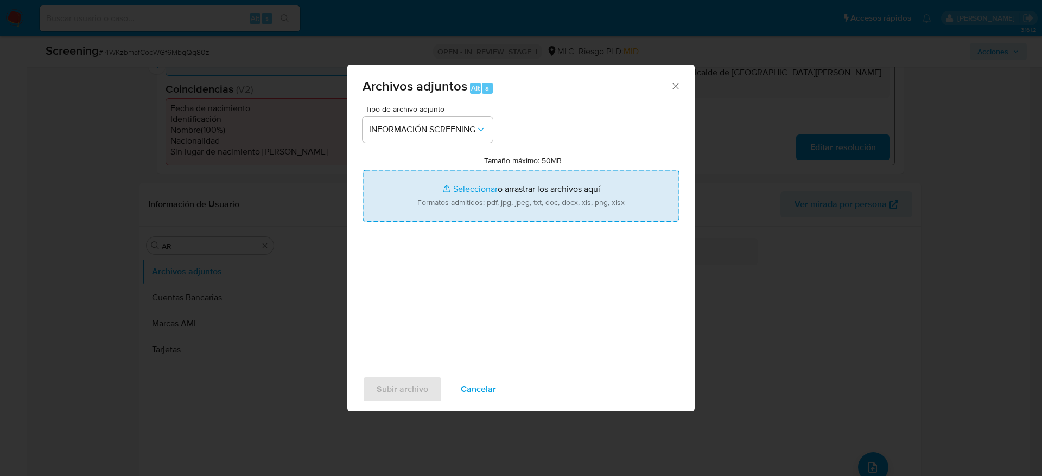
click at [463, 171] on input "Tamaño máximo: 50MB Seleccionar archivos" at bounding box center [520, 196] width 317 height 52
type input "C:\fakepath\_Dinka Teresa Herrera Saavedra_ - Buscar con Google.pdf"
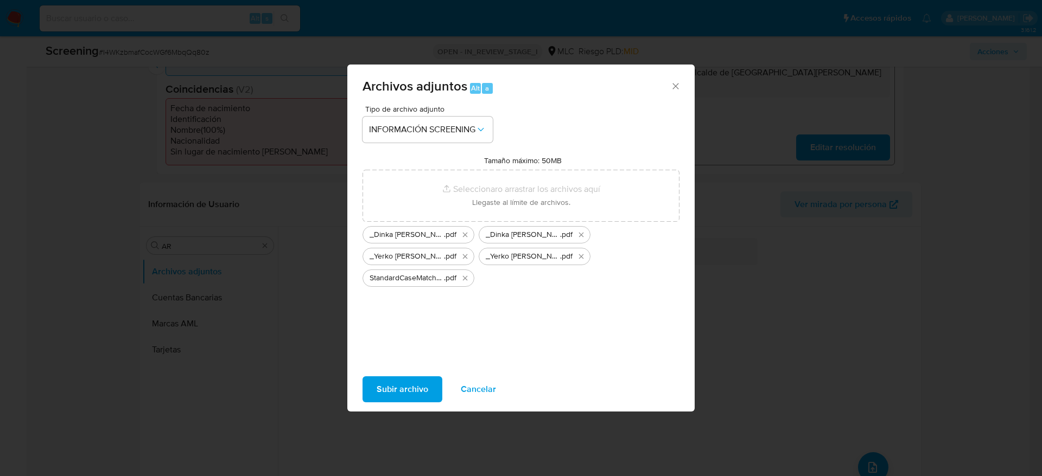
click at [422, 392] on span "Subir archivo" at bounding box center [403, 390] width 52 height 24
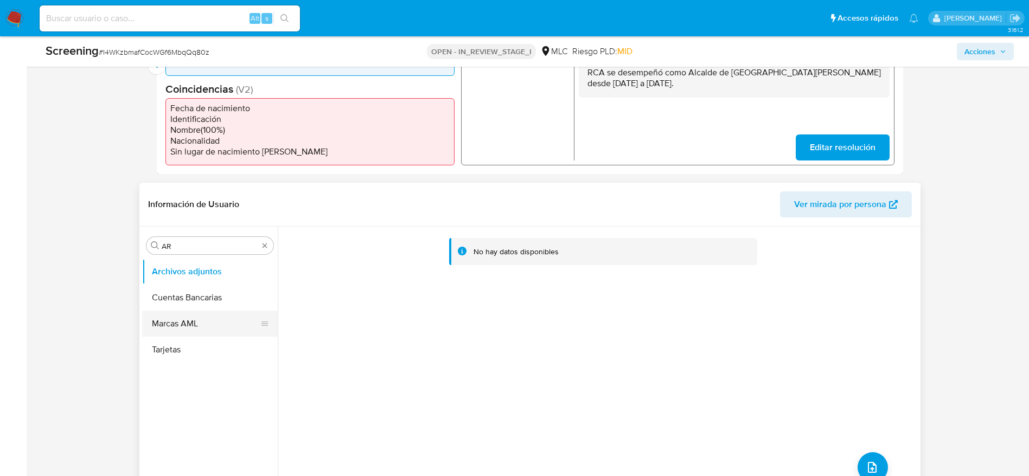
click at [196, 316] on button "Marcas AML" at bounding box center [205, 324] width 127 height 26
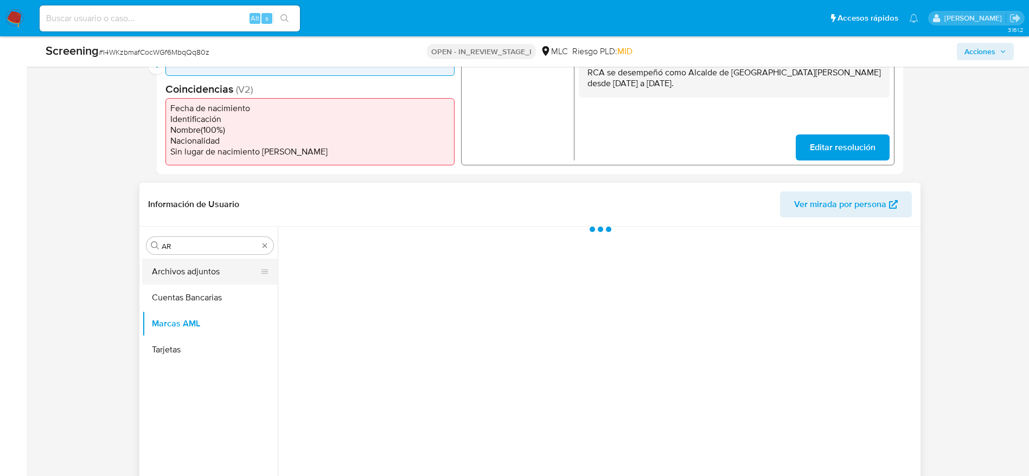
click at [193, 276] on button "Archivos adjuntos" at bounding box center [205, 272] width 127 height 26
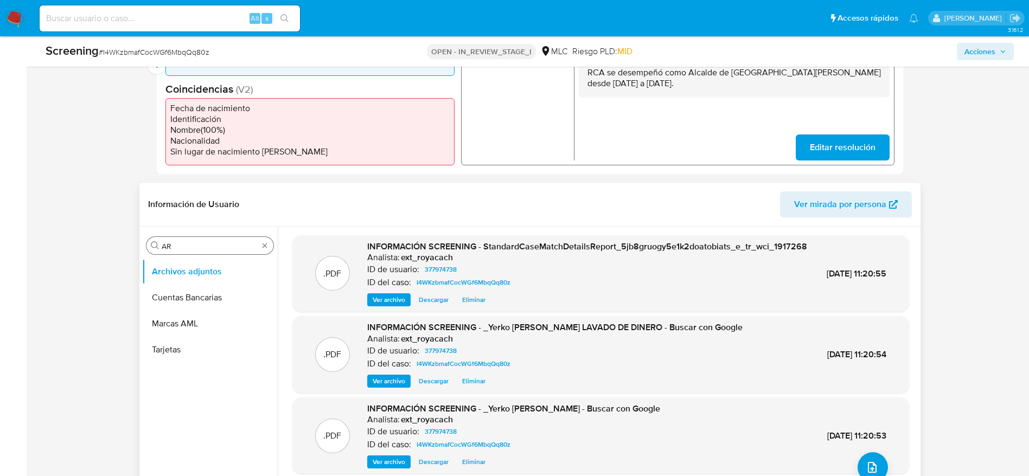
click at [227, 245] on input "AR" at bounding box center [210, 246] width 97 height 10
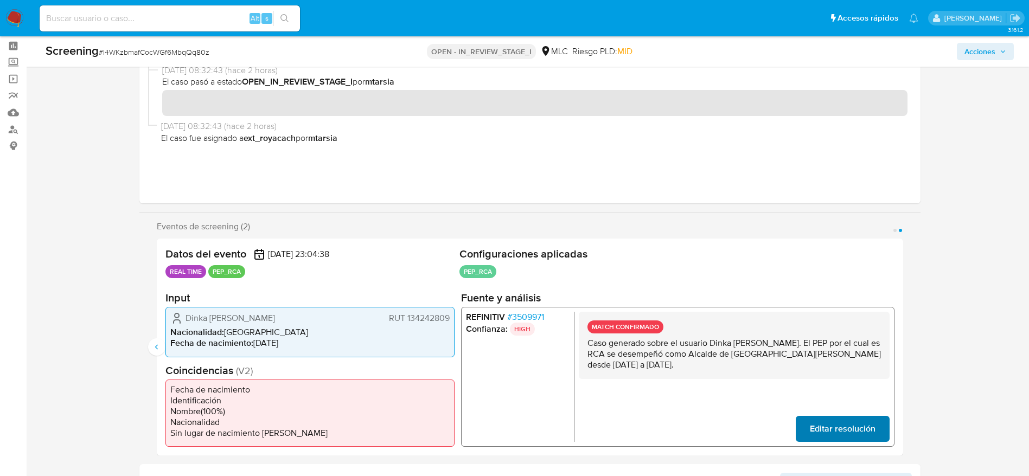
scroll to position [0, 0]
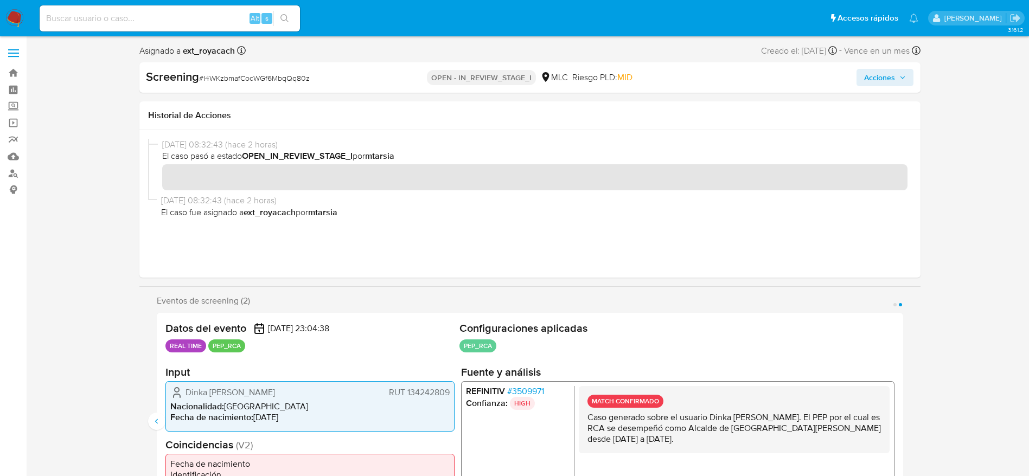
click at [904, 77] on icon "button" at bounding box center [903, 77] width 7 height 7
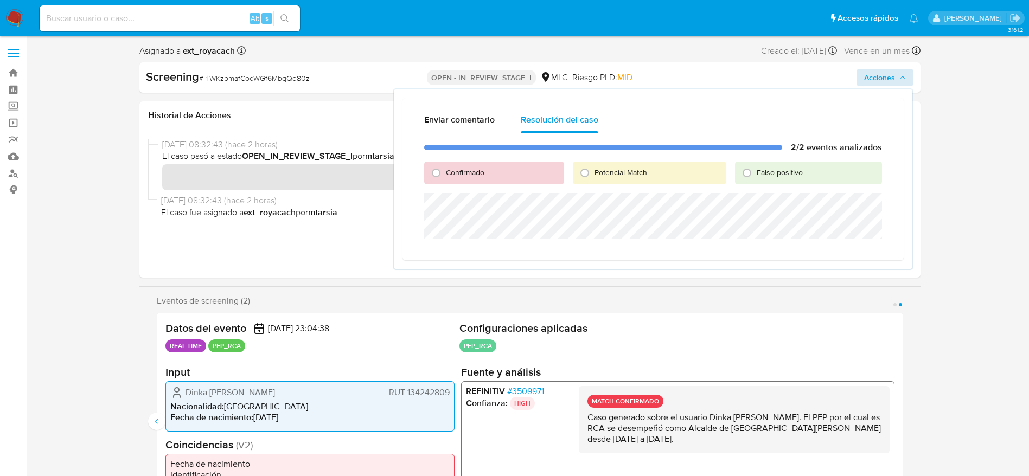
click at [451, 173] on span "Confirmado" at bounding box center [465, 172] width 39 height 11
click at [445, 173] on input "Confirmado" at bounding box center [436, 172] width 17 height 17
radio input "true"
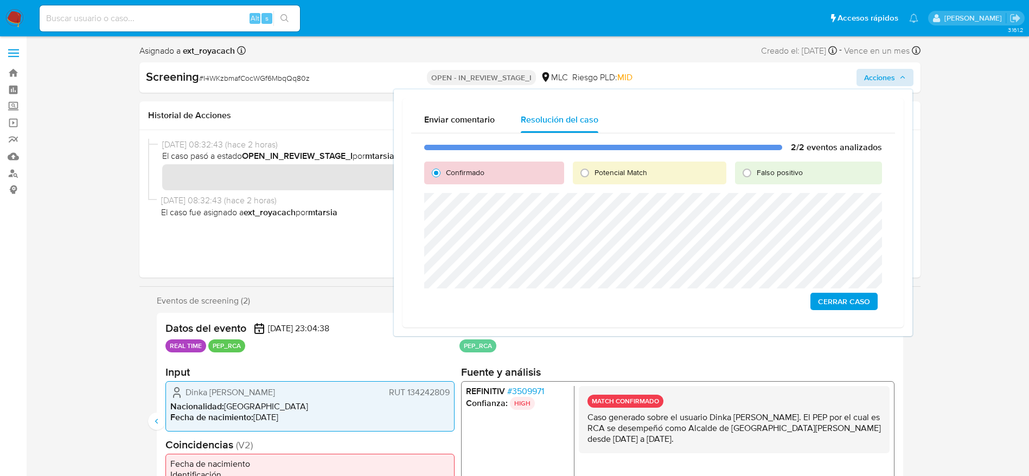
click at [838, 301] on span "Cerrar Caso" at bounding box center [844, 301] width 52 height 15
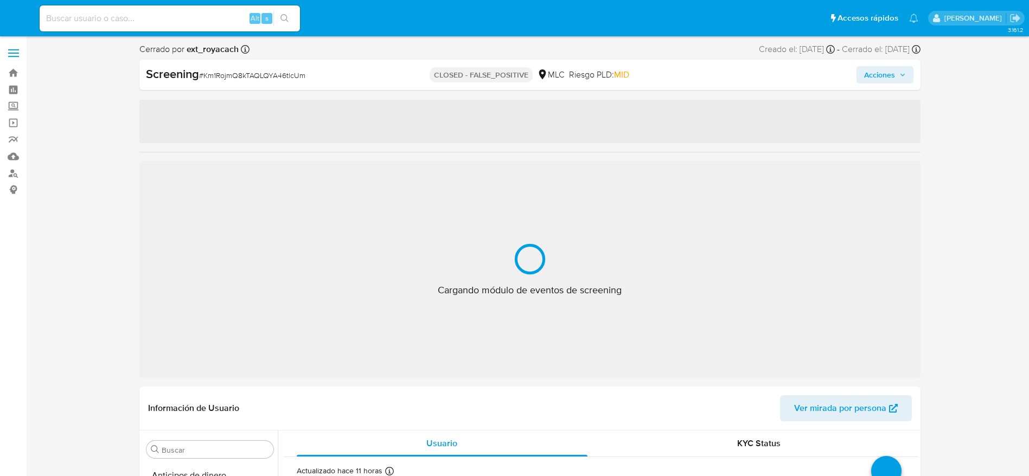
select select "10"
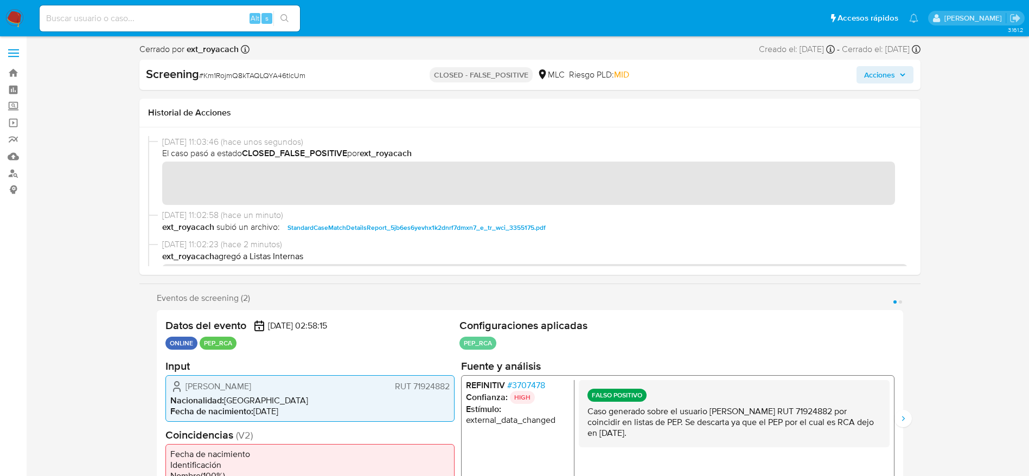
scroll to position [511, 0]
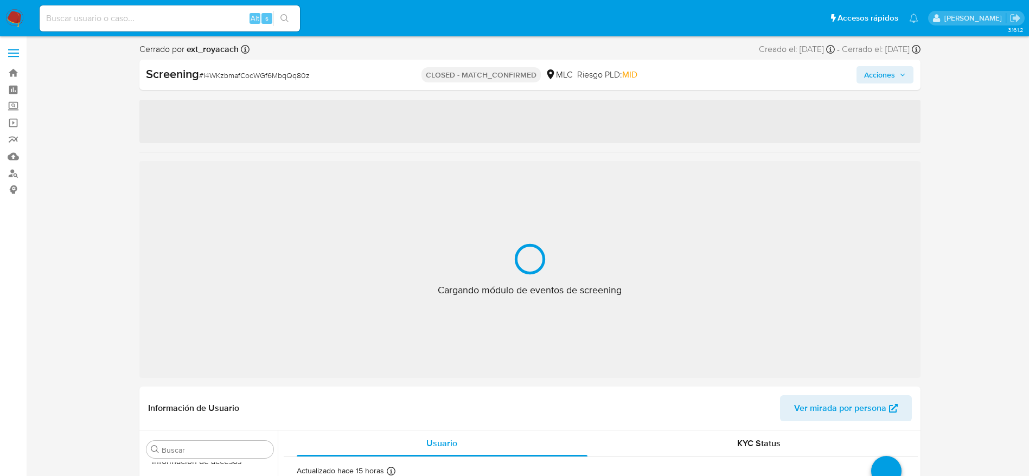
scroll to position [511, 0]
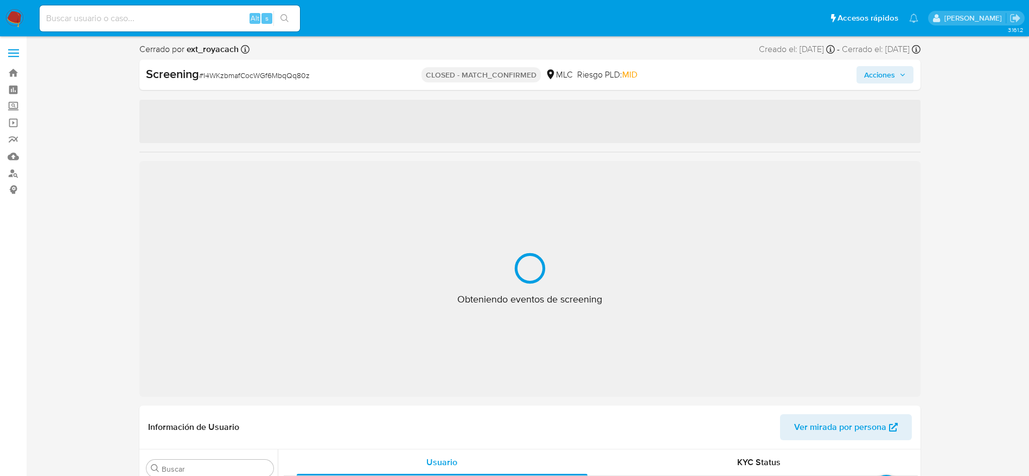
select select "10"
